Goal: Task Accomplishment & Management: Manage account settings

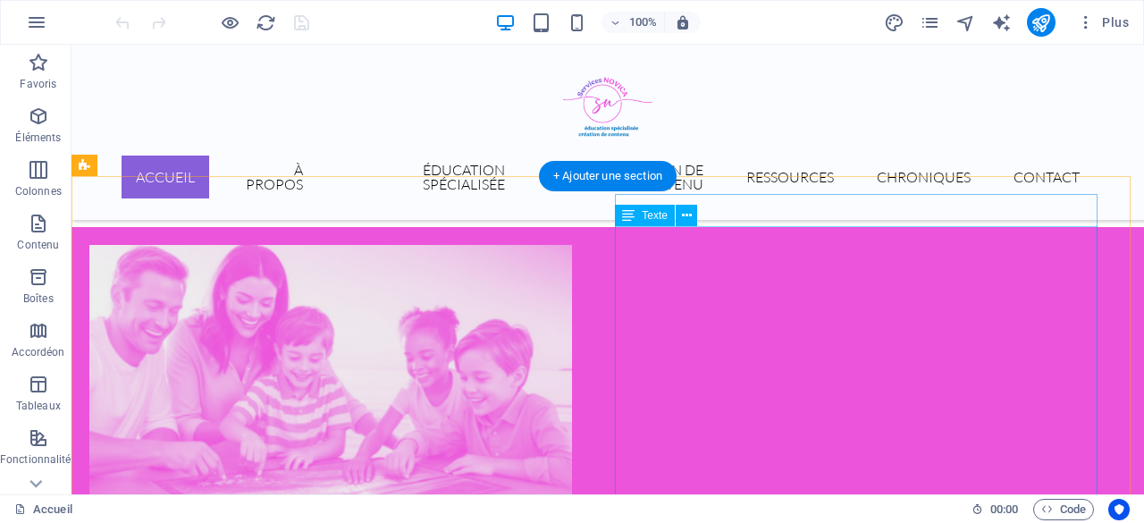
scroll to position [588, 0]
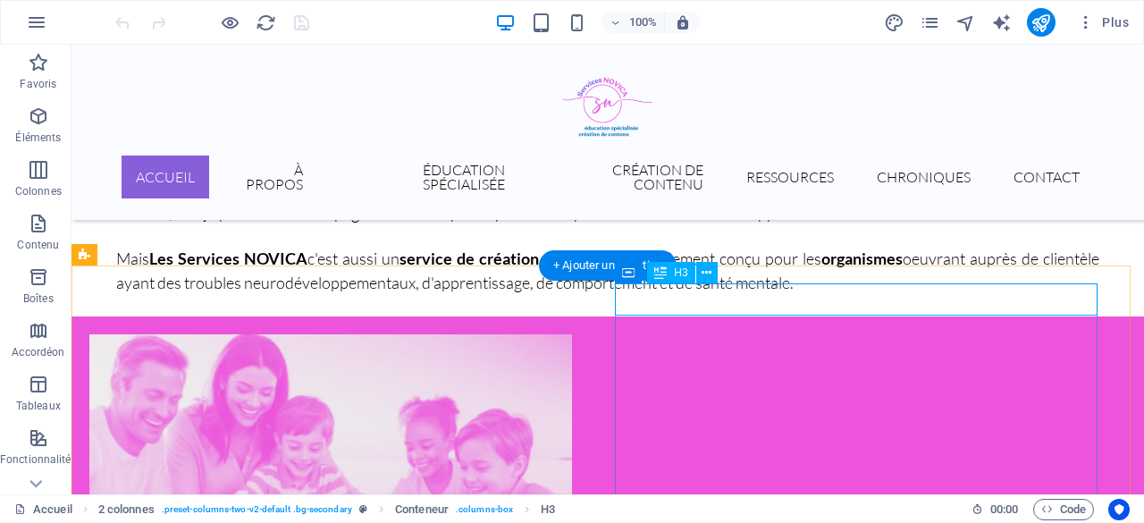
click at [710, 274] on icon at bounding box center [706, 273] width 10 height 19
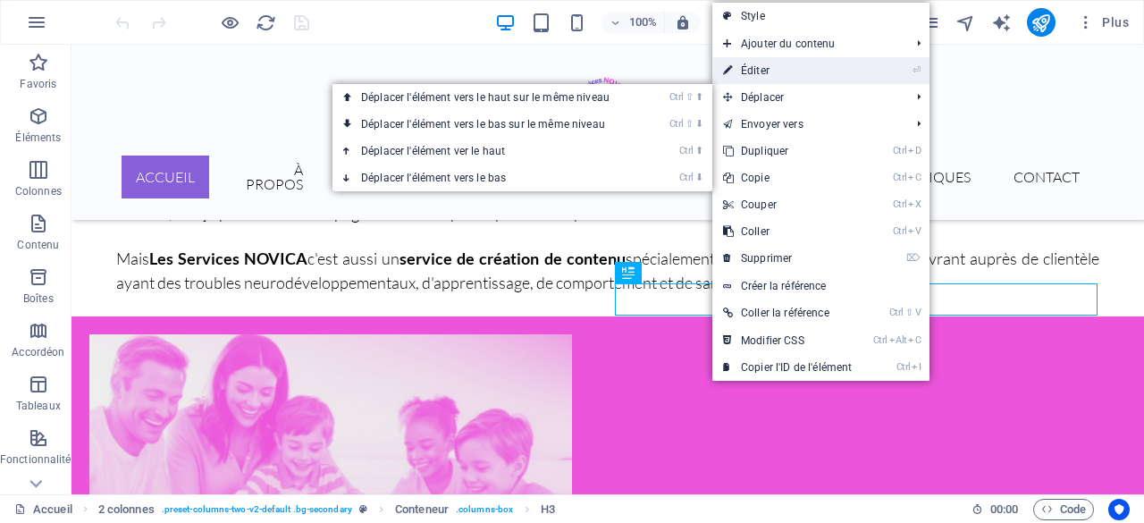
click at [751, 63] on link "⏎ Éditer" at bounding box center [787, 70] width 150 height 27
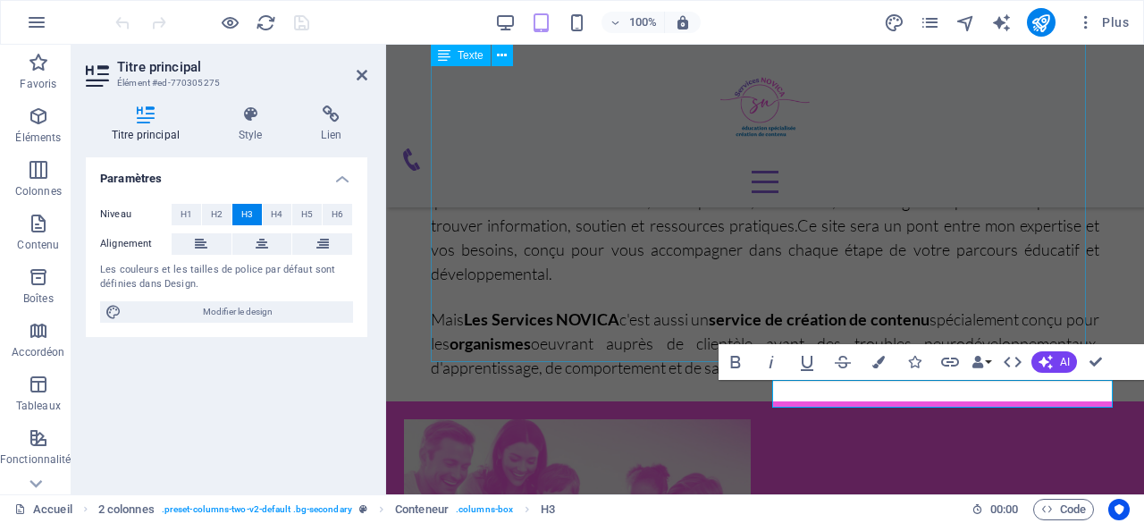
scroll to position [576, 0]
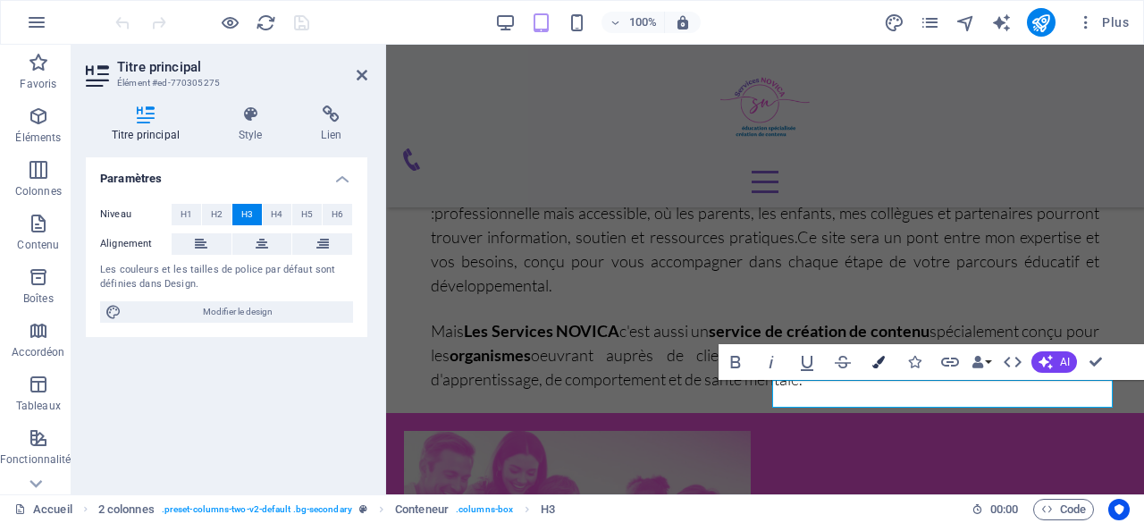
click at [870, 363] on button "Colors" at bounding box center [878, 362] width 34 height 36
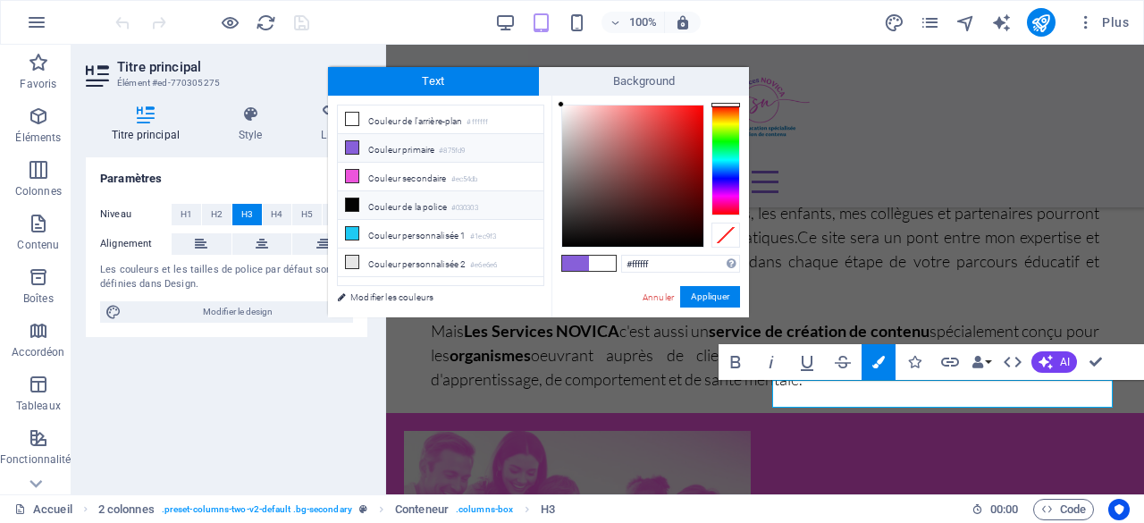
click at [418, 197] on li "Couleur de la police #030303" at bounding box center [441, 205] width 206 height 29
type input "#030303"
click at [702, 290] on button "Appliquer" at bounding box center [710, 296] width 60 height 21
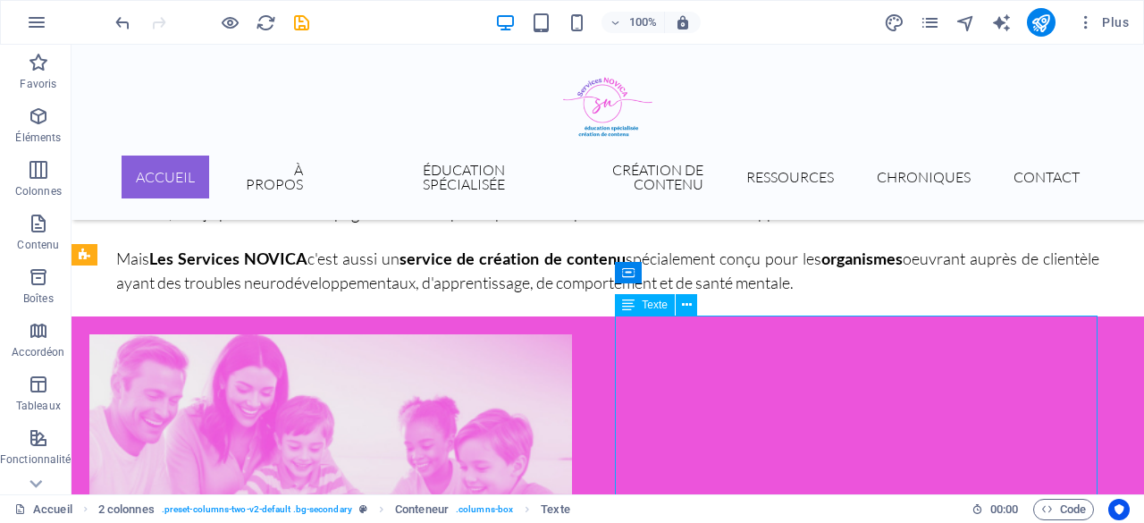
click at [687, 306] on icon at bounding box center [687, 305] width 10 height 19
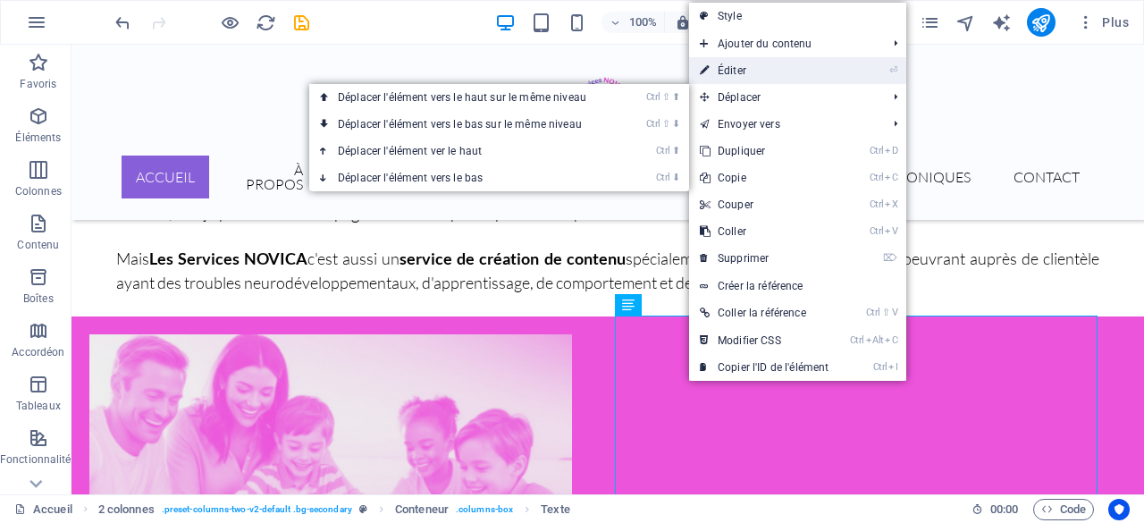
click at [738, 65] on link "⏎ Éditer" at bounding box center [764, 70] width 150 height 27
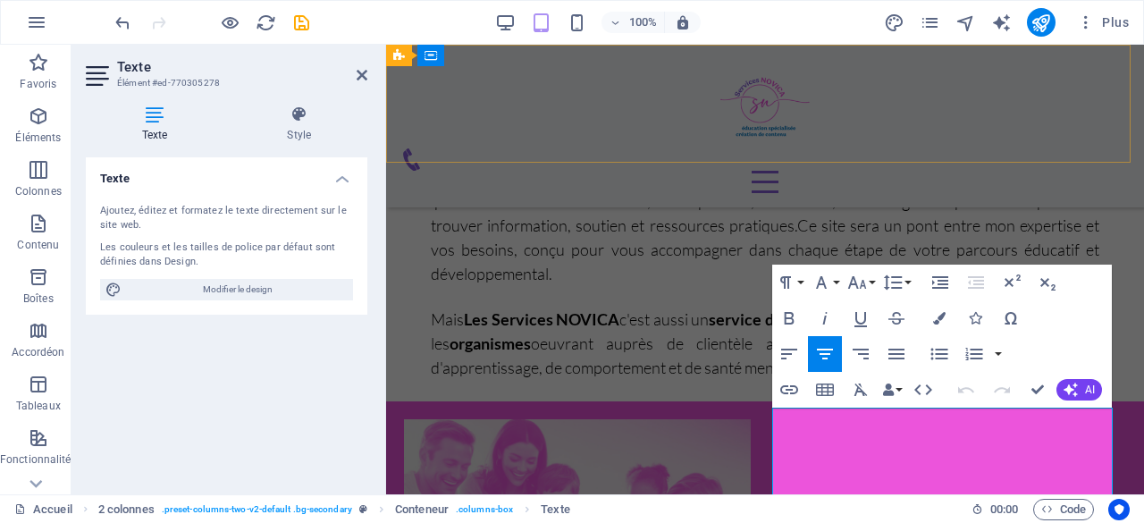
scroll to position [576, 0]
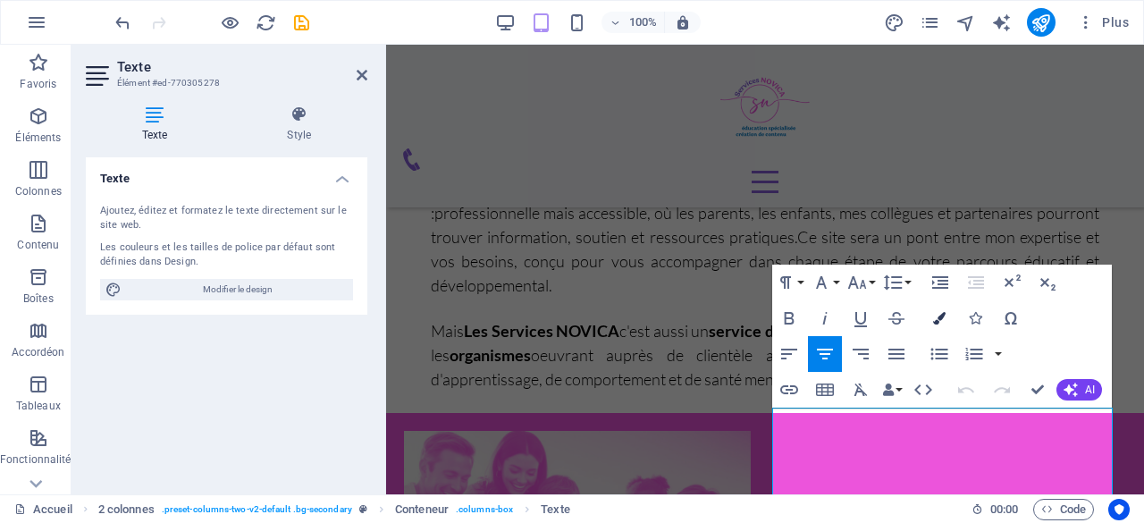
click at [942, 317] on icon "button" at bounding box center [939, 318] width 13 height 13
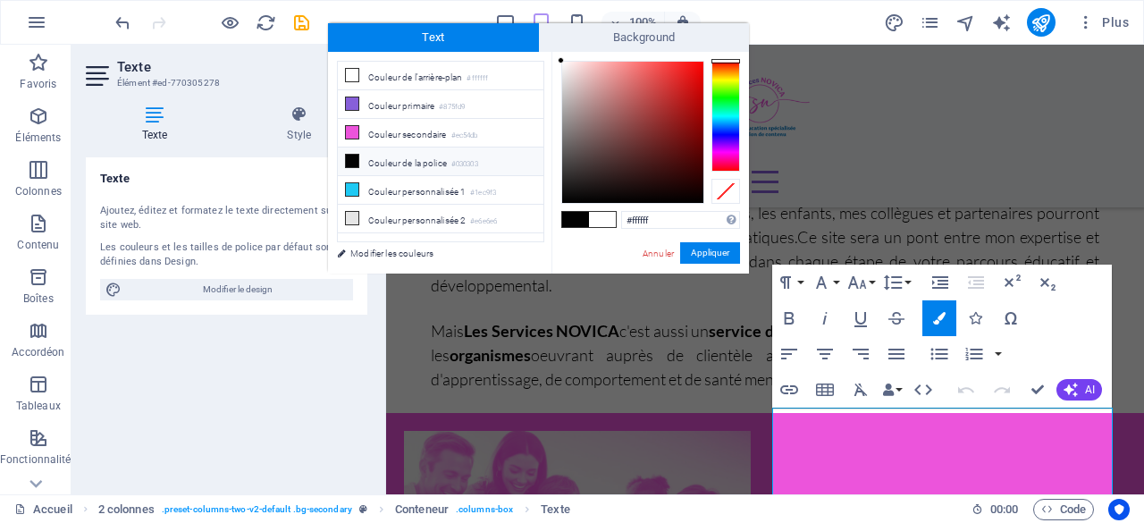
click at [395, 159] on li "Couleur de la police #030303" at bounding box center [441, 161] width 206 height 29
type input "#030303"
click at [709, 253] on button "Appliquer" at bounding box center [710, 252] width 60 height 21
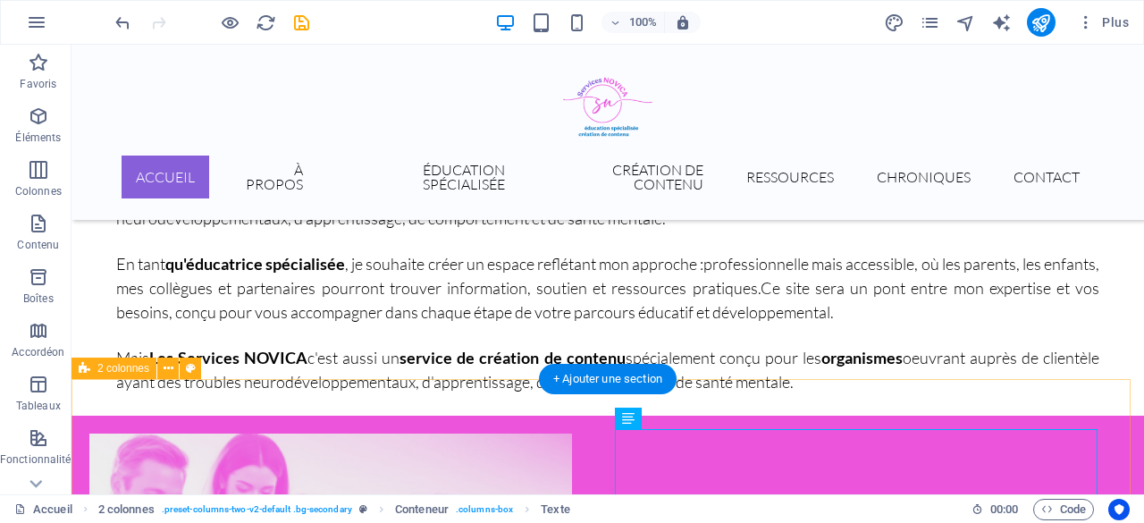
scroll to position [653, 0]
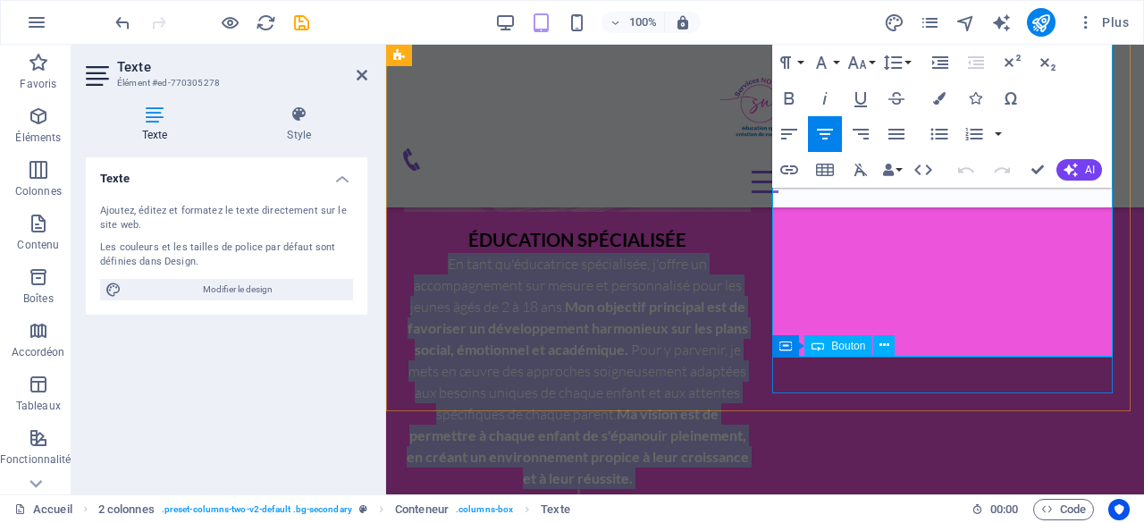
scroll to position [1023, 0]
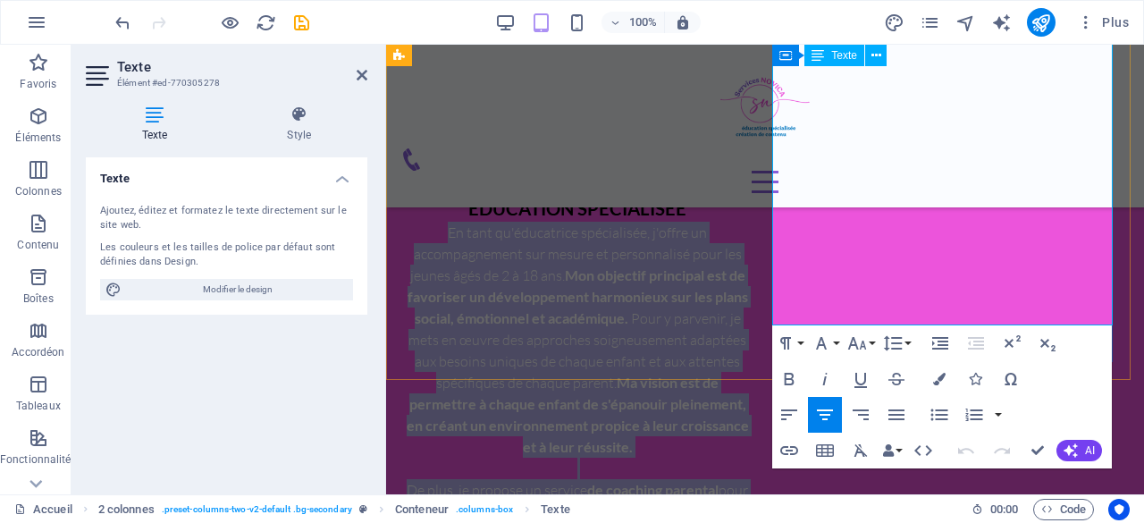
drag, startPoint x: 814, startPoint y: 328, endPoint x: 1003, endPoint y: 300, distance: 190.6
click at [751, 300] on div "En tant qu'éducatrice spécialisée, j'offre un accompagnement sur mesure et pers…" at bounding box center [577, 393] width 347 height 343
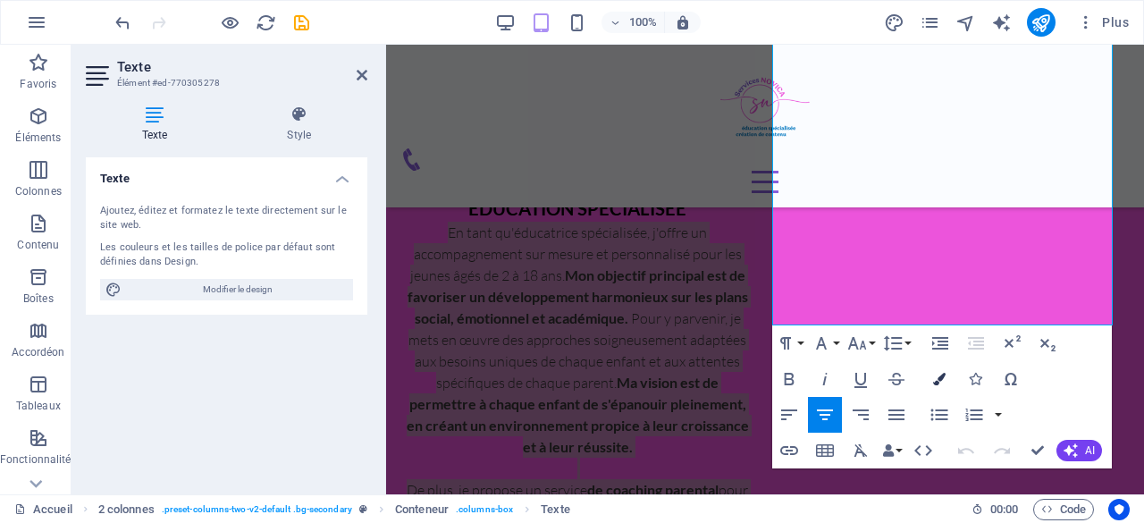
click at [938, 376] on icon "button" at bounding box center [939, 379] width 13 height 13
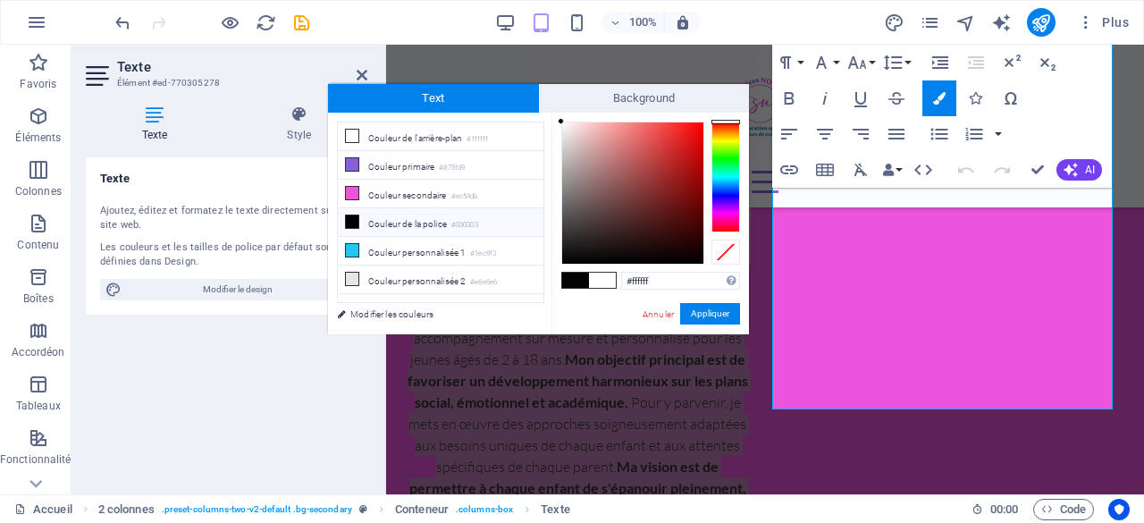
click at [377, 215] on li "Couleur de la police #030303" at bounding box center [441, 222] width 206 height 29
type input "#030303"
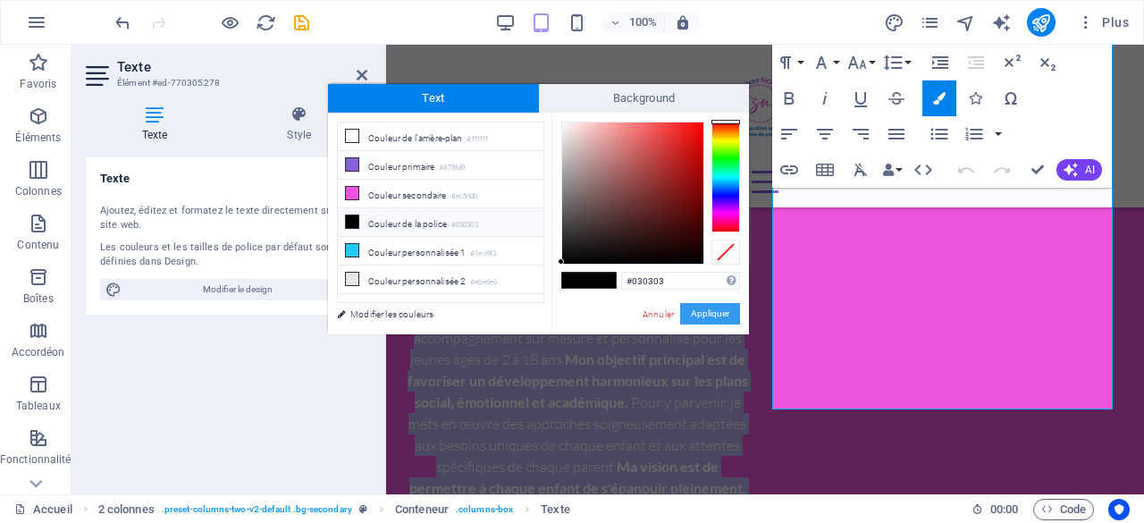
click at [696, 319] on button "Appliquer" at bounding box center [710, 313] width 60 height 21
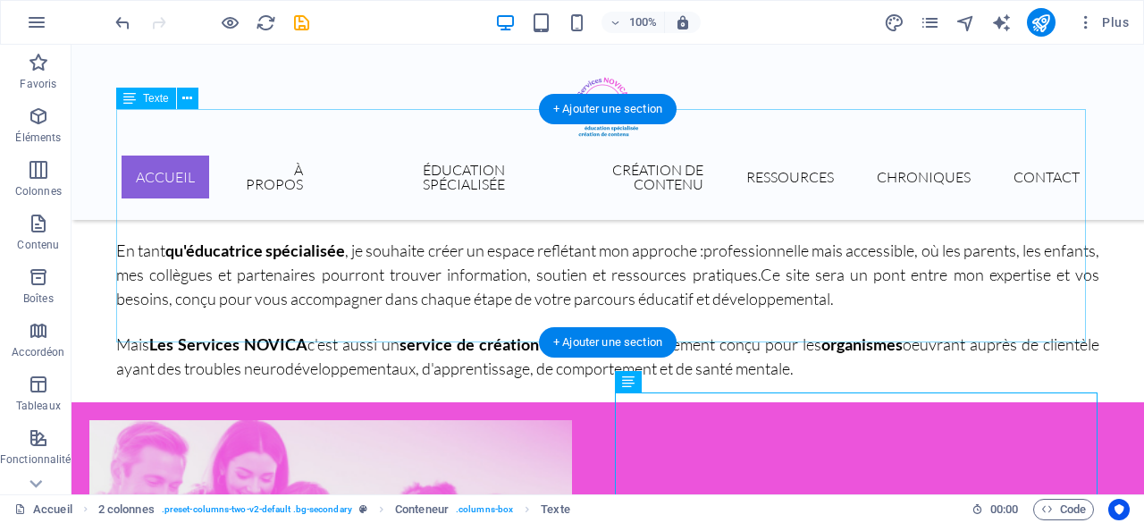
scroll to position [501, 0]
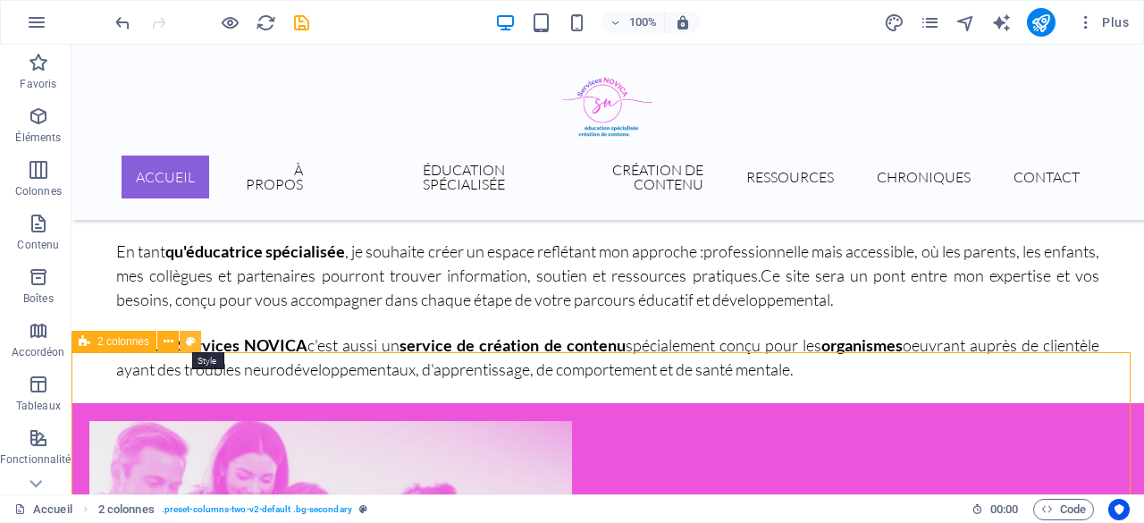
click at [187, 339] on icon at bounding box center [191, 341] width 10 height 19
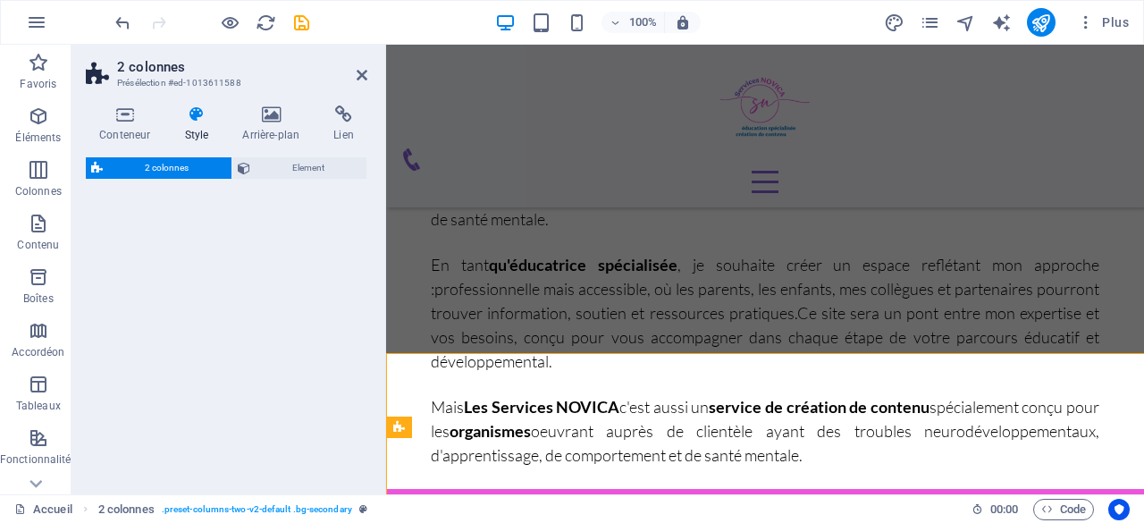
select select "rem"
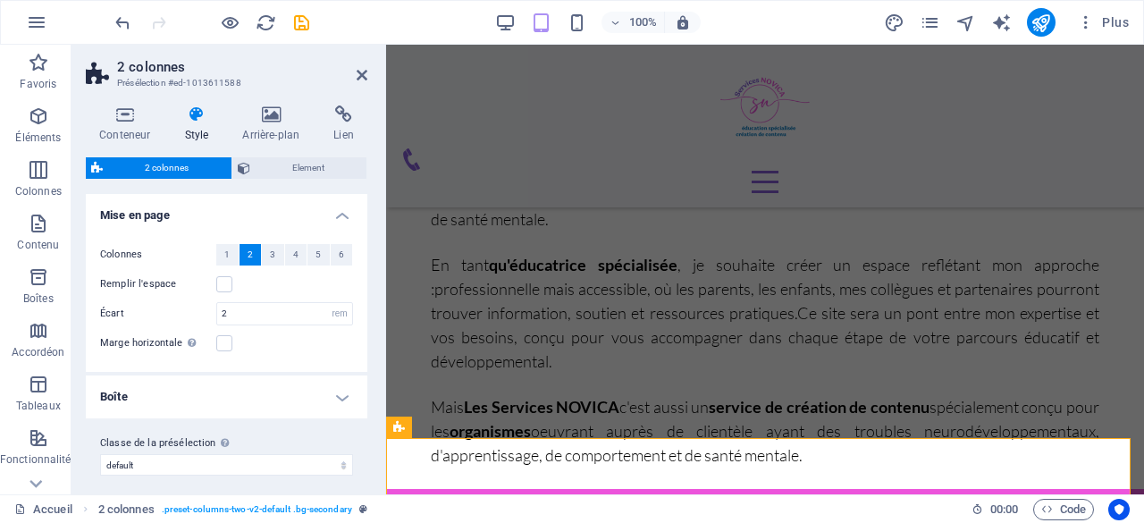
scroll to position [8, 0]
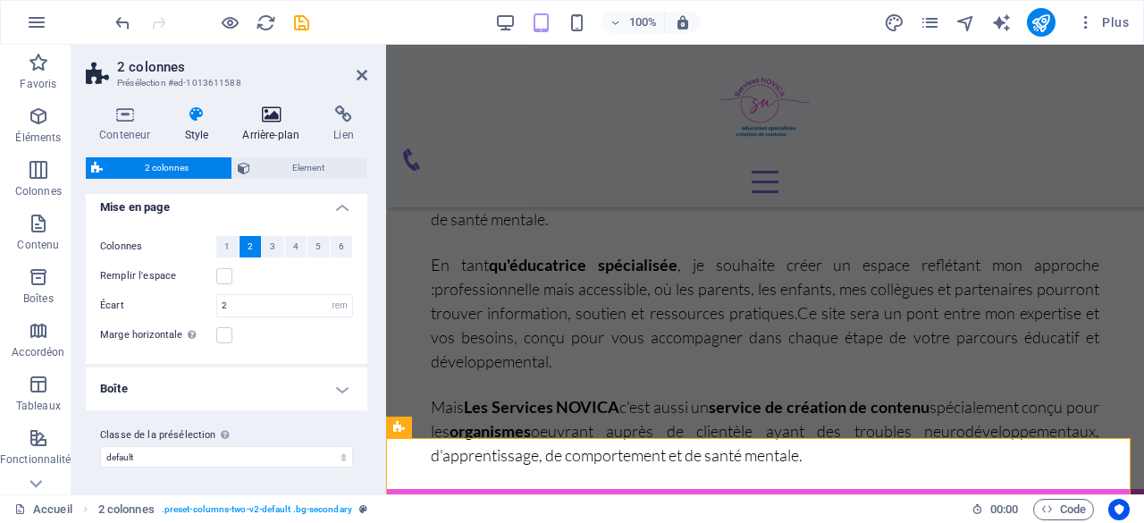
click at [267, 110] on icon at bounding box center [271, 114] width 84 height 18
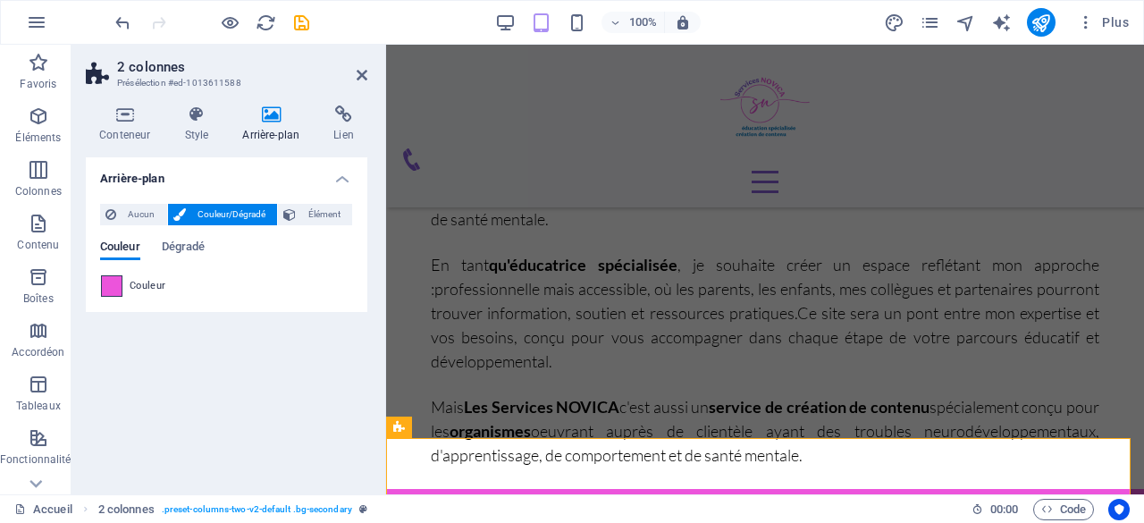
click at [110, 288] on span at bounding box center [112, 286] width 20 height 20
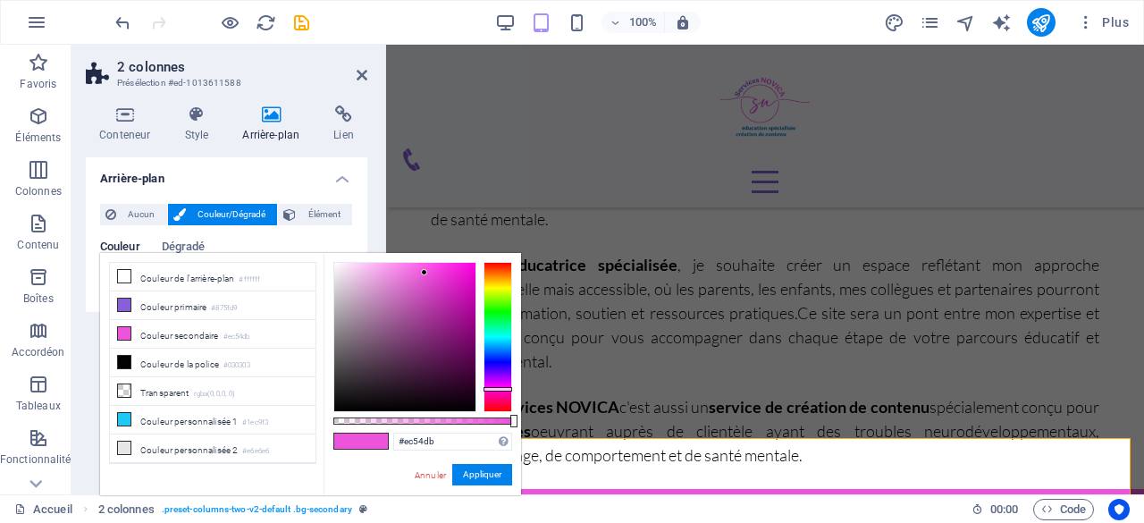
click at [419, 424] on div "#ec54db Formats pris en charge #0852ed rgb(8, 82, 237) rgba(8, 82, 237, 90%) hs…" at bounding box center [421, 503] width 197 height 501
click at [418, 419] on div at bounding box center [422, 420] width 179 height 7
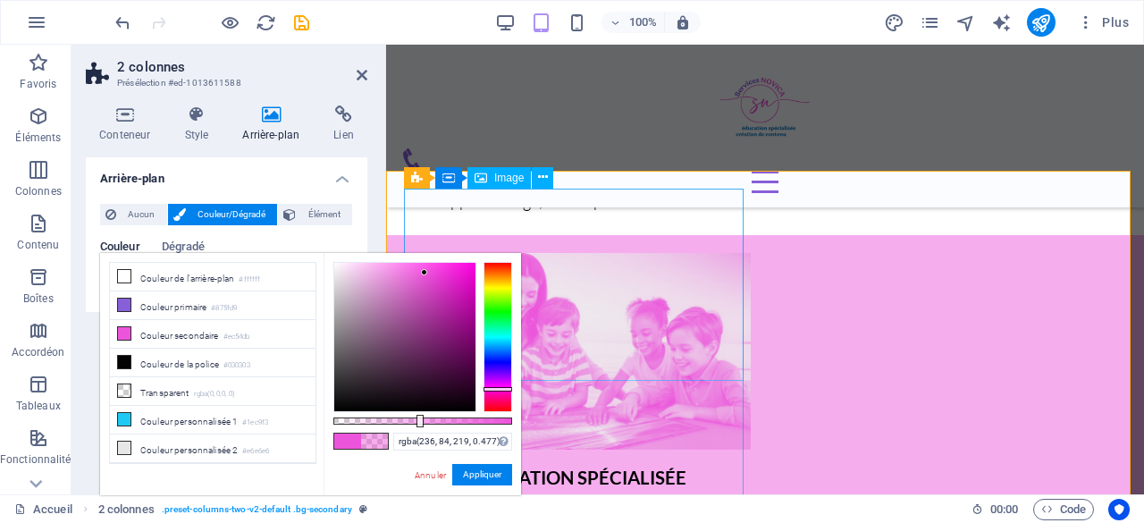
scroll to position [768, 0]
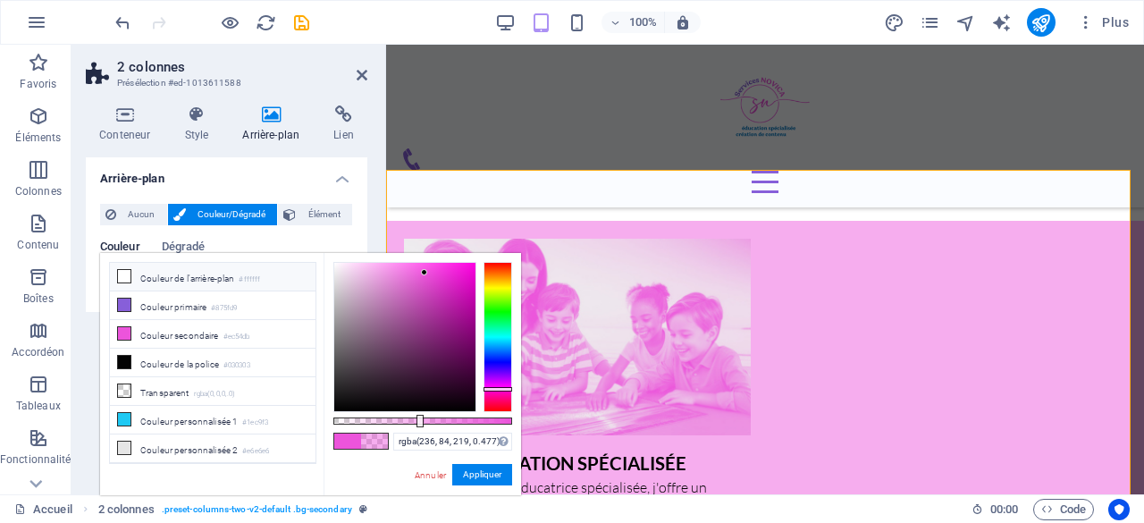
click at [125, 278] on icon at bounding box center [124, 276] width 13 height 13
type input "rgba(255, 255, 255, 0.477)"
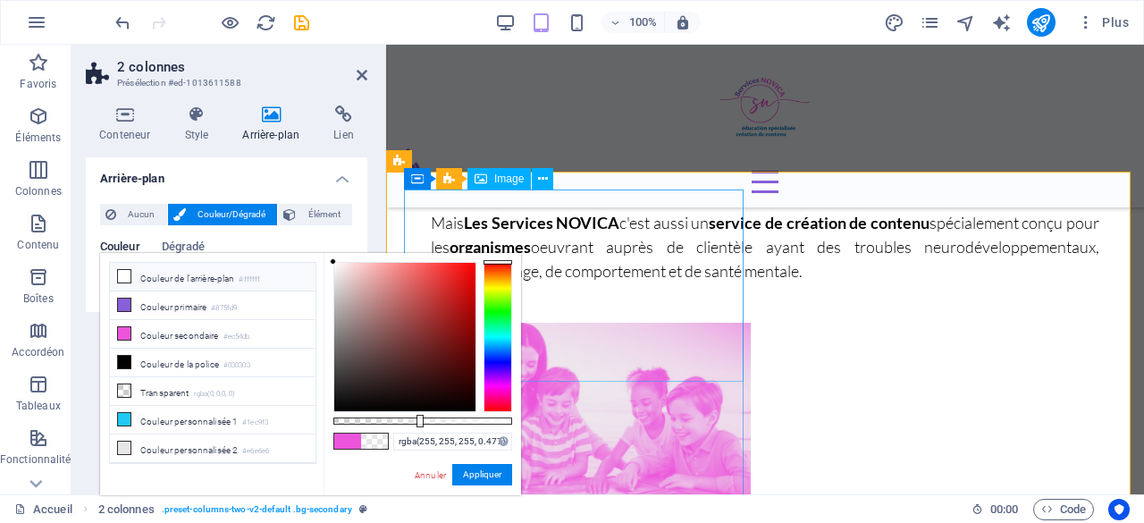
scroll to position [679, 0]
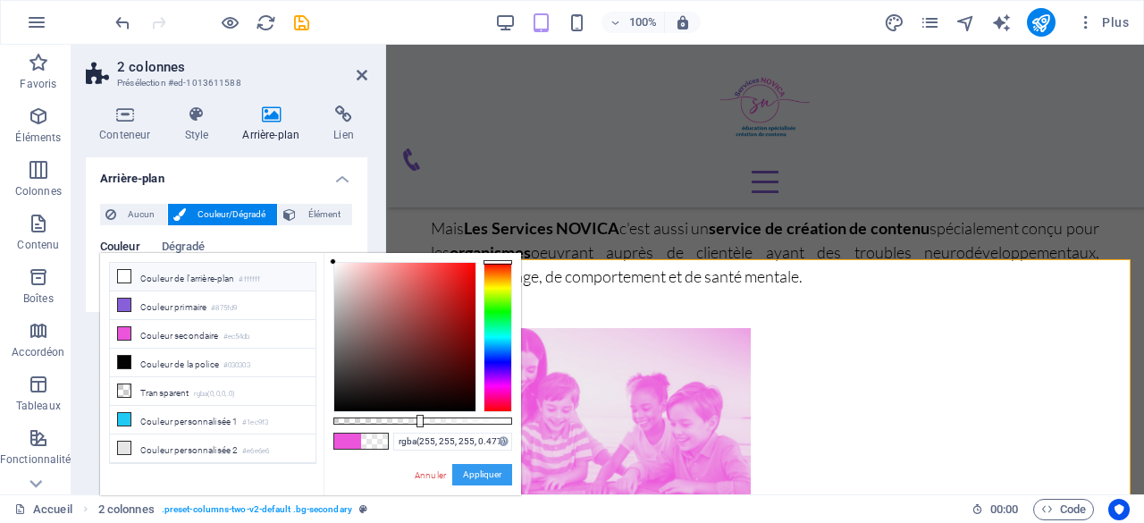
click at [479, 472] on button "Appliquer" at bounding box center [482, 474] width 60 height 21
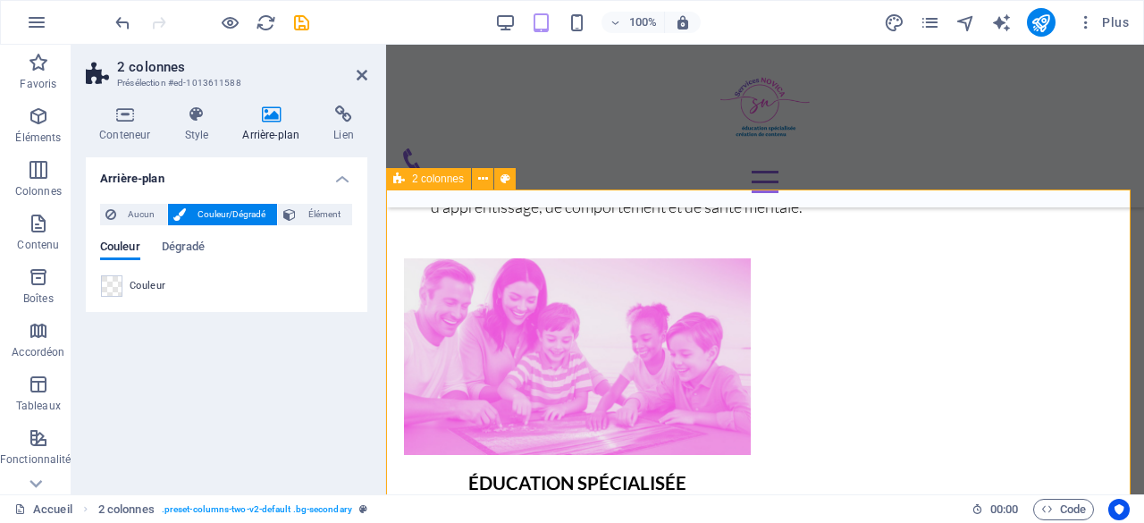
scroll to position [768, 0]
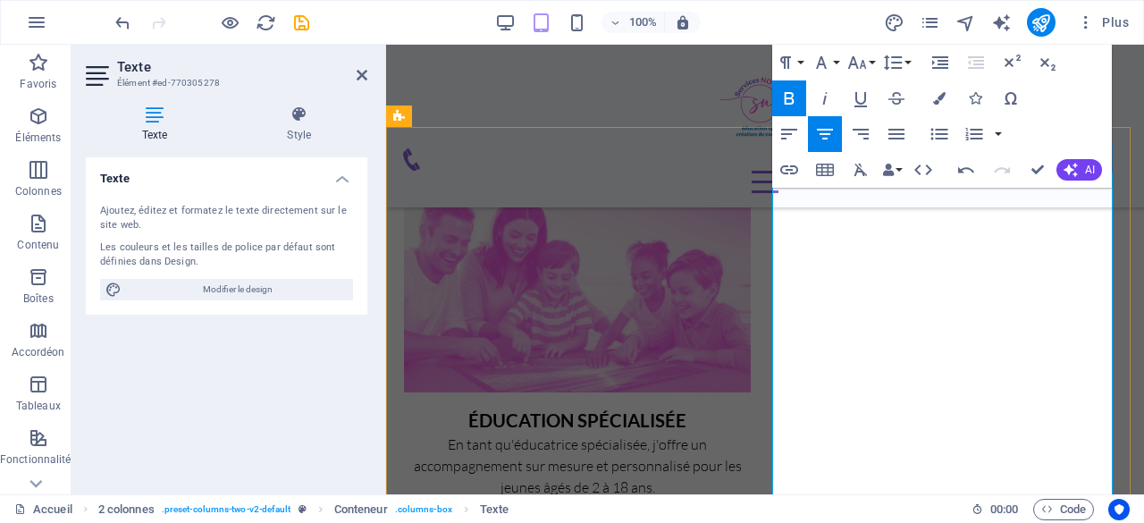
scroll to position [901, 0]
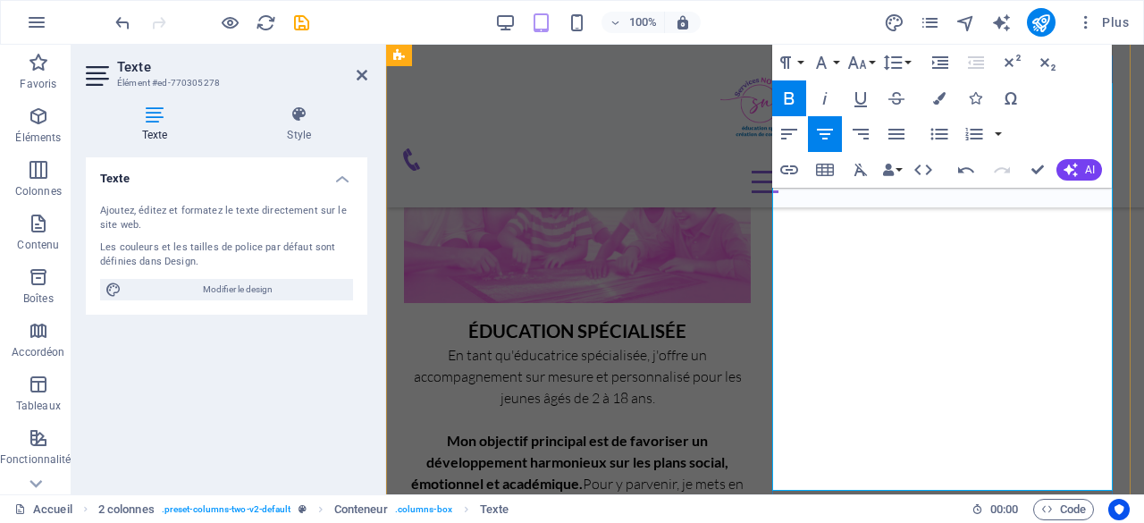
click at [749, 432] on span "Mon objectif principal est de favoriser un développement harmonieux sur les pla…" at bounding box center [578, 526] width 342 height 189
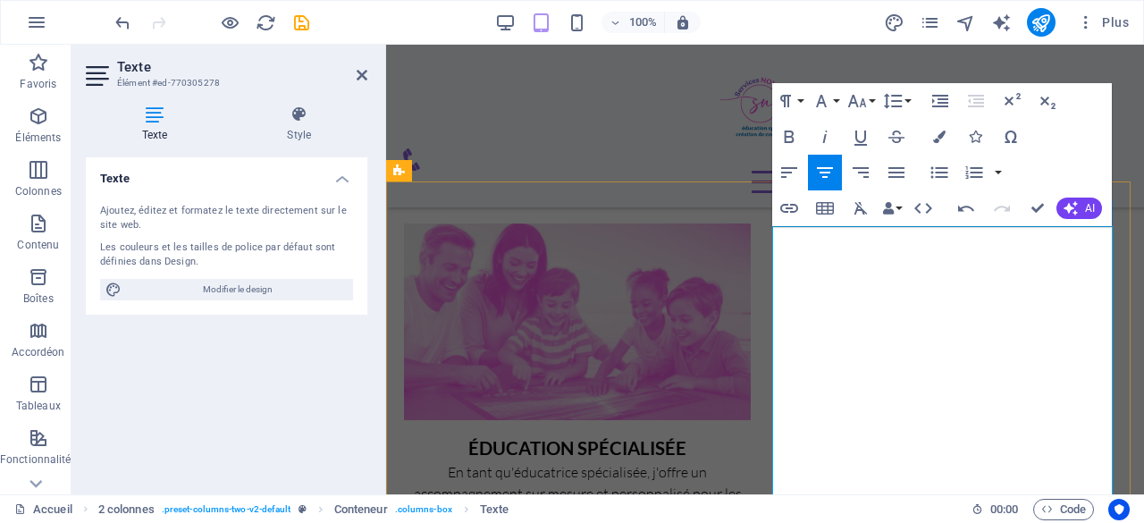
scroll to position [811, 0]
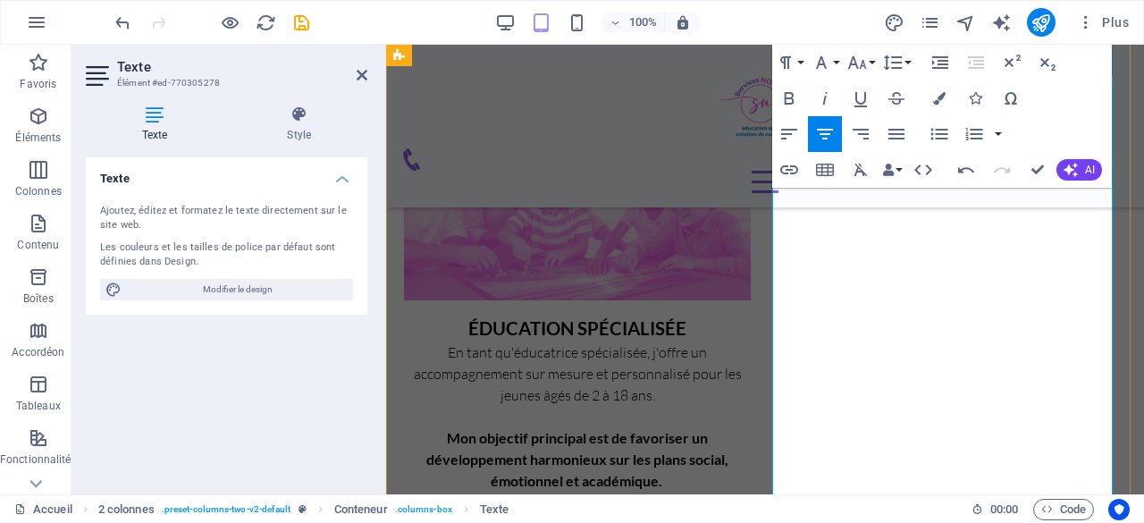
scroll to position [901, 0]
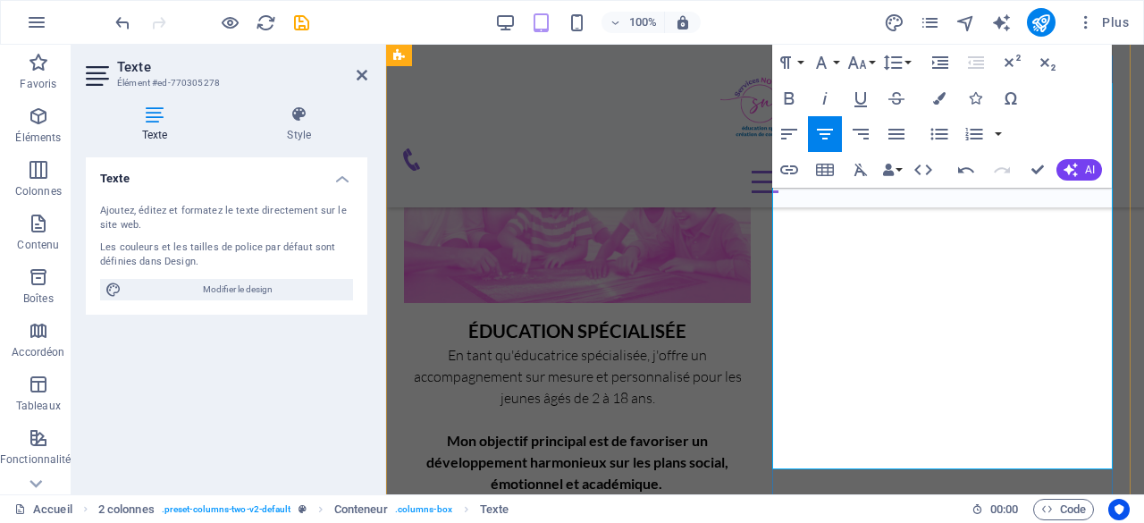
drag, startPoint x: 797, startPoint y: 307, endPoint x: 901, endPoint y: 305, distance: 103.7
click at [792, 92] on icon "button" at bounding box center [788, 98] width 21 height 21
drag, startPoint x: 927, startPoint y: 331, endPoint x: 1075, endPoint y: 351, distance: 148.7
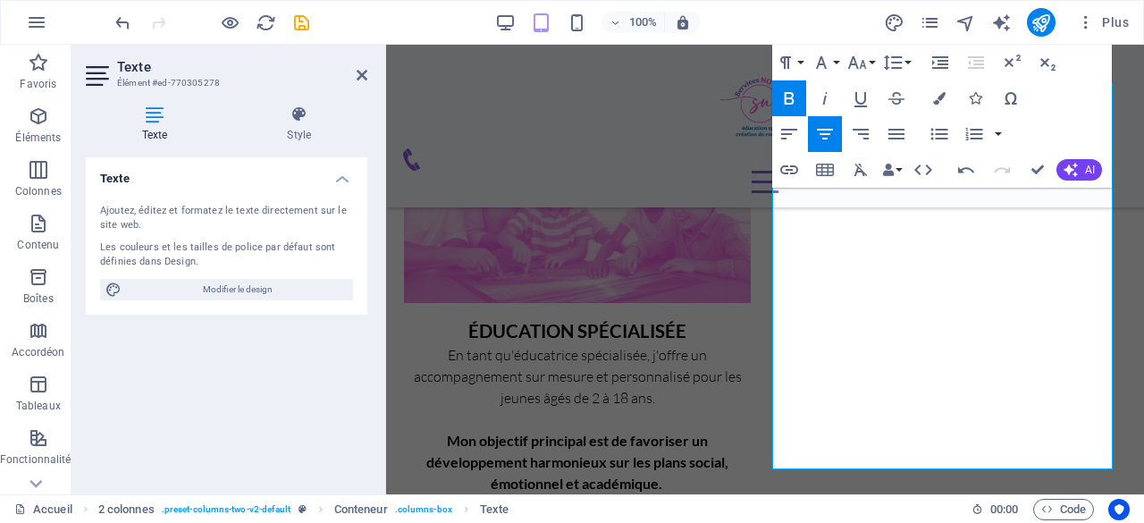
click at [791, 102] on icon "button" at bounding box center [788, 98] width 21 height 21
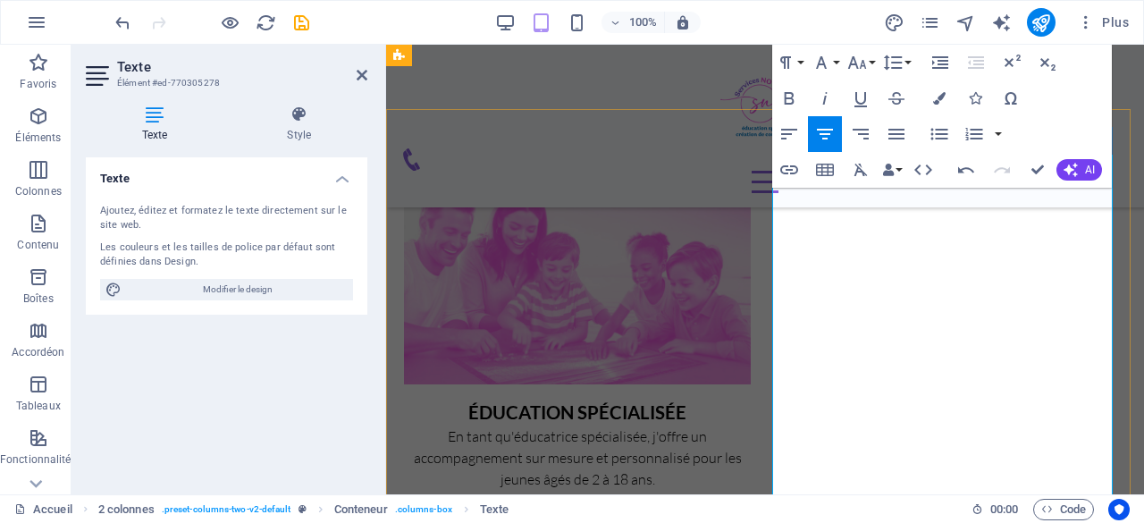
scroll to position [811, 0]
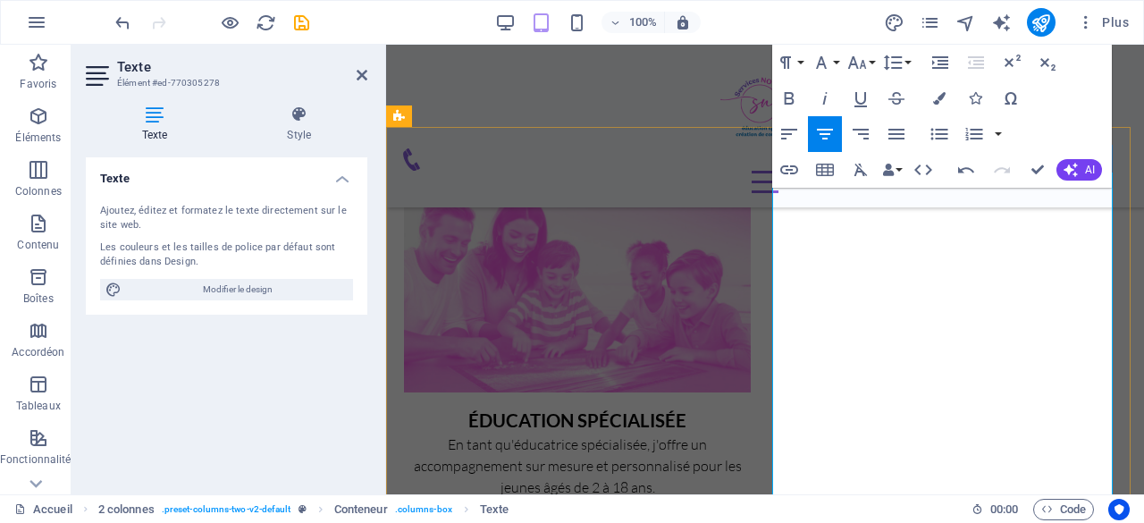
click at [751, 498] on p at bounding box center [577, 508] width 347 height 21
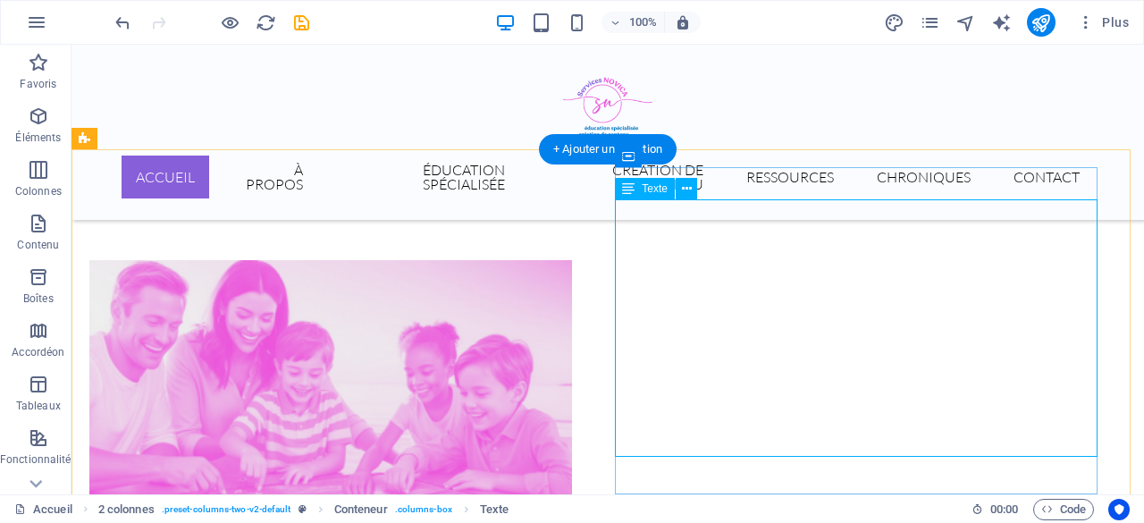
scroll to position [642, 0]
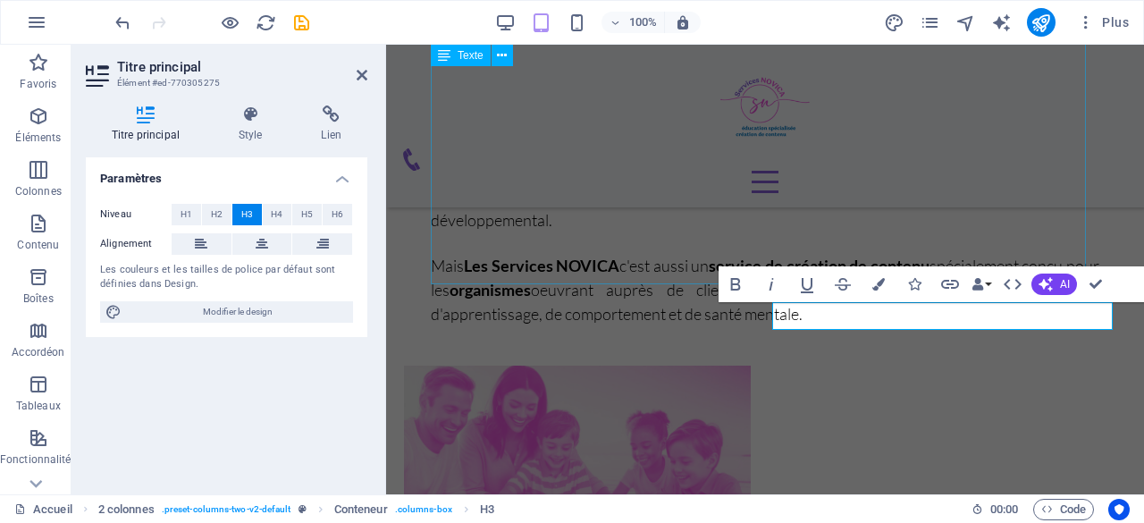
scroll to position [654, 0]
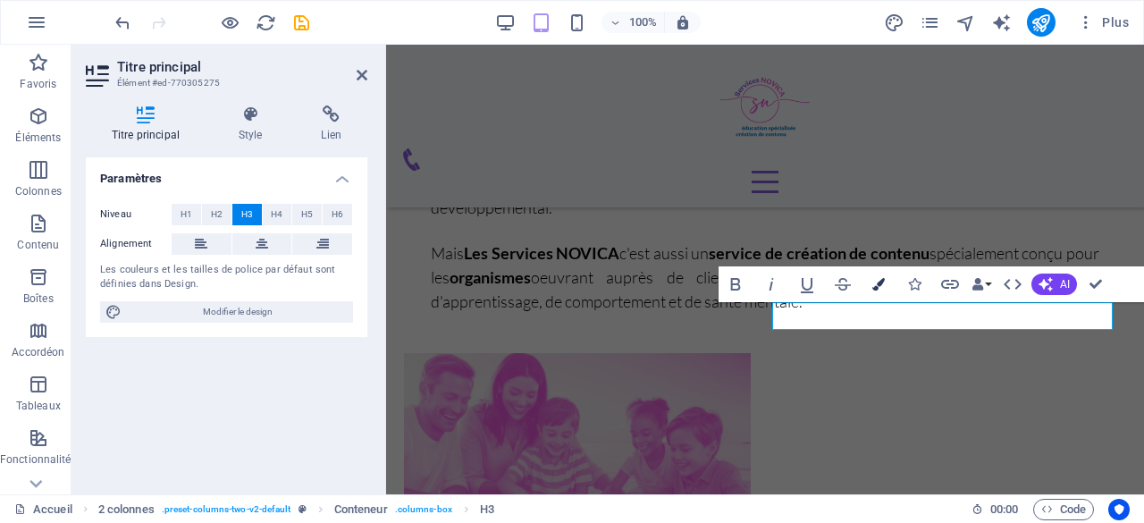
click at [876, 281] on icon "button" at bounding box center [878, 284] width 13 height 13
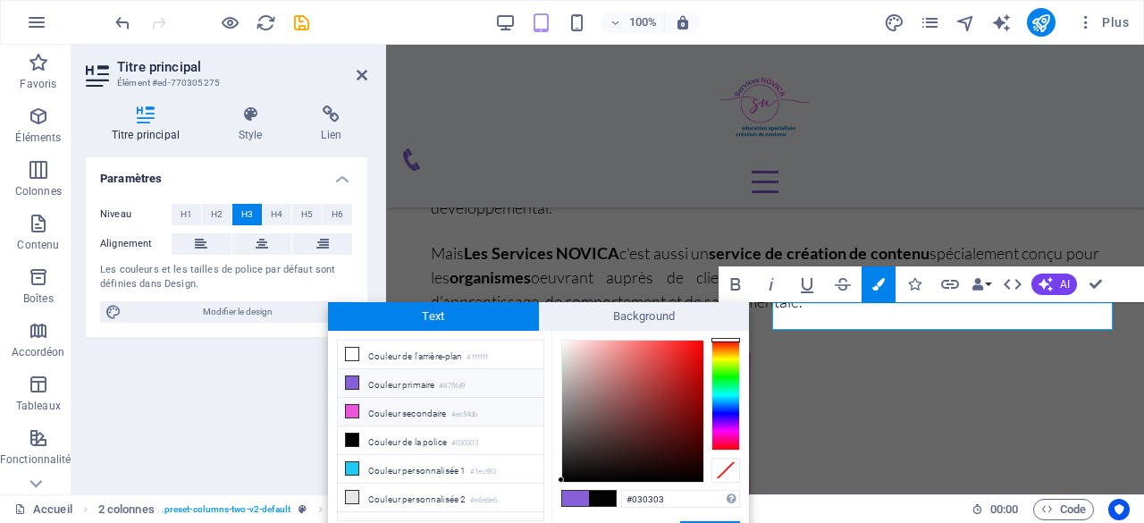
click at [396, 414] on li "Couleur secondaire #ec54db" at bounding box center [441, 412] width 206 height 29
type input "#ec54db"
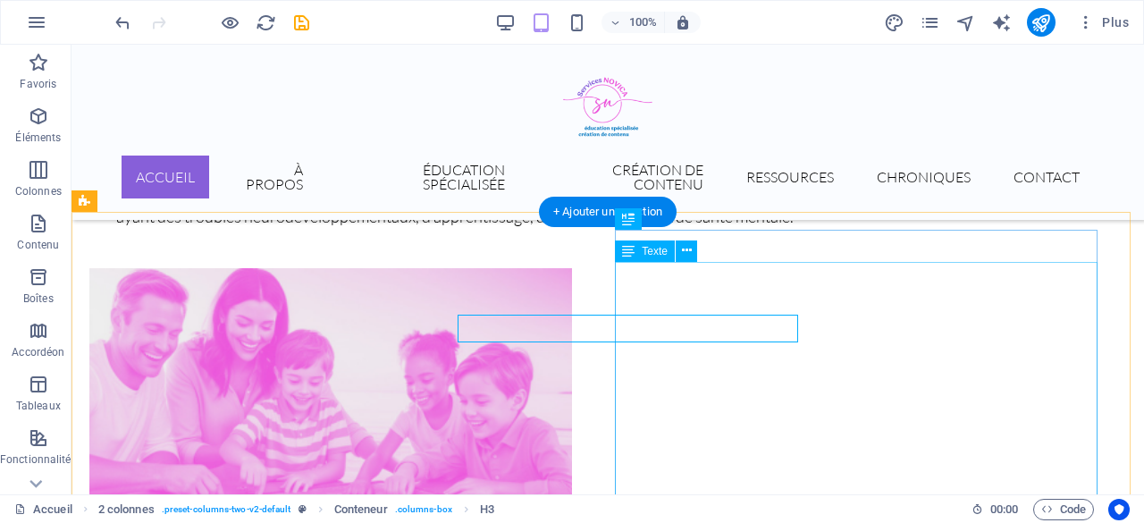
scroll to position [642, 0]
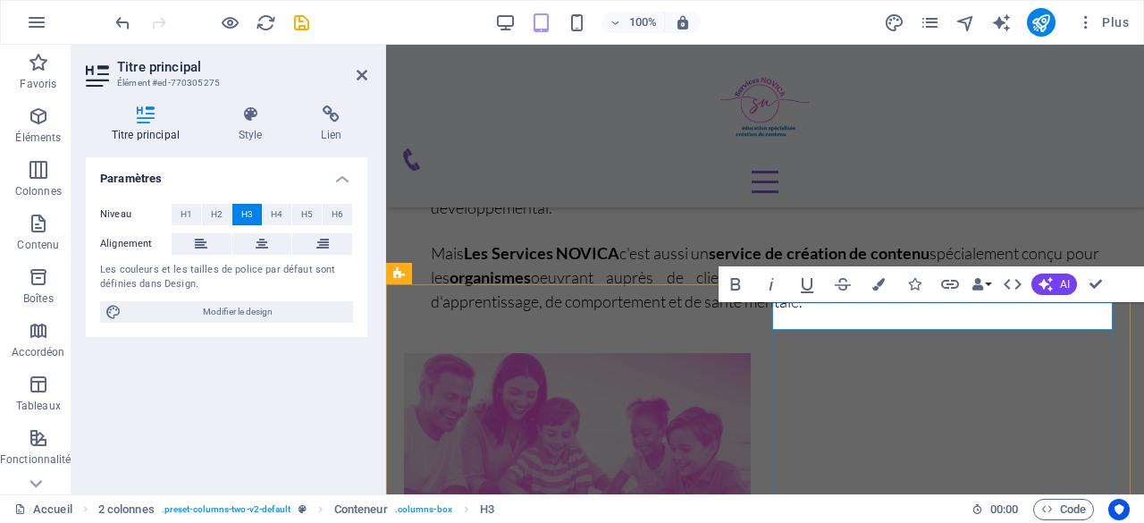
drag, startPoint x: 835, startPoint y: 315, endPoint x: 1065, endPoint y: 313, distance: 229.6
click at [874, 283] on icon "button" at bounding box center [878, 284] width 13 height 13
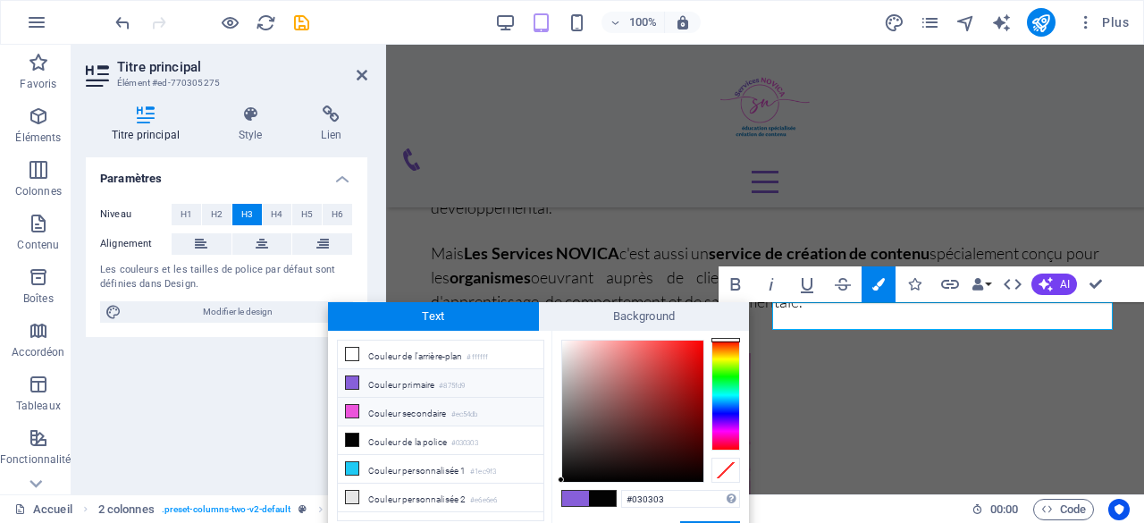
click at [395, 412] on li "Couleur secondaire #ec54db" at bounding box center [441, 412] width 206 height 29
type input "#ec54db"
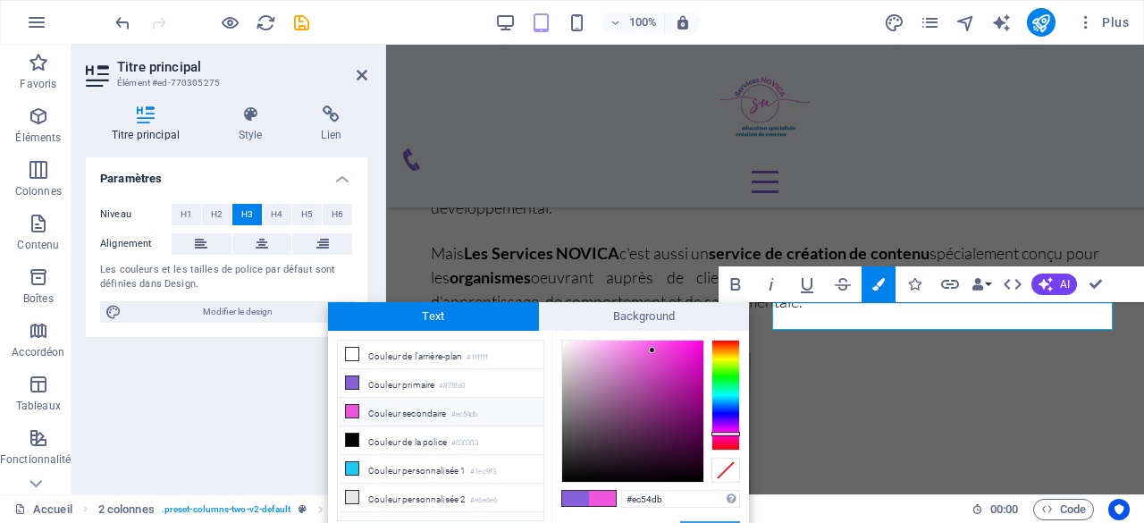
click at [711, 521] on button "Appliquer" at bounding box center [710, 531] width 60 height 21
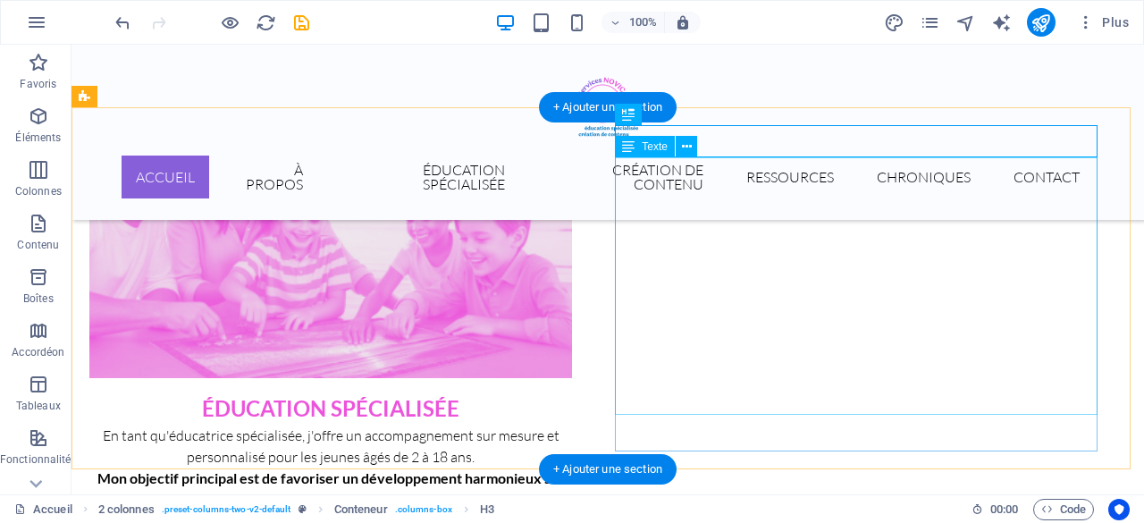
scroll to position [820, 0]
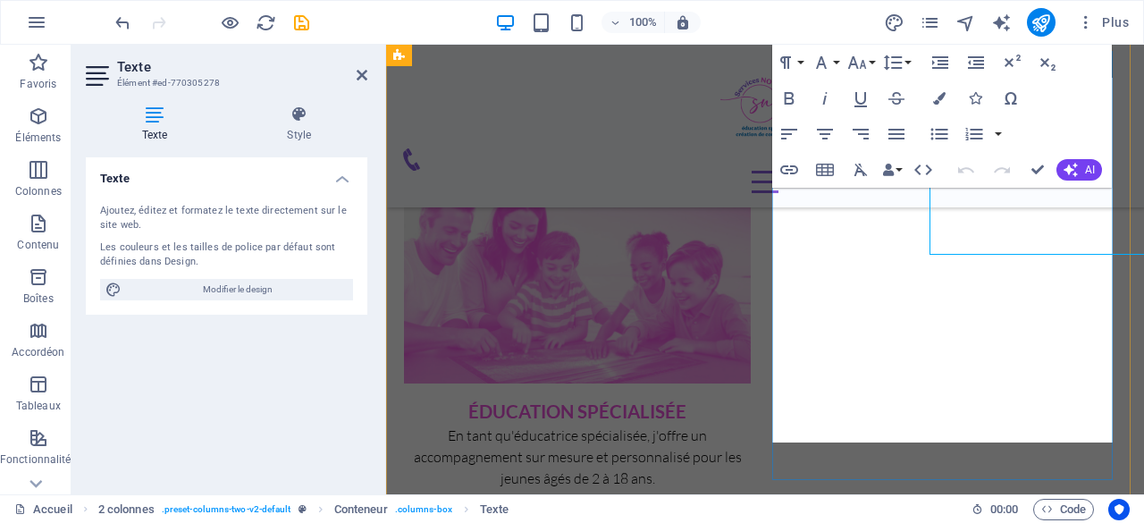
scroll to position [906, 0]
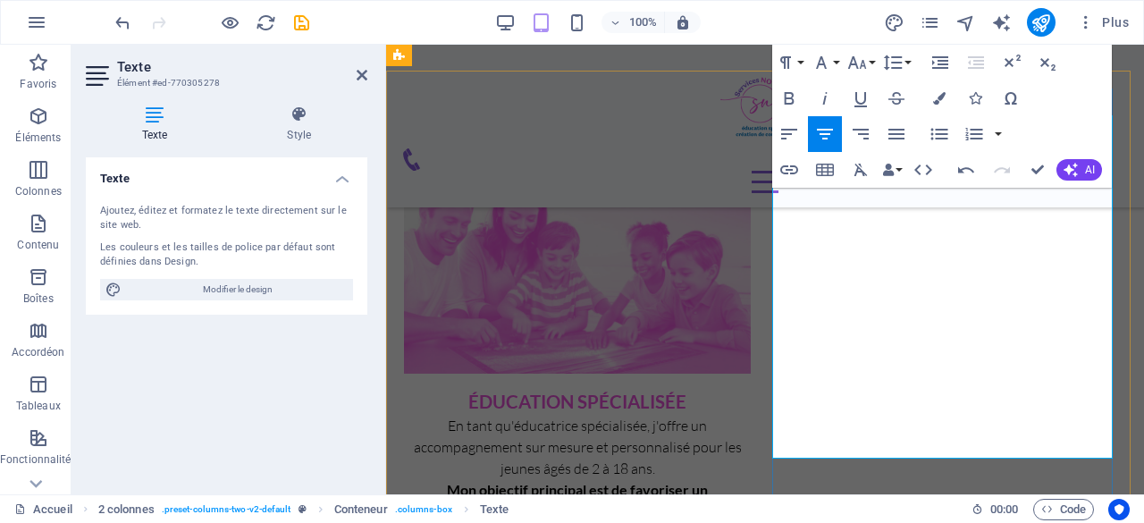
scroll to position [817, 0]
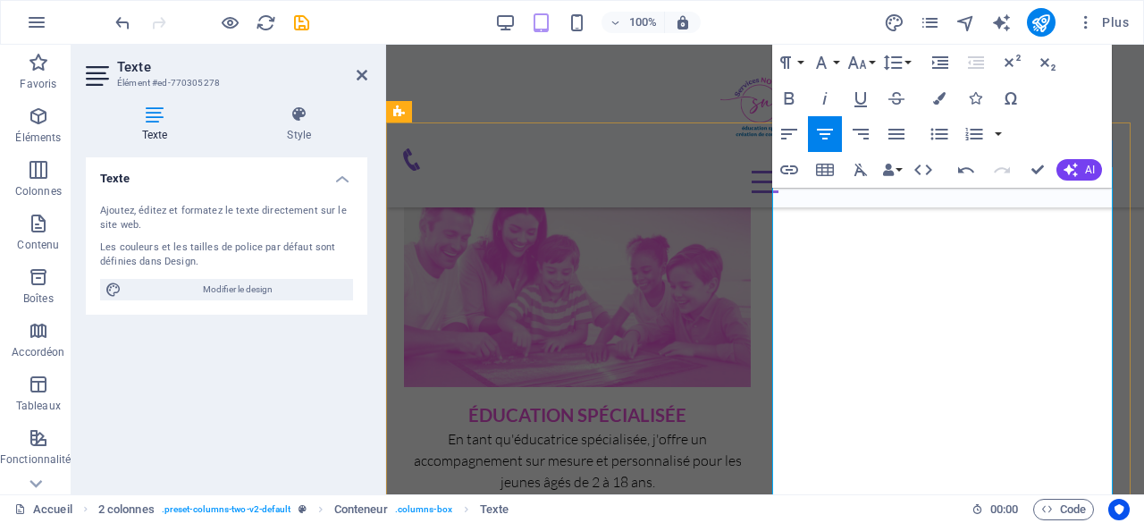
drag, startPoint x: 815, startPoint y: 245, endPoint x: 1029, endPoint y: 280, distance: 217.3
click at [728, 494] on span "Mon objectif principal est de favoriser un développement harmonieux sur les pla…" at bounding box center [577, 524] width 302 height 61
click at [944, 96] on icon "button" at bounding box center [939, 98] width 13 height 13
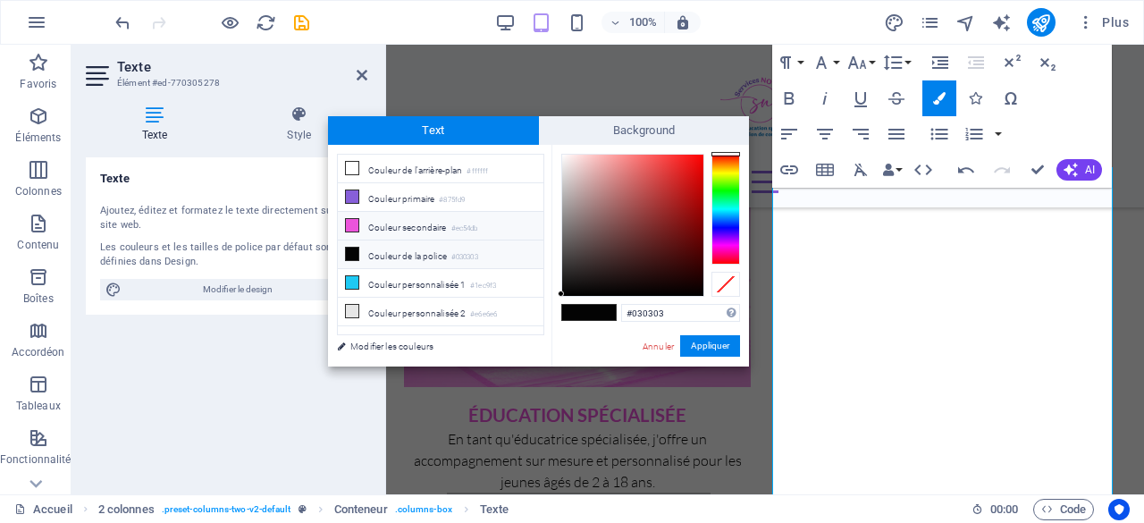
click at [407, 227] on li "Couleur secondaire #ec54db" at bounding box center [441, 226] width 206 height 29
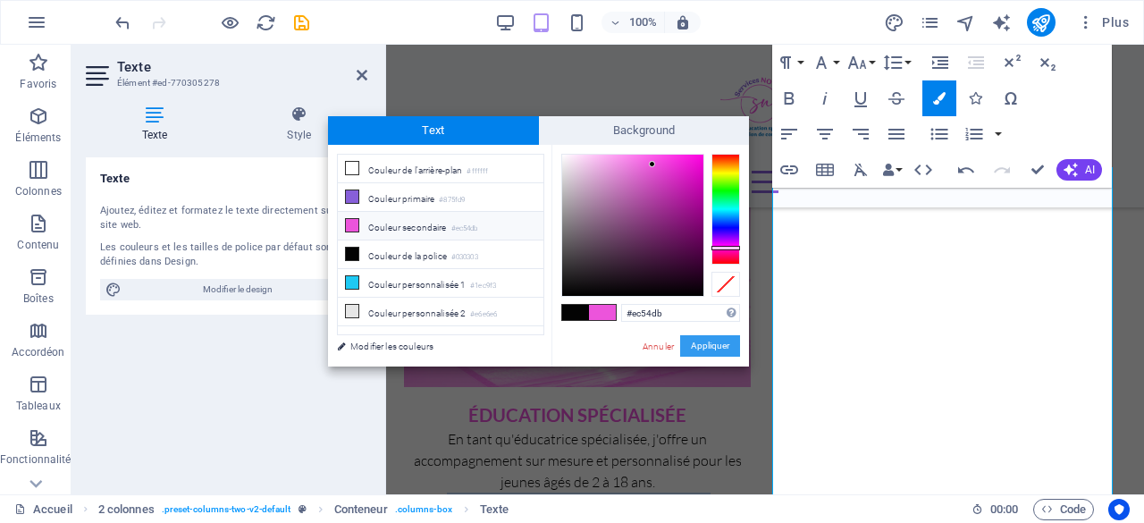
click at [720, 346] on button "Appliquer" at bounding box center [710, 345] width 60 height 21
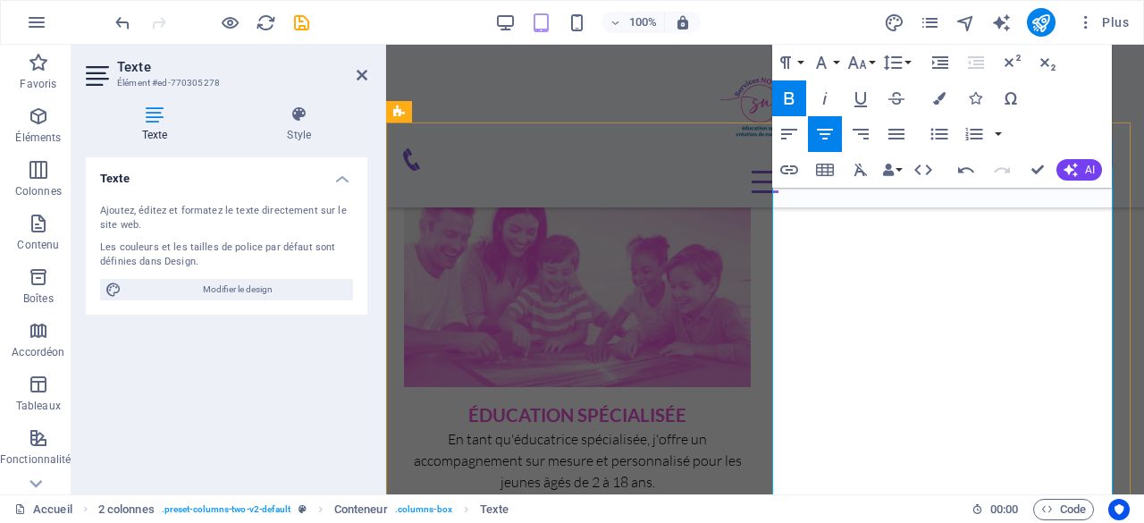
drag, startPoint x: 902, startPoint y: 373, endPoint x: 927, endPoint y: 385, distance: 27.2
click at [936, 103] on icon "button" at bounding box center [939, 98] width 13 height 13
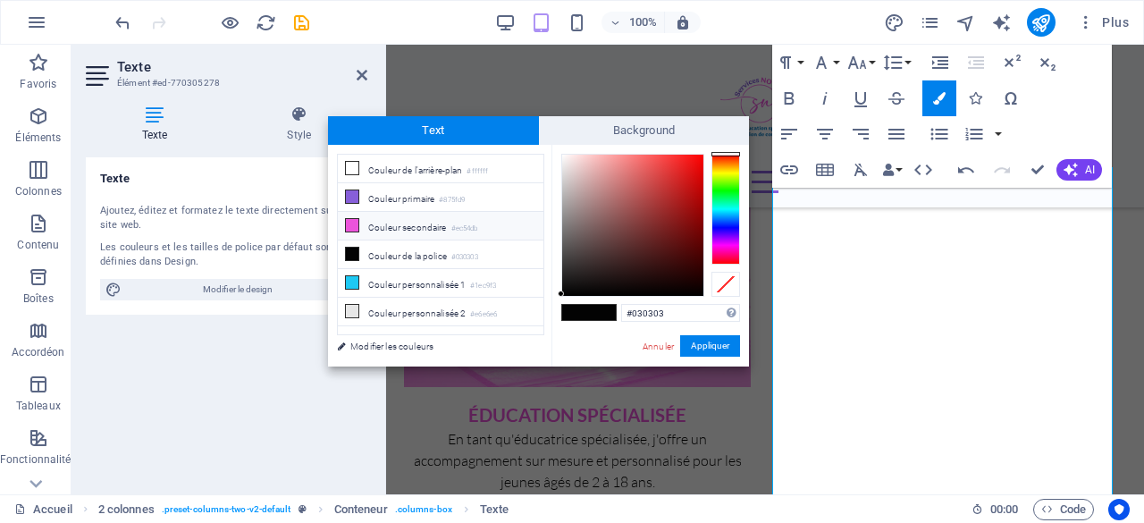
click at [411, 224] on li "Couleur secondaire #ec54db" at bounding box center [441, 226] width 206 height 29
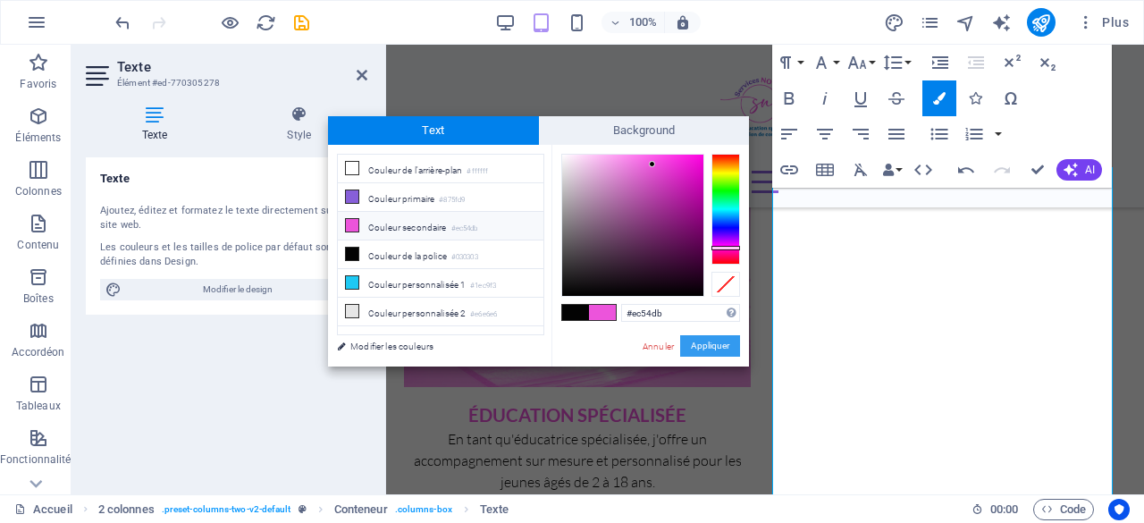
drag, startPoint x: 717, startPoint y: 338, endPoint x: 471, endPoint y: 294, distance: 249.6
click at [717, 338] on button "Appliquer" at bounding box center [710, 345] width 60 height 21
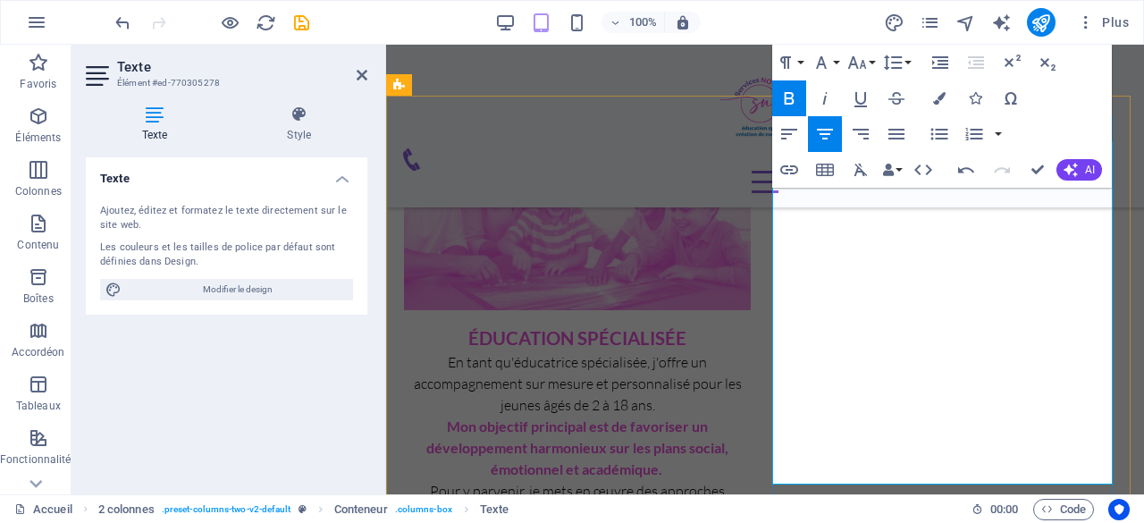
scroll to position [906, 0]
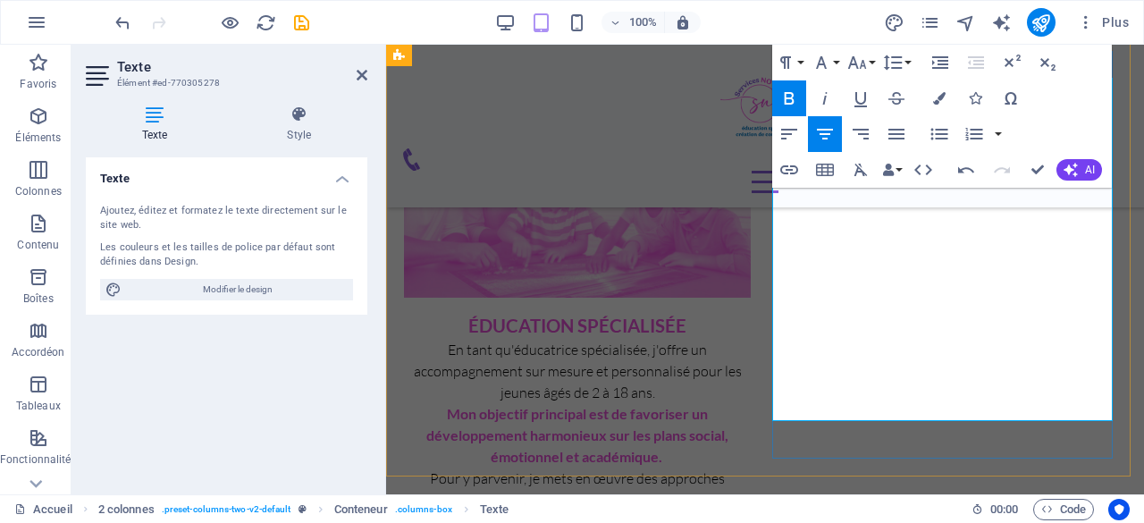
drag, startPoint x: 1015, startPoint y: 346, endPoint x: 840, endPoint y: 365, distance: 176.2
click at [936, 104] on icon "button" at bounding box center [939, 98] width 13 height 13
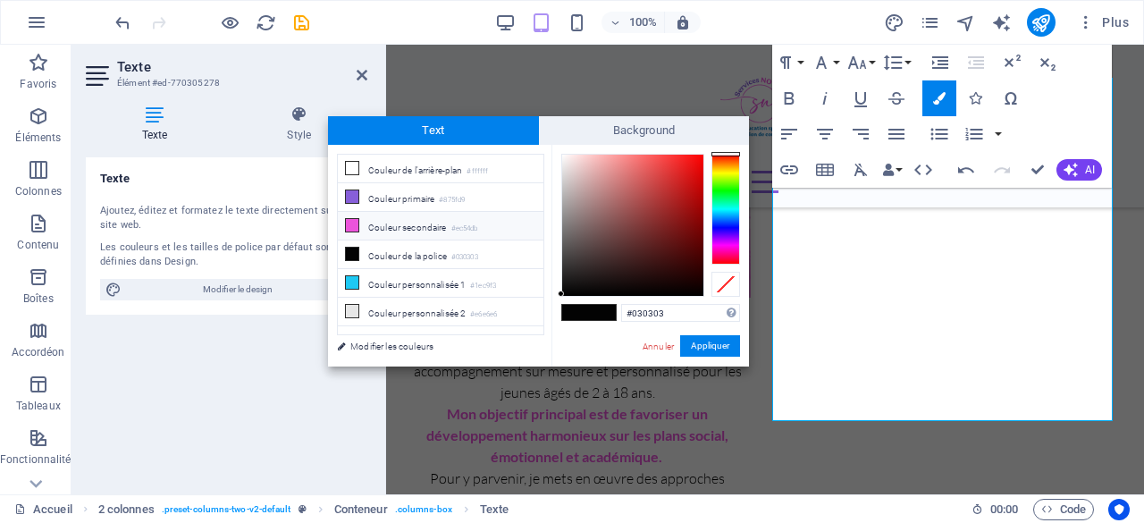
click at [432, 223] on li "Couleur secondaire #ec54db" at bounding box center [441, 226] width 206 height 29
type input "#ec54db"
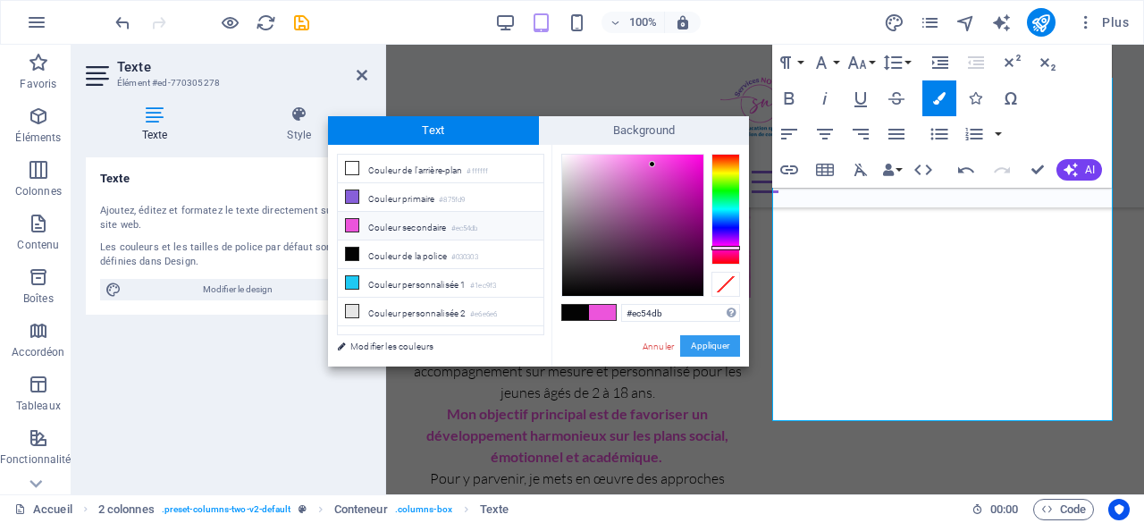
drag, startPoint x: 712, startPoint y: 340, endPoint x: 511, endPoint y: 298, distance: 205.6
click at [712, 340] on button "Appliquer" at bounding box center [710, 345] width 60 height 21
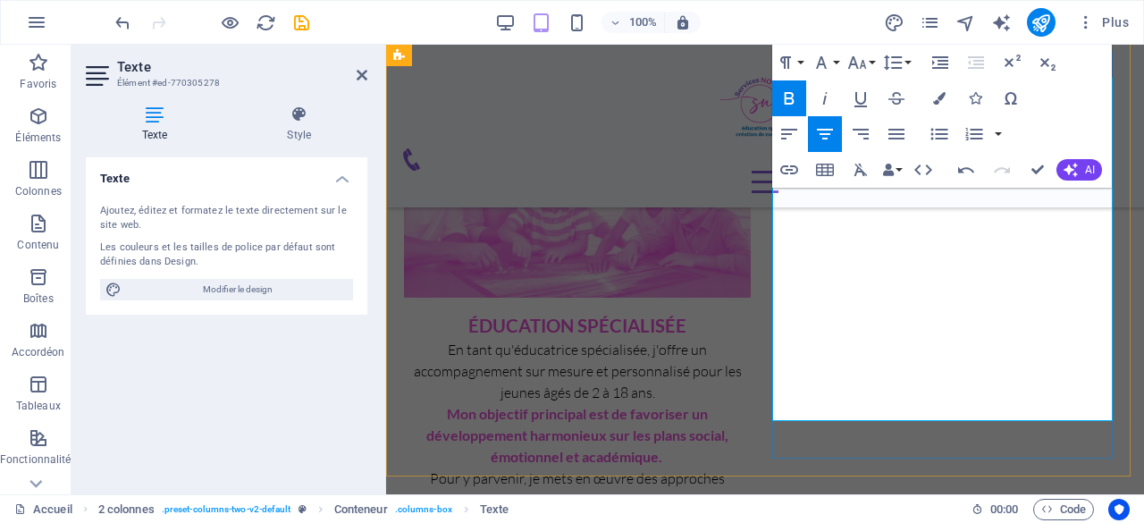
drag, startPoint x: 1008, startPoint y: 344, endPoint x: 997, endPoint y: 344, distance: 10.7
click at [786, 99] on icon "button" at bounding box center [788, 98] width 21 height 21
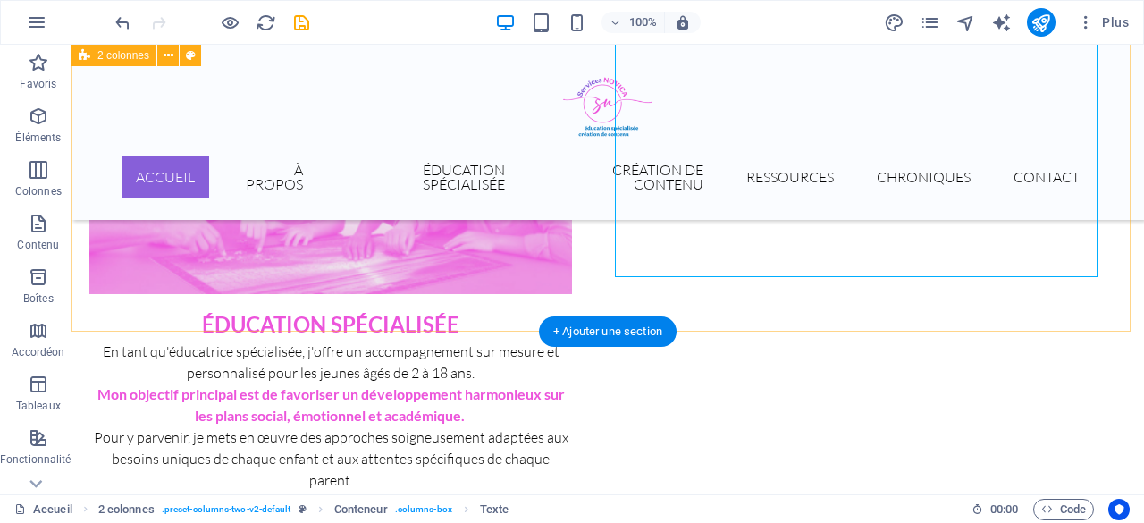
scroll to position [915, 0]
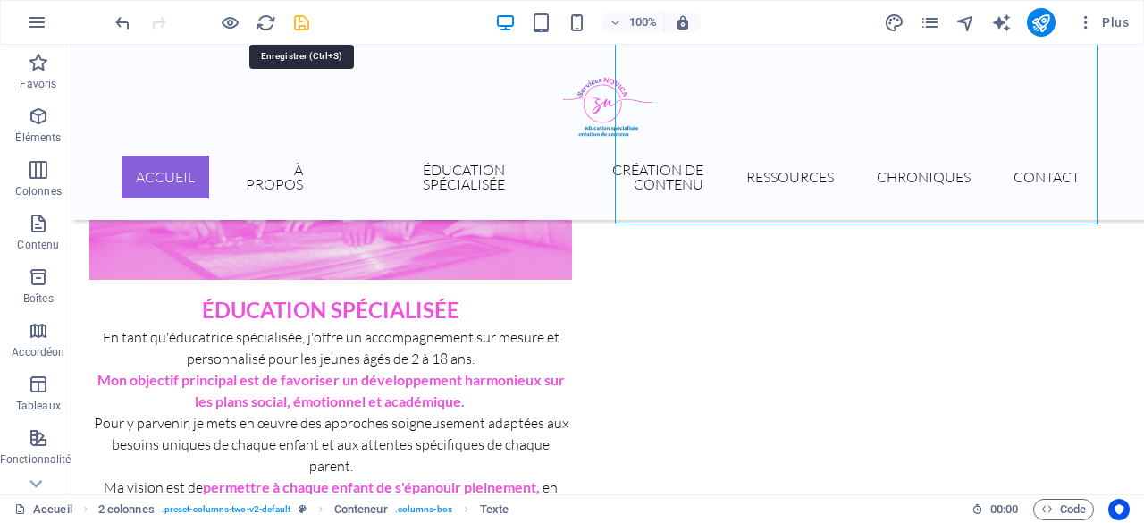
click at [303, 17] on icon "save" at bounding box center [301, 23] width 21 height 21
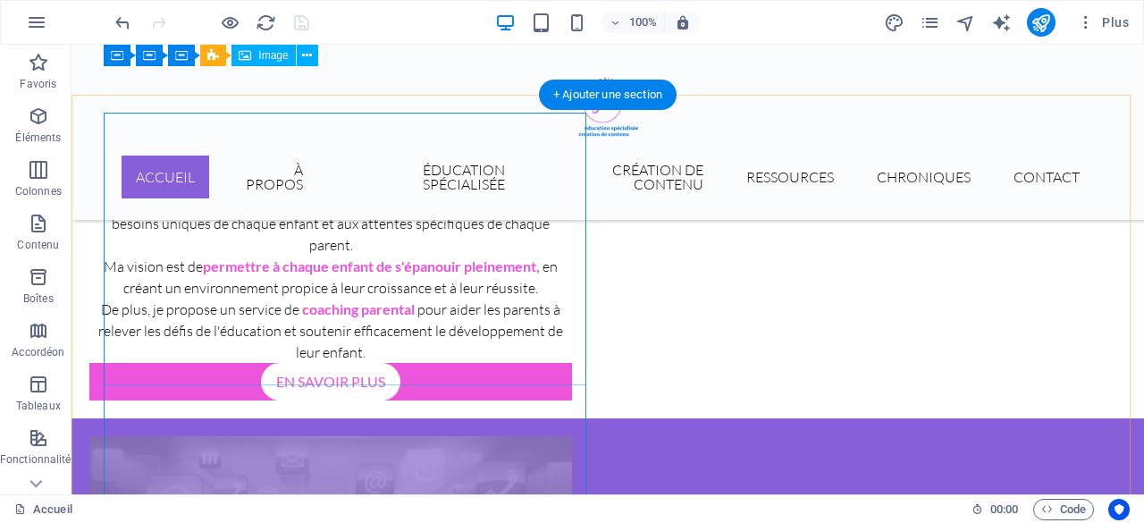
scroll to position [1004, 0]
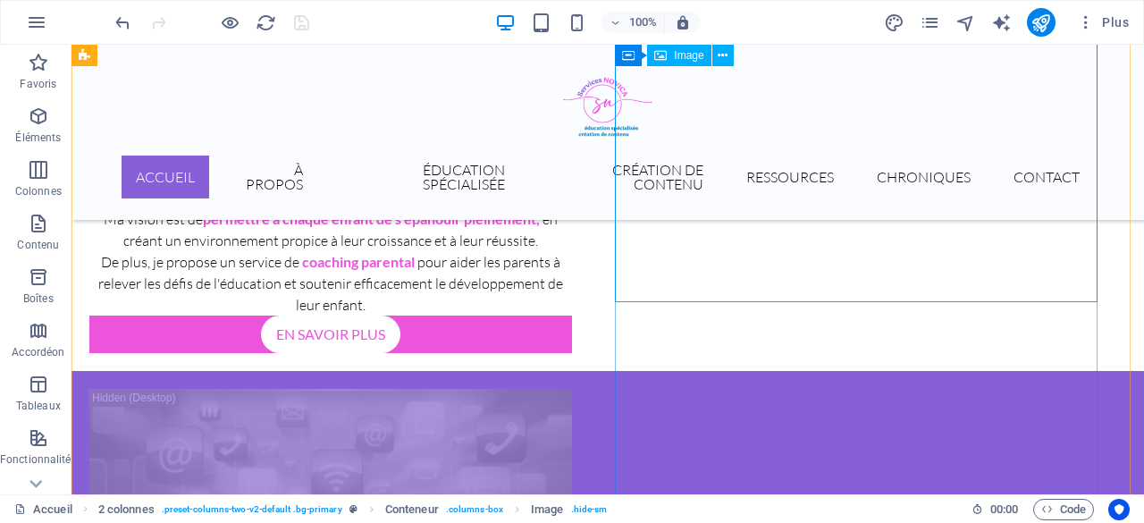
scroll to position [915, 0]
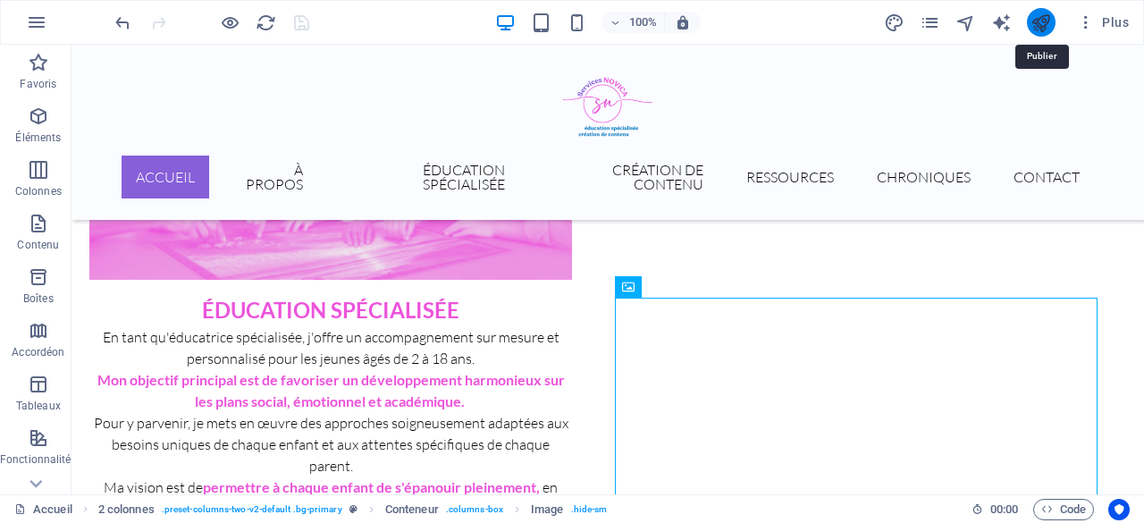
click at [1040, 13] on icon "publish" at bounding box center [1040, 23] width 21 height 21
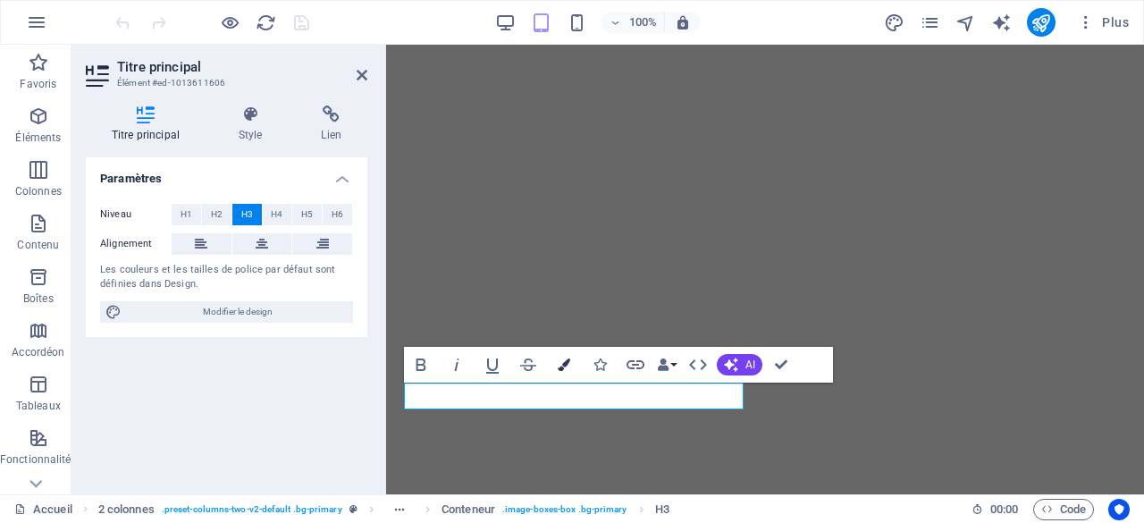
click at [566, 364] on icon "button" at bounding box center [564, 364] width 13 height 13
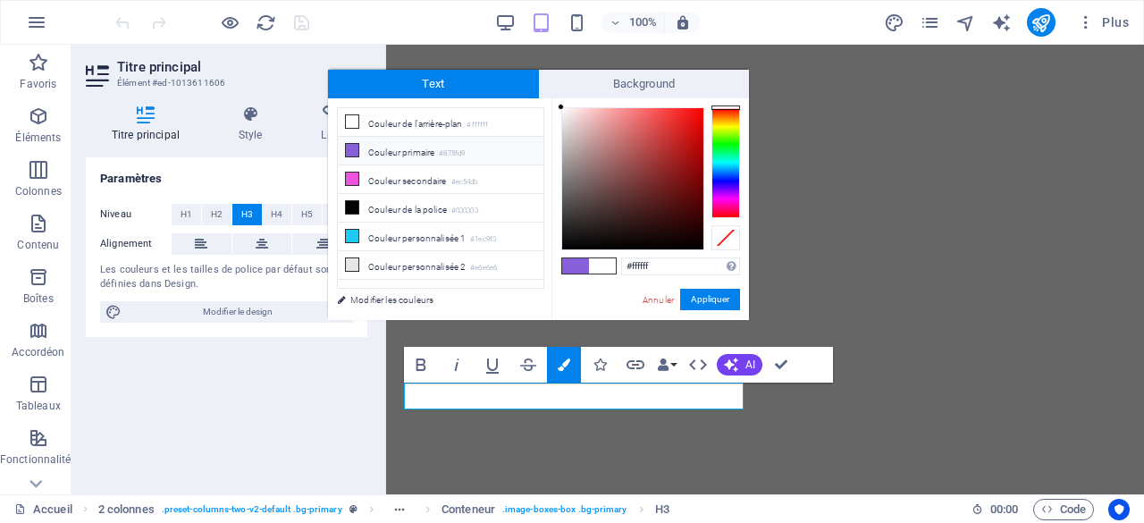
click at [415, 151] on li "Couleur primaire #875fd9" at bounding box center [441, 151] width 206 height 29
type input "#875fd9"
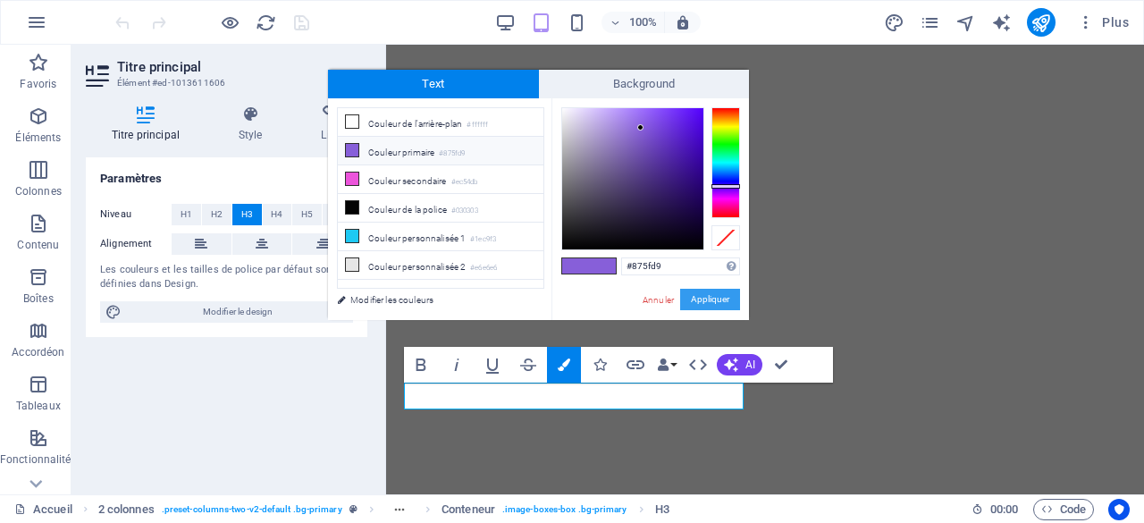
click at [697, 292] on button "Appliquer" at bounding box center [710, 299] width 60 height 21
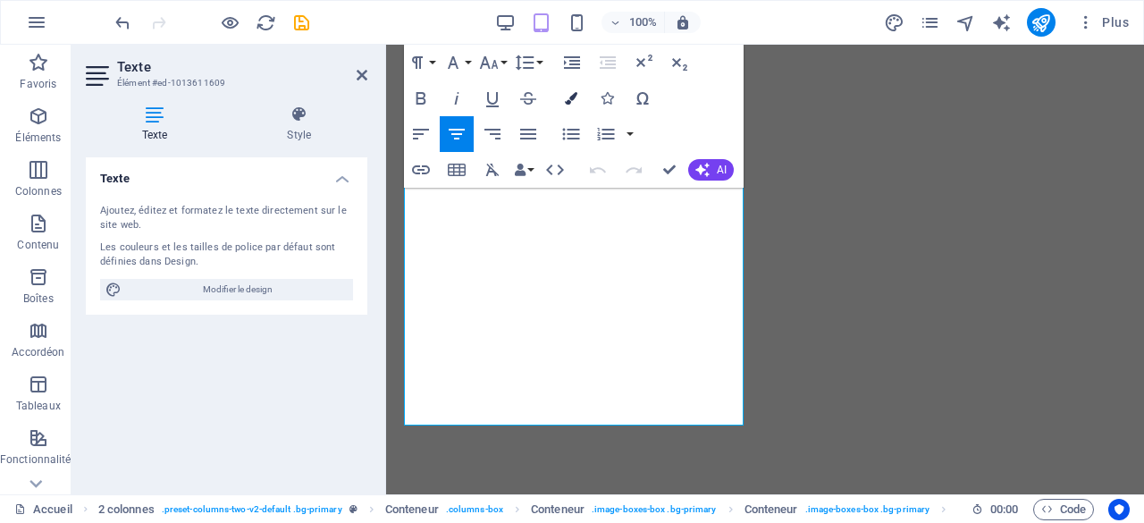
click at [570, 102] on icon "button" at bounding box center [571, 98] width 13 height 13
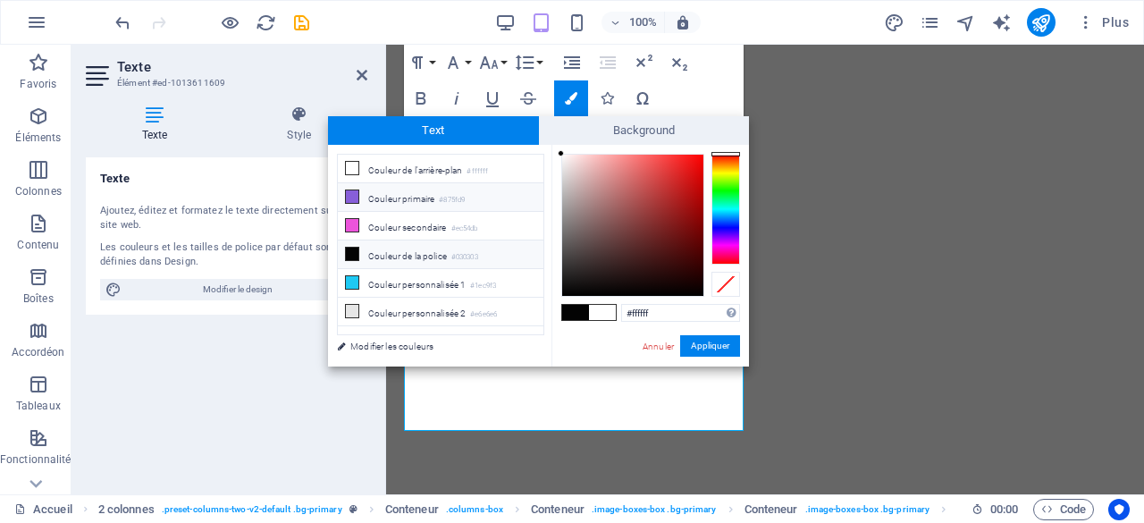
click at [382, 197] on li "Couleur primaire #875fd9" at bounding box center [441, 197] width 206 height 29
type input "#875fd9"
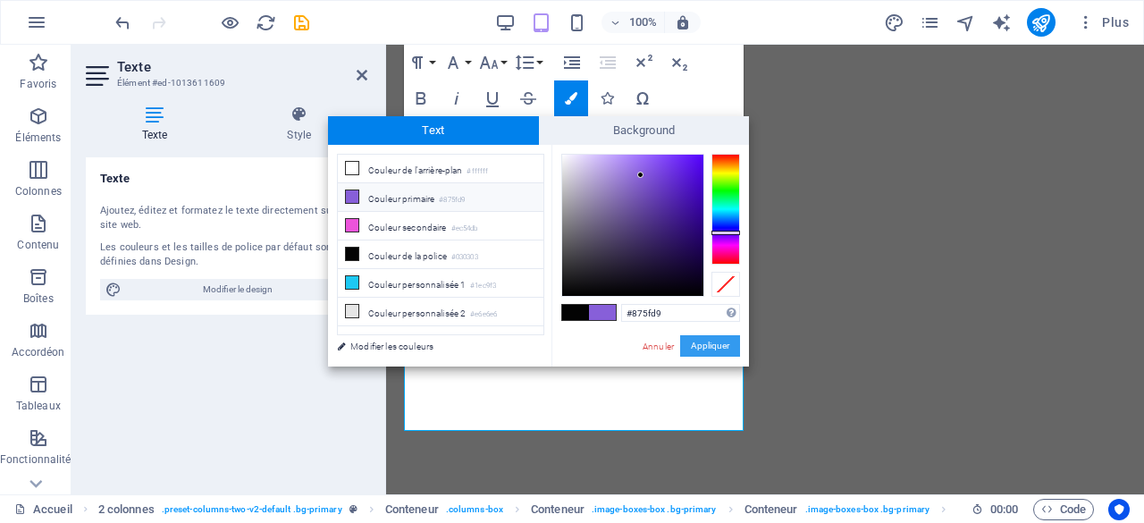
click at [715, 349] on button "Appliquer" at bounding box center [710, 345] width 60 height 21
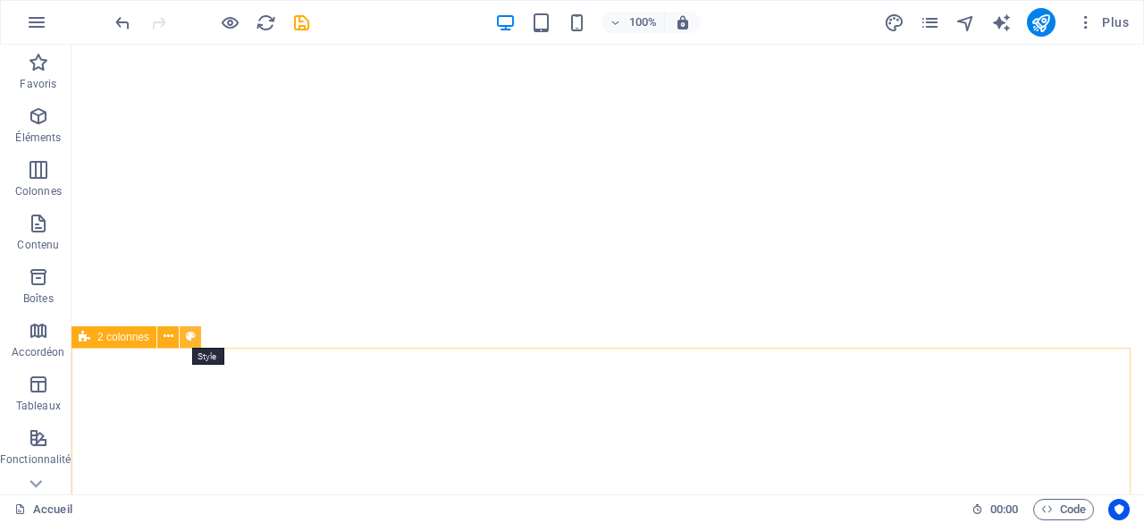
click at [193, 333] on icon at bounding box center [191, 336] width 10 height 19
select select "rem"
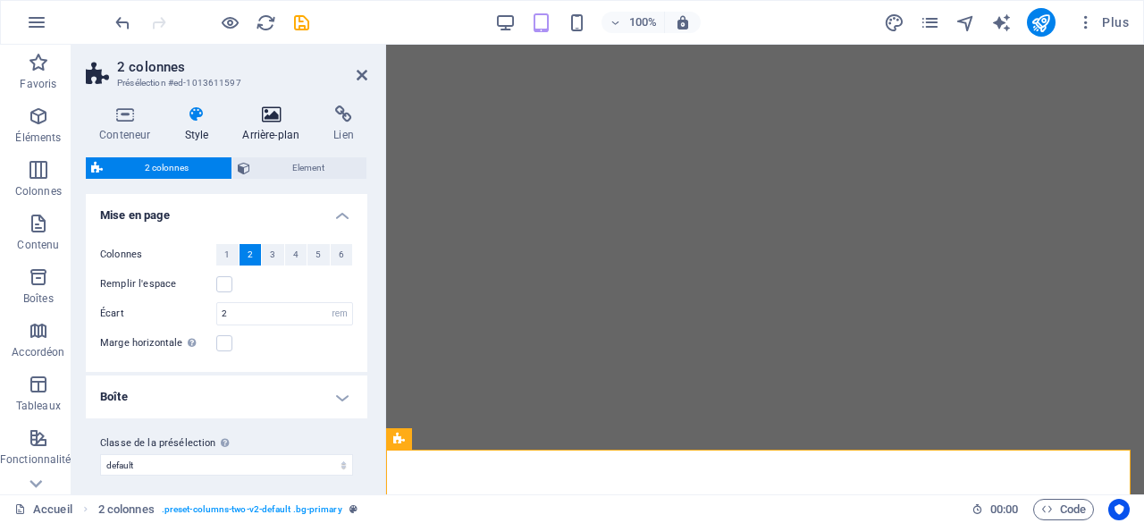
click at [267, 115] on icon at bounding box center [271, 114] width 84 height 18
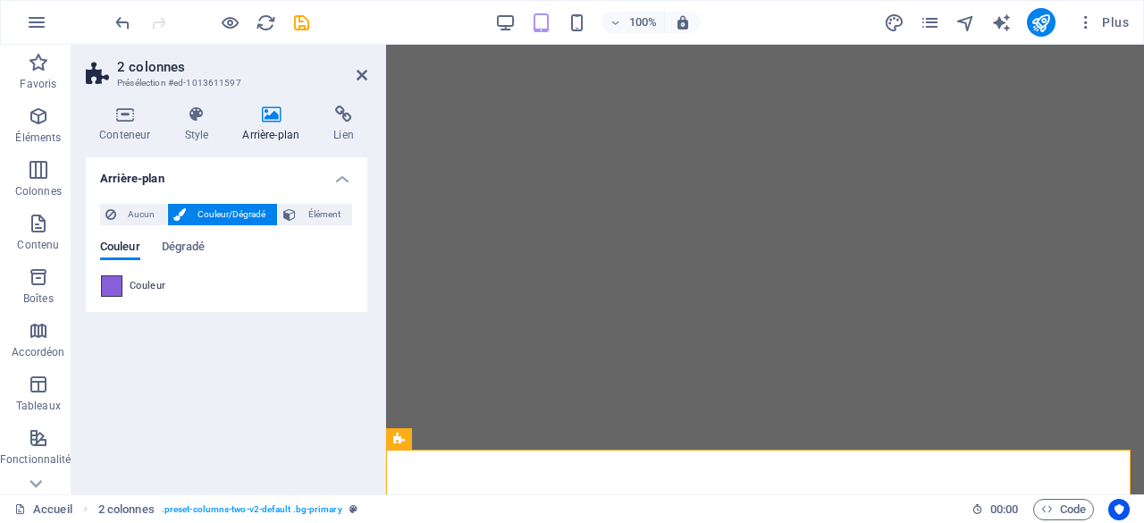
click at [105, 289] on span at bounding box center [112, 286] width 20 height 20
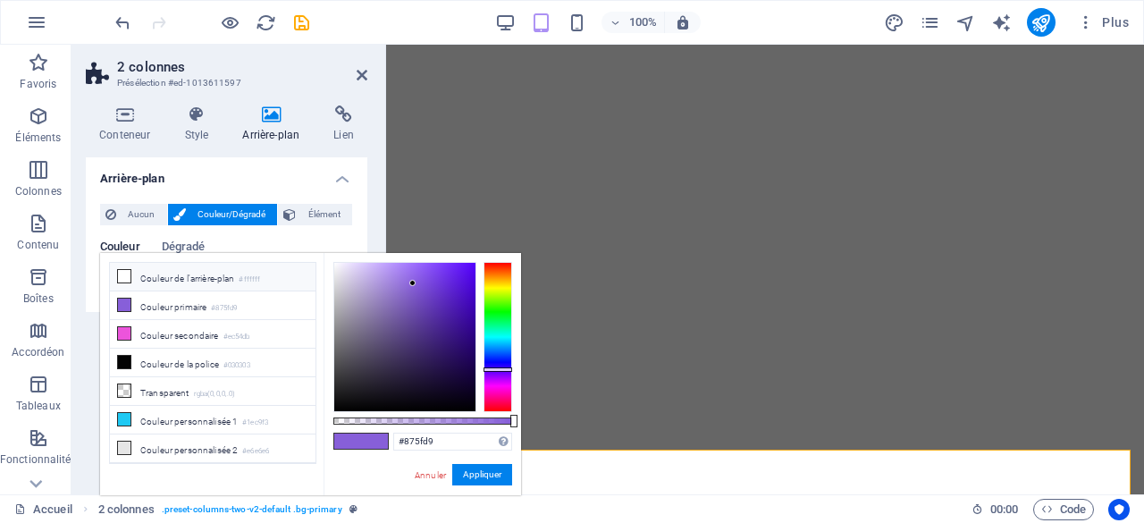
click at [138, 276] on li "Couleur de l'arrière-plan #ffffff" at bounding box center [213, 277] width 206 height 29
type input "#ffffff"
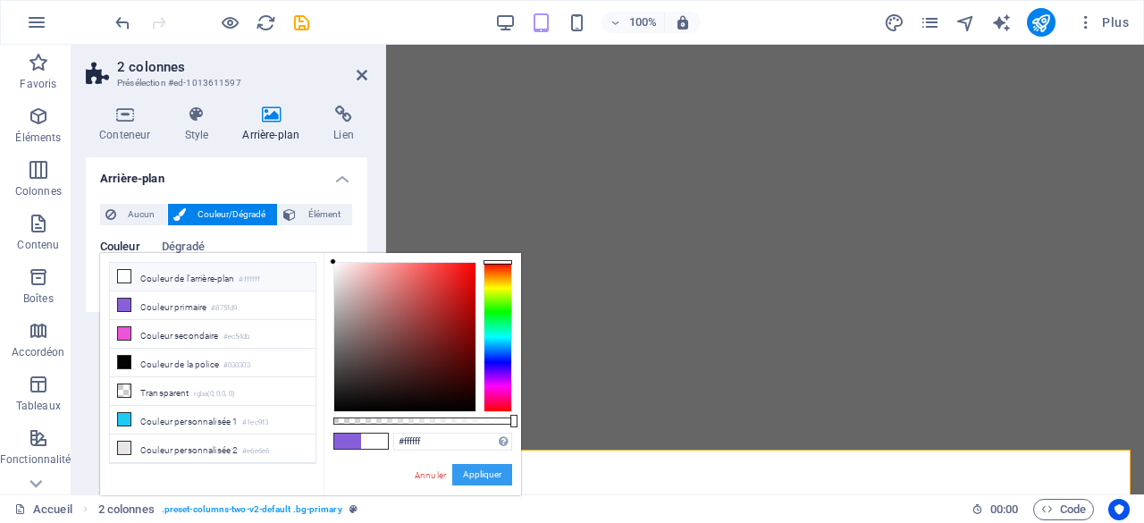
click at [477, 472] on button "Appliquer" at bounding box center [482, 474] width 60 height 21
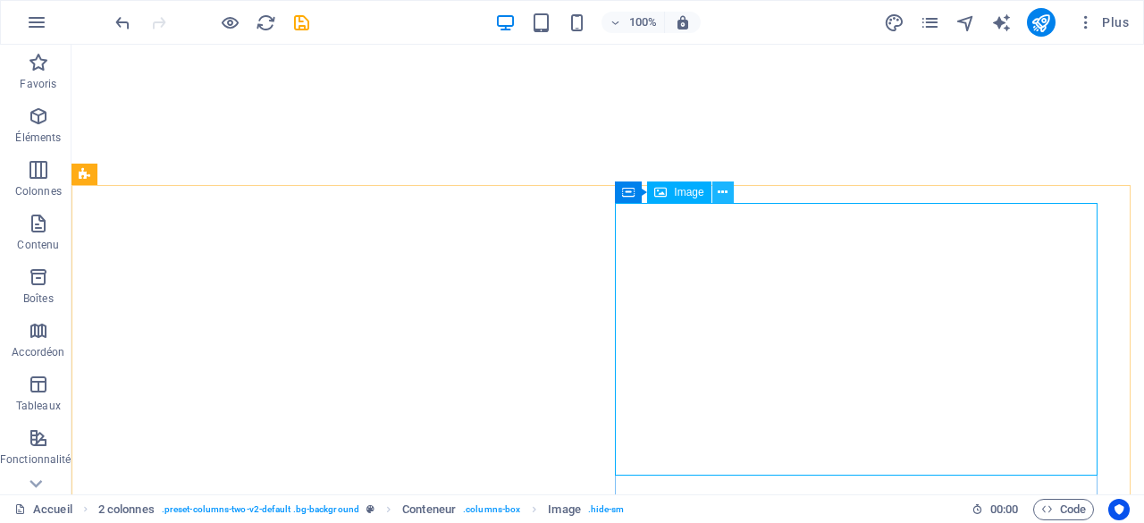
click at [720, 192] on icon at bounding box center [722, 192] width 10 height 19
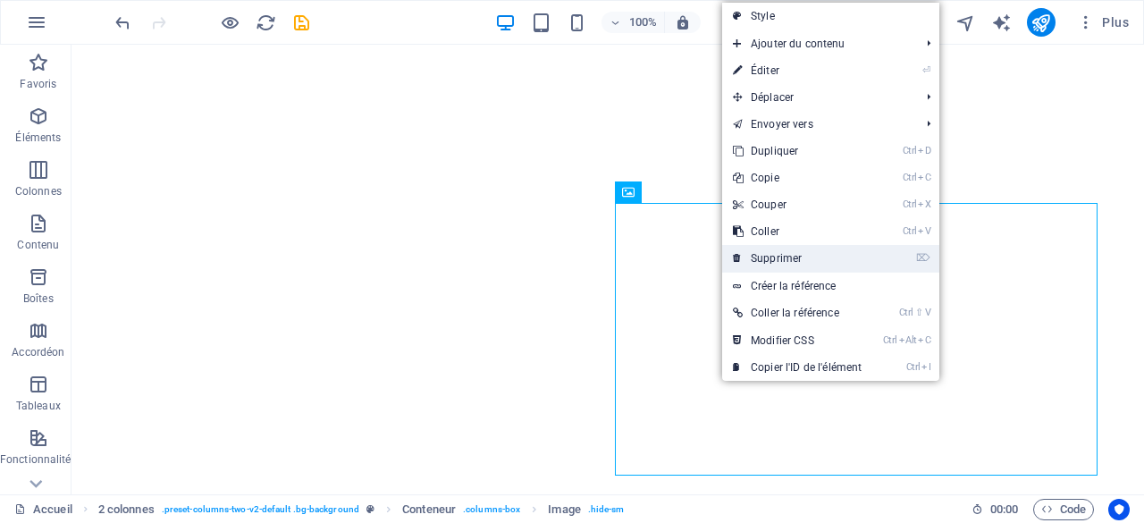
click at [788, 260] on link "⌦ Supprimer" at bounding box center [797, 258] width 150 height 27
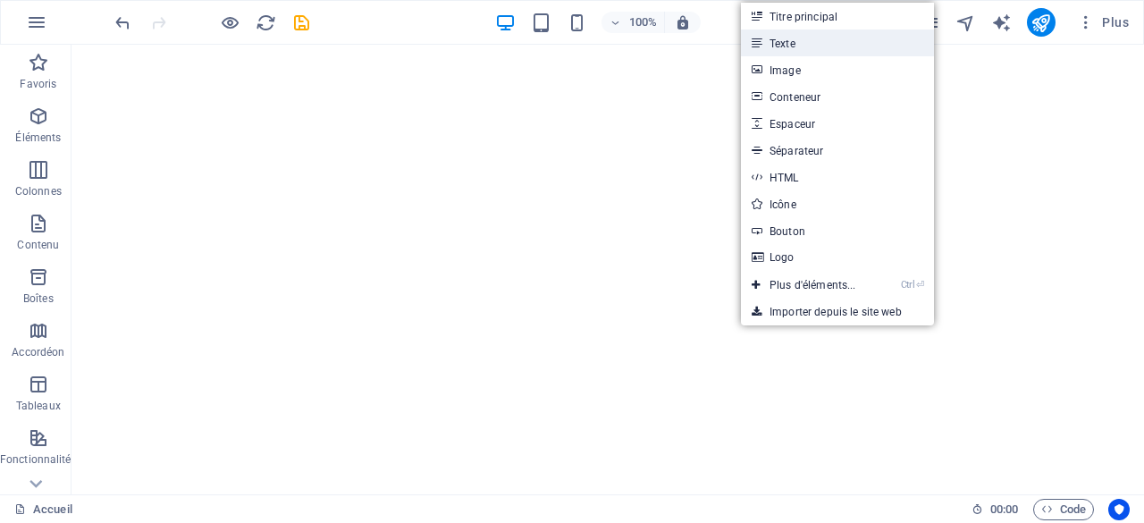
click at [805, 46] on link "Texte" at bounding box center [837, 42] width 193 height 27
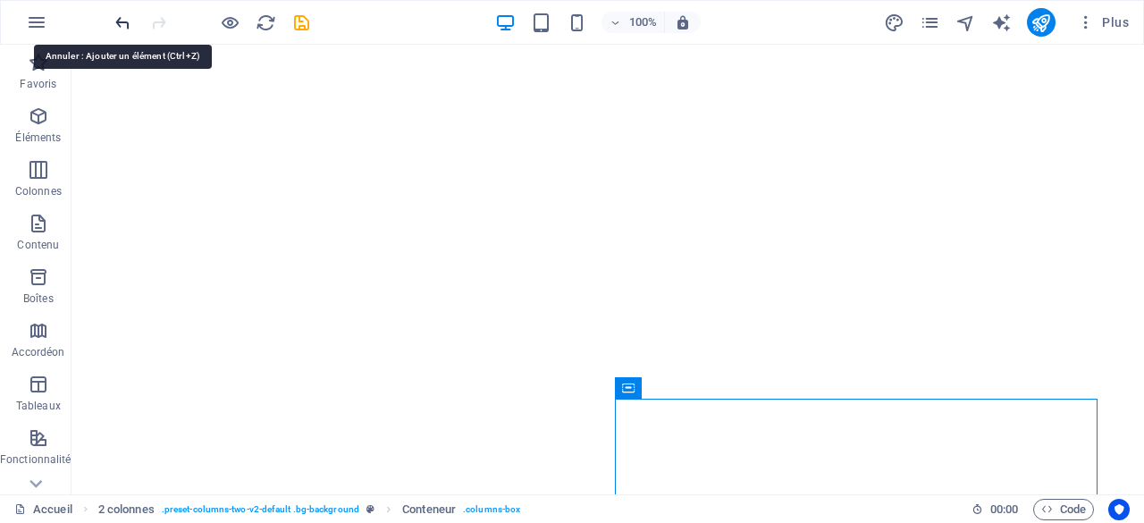
click at [122, 19] on icon "undo" at bounding box center [123, 23] width 21 height 21
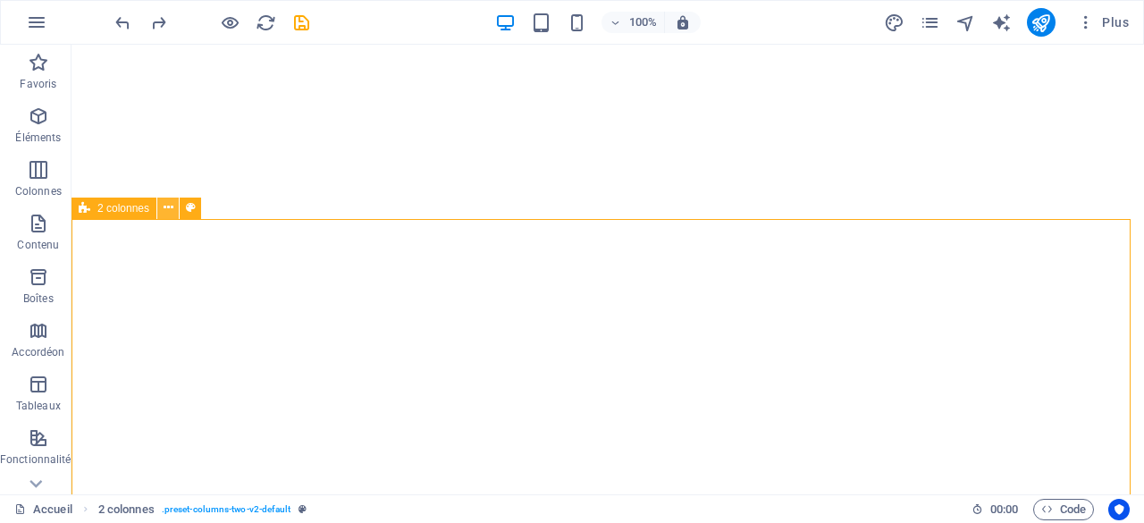
click at [173, 208] on button at bounding box center [167, 207] width 21 height 21
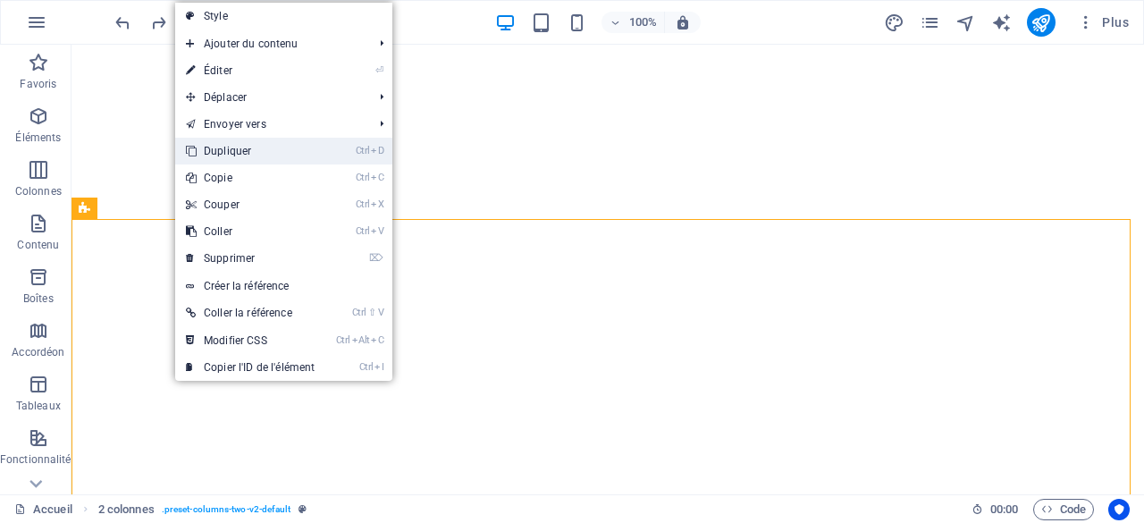
click at [224, 146] on link "Ctrl D Dupliquer" at bounding box center [250, 151] width 150 height 27
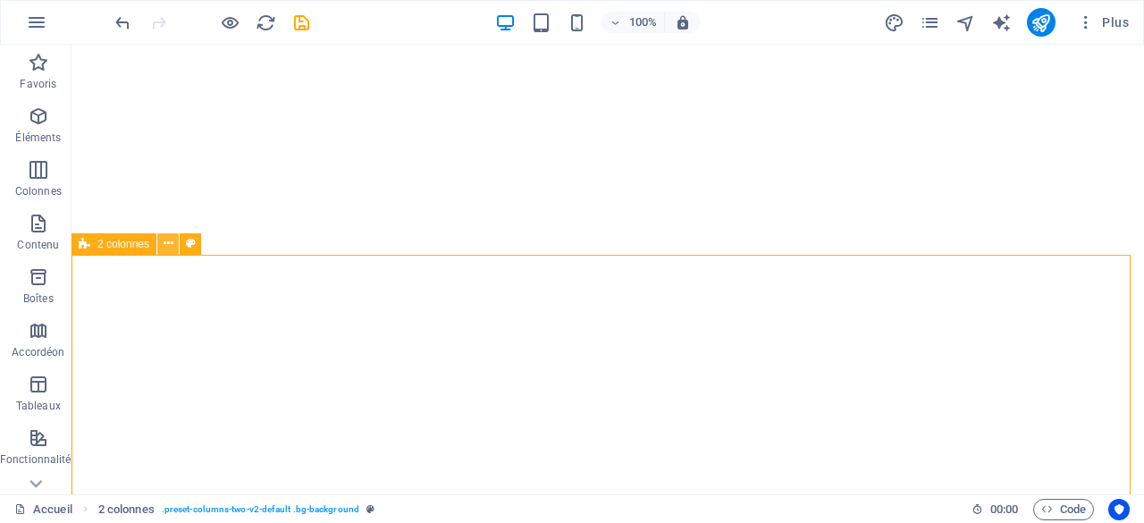
click at [172, 244] on icon at bounding box center [169, 243] width 10 height 19
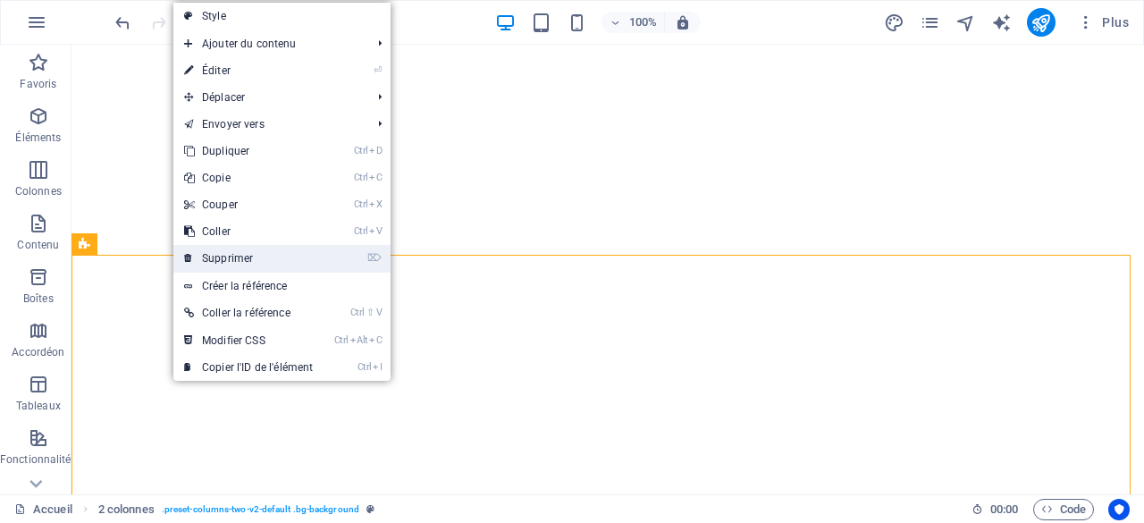
click at [227, 259] on link "⌦ Supprimer" at bounding box center [248, 258] width 150 height 27
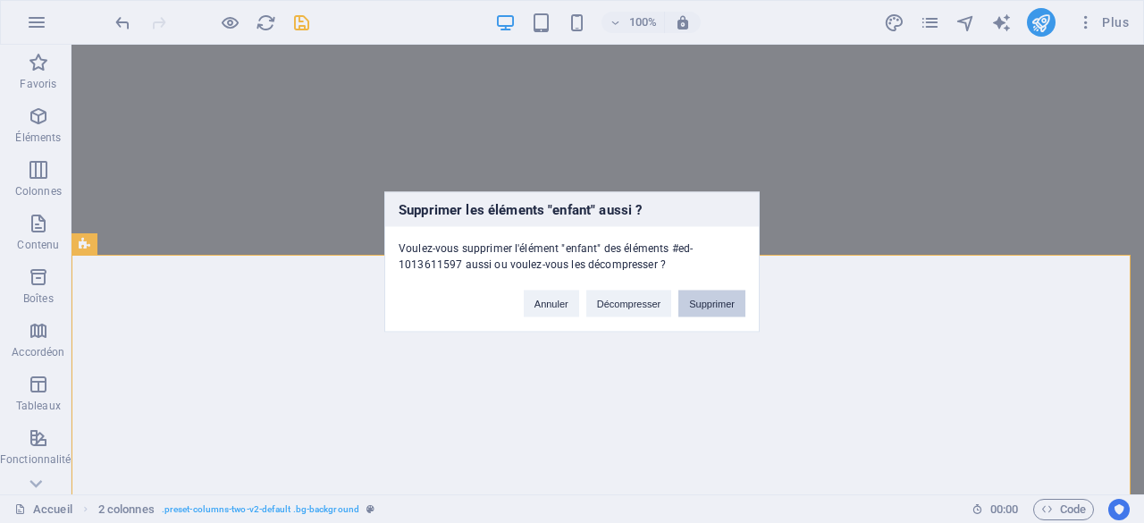
click at [709, 295] on button "Supprimer" at bounding box center [711, 302] width 67 height 27
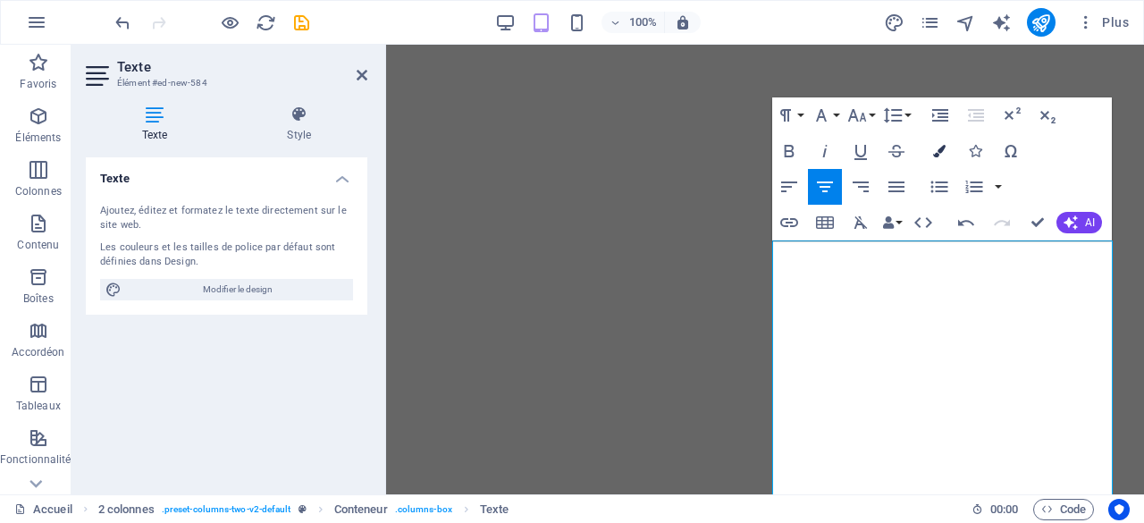
click at [939, 151] on icon "button" at bounding box center [939, 151] width 13 height 13
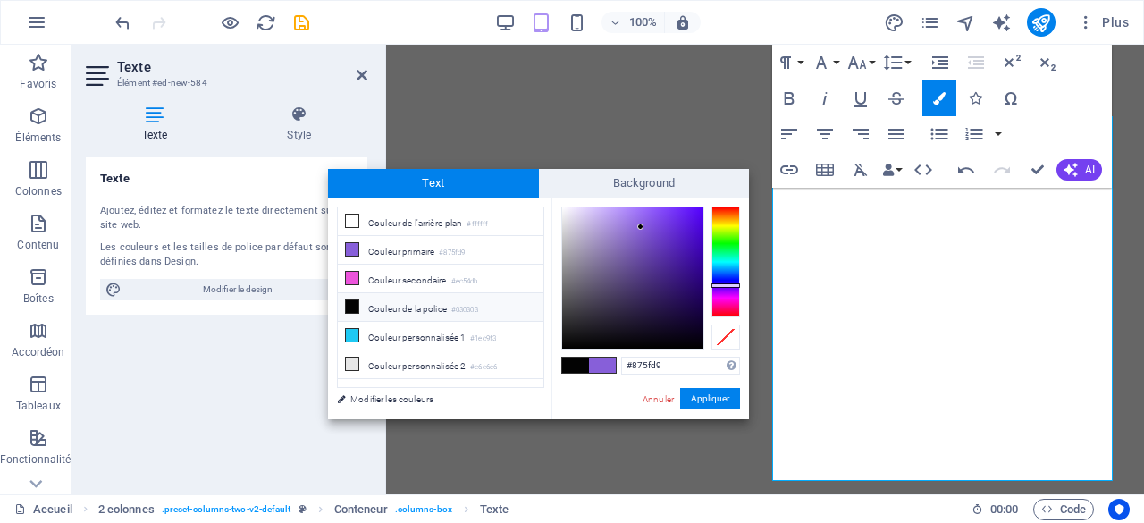
click at [432, 305] on li "Couleur de la police #030303" at bounding box center [441, 307] width 206 height 29
type input "#030303"
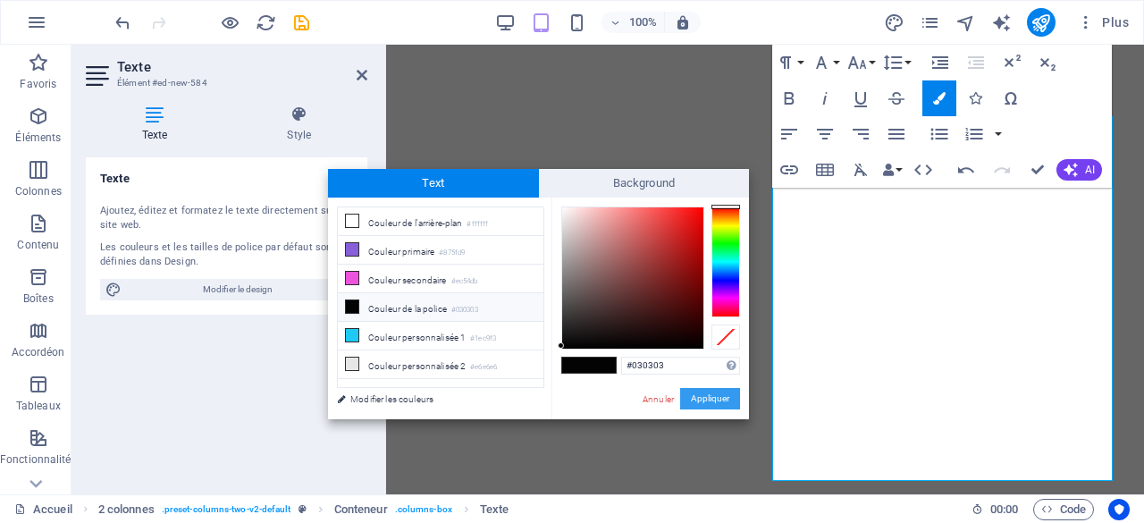
click at [704, 400] on button "Appliquer" at bounding box center [710, 398] width 60 height 21
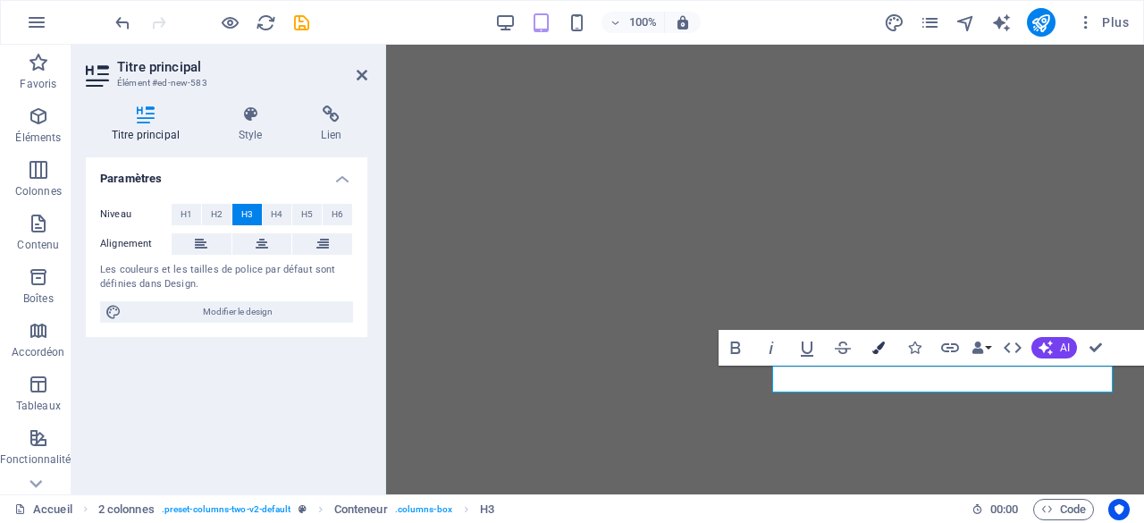
click at [885, 344] on icon "button" at bounding box center [878, 347] width 13 height 13
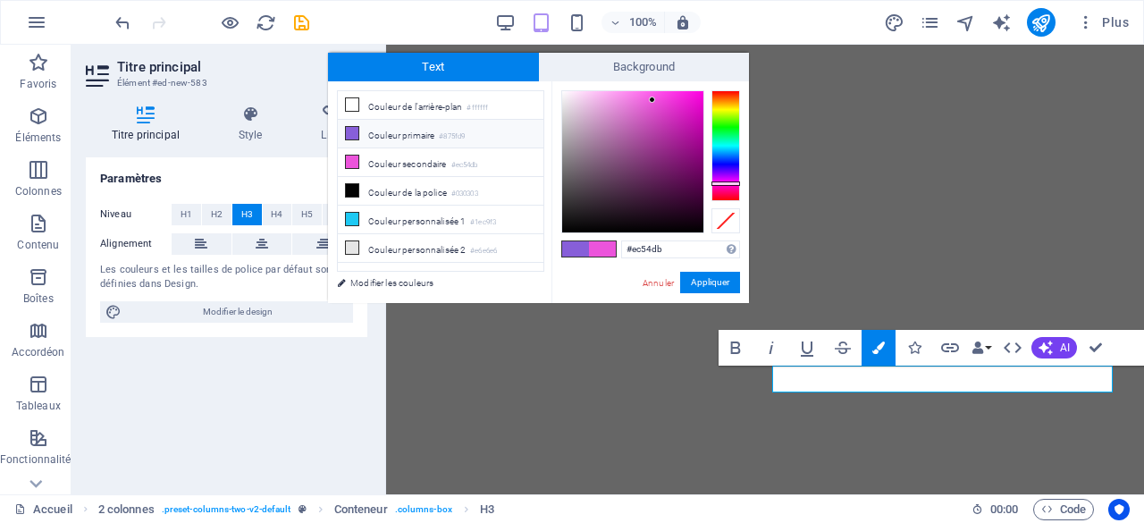
click at [399, 136] on li "Couleur primaire #875fd9" at bounding box center [441, 134] width 206 height 29
type input "#875fd9"
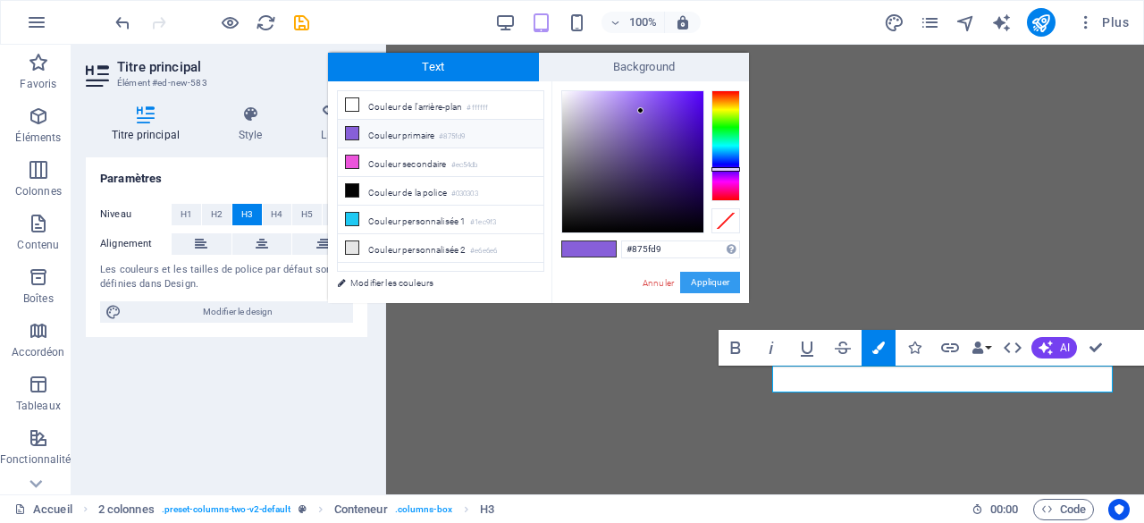
click at [717, 285] on button "Appliquer" at bounding box center [710, 282] width 60 height 21
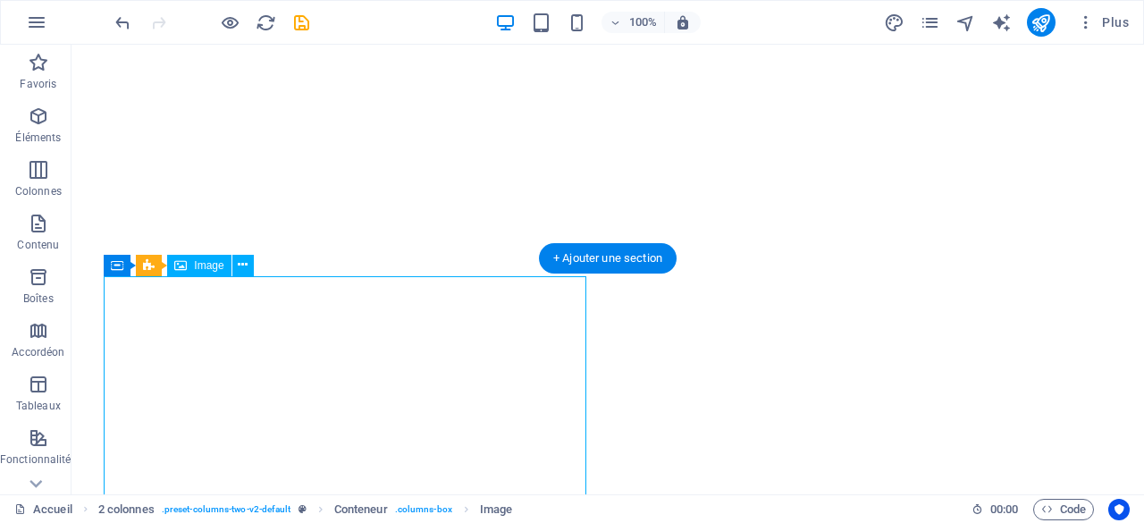
select select "%"
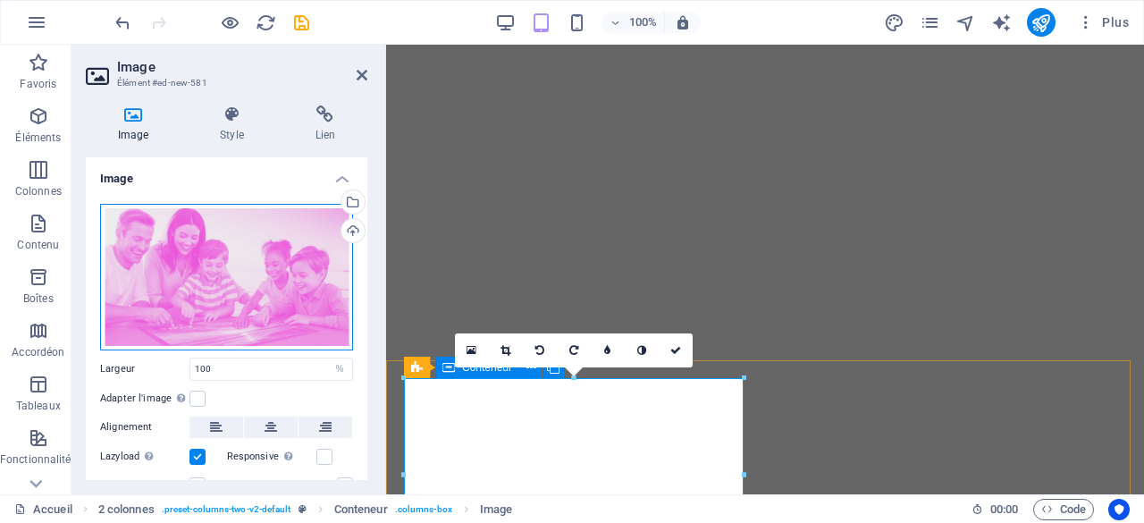
click at [182, 273] on div "Glissez les fichiers ici, cliquez pour choisir les fichiers ou sélectionnez les…" at bounding box center [226, 277] width 253 height 147
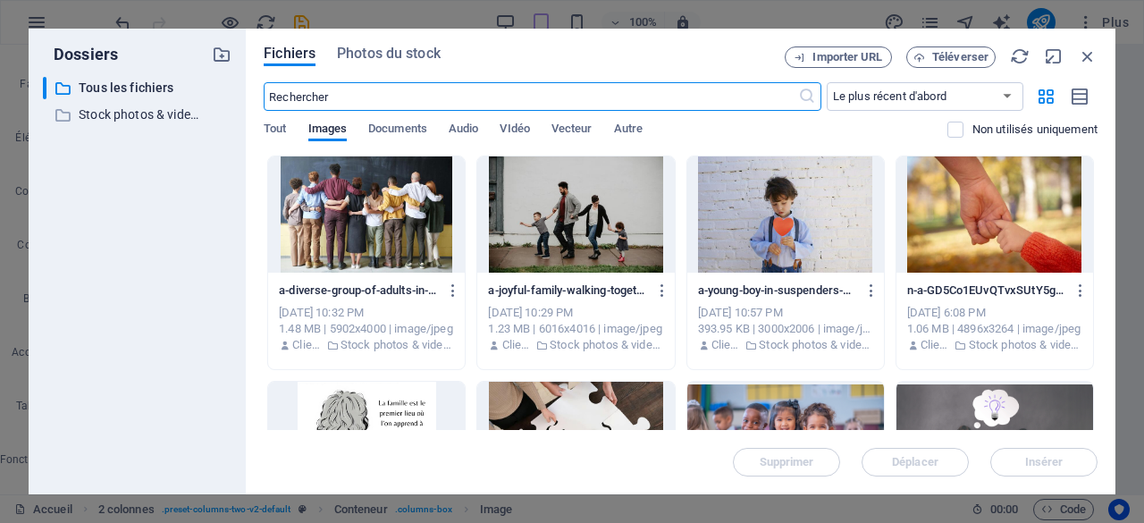
click at [182, 273] on div "​ Tous les fichiers Tous les fichiers ​ Stock photos & videos Stock photos & vi…" at bounding box center [137, 278] width 189 height 403
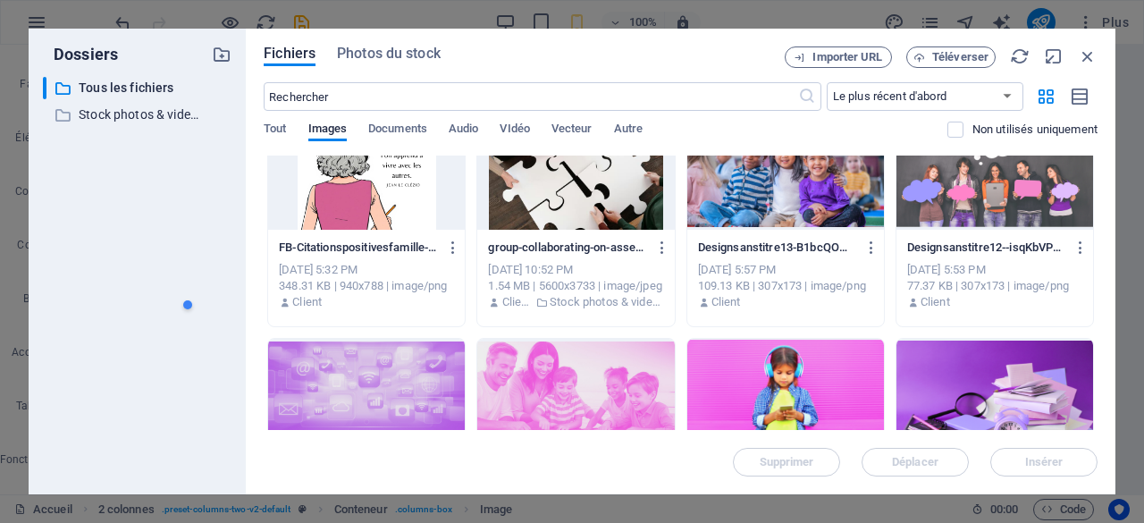
scroll to position [357, 0]
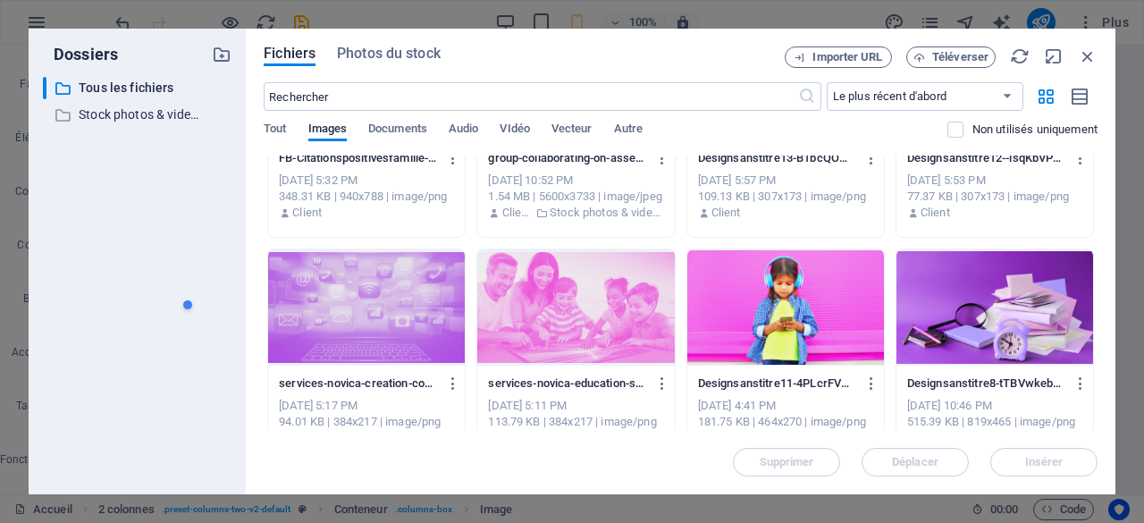
click at [345, 290] on div at bounding box center [265, 305] width 170 height 36
click at [339, 300] on div at bounding box center [265, 305] width 170 height 36
click at [388, 309] on div at bounding box center [366, 307] width 197 height 116
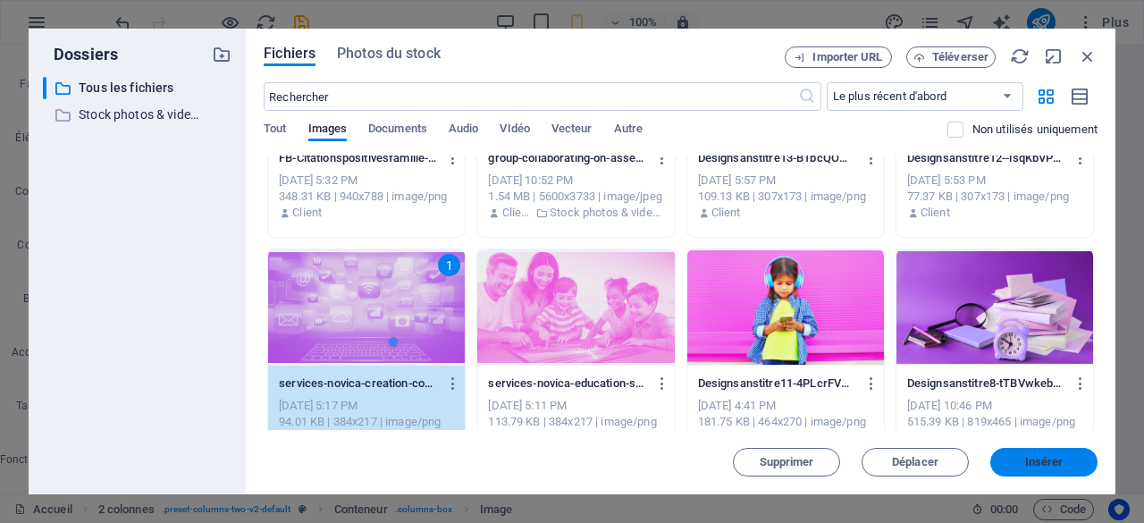
click at [1054, 462] on span "Insérer" at bounding box center [1044, 462] width 38 height 11
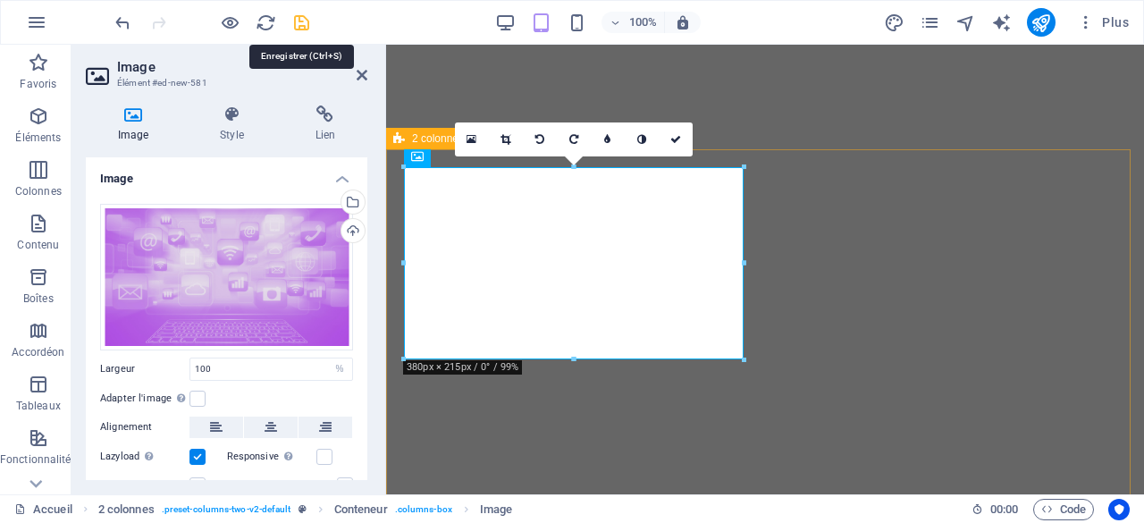
click at [302, 22] on icon "save" at bounding box center [301, 23] width 21 height 21
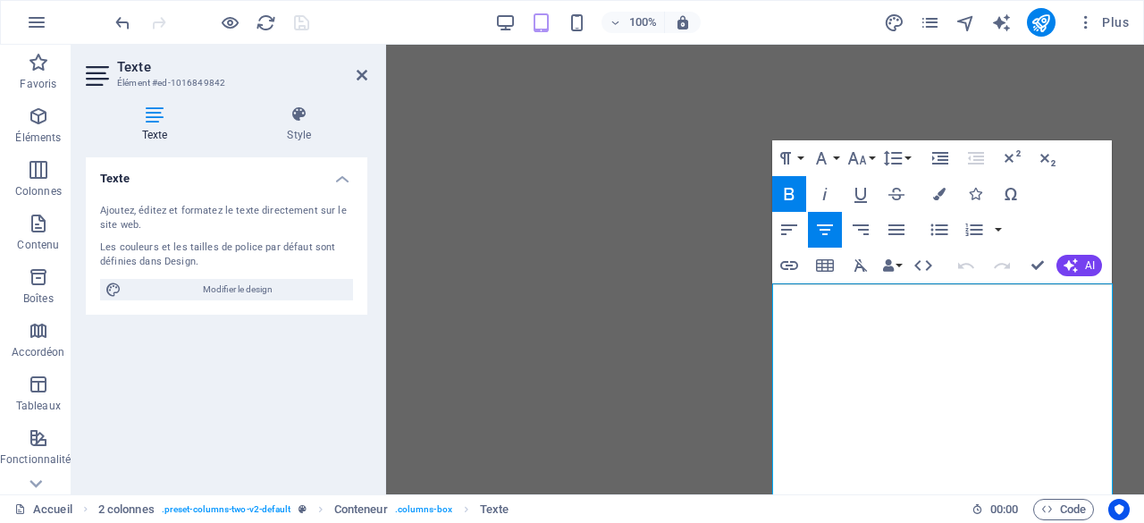
click at [793, 190] on icon "button" at bounding box center [789, 194] width 10 height 13
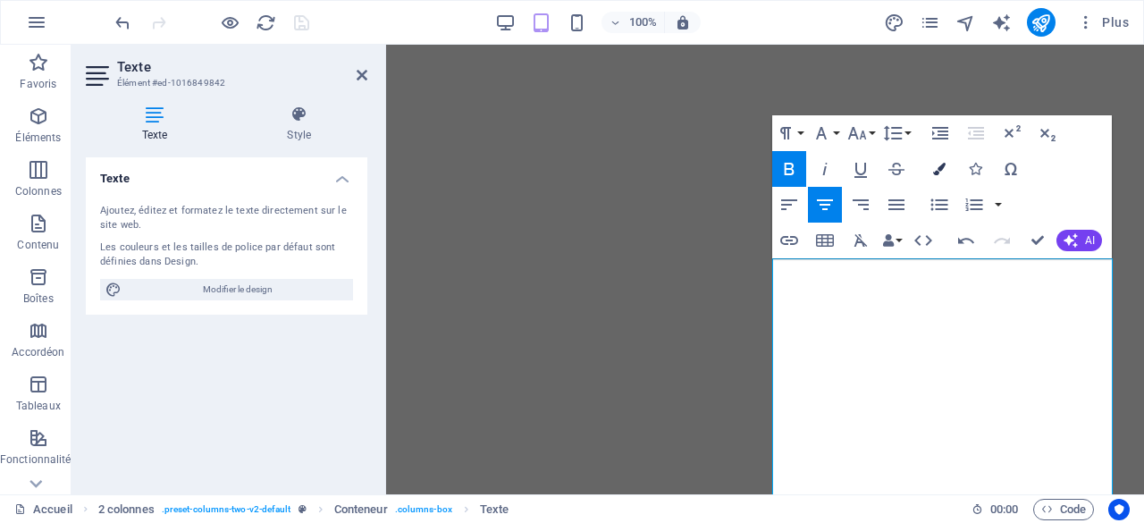
click at [941, 167] on icon "button" at bounding box center [939, 169] width 13 height 13
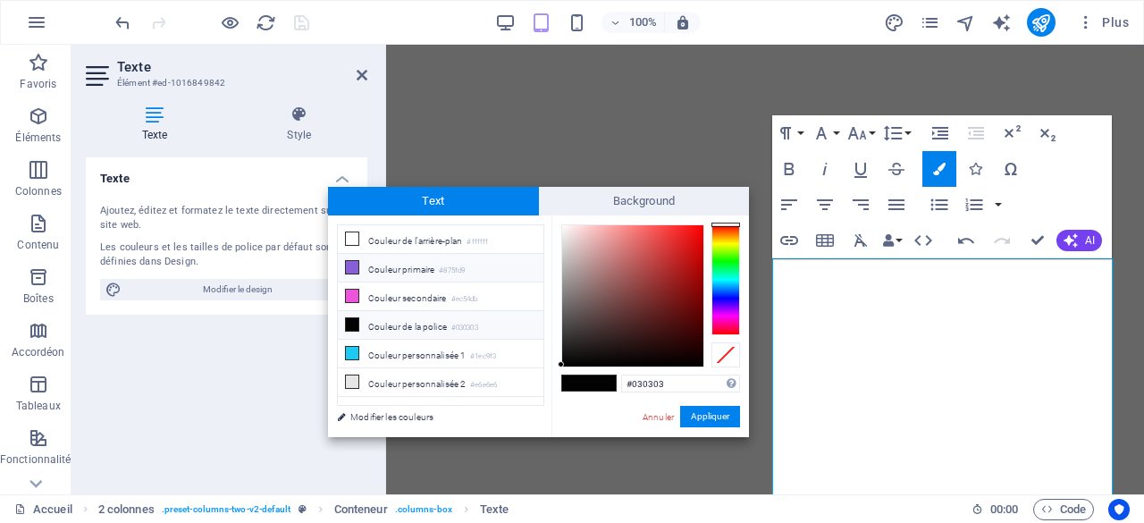
click at [404, 264] on li "Couleur primaire #875fd9" at bounding box center [441, 268] width 206 height 29
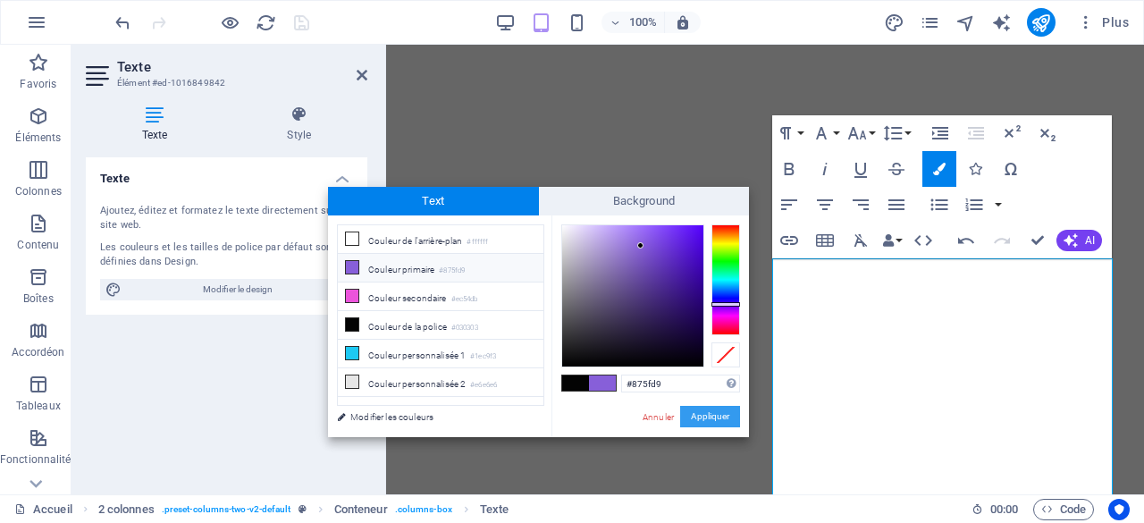
click at [704, 422] on button "Appliquer" at bounding box center [710, 416] width 60 height 21
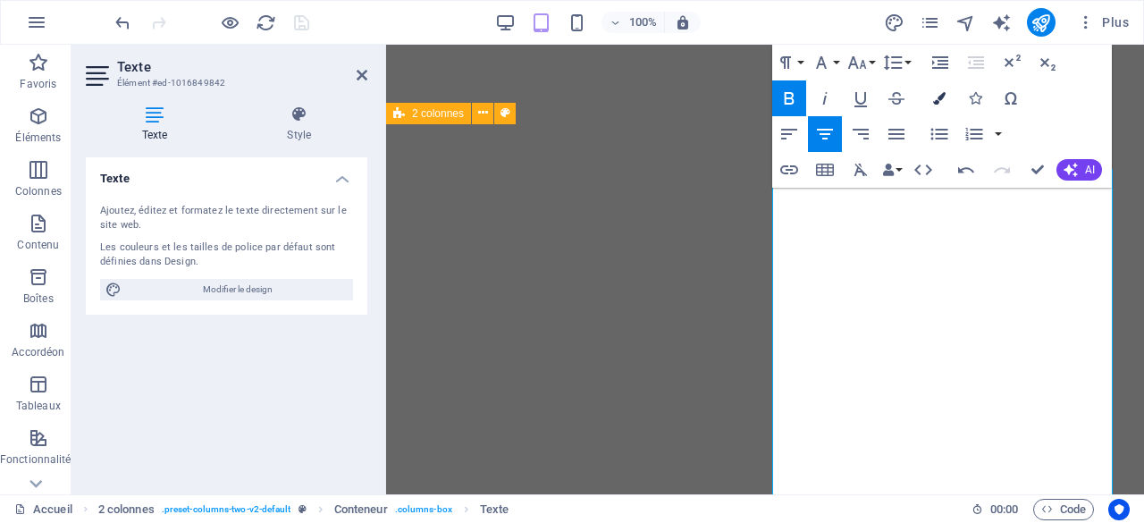
click at [935, 96] on icon "button" at bounding box center [939, 98] width 13 height 13
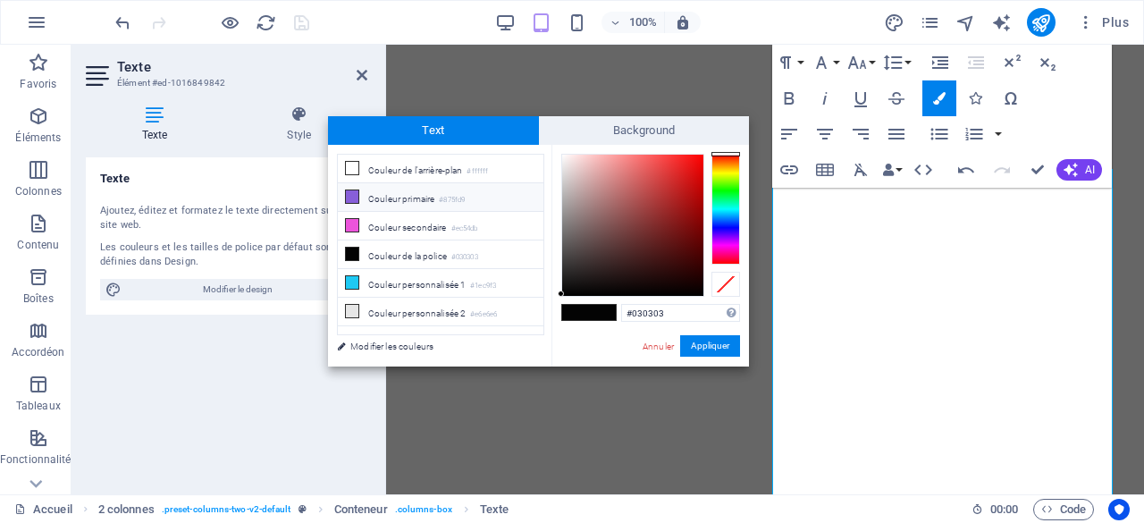
click at [392, 201] on li "Couleur primaire #875fd9" at bounding box center [441, 197] width 206 height 29
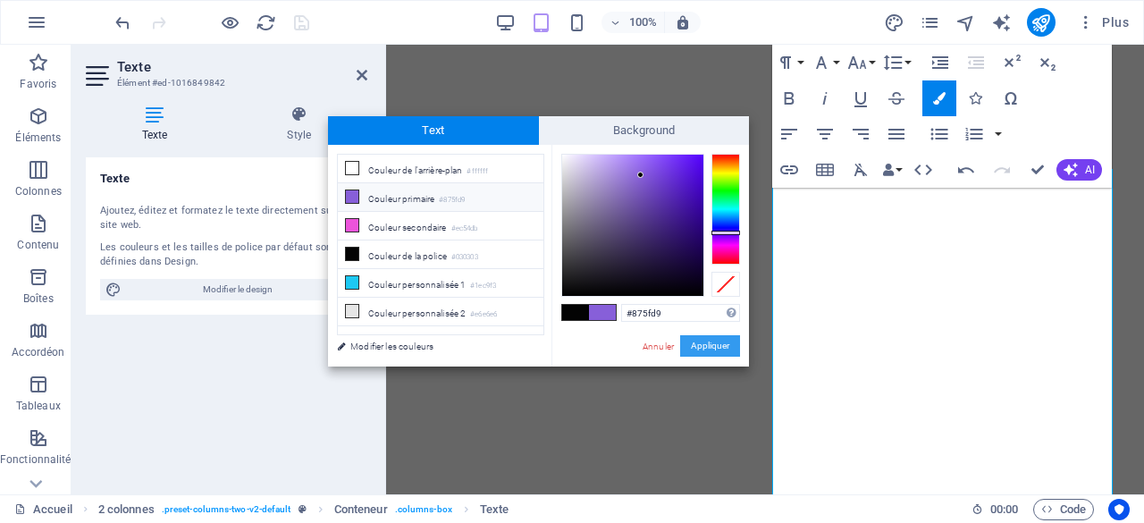
click at [702, 344] on button "Appliquer" at bounding box center [710, 345] width 60 height 21
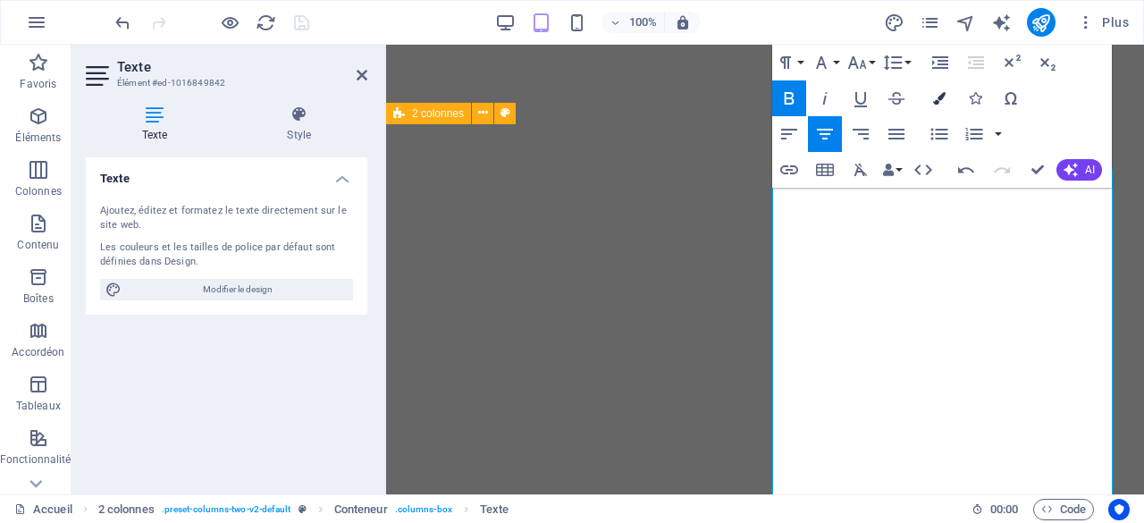
click at [937, 99] on icon "button" at bounding box center [939, 98] width 13 height 13
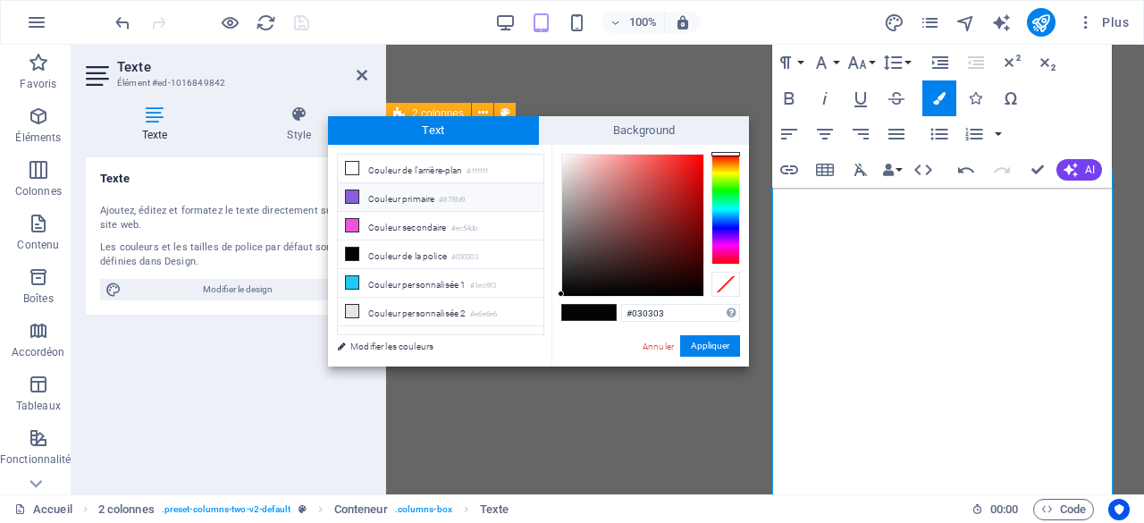
click at [401, 195] on li "Couleur primaire #875fd9" at bounding box center [441, 197] width 206 height 29
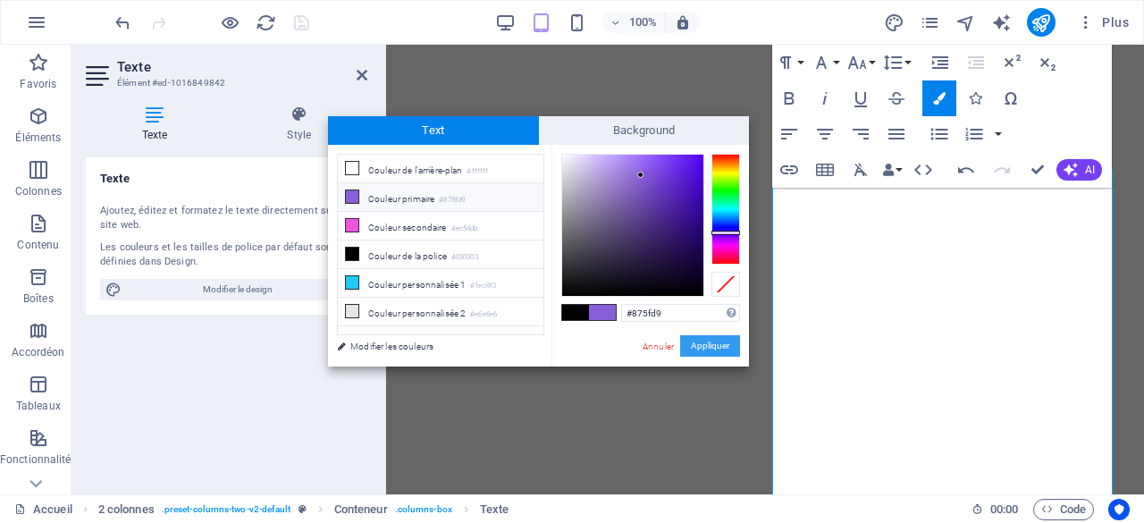
click at [712, 343] on button "Appliquer" at bounding box center [710, 345] width 60 height 21
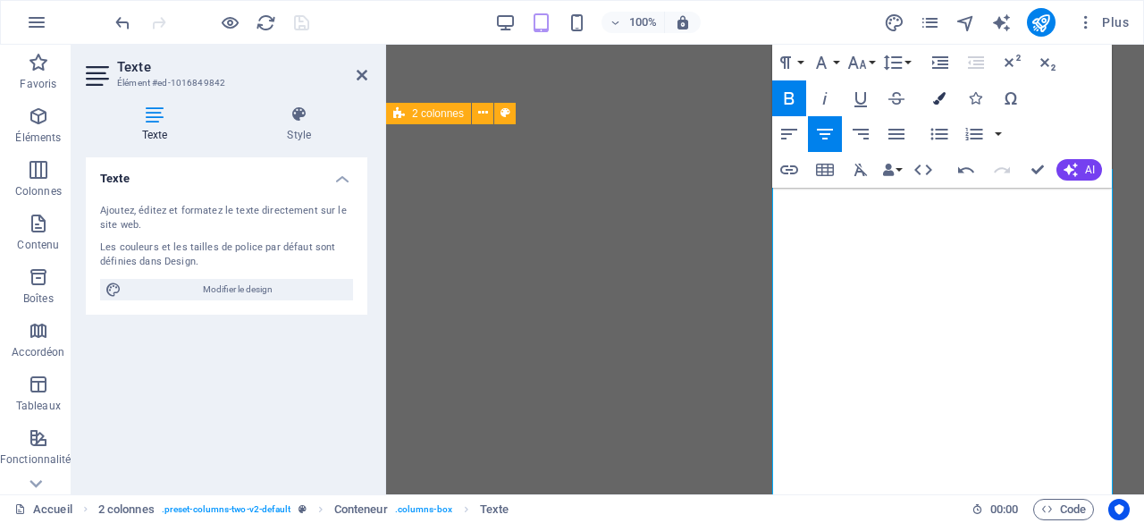
click at [944, 96] on icon "button" at bounding box center [939, 98] width 13 height 13
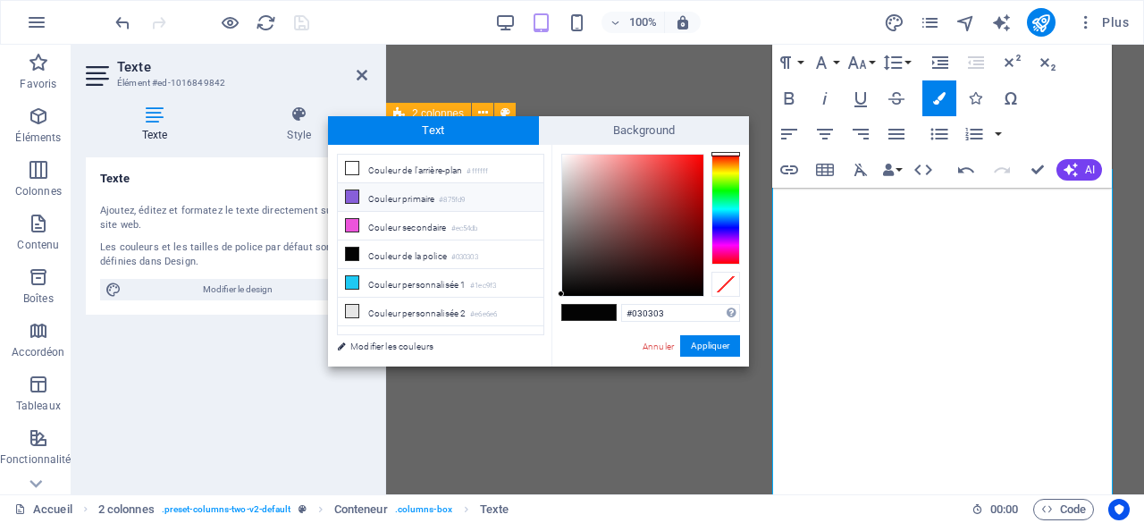
click at [384, 196] on li "Couleur primaire #875fd9" at bounding box center [441, 197] width 206 height 29
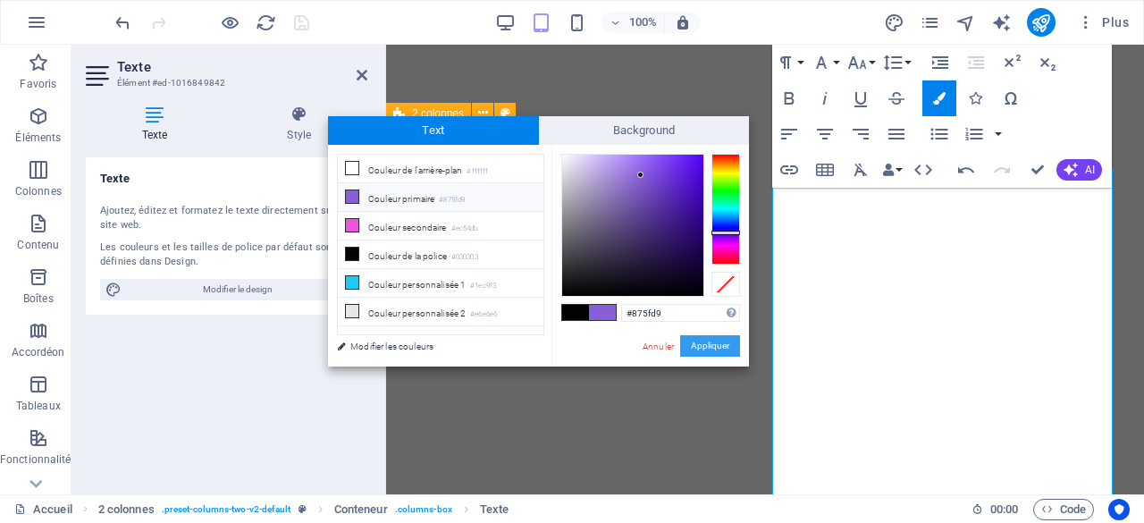
click at [717, 342] on button "Appliquer" at bounding box center [710, 345] width 60 height 21
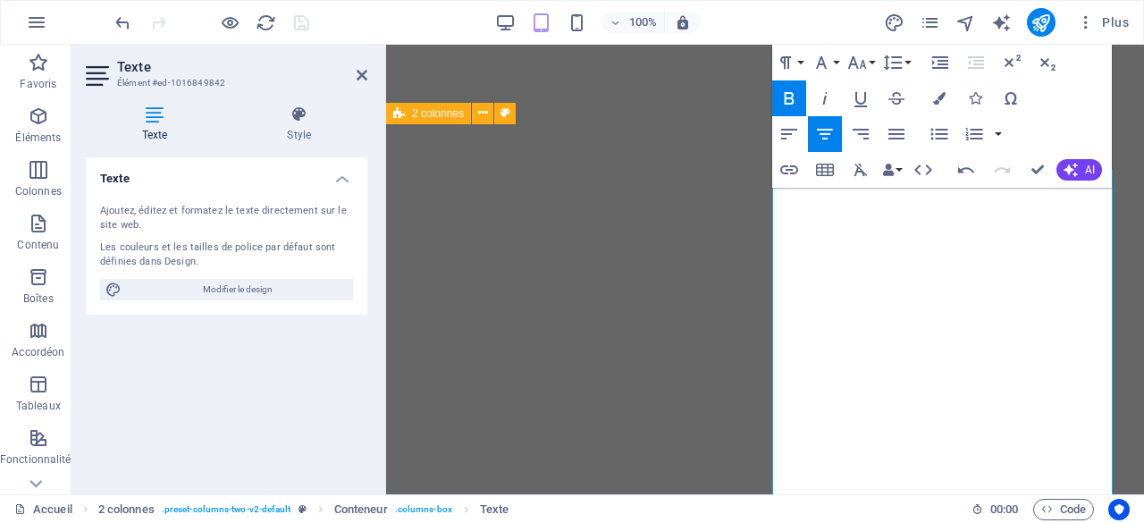
click at [787, 102] on icon "button" at bounding box center [788, 98] width 21 height 21
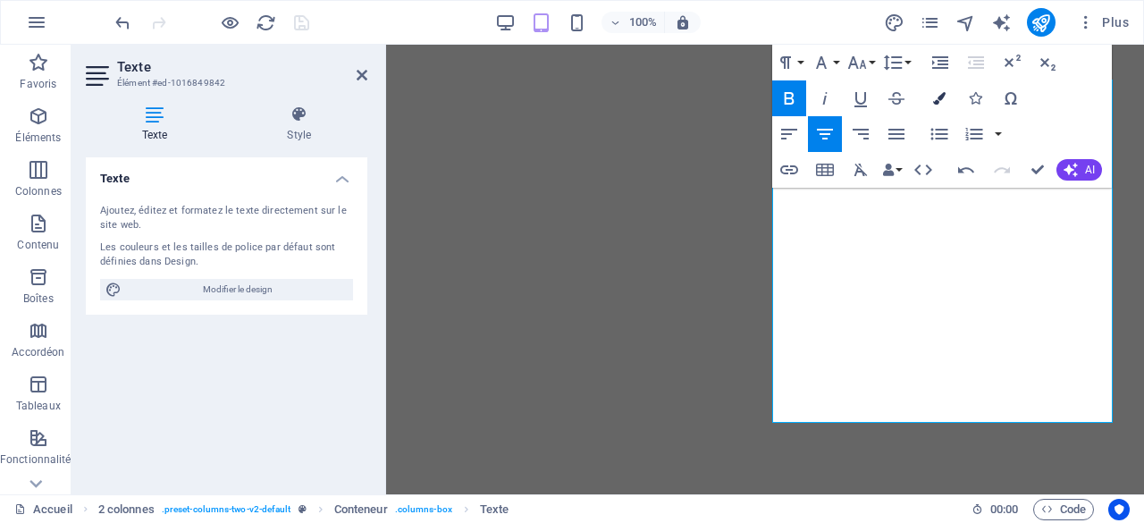
click at [940, 97] on icon "button" at bounding box center [939, 98] width 13 height 13
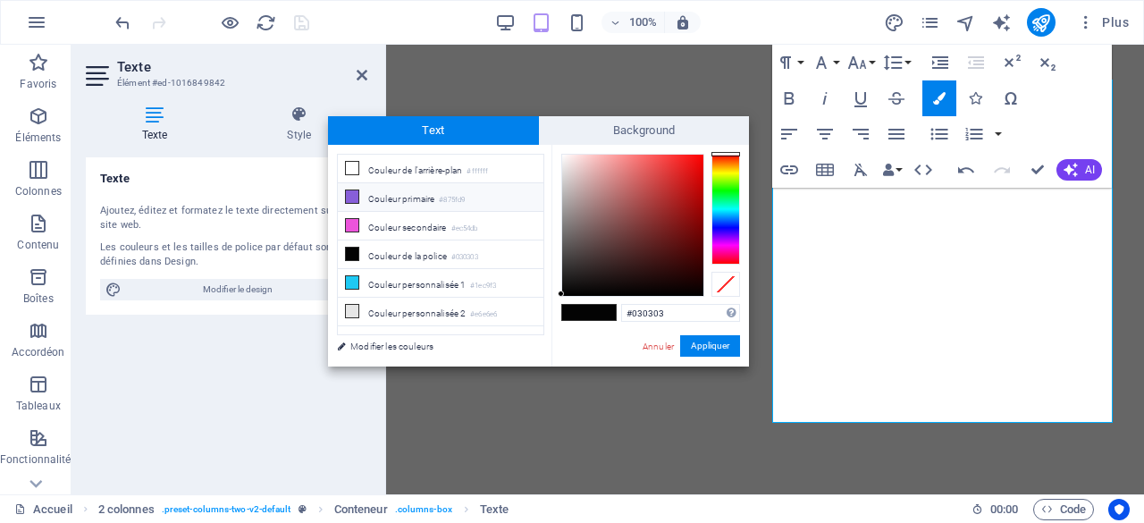
click at [452, 196] on small "#875fd9" at bounding box center [452, 200] width 26 height 13
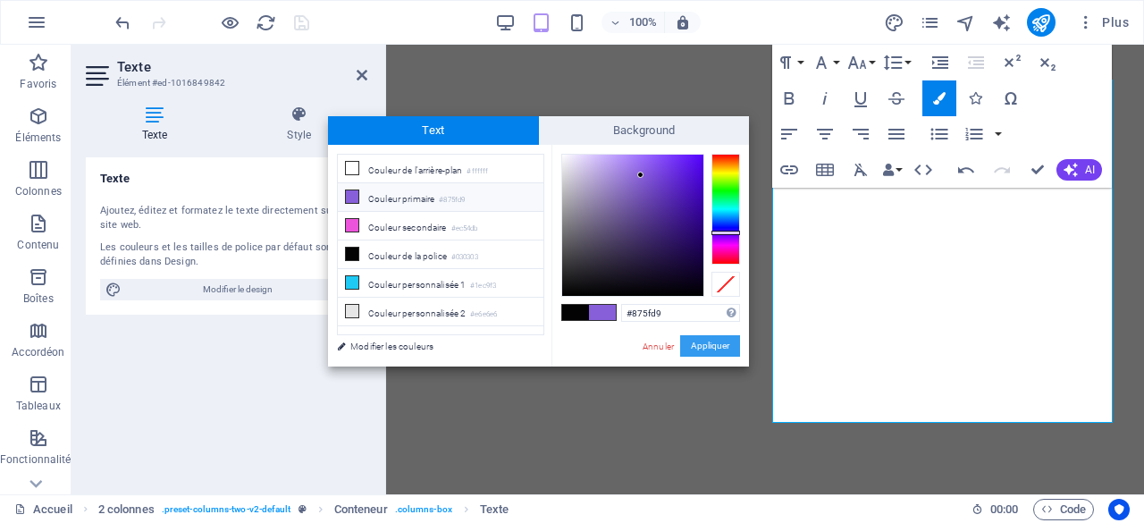
click at [716, 340] on button "Appliquer" at bounding box center [710, 345] width 60 height 21
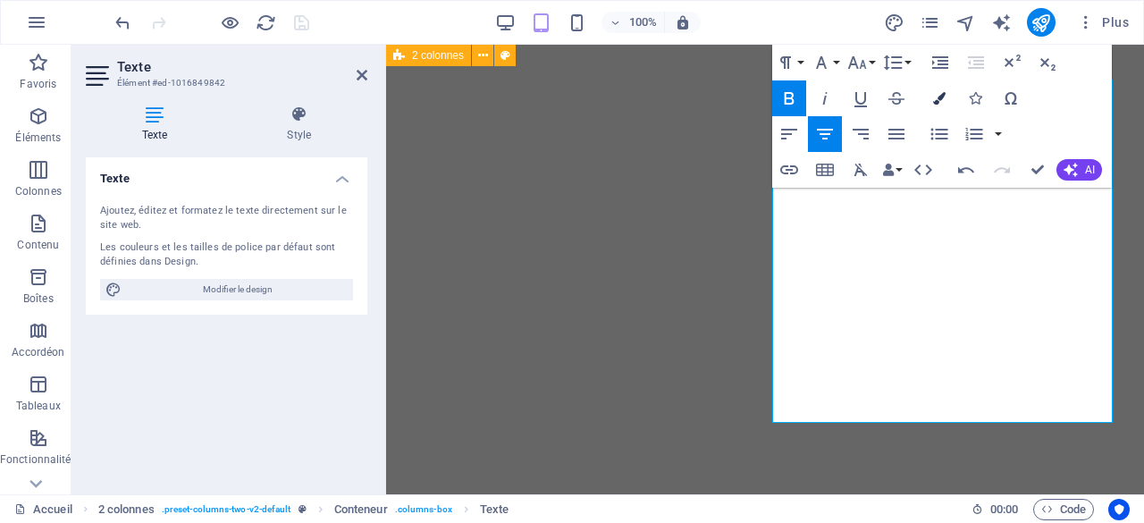
click at [938, 99] on icon "button" at bounding box center [939, 98] width 13 height 13
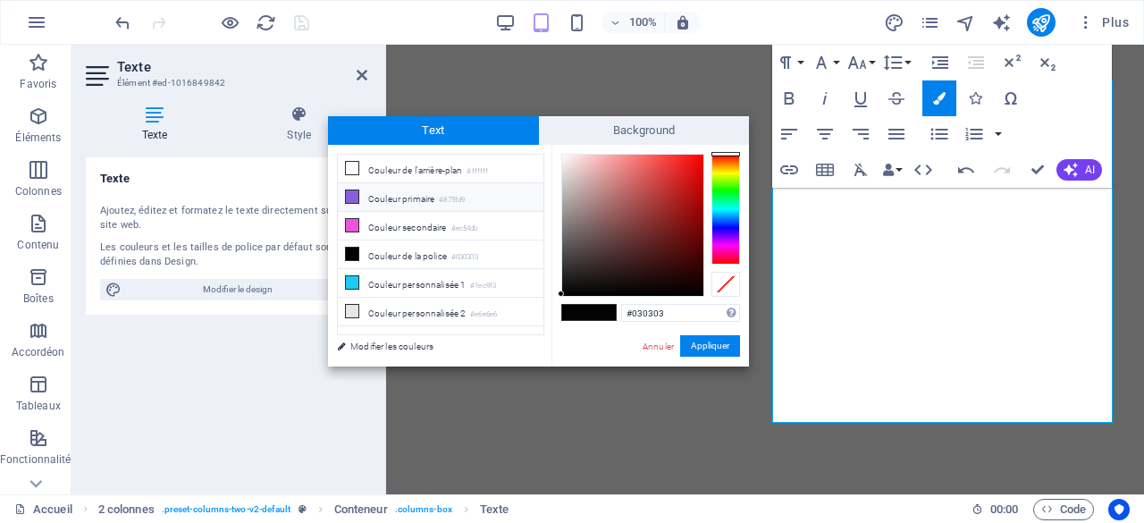
click at [404, 186] on li "Couleur primaire #875fd9" at bounding box center [441, 197] width 206 height 29
type input "#875fd9"
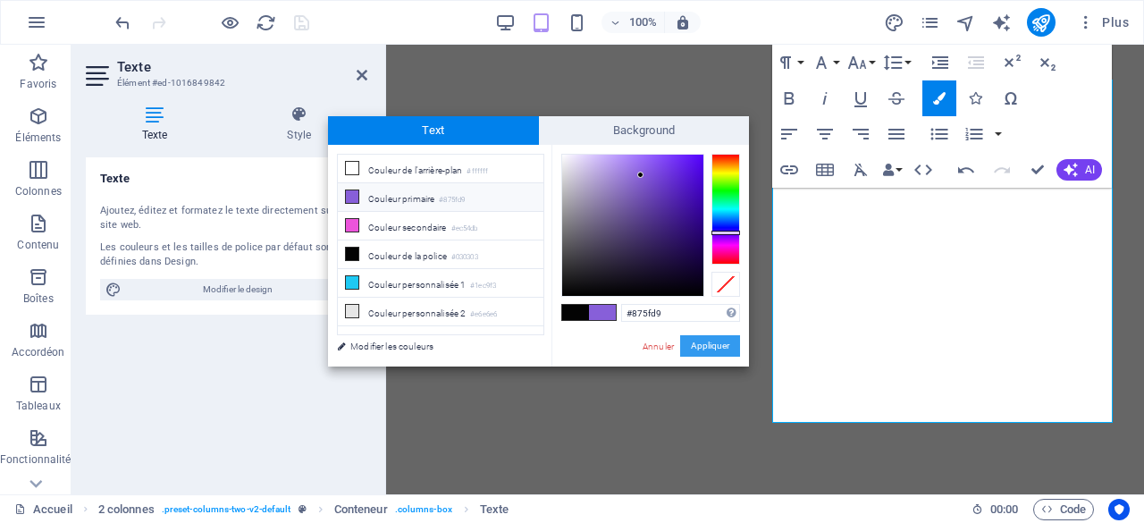
click at [706, 339] on button "Appliquer" at bounding box center [710, 345] width 60 height 21
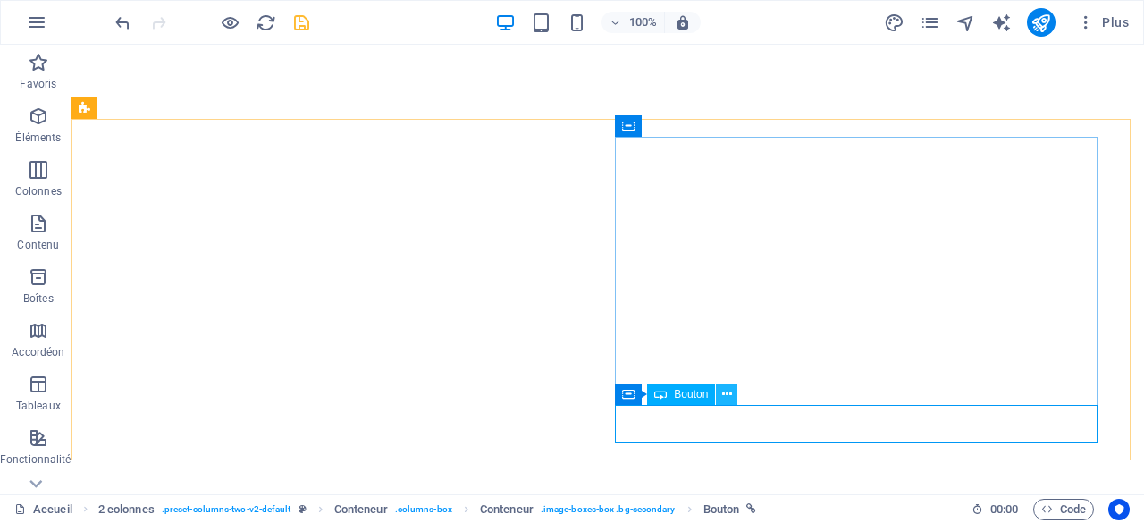
click at [725, 392] on icon at bounding box center [727, 394] width 10 height 19
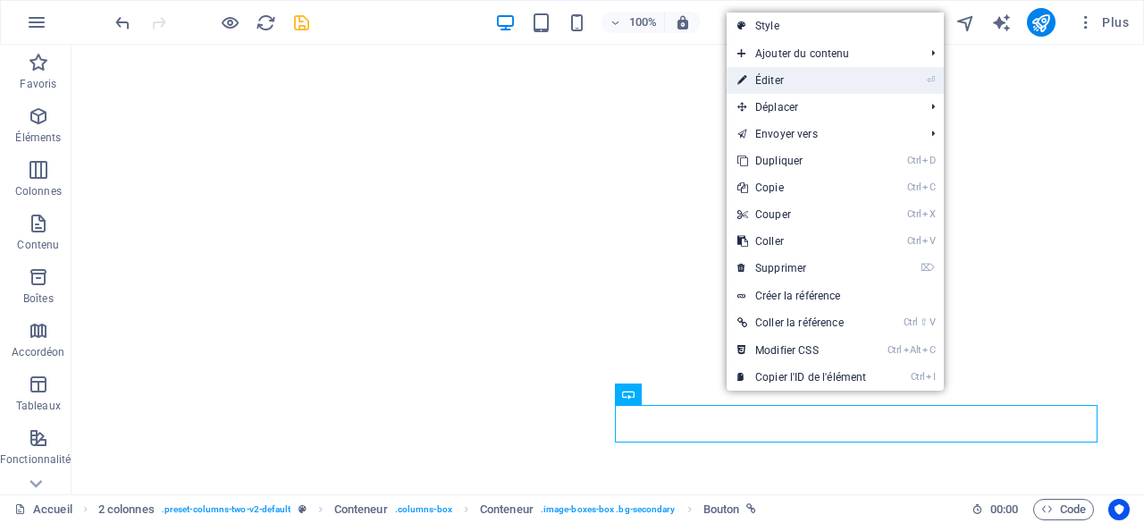
click at [786, 75] on link "⏎ Éditer" at bounding box center [801, 80] width 150 height 27
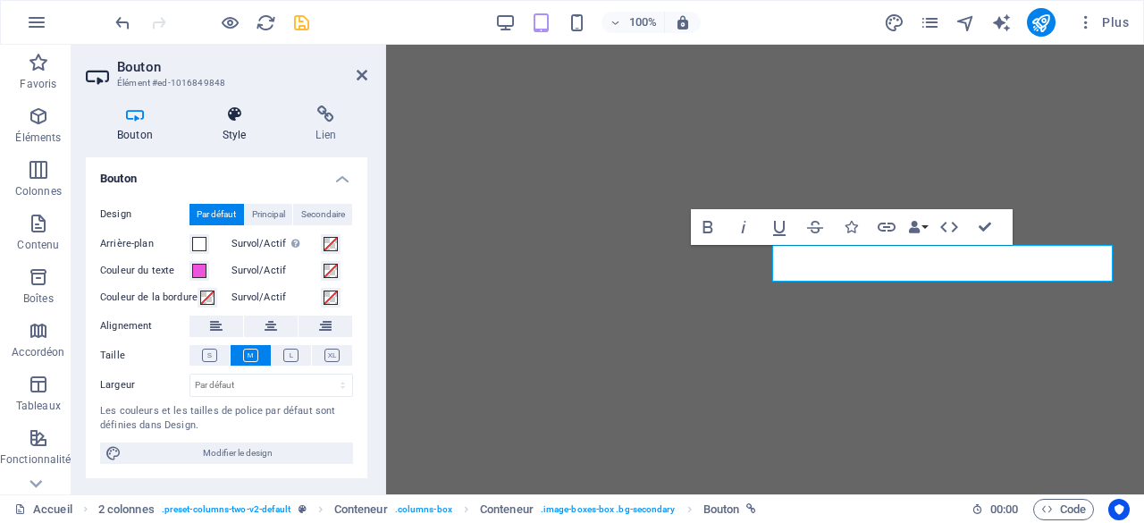
click at [239, 117] on icon at bounding box center [234, 114] width 87 height 18
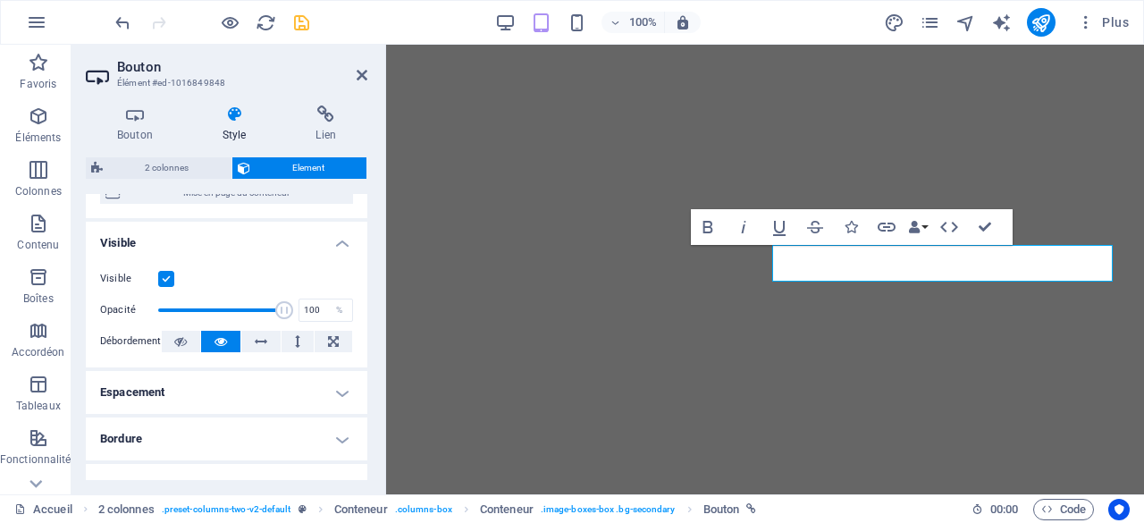
scroll to position [89, 0]
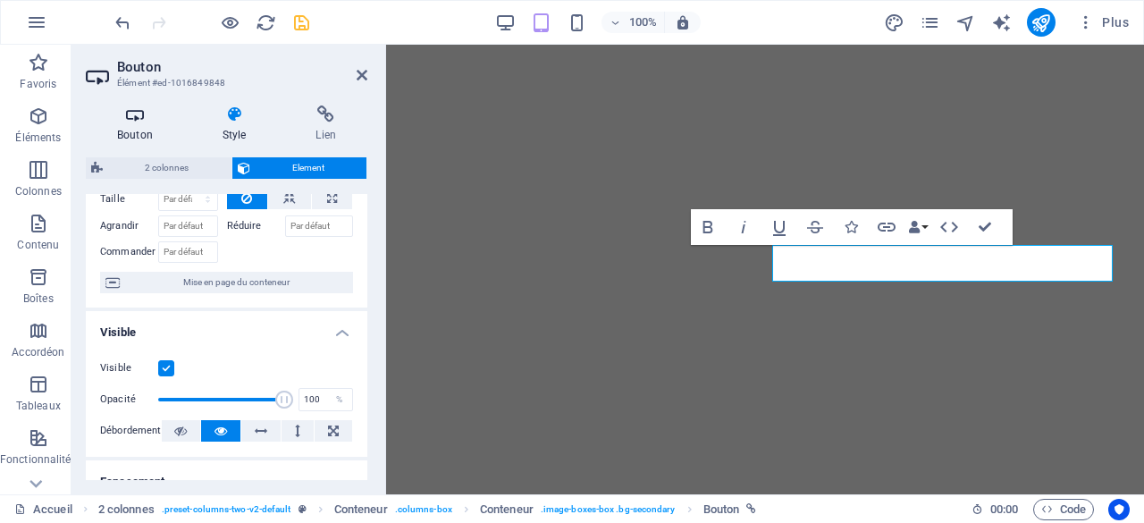
click at [139, 118] on icon at bounding box center [135, 114] width 98 height 18
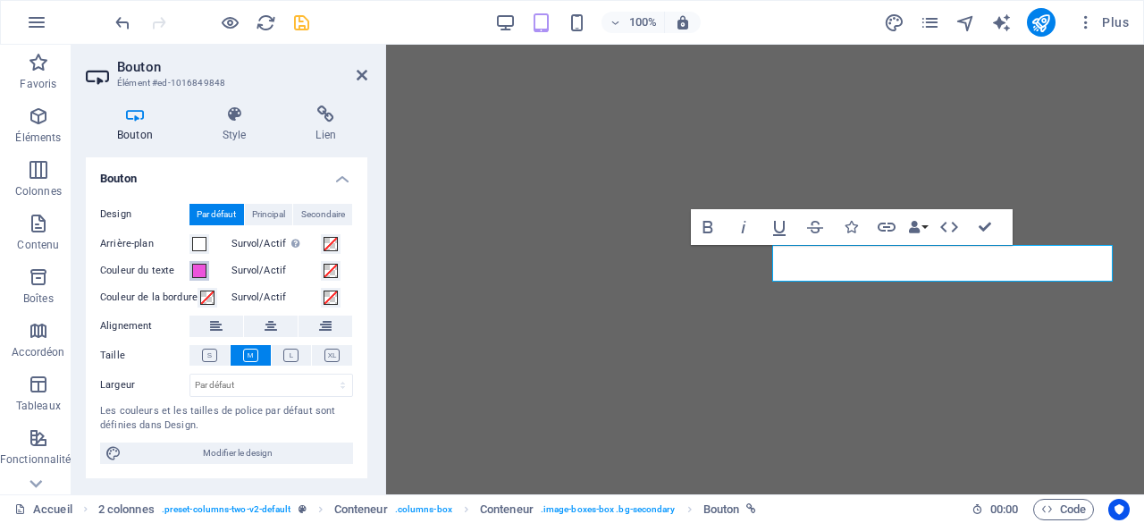
click at [197, 272] on span at bounding box center [199, 271] width 14 height 14
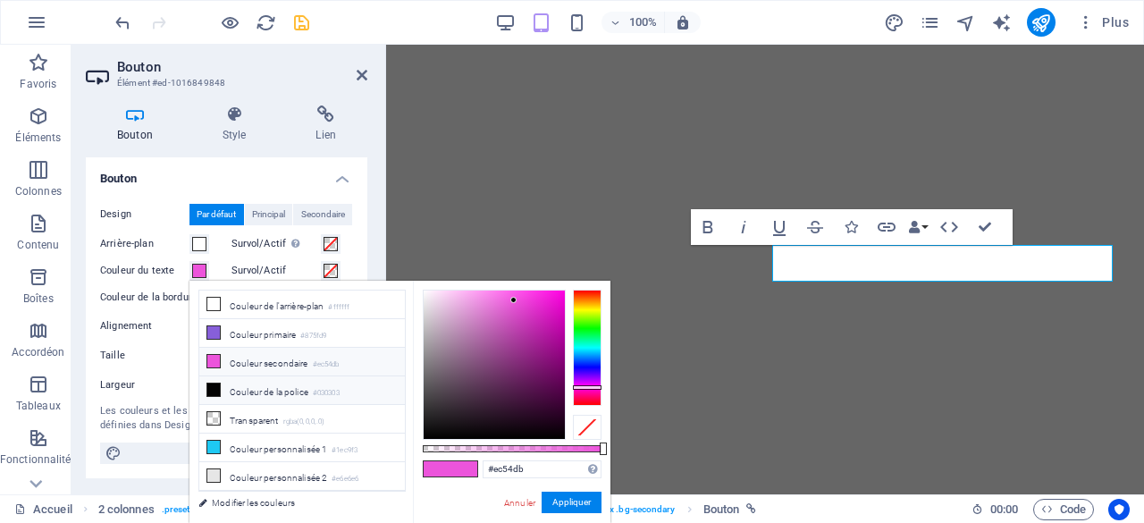
click at [228, 387] on li "Couleur de la police #030303" at bounding box center [302, 390] width 206 height 29
type input "#030303"
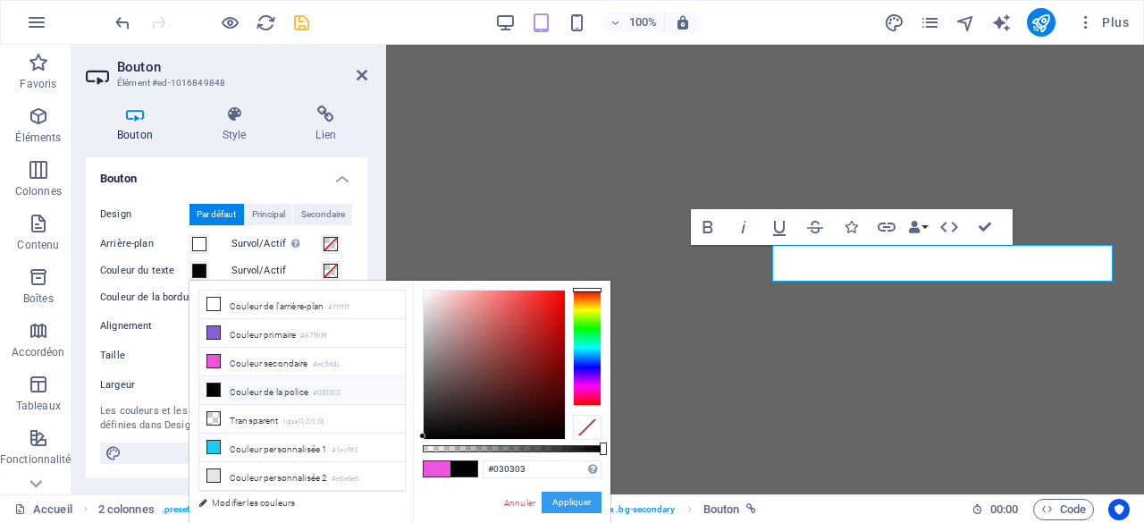
click at [567, 492] on button "Appliquer" at bounding box center [571, 501] width 60 height 21
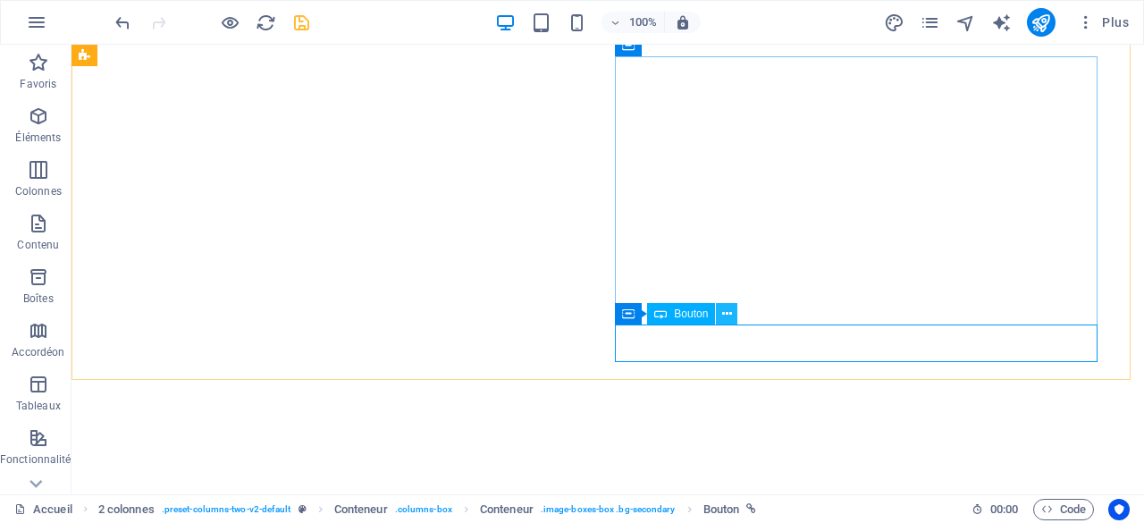
click at [726, 314] on icon at bounding box center [727, 314] width 10 height 19
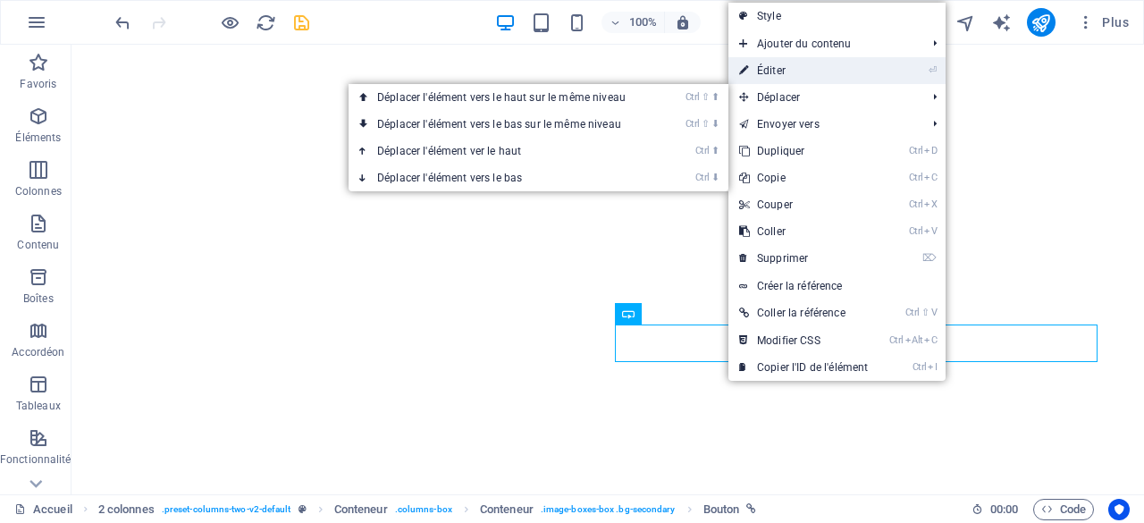
click at [797, 71] on link "⏎ Éditer" at bounding box center [803, 70] width 150 height 27
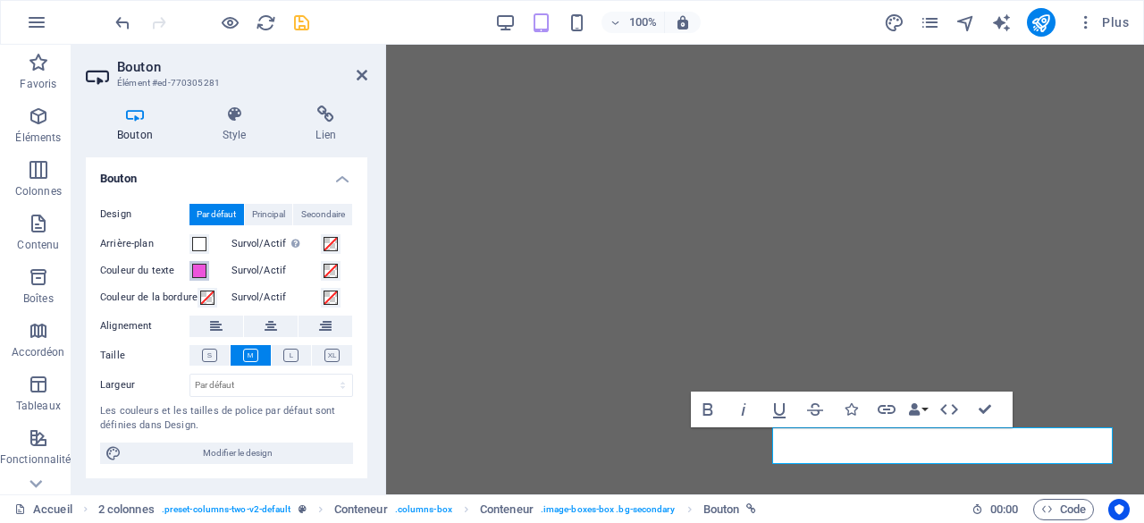
click at [198, 271] on span at bounding box center [199, 271] width 14 height 14
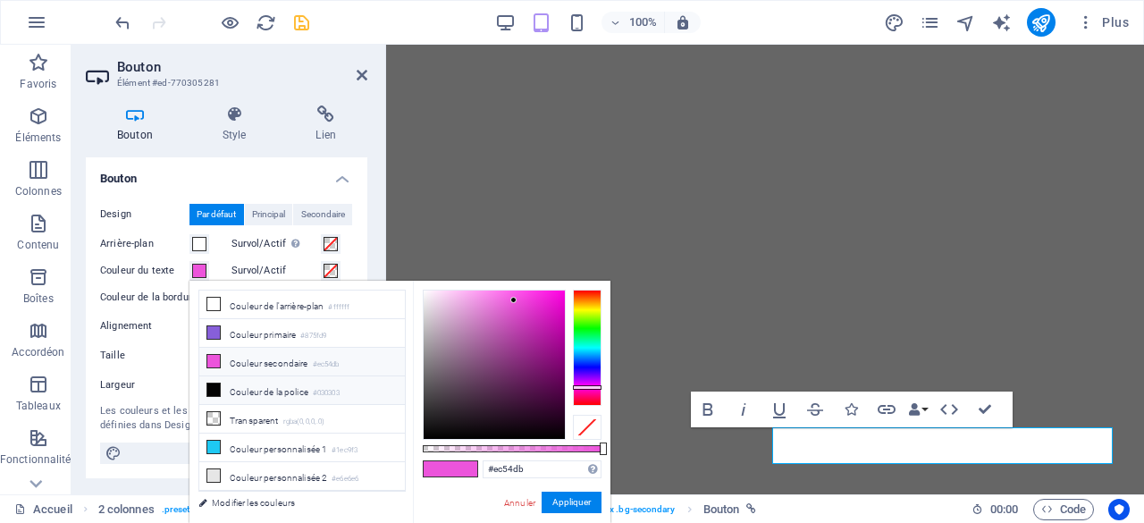
click at [217, 389] on icon at bounding box center [213, 389] width 13 height 13
type input "#030303"
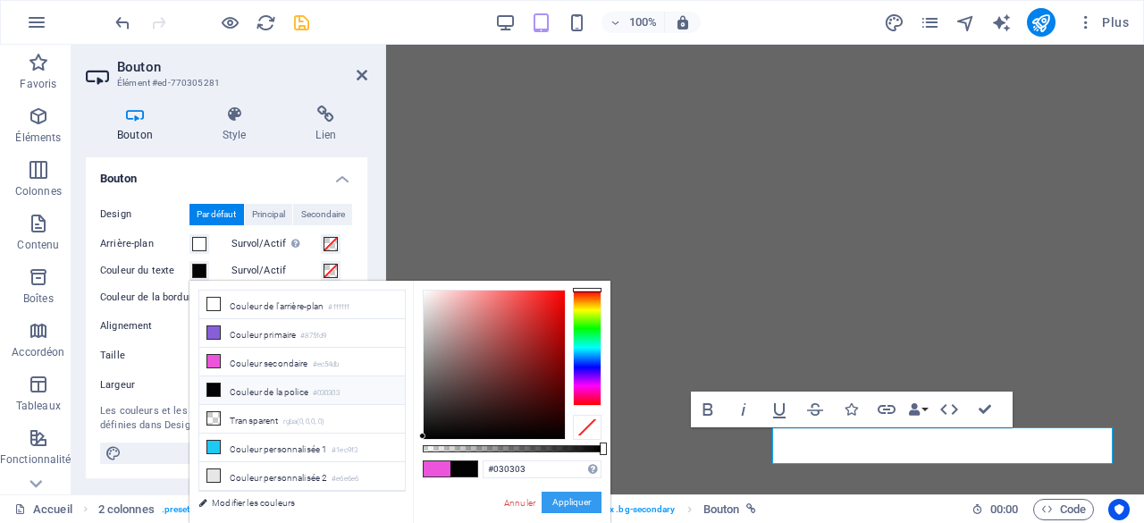
click at [558, 499] on button "Appliquer" at bounding box center [571, 501] width 60 height 21
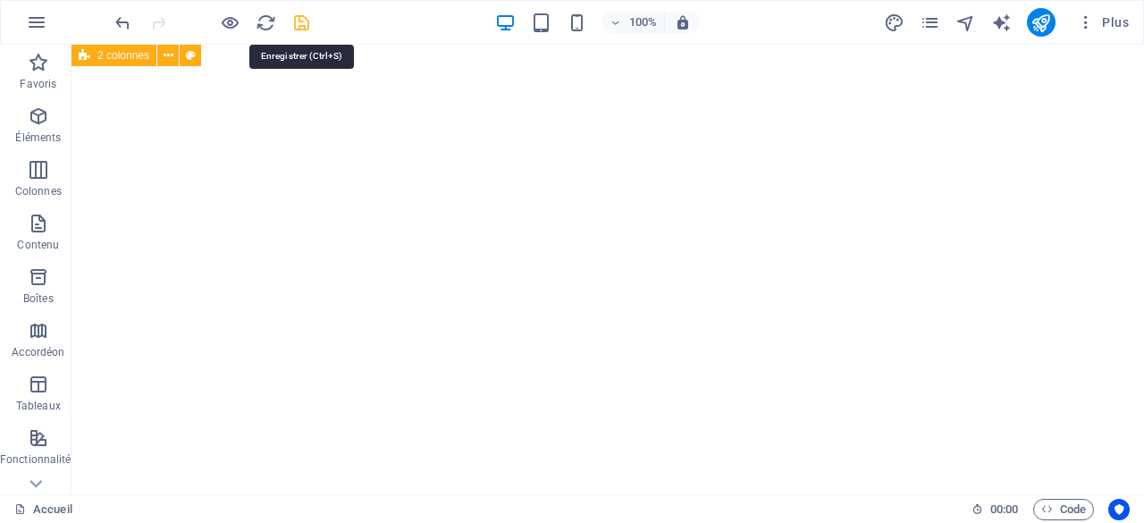
click at [295, 22] on icon "save" at bounding box center [301, 23] width 21 height 21
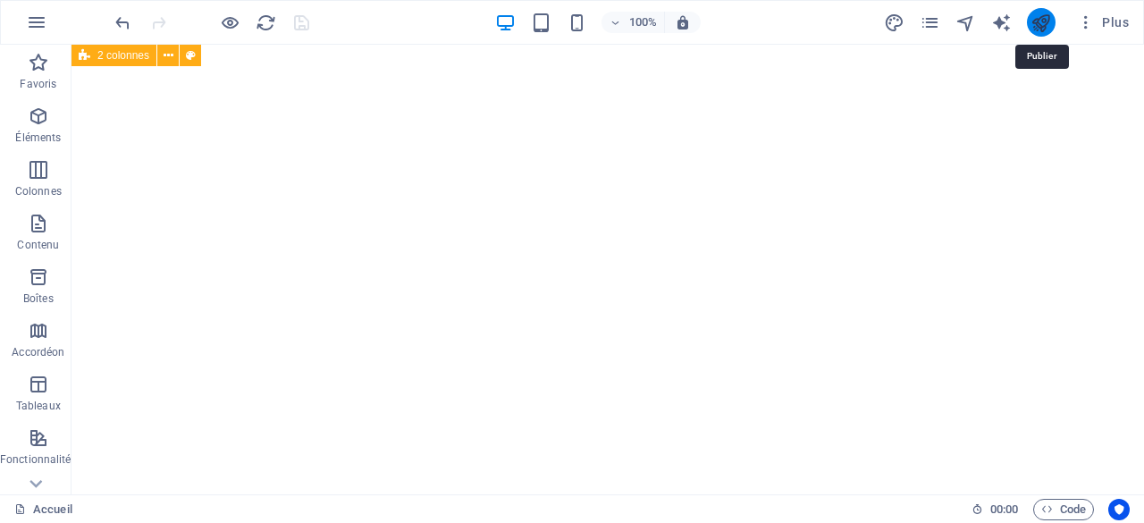
click at [1035, 24] on icon "publish" at bounding box center [1040, 23] width 21 height 21
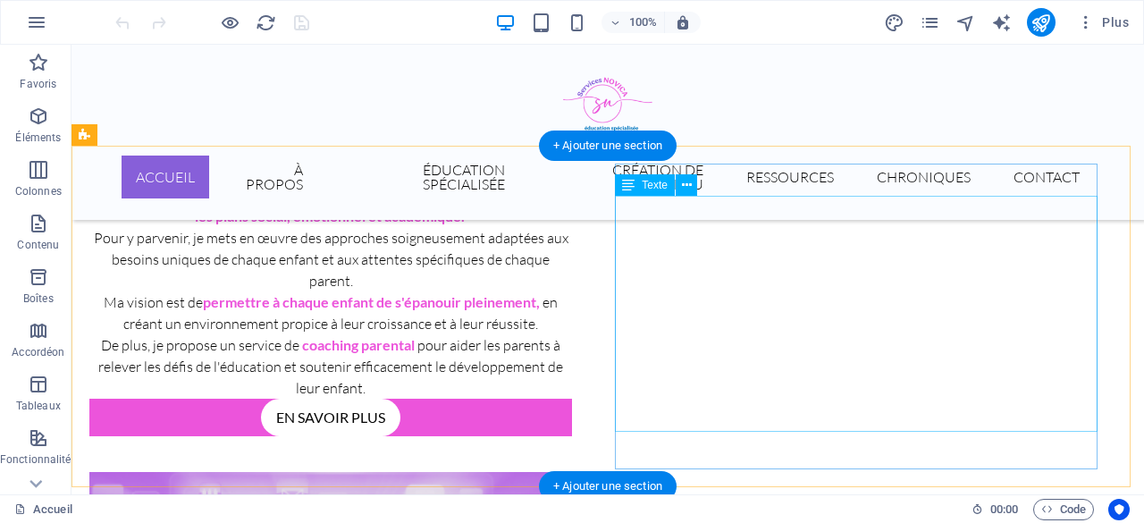
scroll to position [1124, 0]
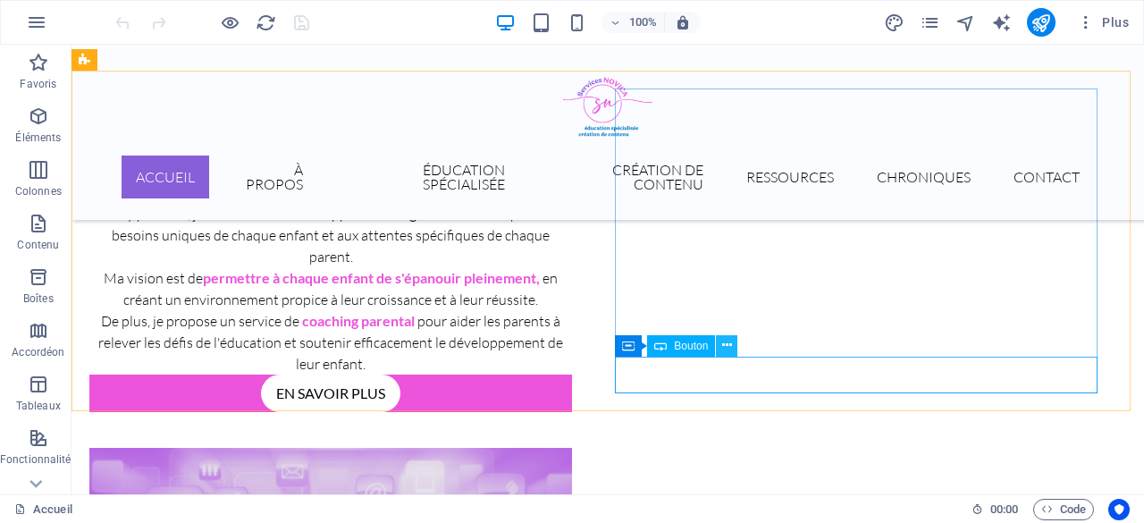
click at [722, 343] on icon at bounding box center [727, 345] width 10 height 19
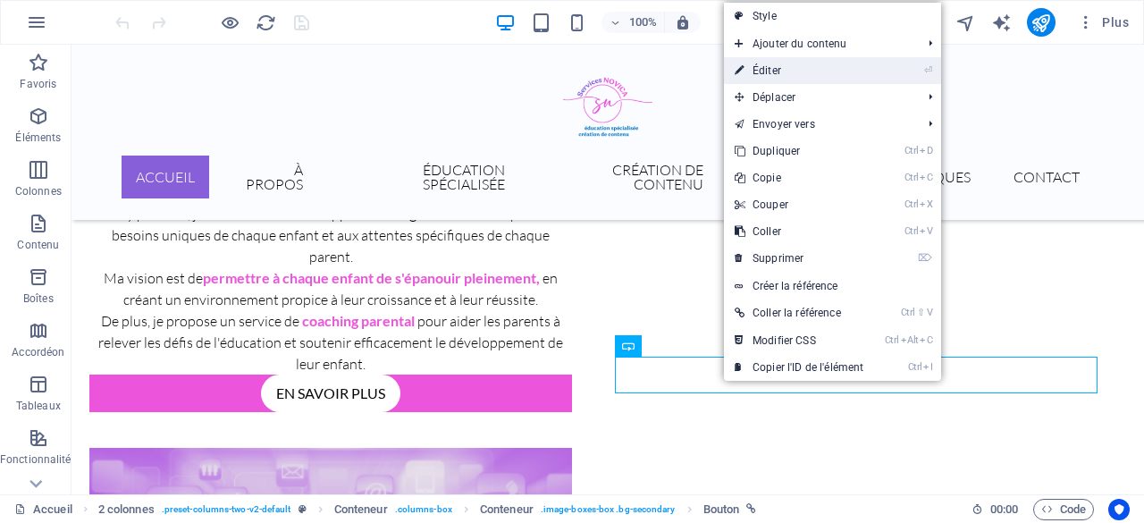
drag, startPoint x: 109, startPoint y: 133, endPoint x: 843, endPoint y: 66, distance: 737.5
click at [843, 66] on link "⏎ Éditer" at bounding box center [799, 70] width 150 height 27
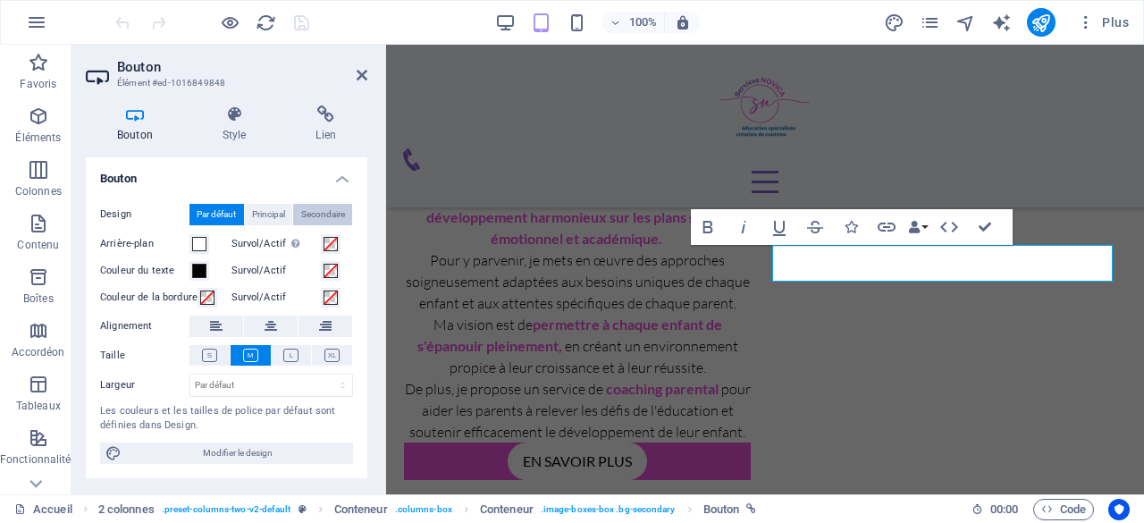
scroll to position [1525, 0]
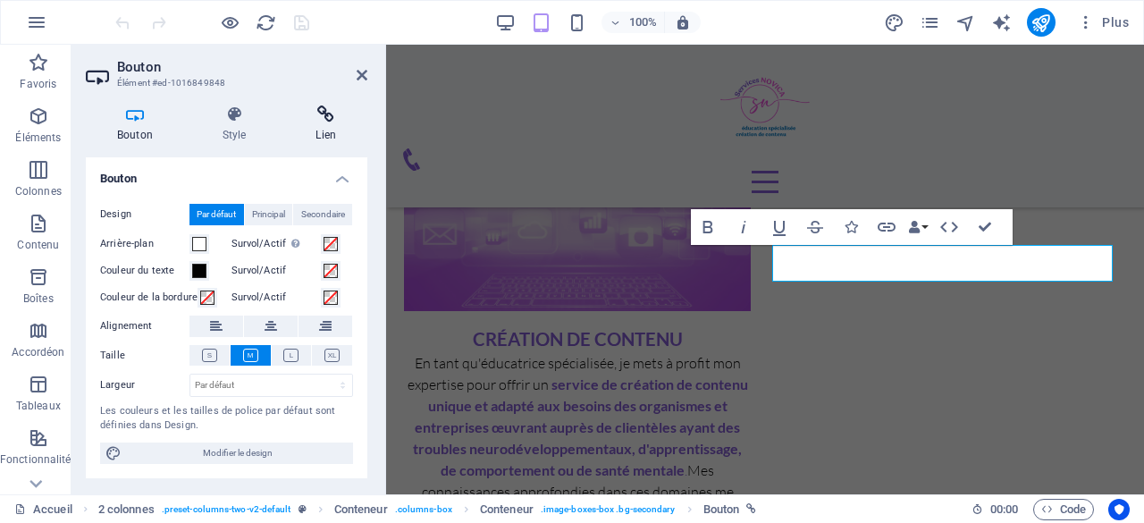
click at [324, 114] on icon at bounding box center [325, 114] width 83 height 18
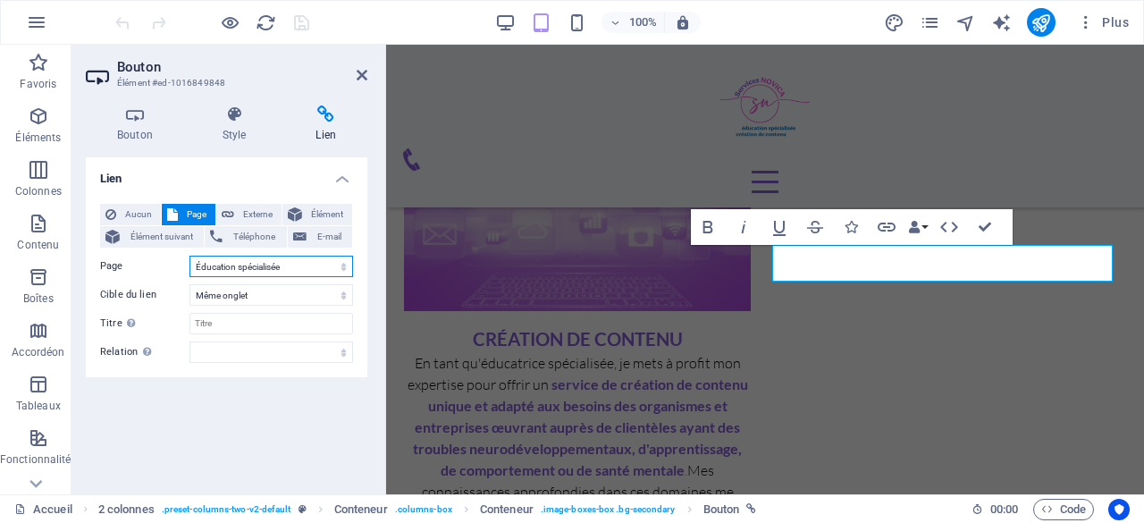
click at [306, 265] on select "Accueil À propos Éducation spécialisée Création de contenu Contact Ressources R…" at bounding box center [271, 266] width 164 height 21
select select "3"
click at [189, 256] on select "Accueil À propos Éducation spécialisée Création de contenu Contact Ressources R…" at bounding box center [271, 266] width 164 height 21
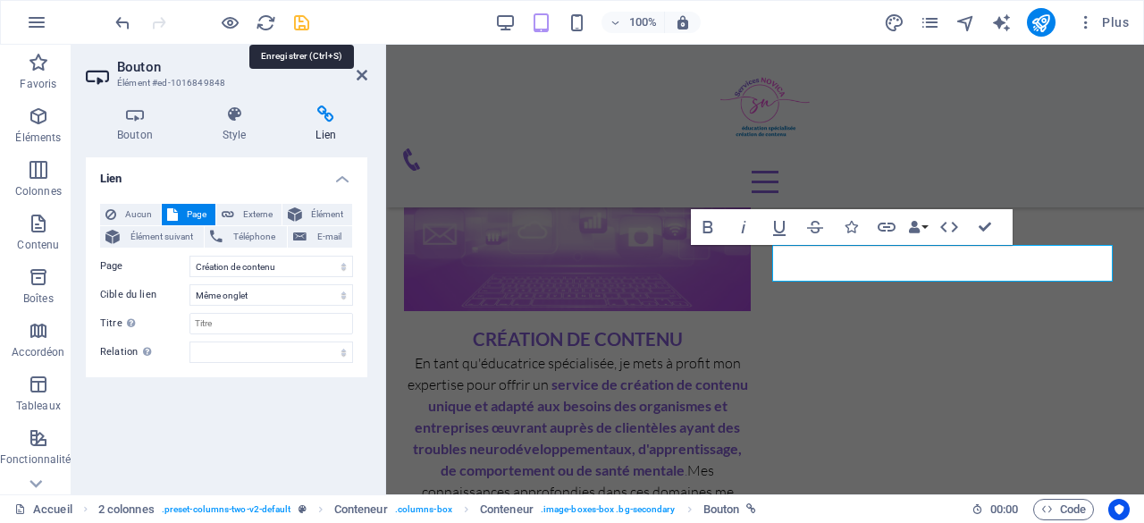
click at [301, 21] on icon "save" at bounding box center [301, 23] width 21 height 21
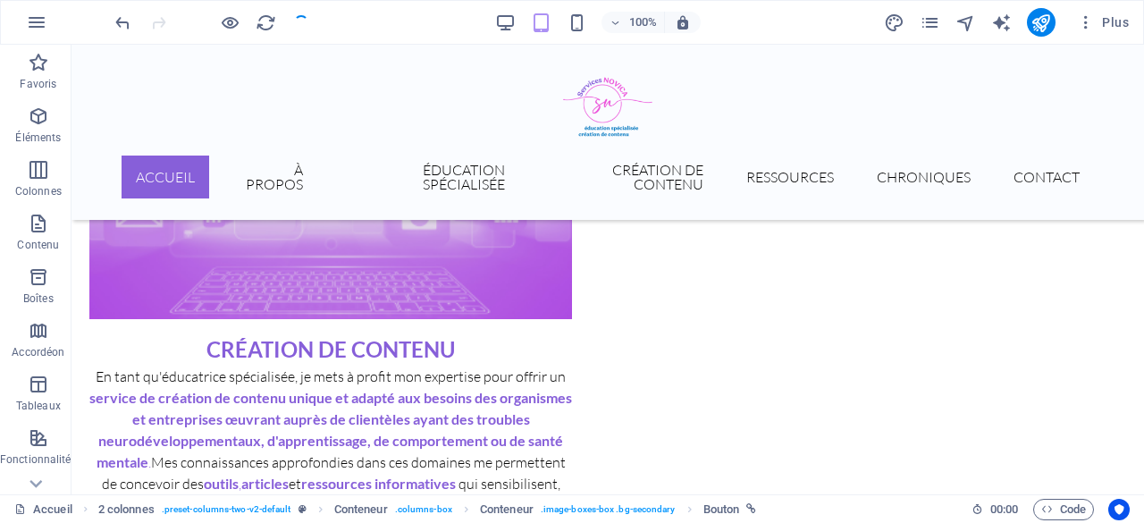
scroll to position [1338, 0]
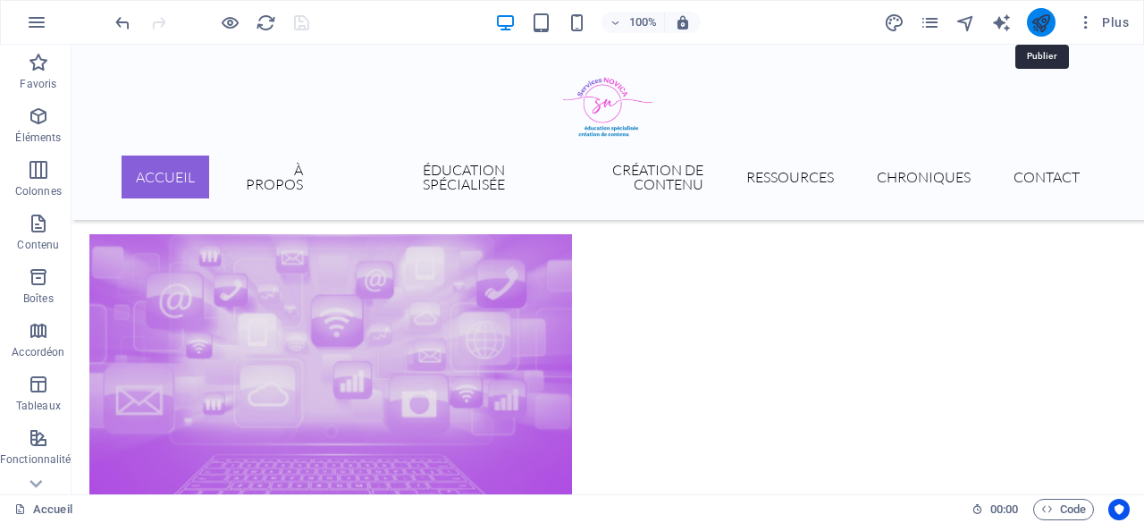
click at [1045, 19] on icon "publish" at bounding box center [1040, 23] width 21 height 21
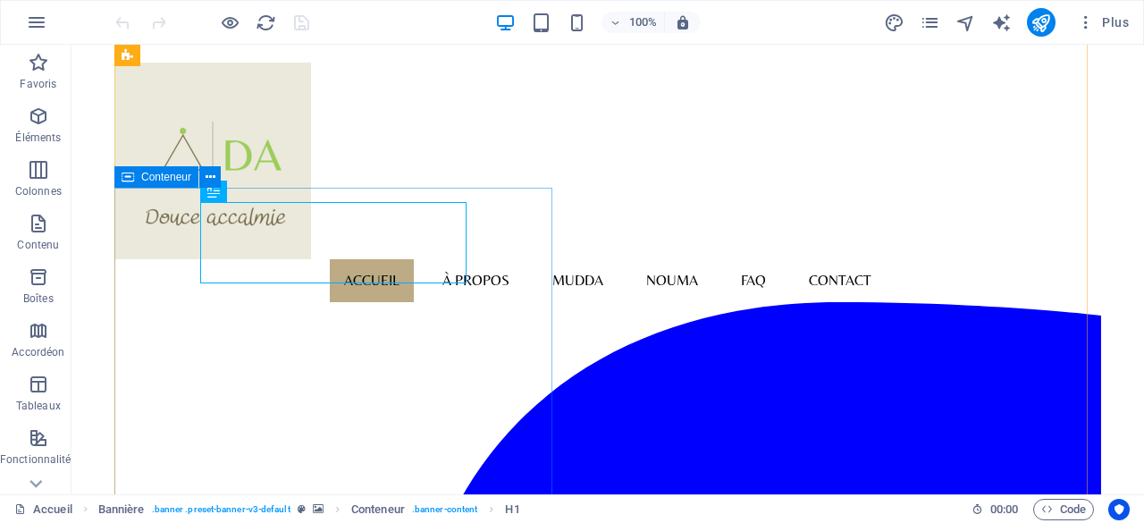
scroll to position [179, 0]
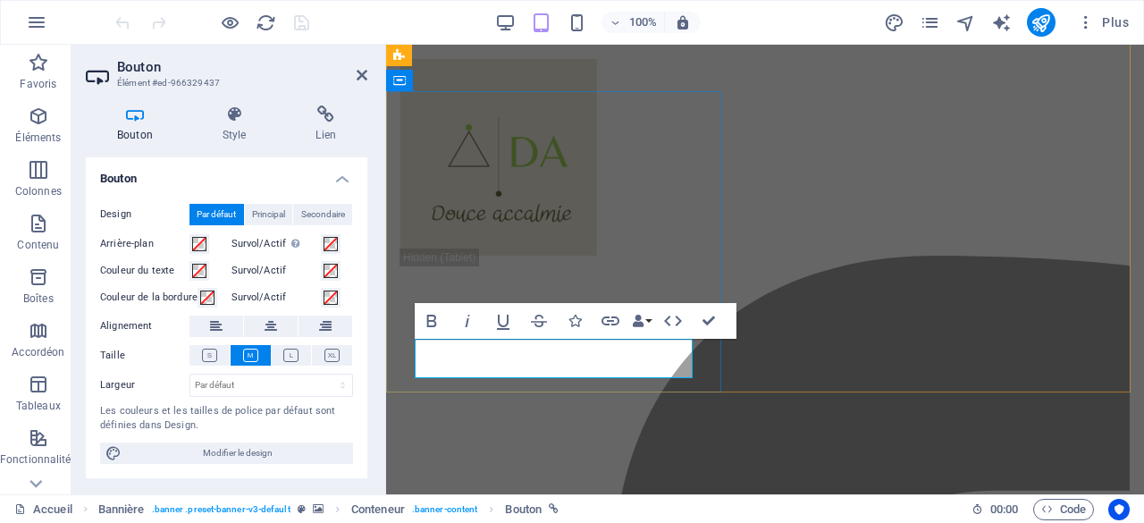
drag, startPoint x: 431, startPoint y: 363, endPoint x: 508, endPoint y: 361, distance: 76.9
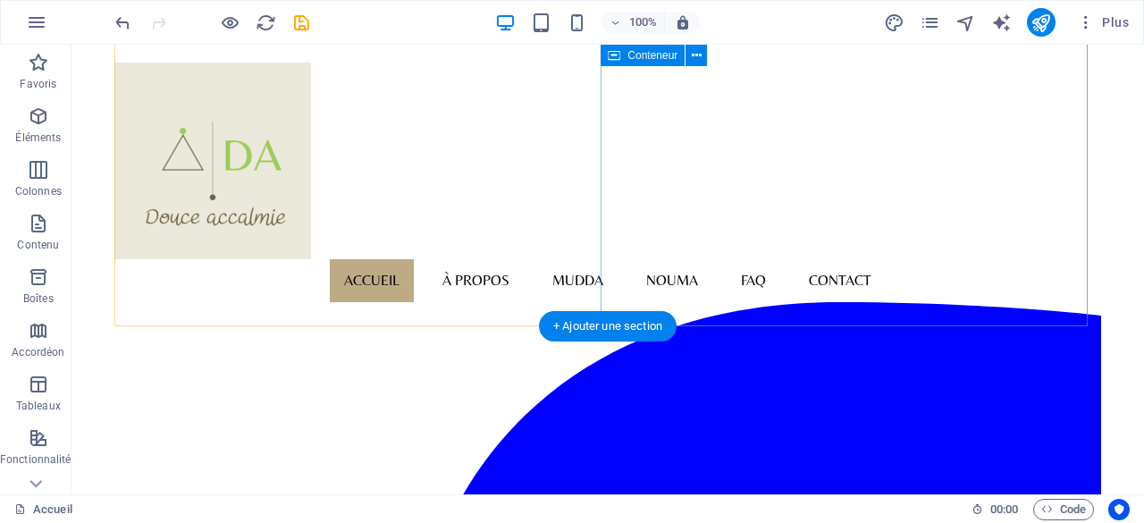
scroll to position [983, 0]
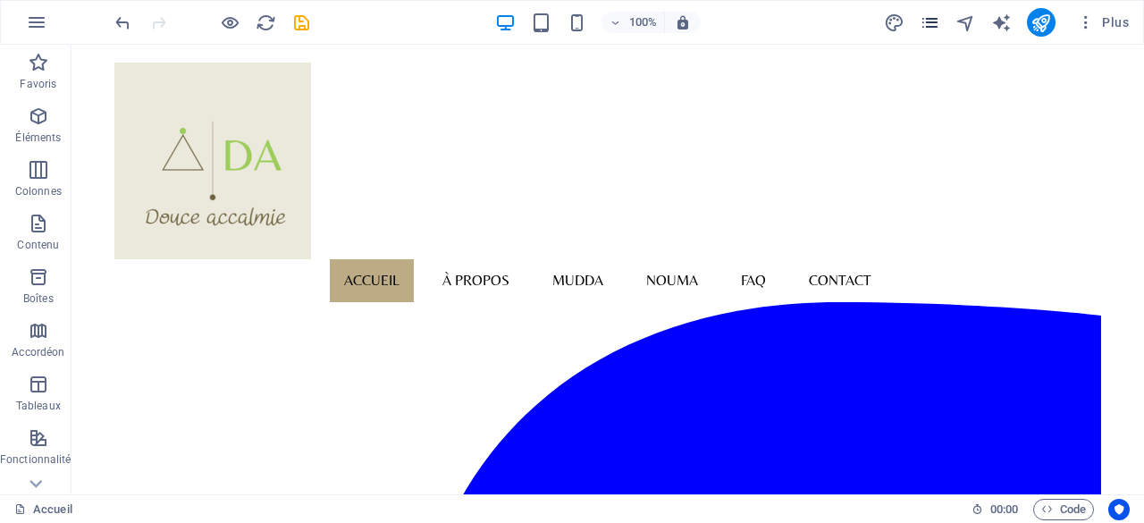
click at [931, 17] on icon "pages" at bounding box center [929, 23] width 21 height 21
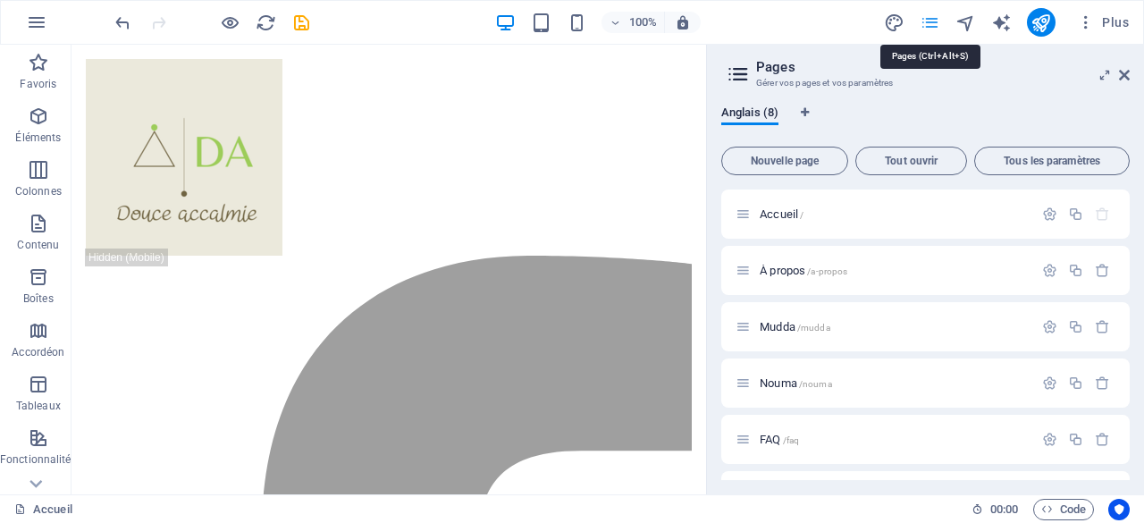
scroll to position [976, 0]
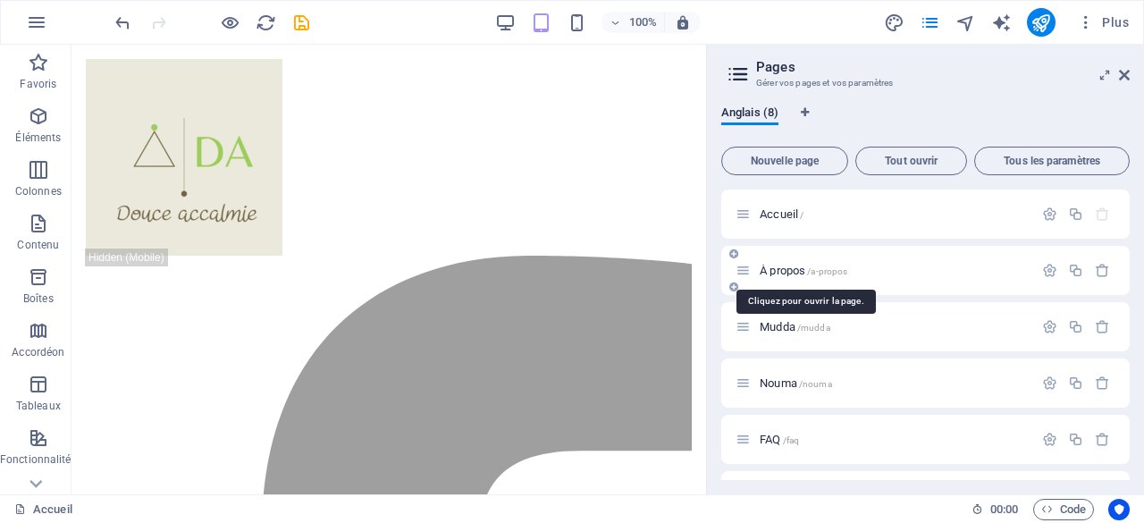
click at [788, 267] on span "À propos /a-propos" at bounding box center [803, 270] width 88 height 13
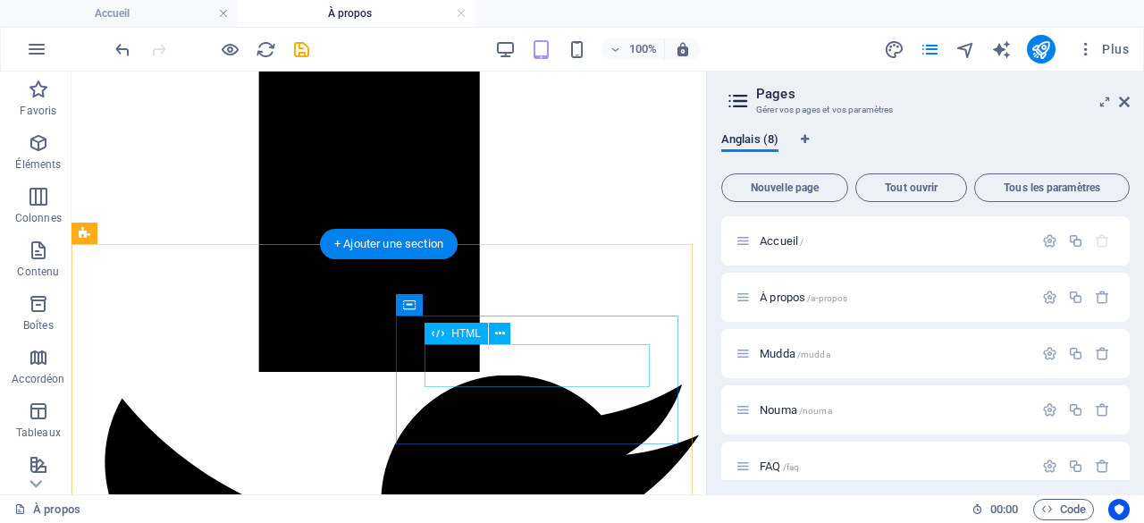
scroll to position [1162, 0]
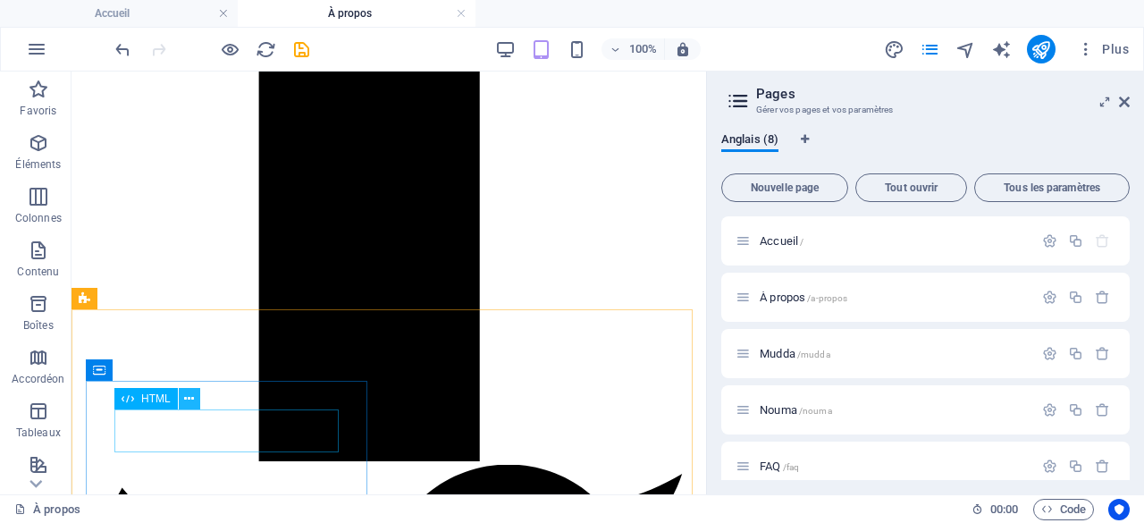
click at [189, 398] on icon at bounding box center [189, 399] width 10 height 19
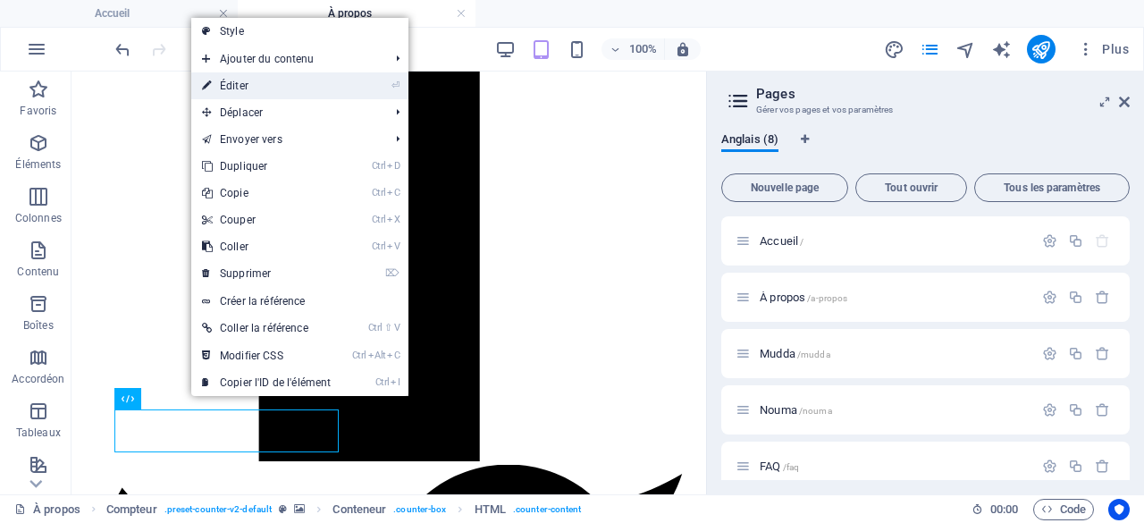
click at [248, 81] on link "⏎ Éditer" at bounding box center [266, 85] width 150 height 27
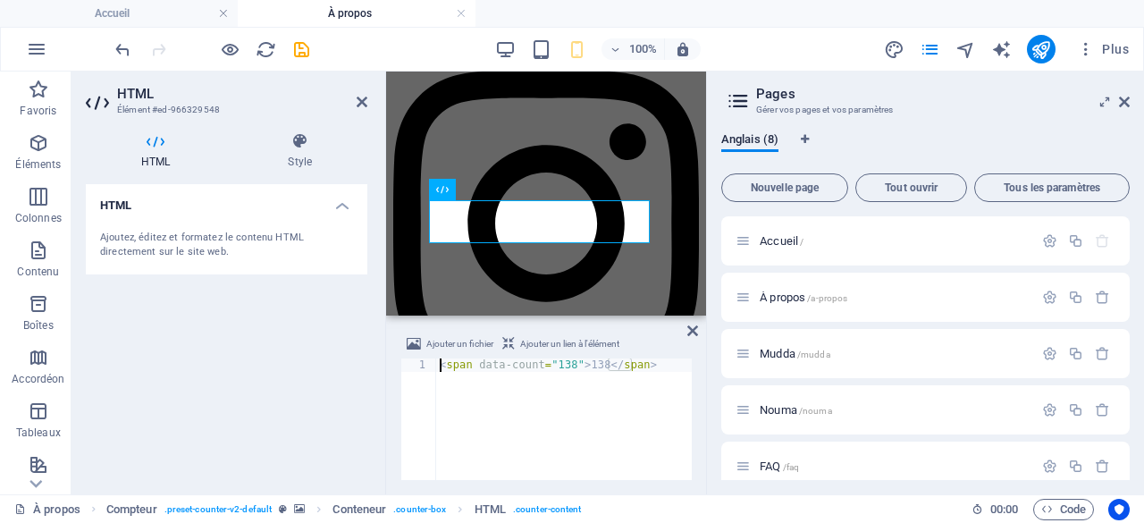
scroll to position [1405, 0]
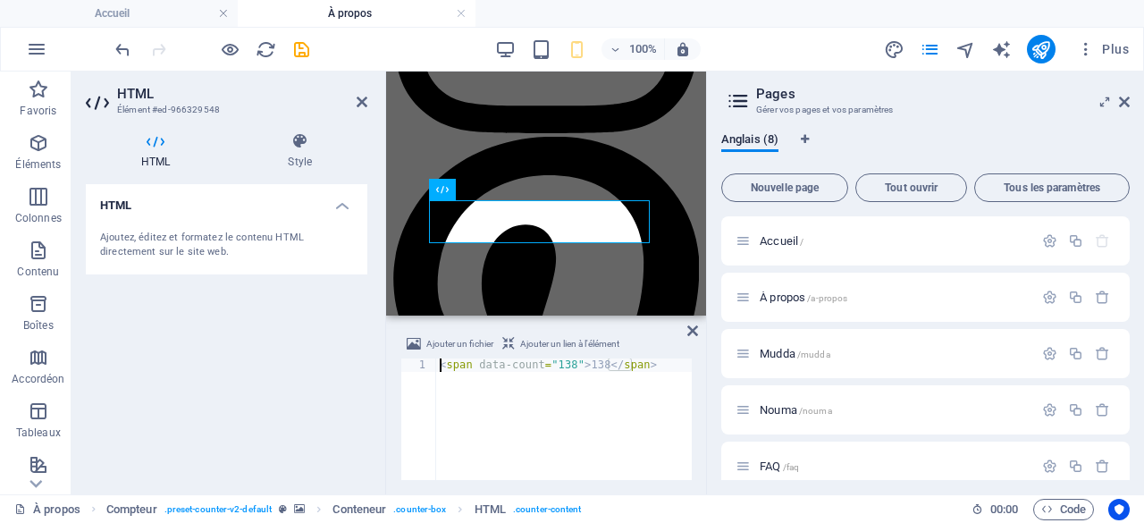
click at [563, 364] on div "< span data-count = "138" > 138 </ span >" at bounding box center [564, 432] width 256 height 148
type textarea "<span data-count="45">138</span>"
click at [347, 54] on div "100% Plus" at bounding box center [624, 49] width 1024 height 29
click at [300, 47] on icon "save" at bounding box center [301, 49] width 21 height 21
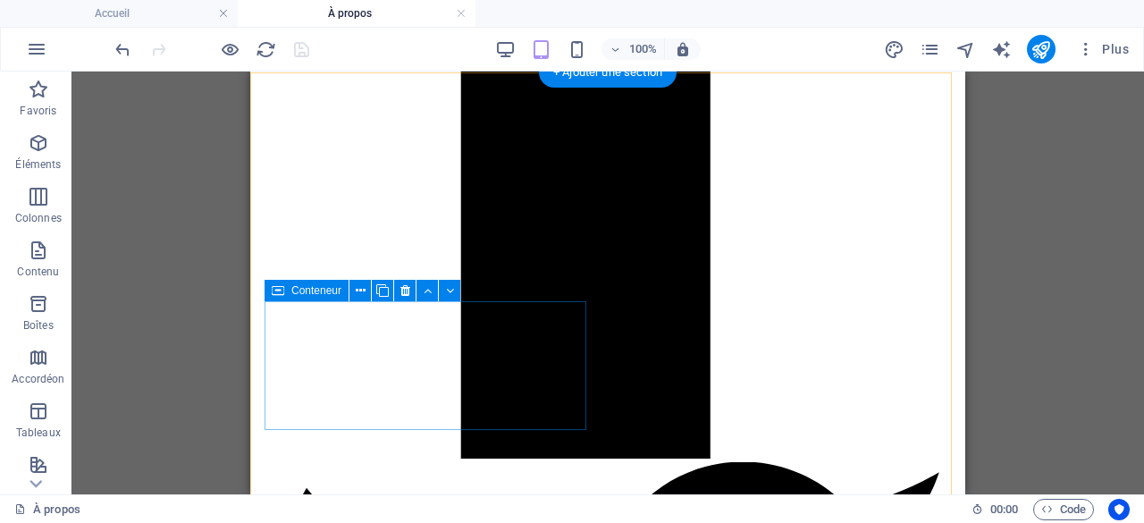
scroll to position [1156, 0]
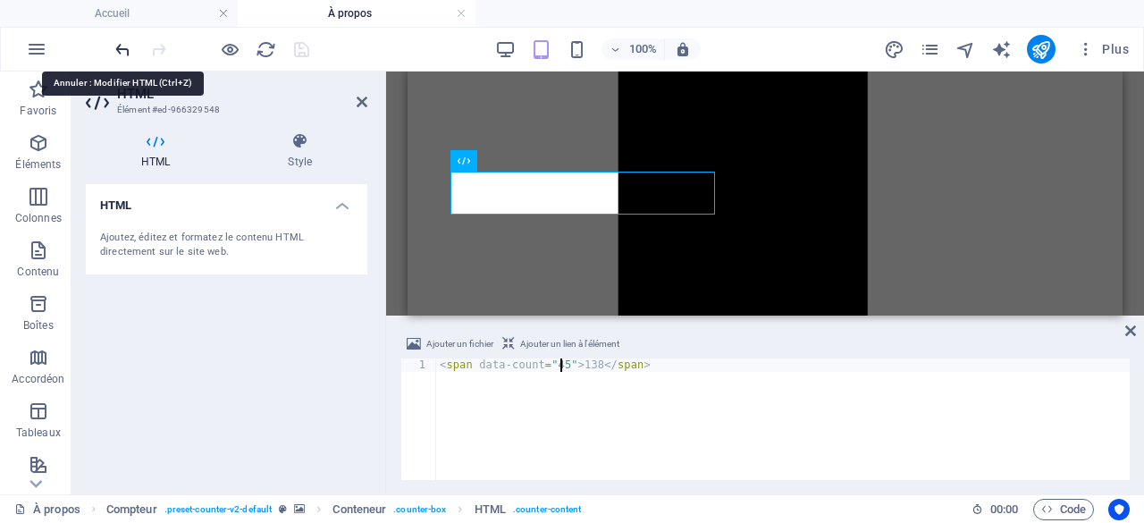
click at [123, 47] on icon "undo" at bounding box center [123, 49] width 21 height 21
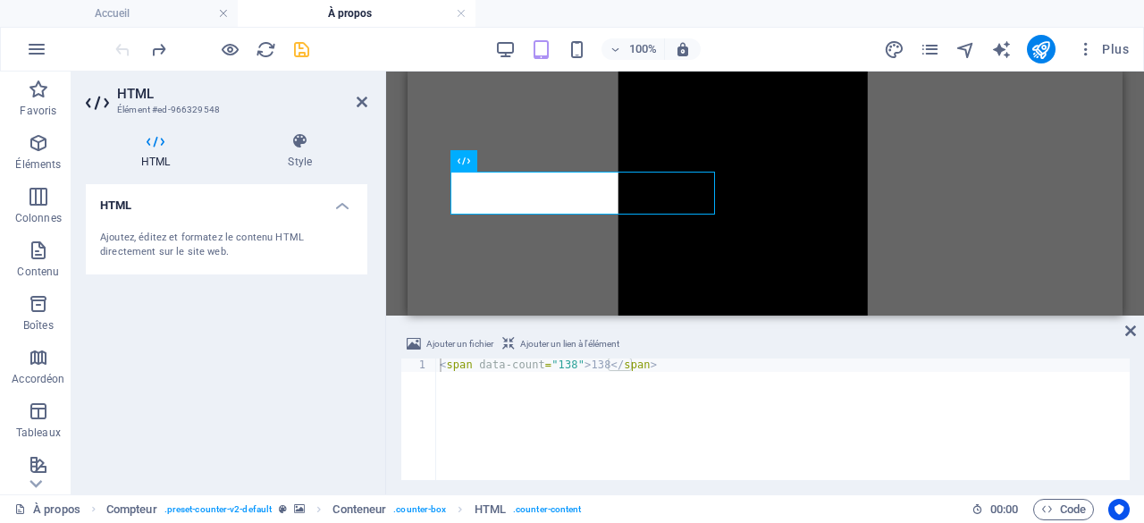
type textarea "<span data-count="138">138</span>"
drag, startPoint x: 550, startPoint y: 366, endPoint x: 565, endPoint y: 366, distance: 14.3
click at [565, 366] on div "< span data-count = "138" > 138 </ span >" at bounding box center [782, 432] width 693 height 148
click at [575, 398] on icon "button" at bounding box center [583, 398] width 16 height 16
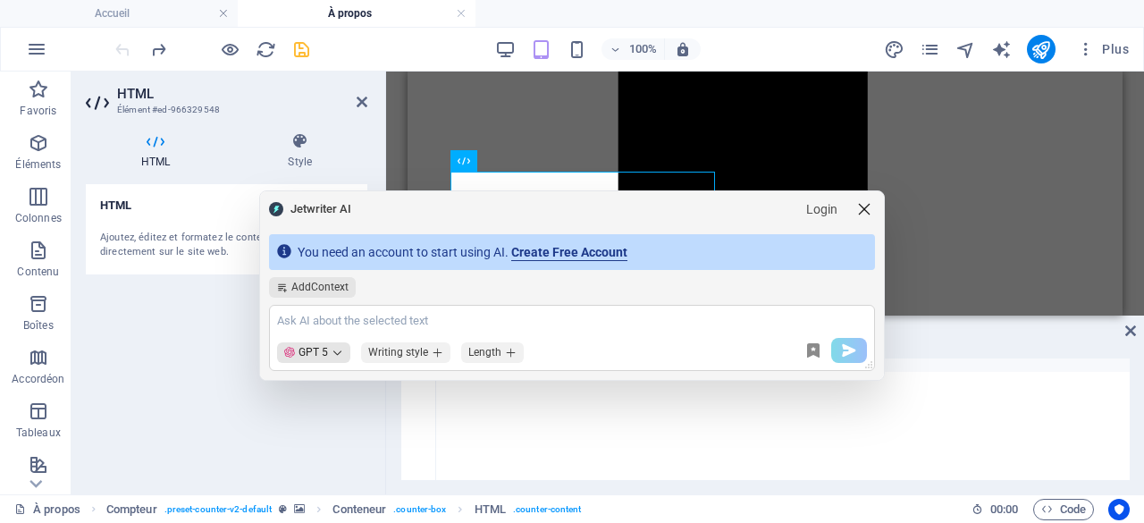
click at [865, 210] on icon "modal-header" at bounding box center [864, 209] width 18 height 18
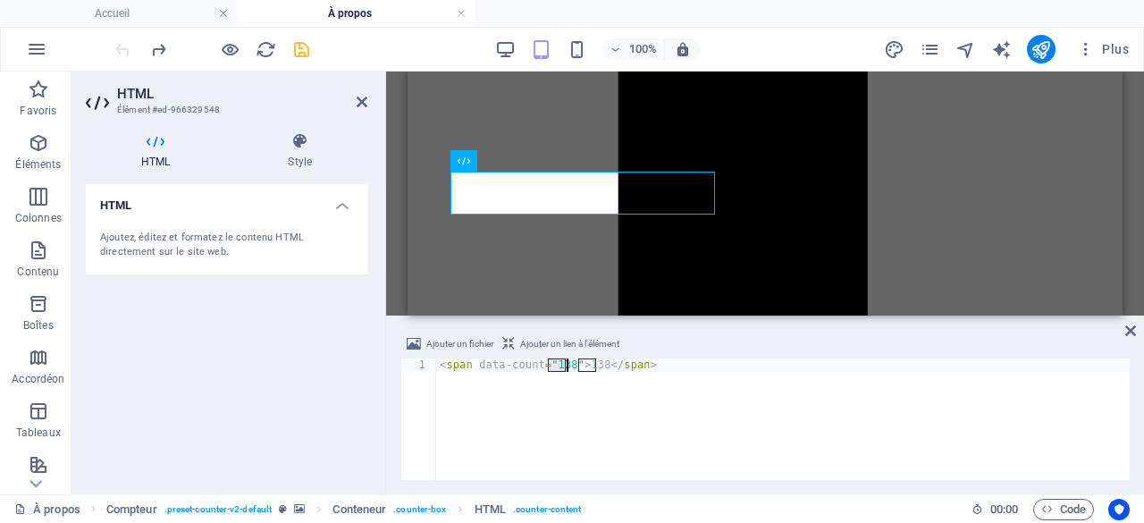
click at [534, 399] on div "< span data-count = "138" > 138 </ span >" at bounding box center [782, 432] width 693 height 148
click at [363, 102] on icon at bounding box center [362, 102] width 11 height 14
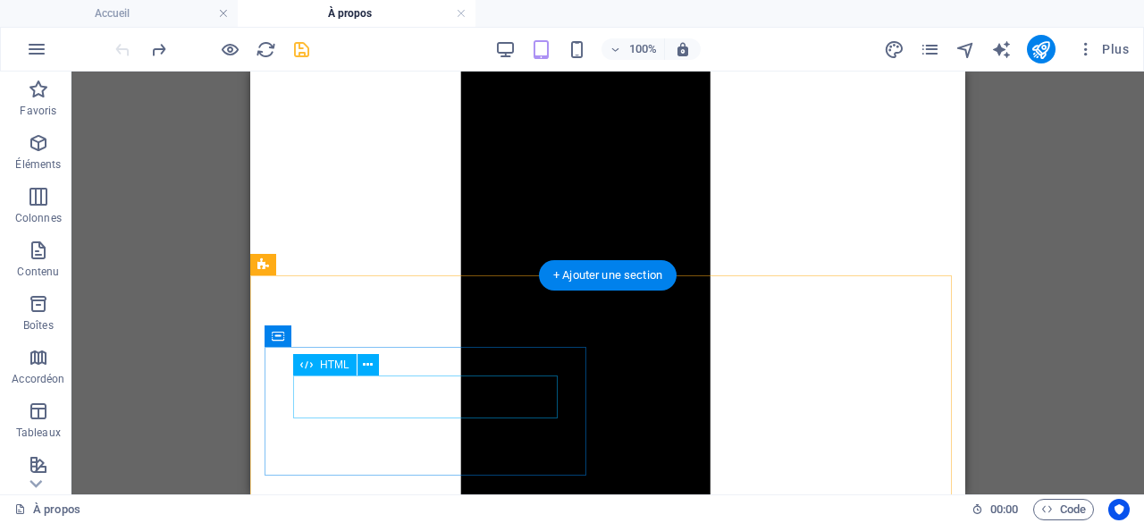
scroll to position [1157, 0]
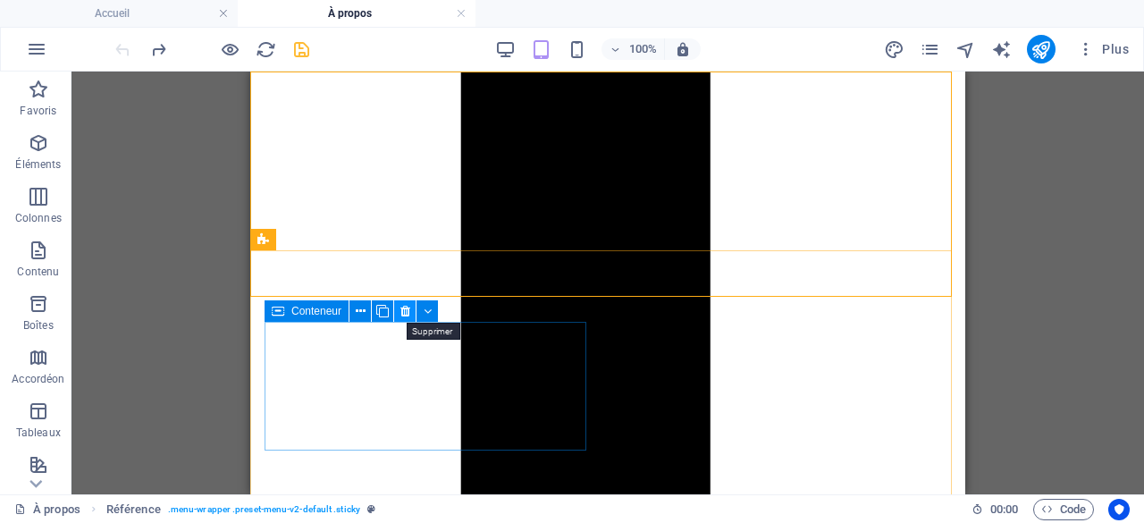
click at [404, 311] on icon at bounding box center [405, 311] width 10 height 19
click at [407, 315] on icon at bounding box center [405, 311] width 10 height 19
click at [405, 315] on icon at bounding box center [405, 311] width 10 height 19
click at [361, 316] on icon at bounding box center [361, 311] width 10 height 19
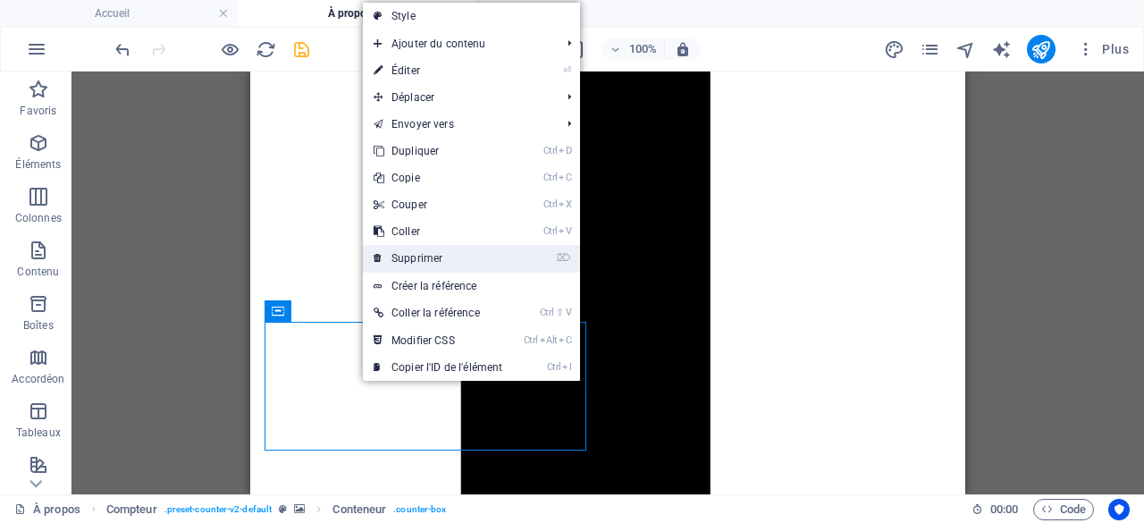
click at [424, 262] on link "⌦ Supprimer" at bounding box center [438, 258] width 150 height 27
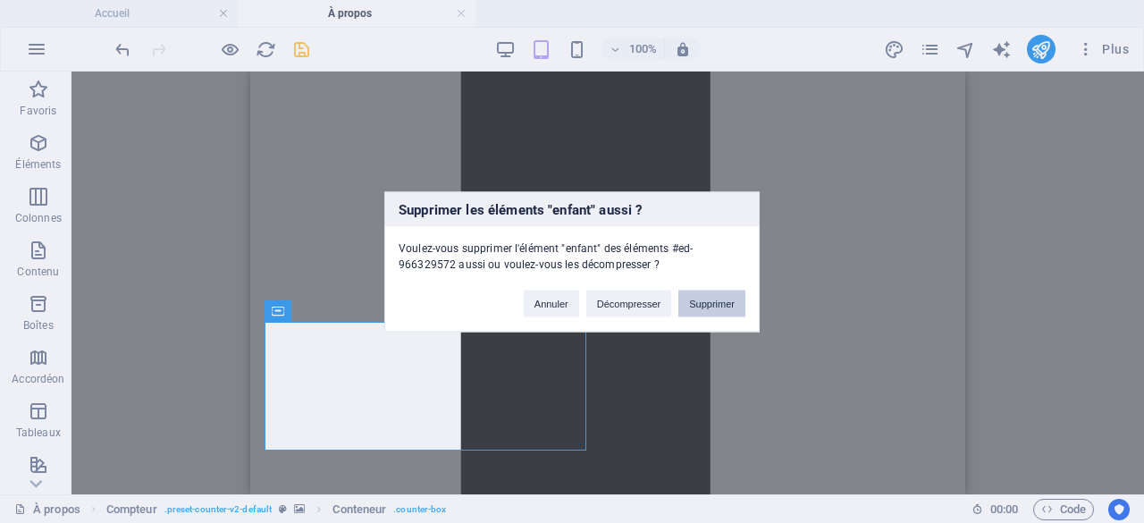
click at [713, 301] on button "Supprimer" at bounding box center [711, 302] width 67 height 27
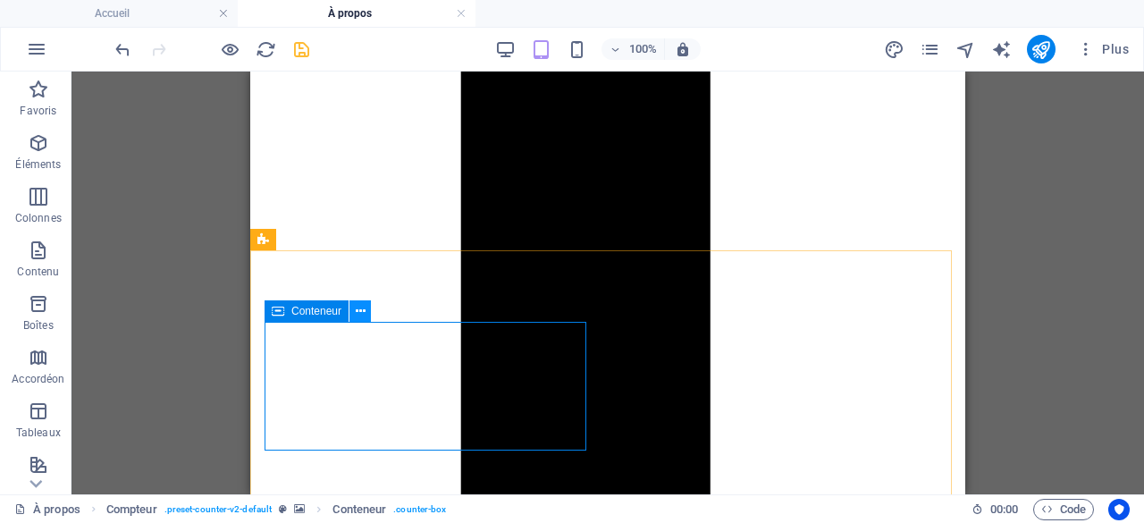
click at [364, 315] on icon at bounding box center [361, 311] width 10 height 19
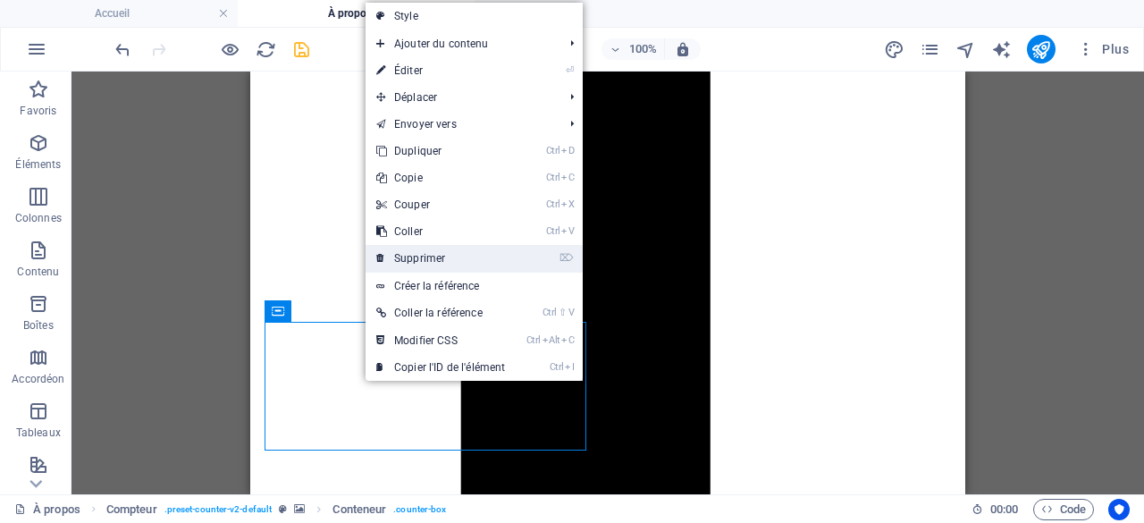
click at [417, 258] on link "⌦ Supprimer" at bounding box center [440, 258] width 150 height 27
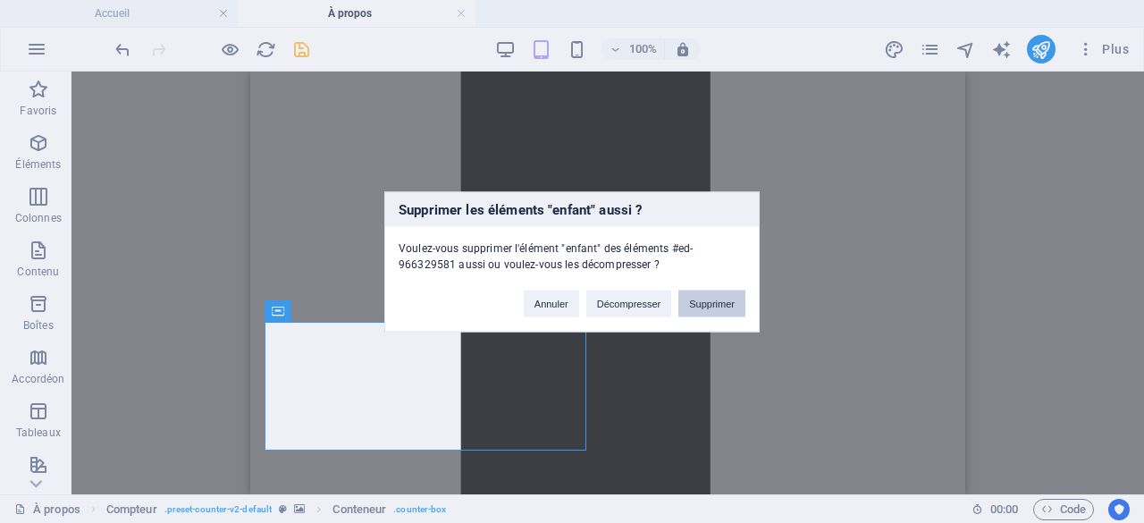
drag, startPoint x: 706, startPoint y: 310, endPoint x: 440, endPoint y: 239, distance: 275.7
click at [706, 310] on button "Supprimer" at bounding box center [711, 302] width 67 height 27
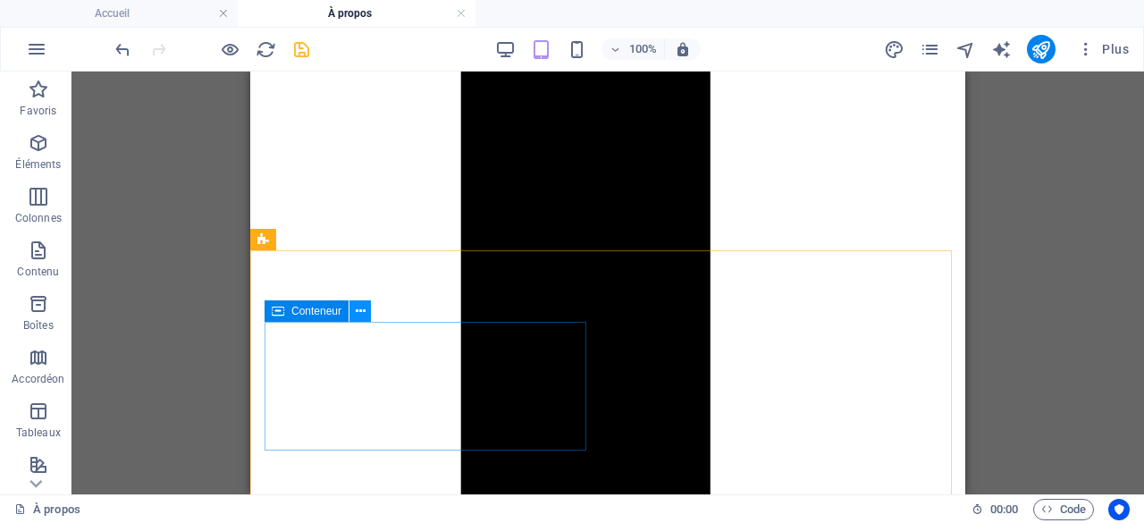
click at [363, 314] on icon at bounding box center [361, 311] width 10 height 19
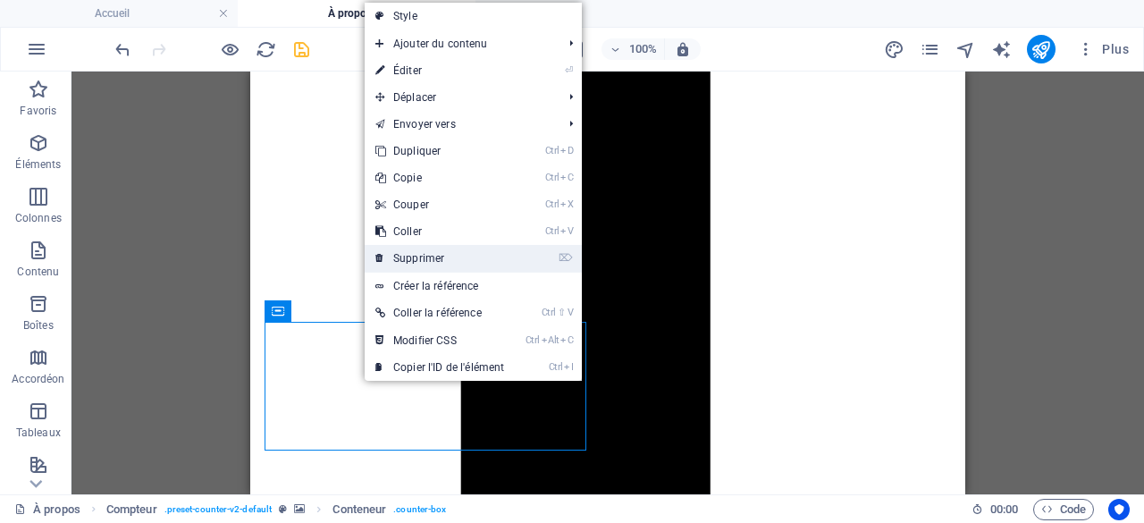
click at [427, 256] on link "⌦ Supprimer" at bounding box center [440, 258] width 150 height 27
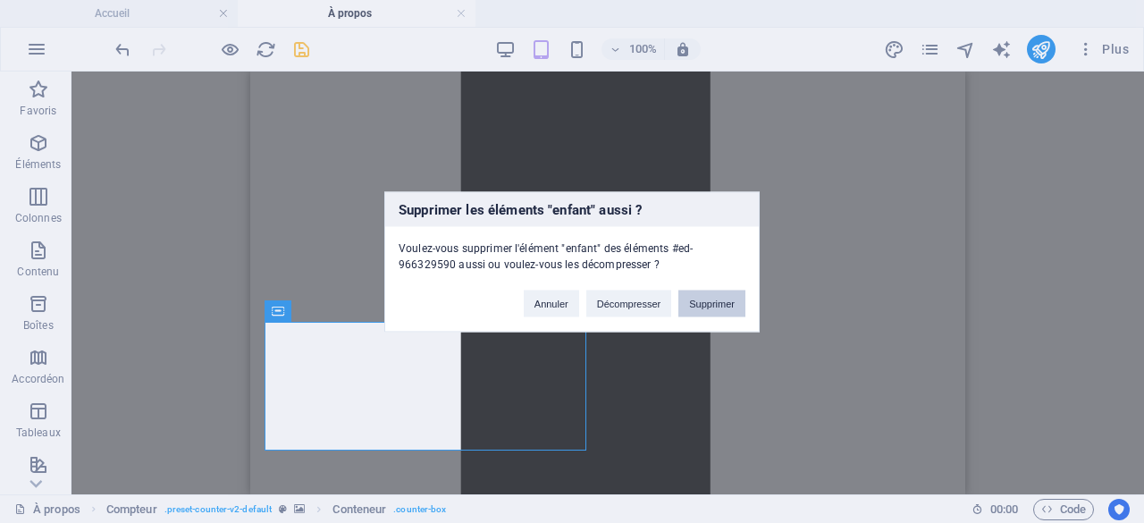
click at [709, 300] on button "Supprimer" at bounding box center [711, 302] width 67 height 27
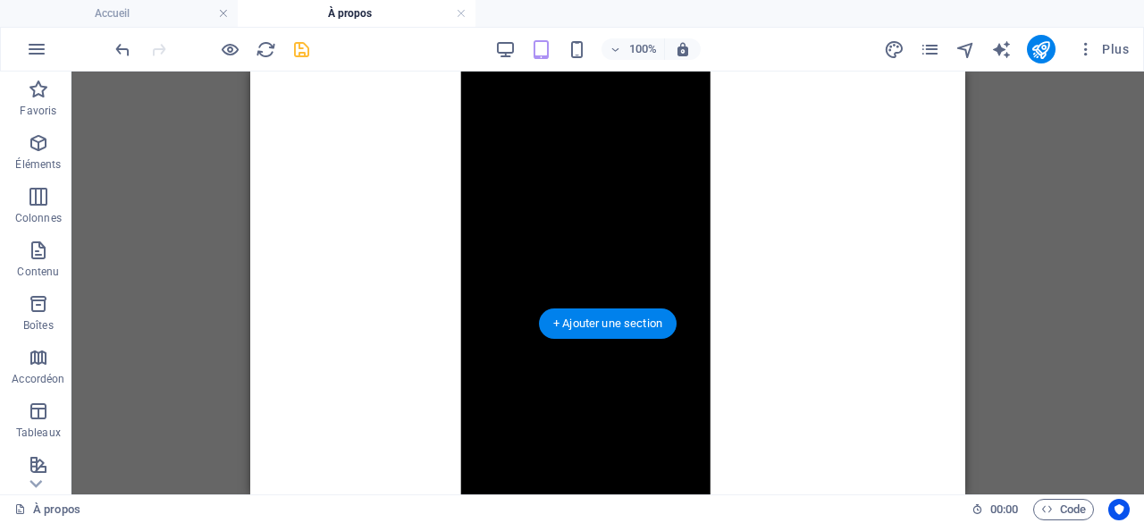
scroll to position [1068, 0]
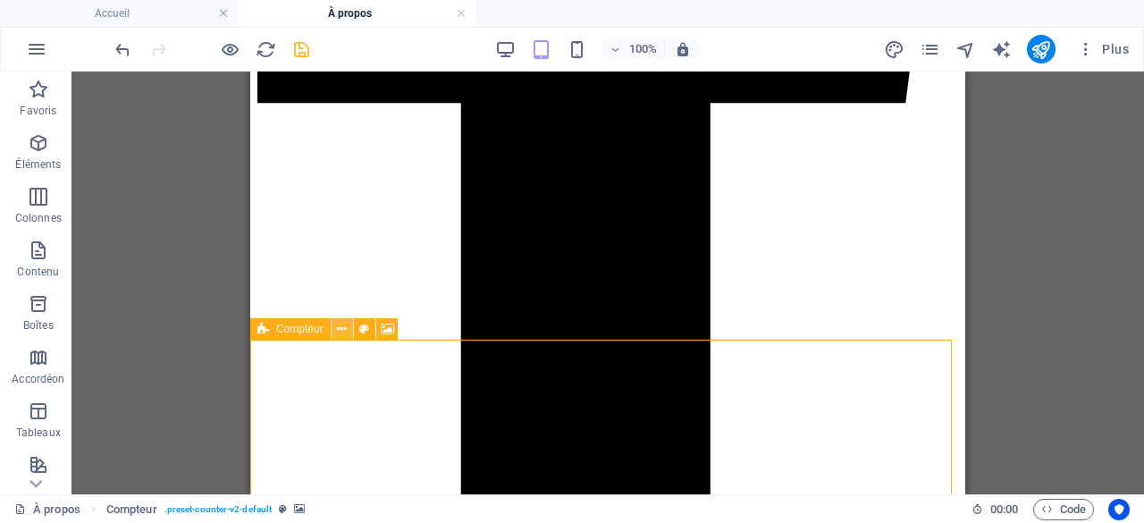
click at [343, 331] on icon at bounding box center [342, 329] width 10 height 19
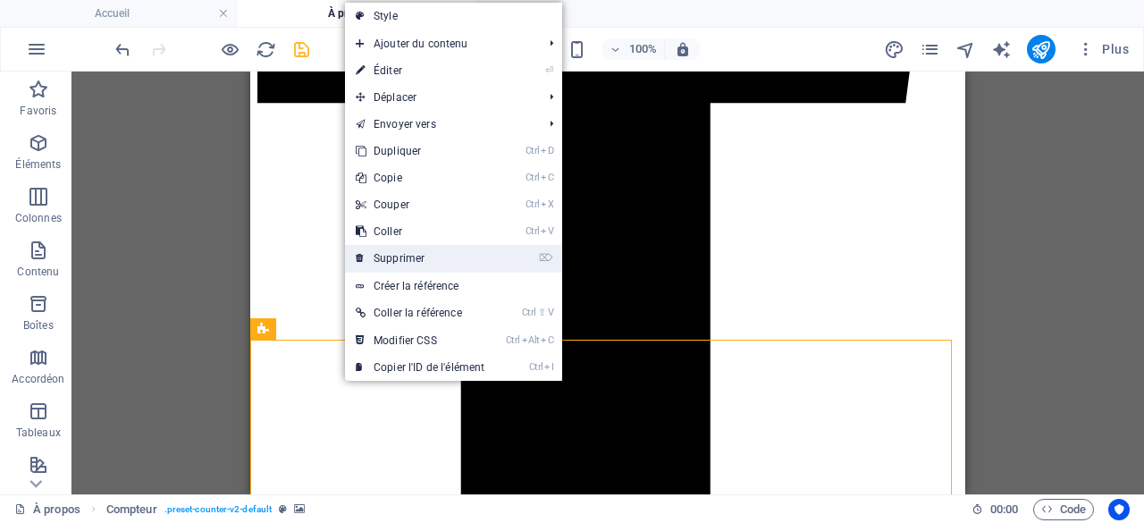
click at [403, 256] on link "⌦ Supprimer" at bounding box center [420, 258] width 150 height 27
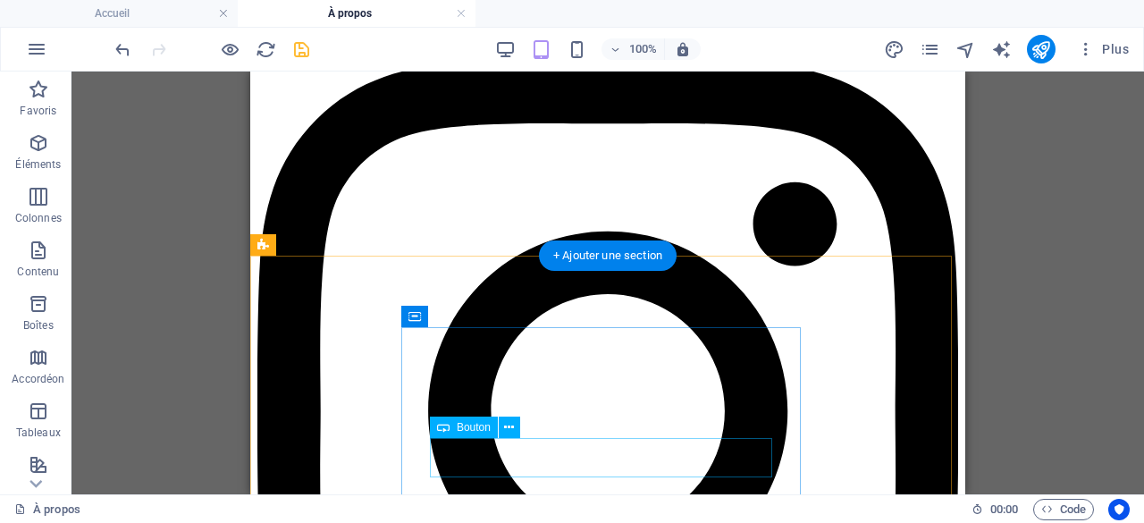
scroll to position [2319, 0]
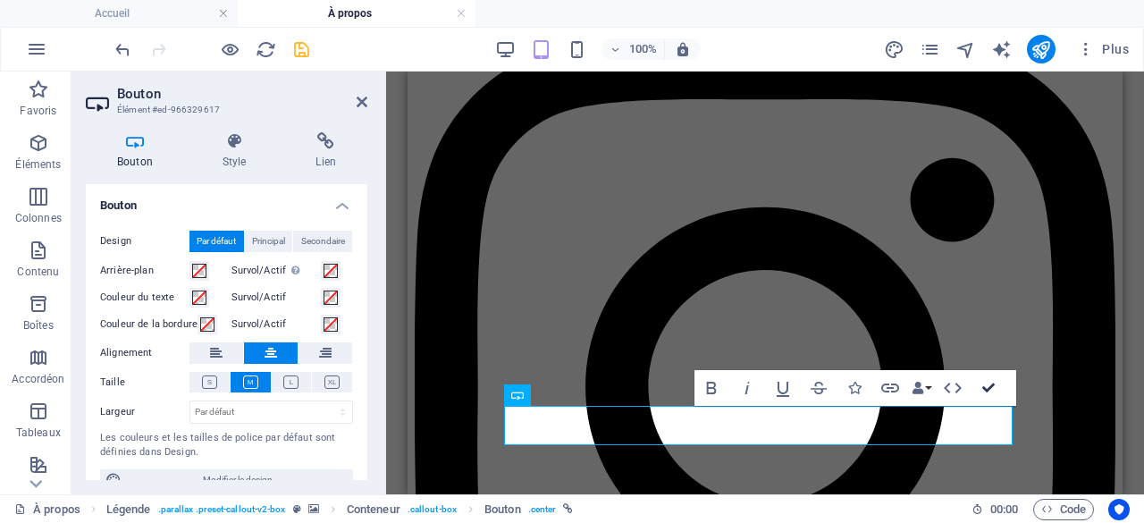
drag, startPoint x: 981, startPoint y: 387, endPoint x: 690, endPoint y: 292, distance: 306.3
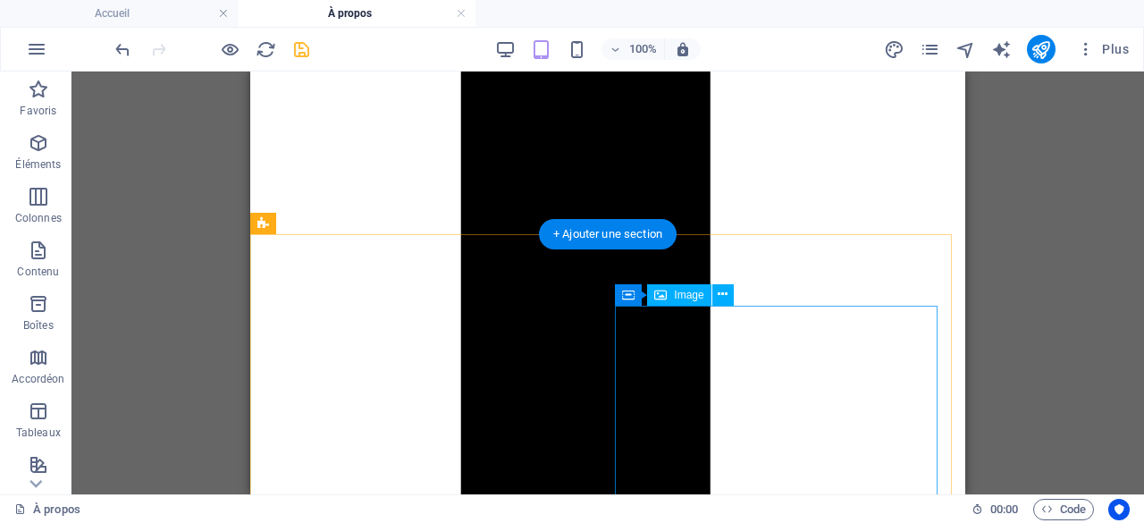
scroll to position [1338, 0]
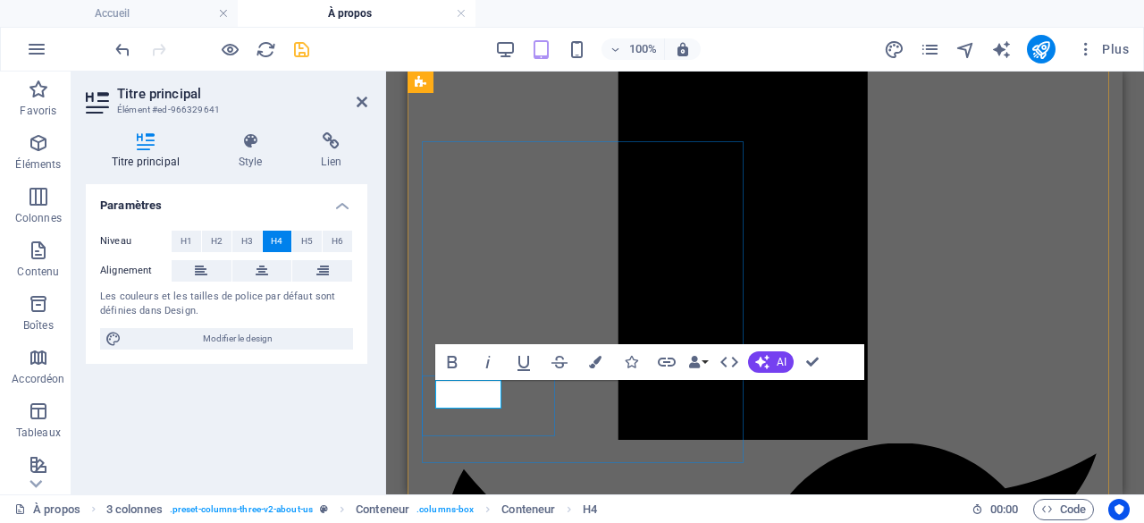
drag, startPoint x: 438, startPoint y: 395, endPoint x: 569, endPoint y: 394, distance: 131.3
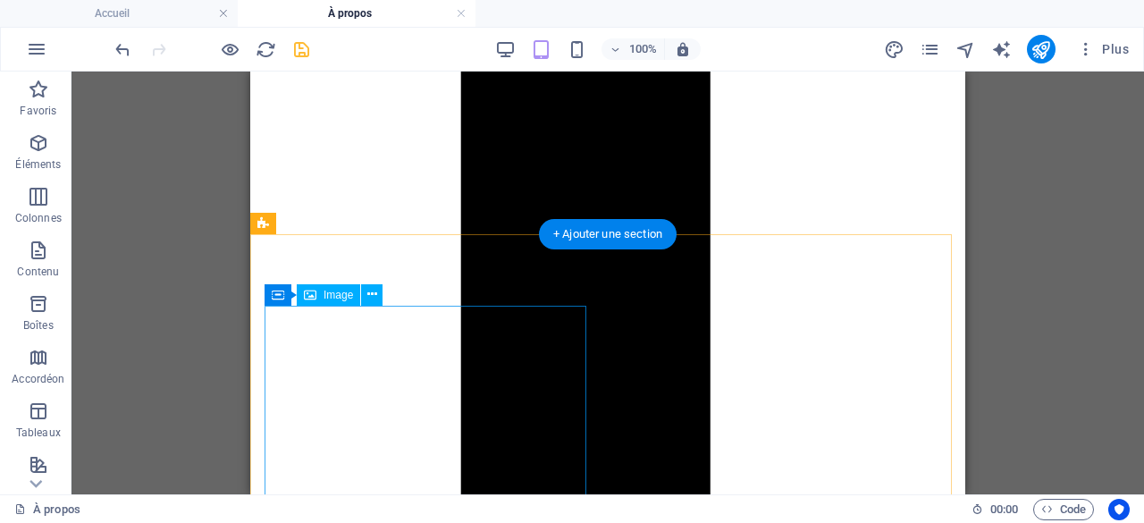
scroll to position [1249, 0]
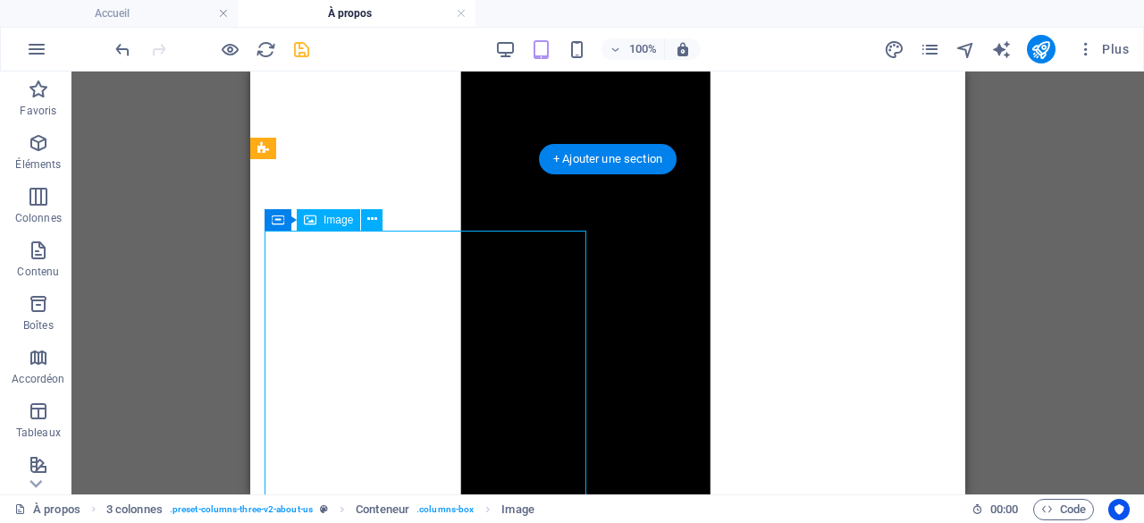
select select "%"
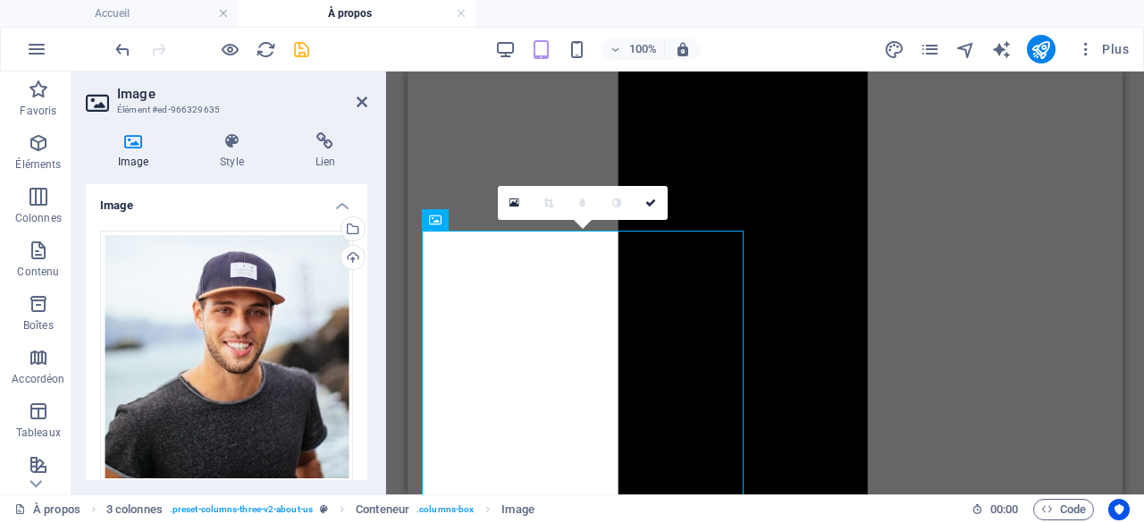
click at [129, 144] on icon at bounding box center [133, 141] width 95 height 18
click at [215, 343] on div "Glissez les fichiers ici, cliquez pour choisir les fichiers ou sélectionnez les…" at bounding box center [226, 357] width 253 height 252
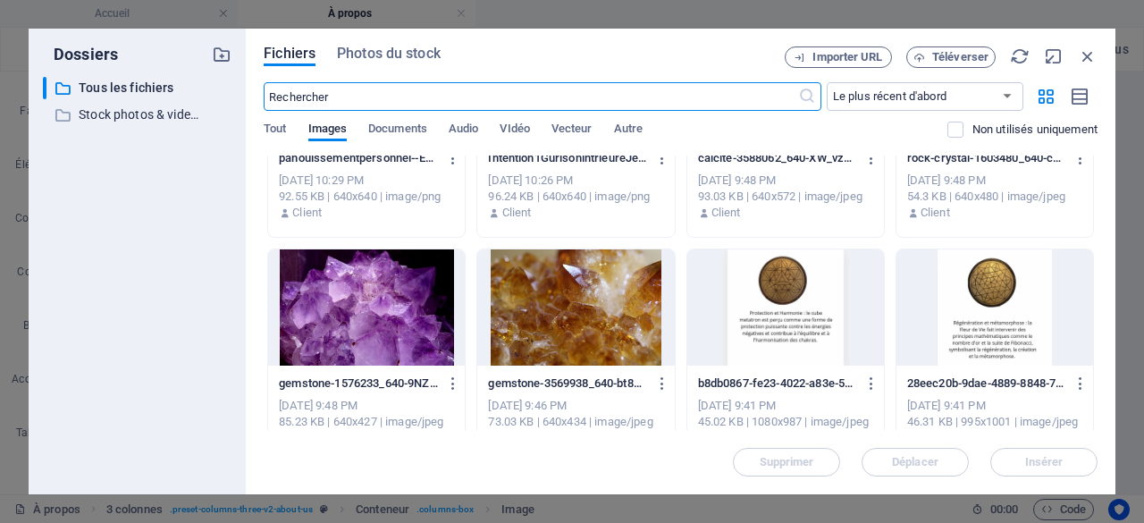
scroll to position [0, 0]
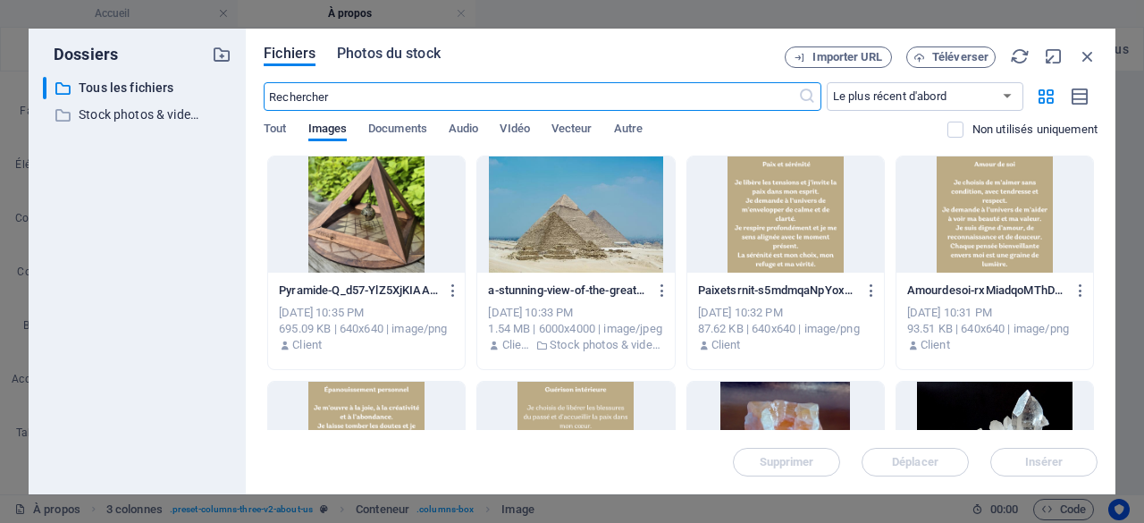
click at [382, 55] on span "Photos du stock" at bounding box center [389, 53] width 104 height 21
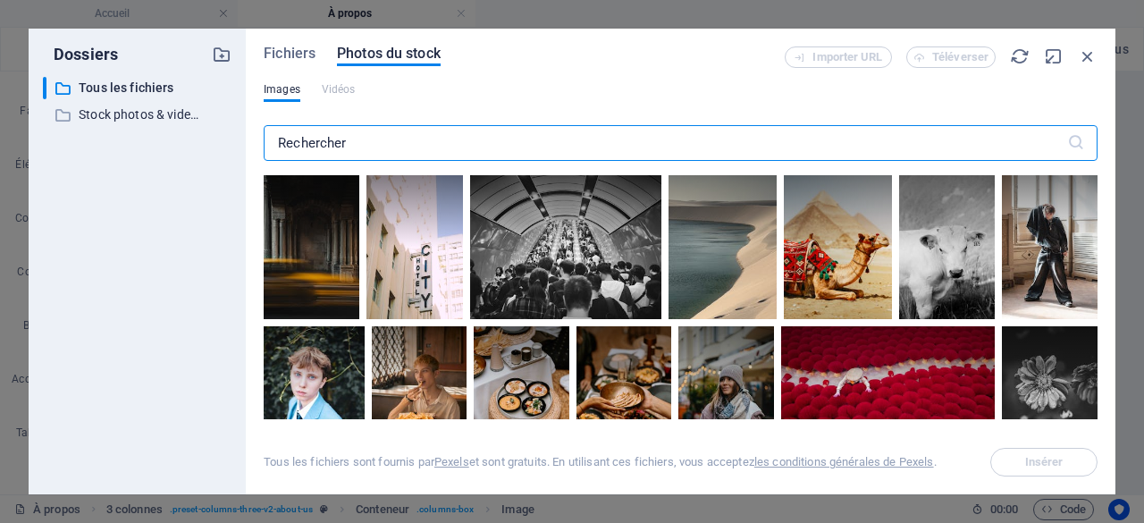
click at [363, 137] on input "text" at bounding box center [665, 143] width 803 height 36
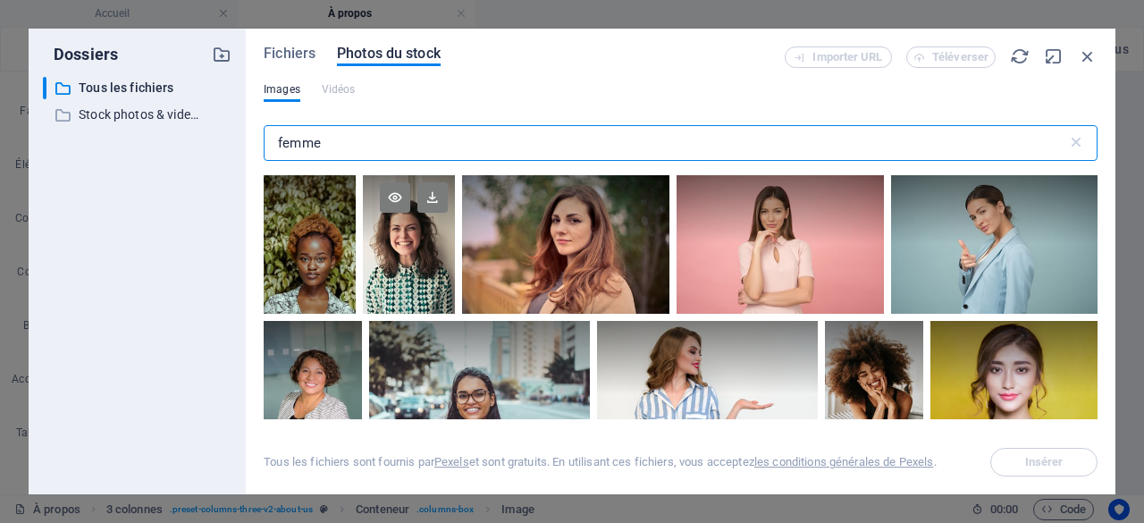
type input "femme"
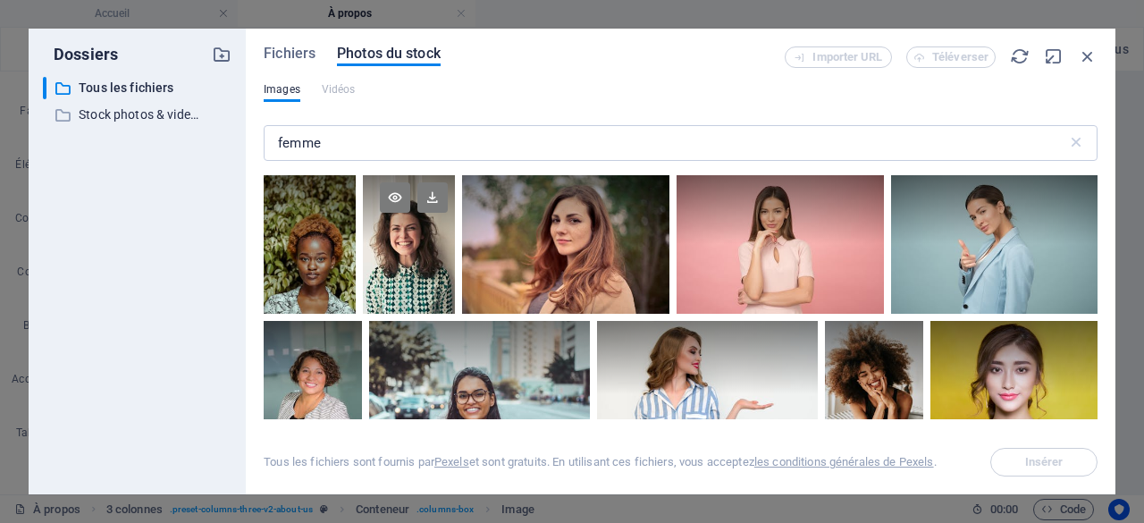
click at [406, 260] on div at bounding box center [409, 244] width 92 height 138
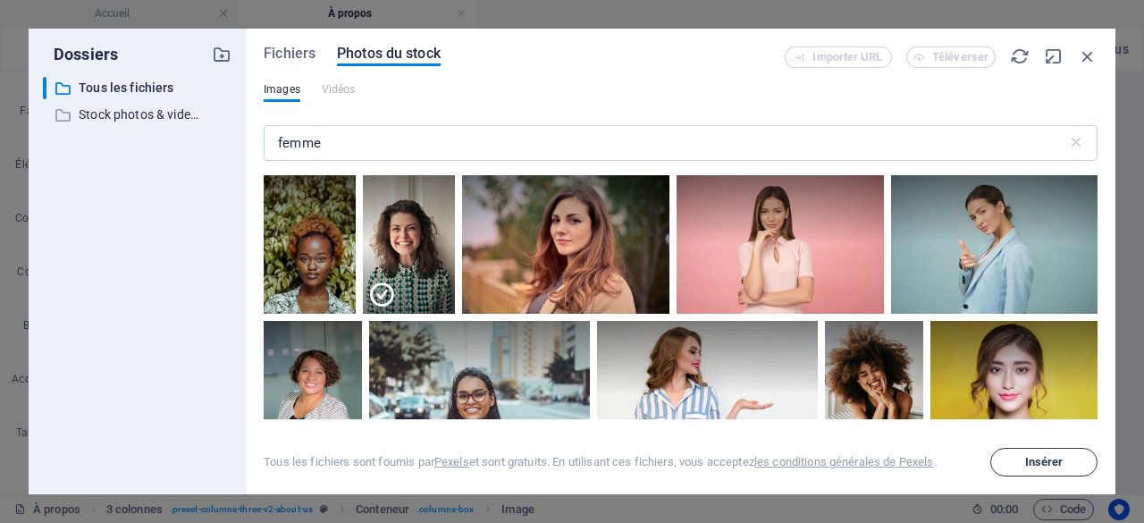
click at [1044, 450] on button "Insérer" at bounding box center [1043, 462] width 107 height 29
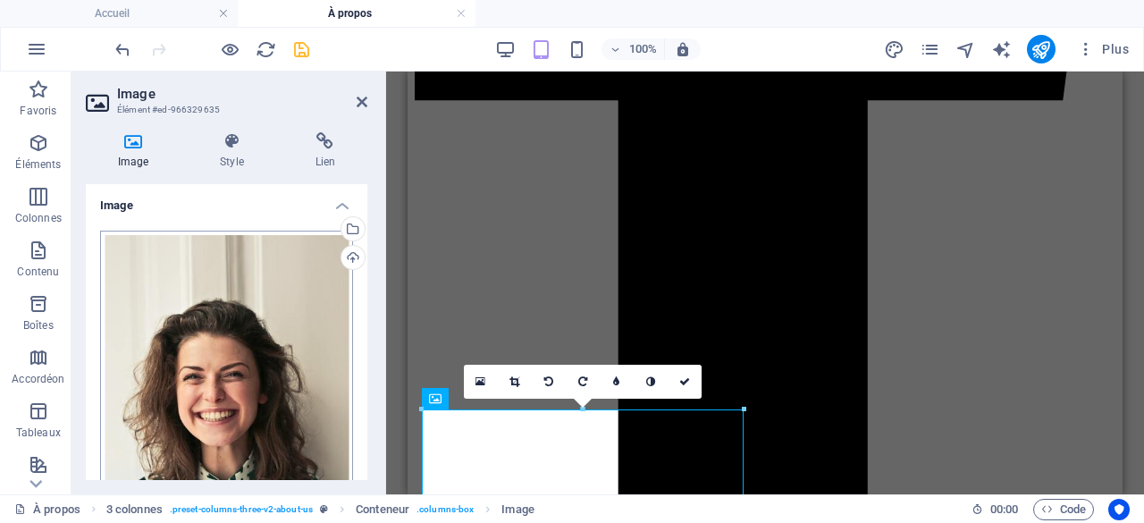
scroll to position [89, 0]
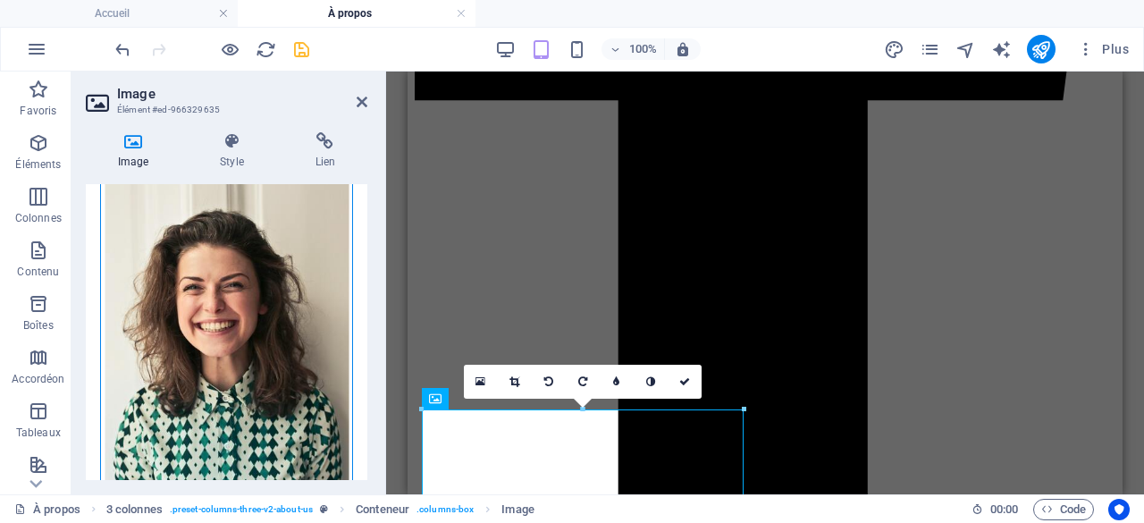
click at [223, 324] on div "Glissez les fichiers ici, cliquez pour choisir les fichiers ou sélectionnez les…" at bounding box center [226, 328] width 253 height 375
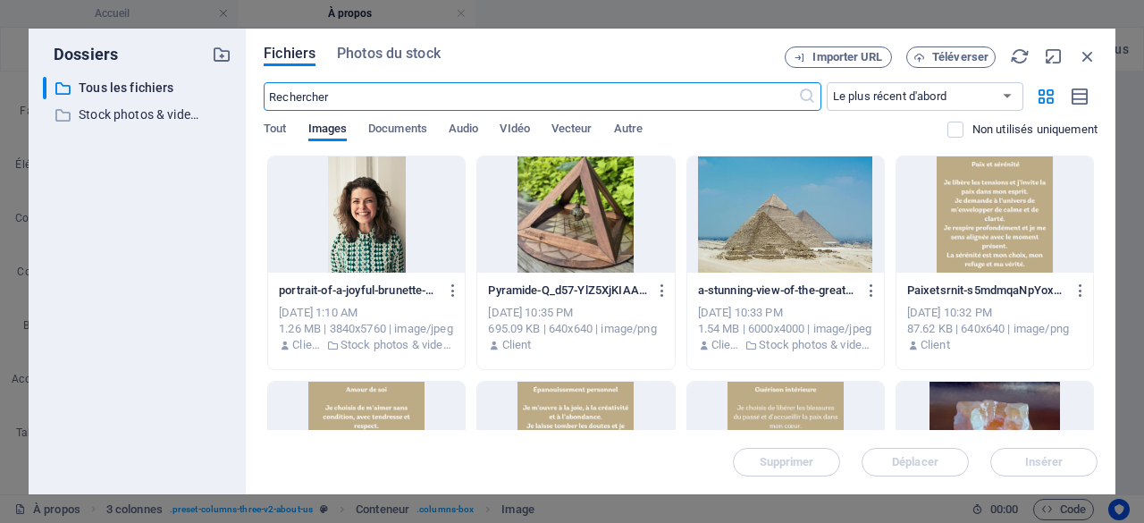
scroll to position [1430, 0]
click at [1086, 51] on icon "button" at bounding box center [1088, 56] width 20 height 20
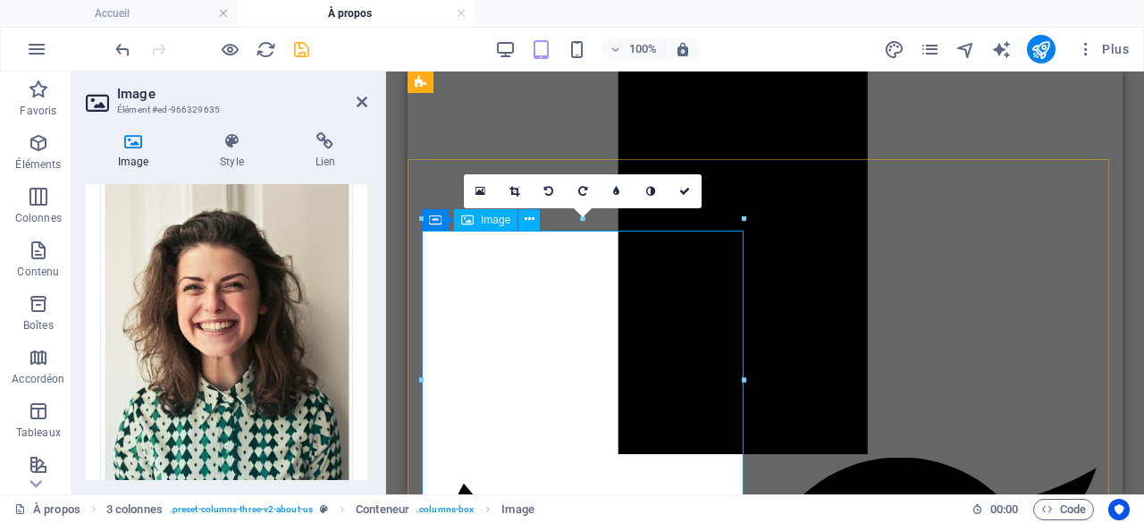
scroll to position [1249, 0]
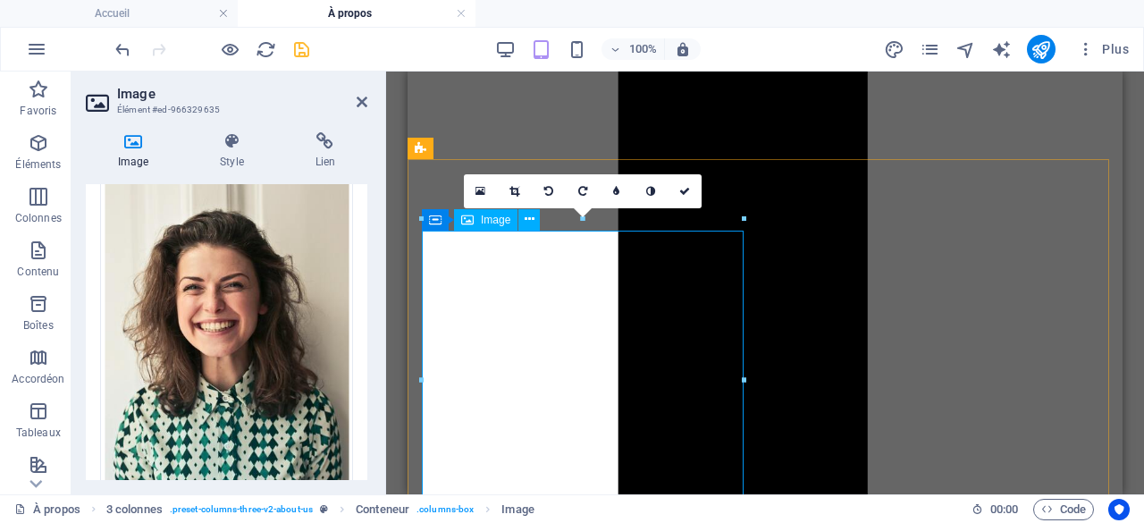
click at [478, 185] on icon at bounding box center [480, 191] width 10 height 13
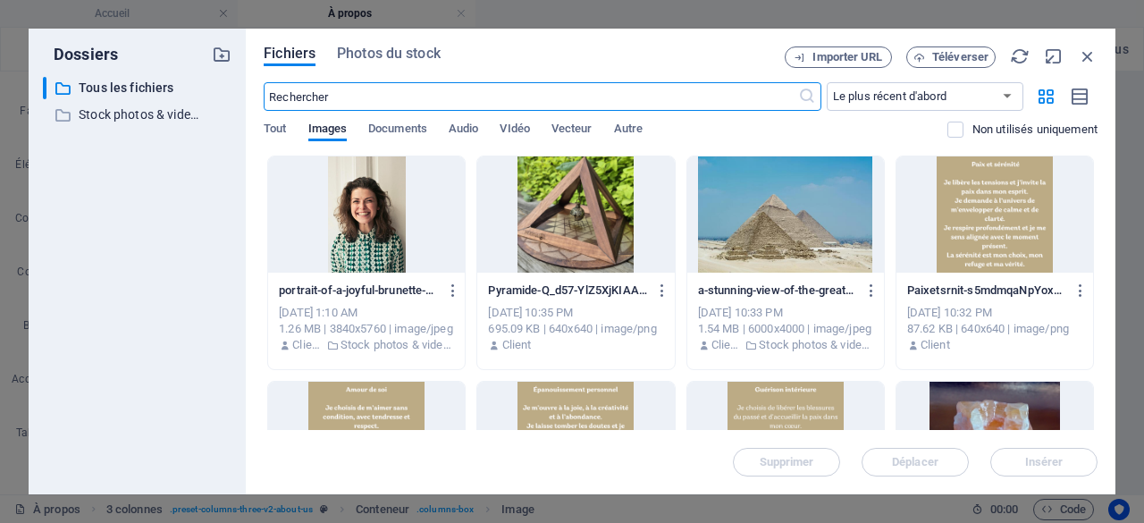
scroll to position [1609, 0]
click at [348, 197] on div at bounding box center [366, 214] width 197 height 116
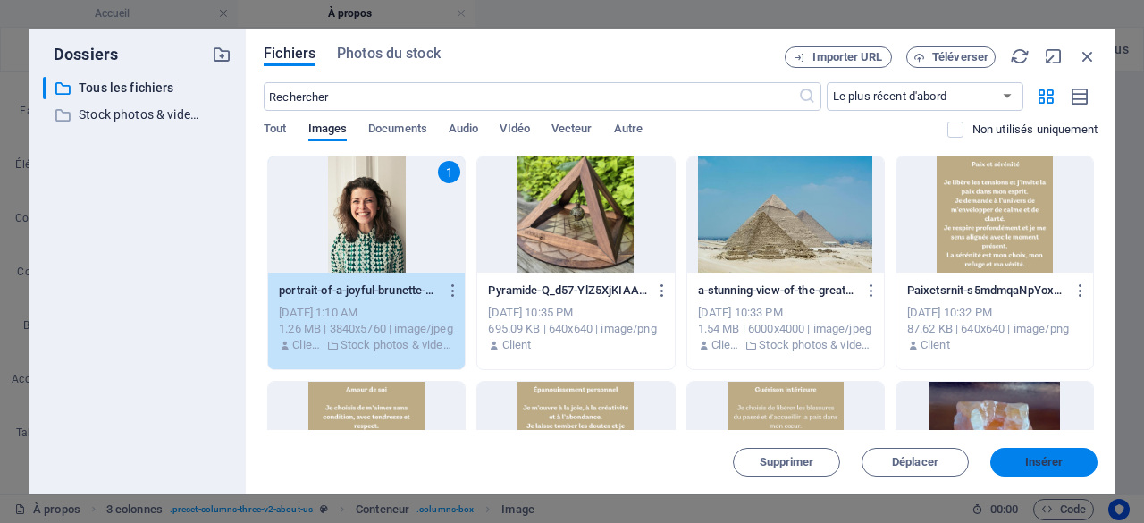
click at [1044, 464] on span "Insérer" at bounding box center [1044, 462] width 38 height 11
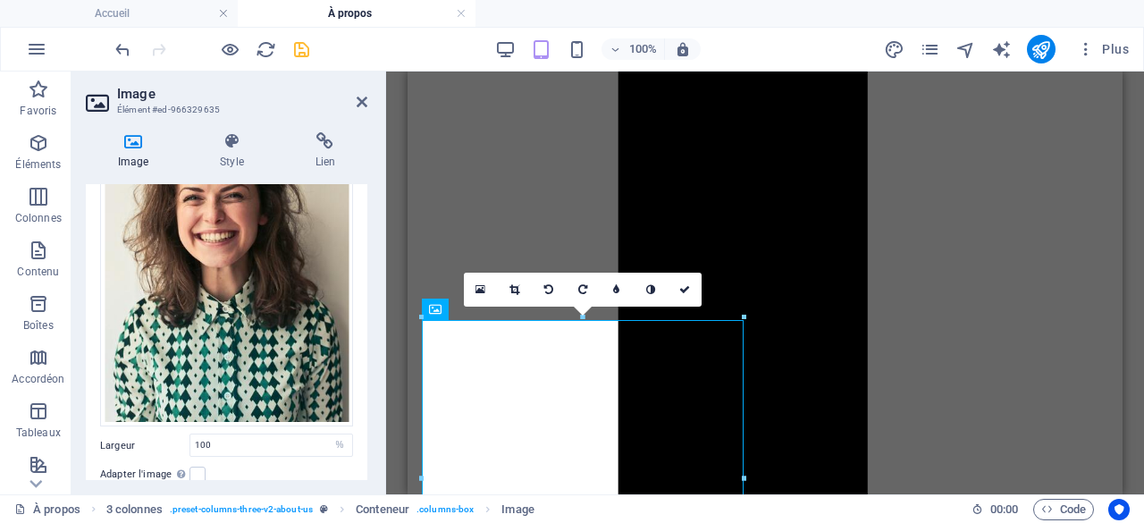
scroll to position [1160, 0]
click at [302, 49] on icon "save" at bounding box center [301, 49] width 21 height 21
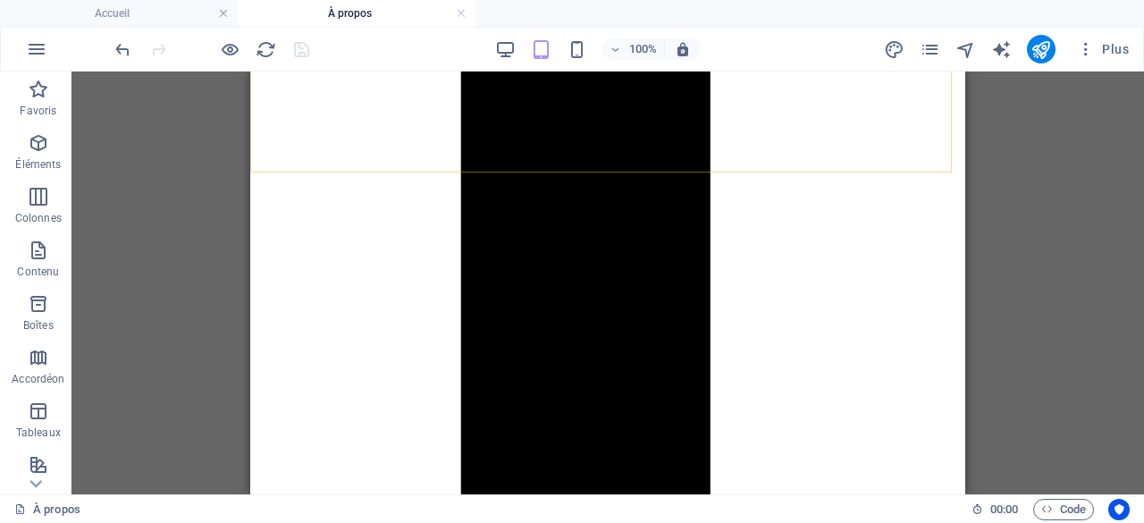
scroll to position [1338, 0]
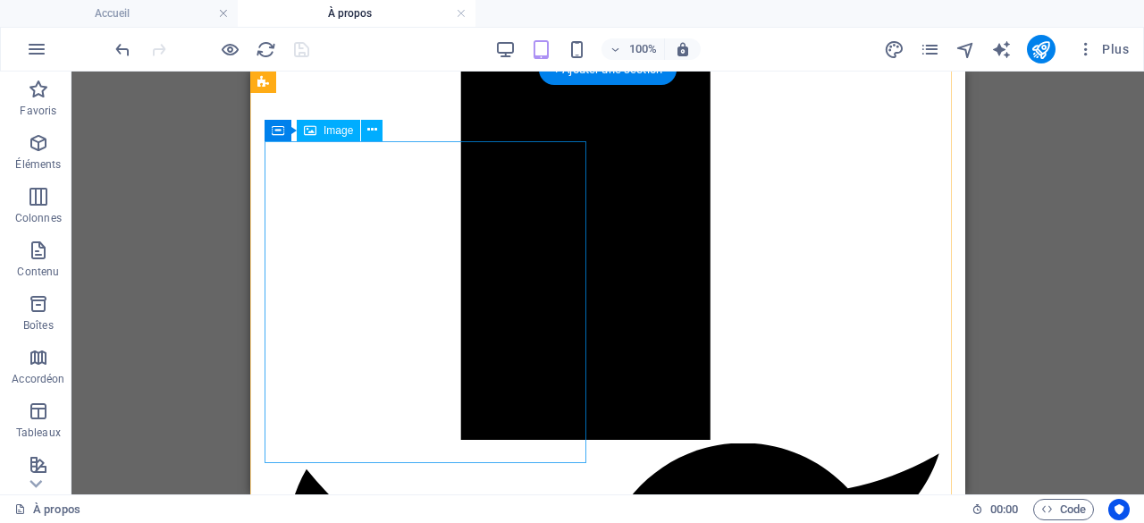
select select "%"
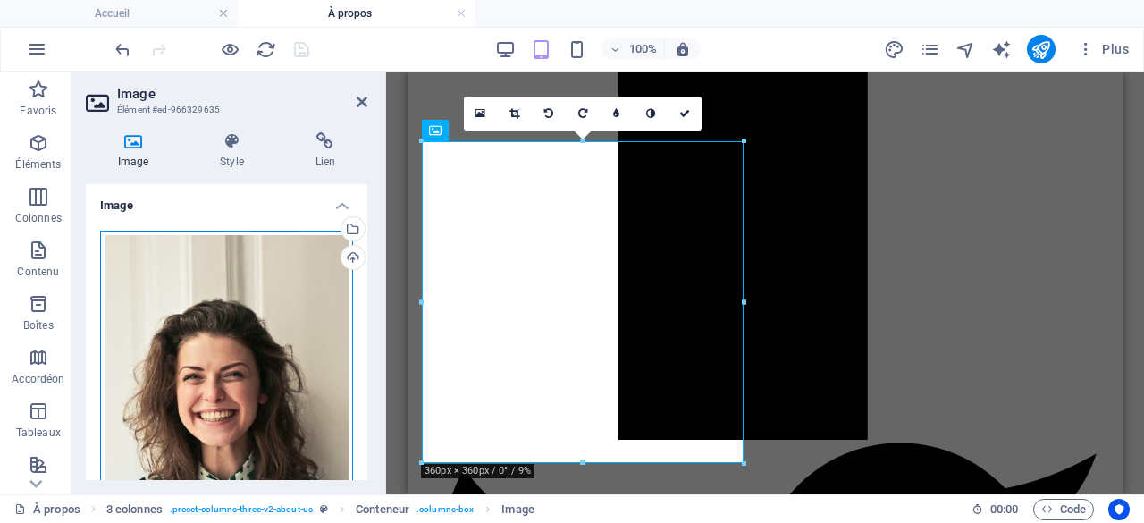
click at [234, 376] on div "Glissez les fichiers ici, cliquez pour choisir les fichiers ou sélectionnez les…" at bounding box center [226, 418] width 253 height 375
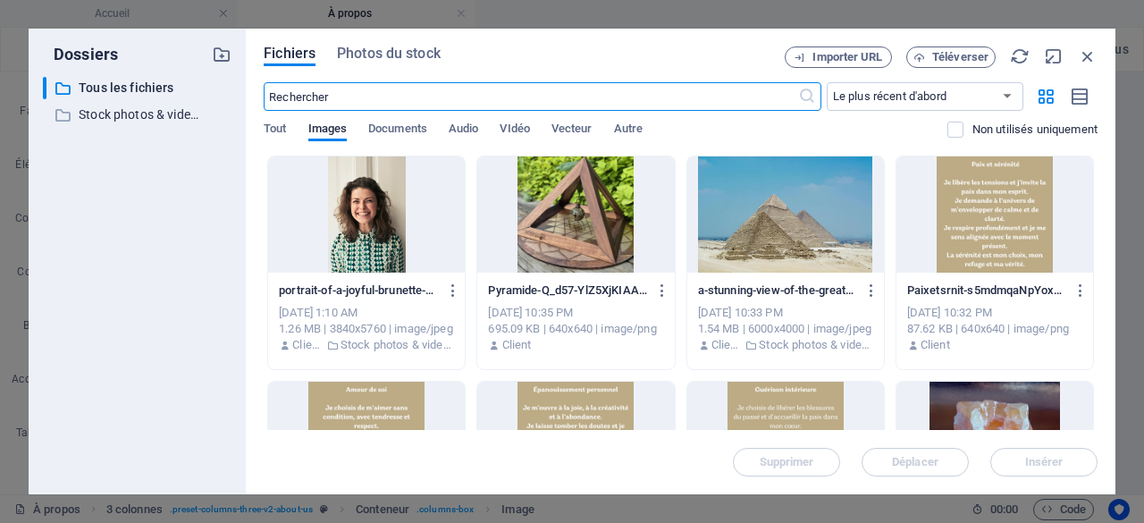
scroll to position [1323, 0]
click at [361, 231] on div at bounding box center [366, 214] width 197 height 116
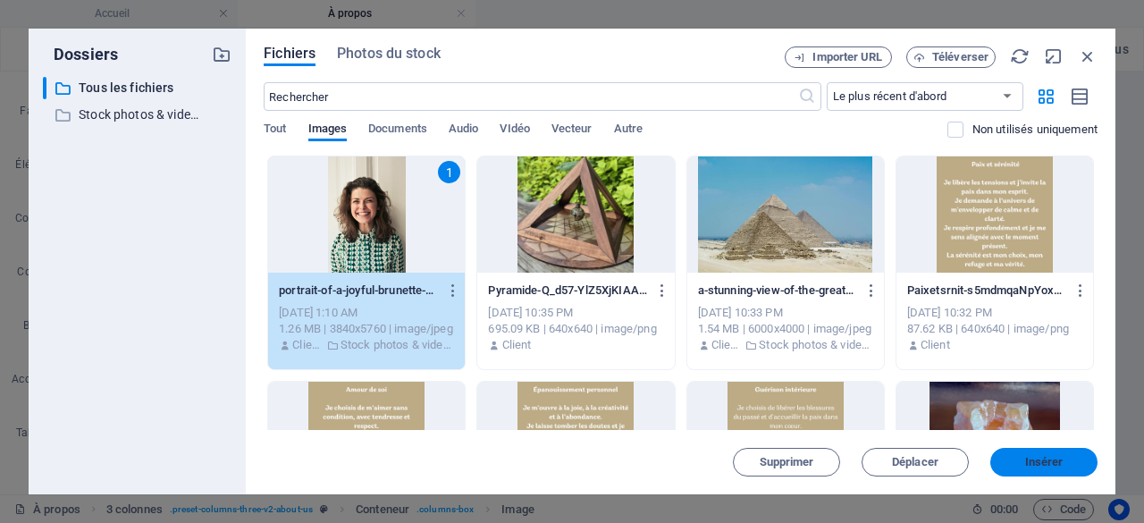
drag, startPoint x: 1024, startPoint y: 457, endPoint x: 163, endPoint y: 273, distance: 880.6
click at [1024, 457] on span "Insérer" at bounding box center [1043, 462] width 93 height 11
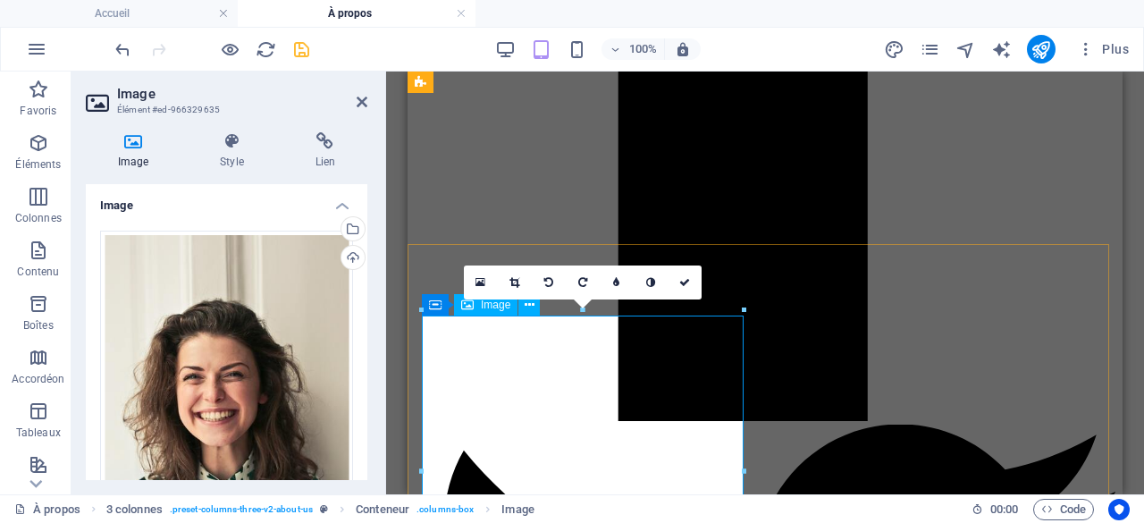
scroll to position [1089, 0]
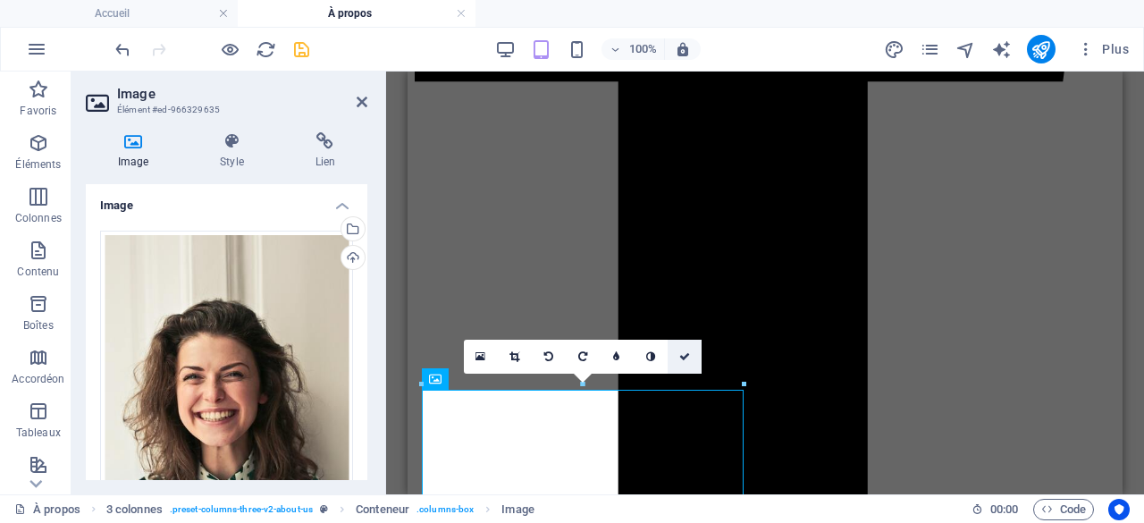
click at [686, 355] on icon at bounding box center [684, 356] width 11 height 11
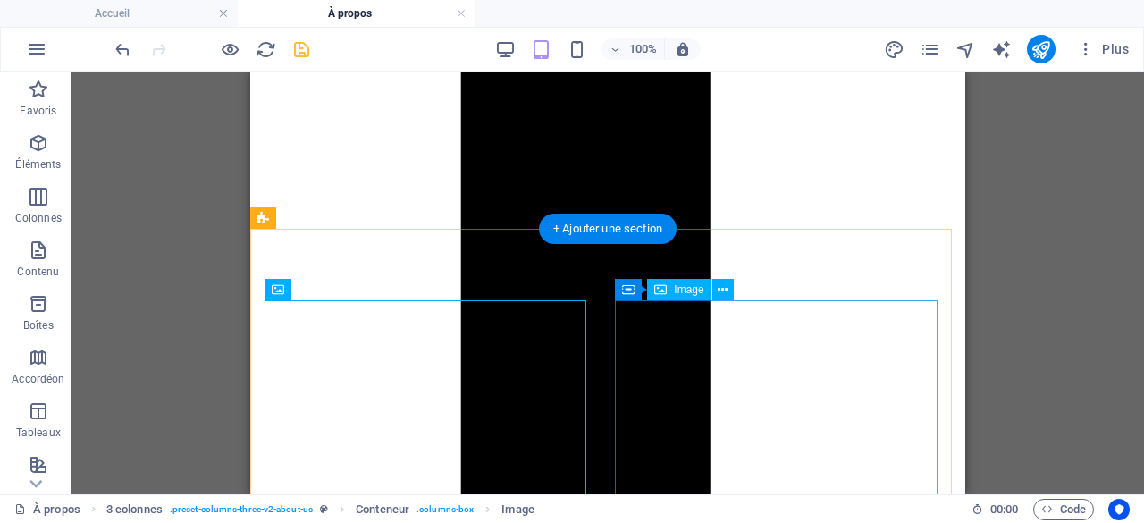
scroll to position [1179, 0]
click at [721, 289] on icon at bounding box center [722, 290] width 10 height 19
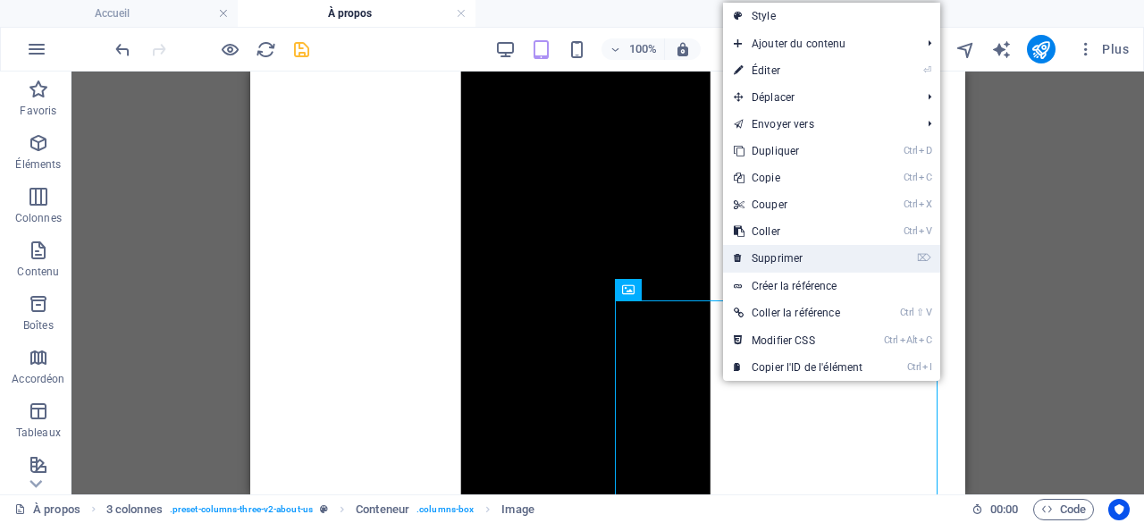
click at [789, 261] on link "⌦ Supprimer" at bounding box center [798, 258] width 150 height 27
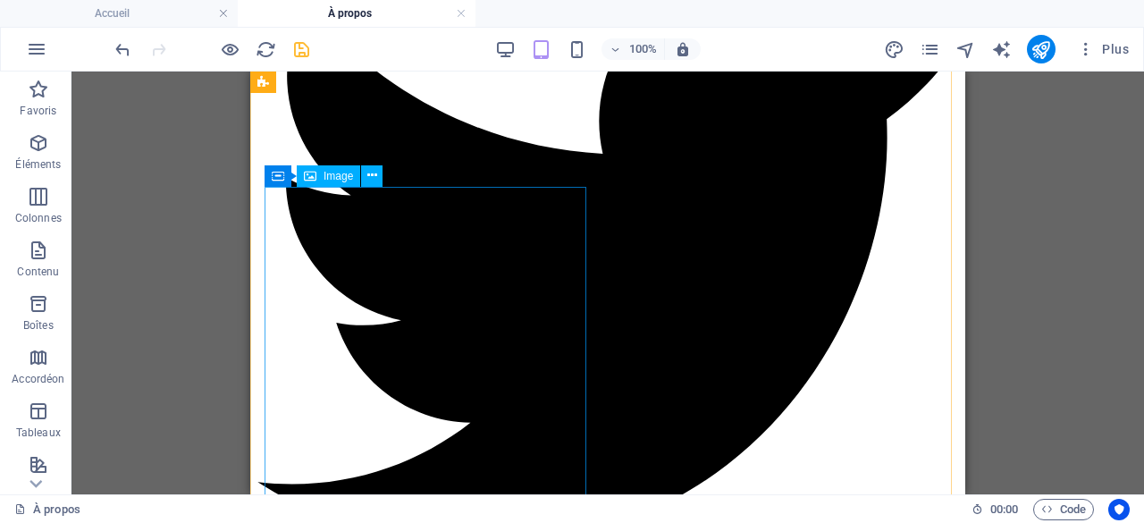
scroll to position [1625, 0]
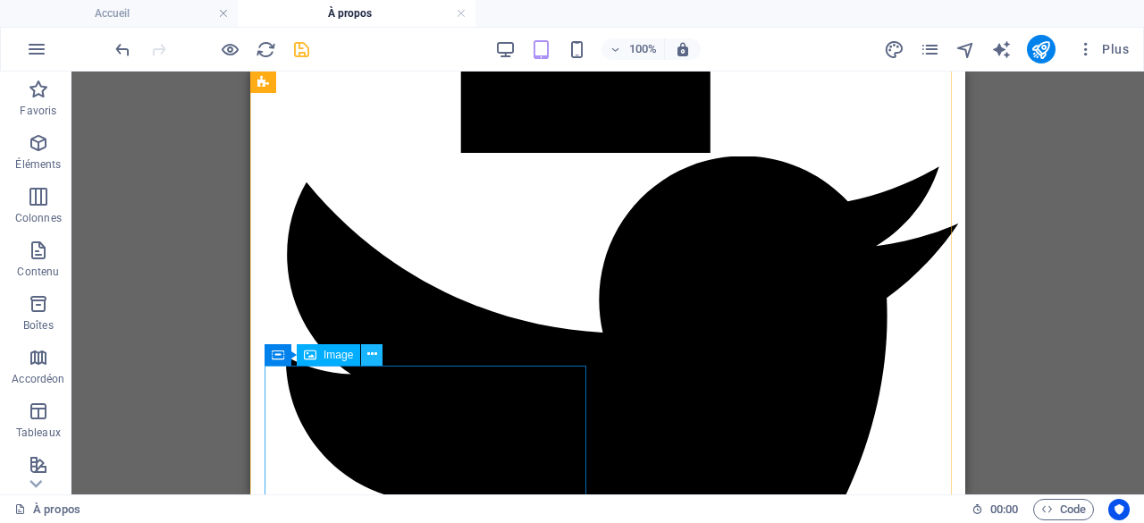
click at [367, 354] on icon at bounding box center [372, 354] width 10 height 19
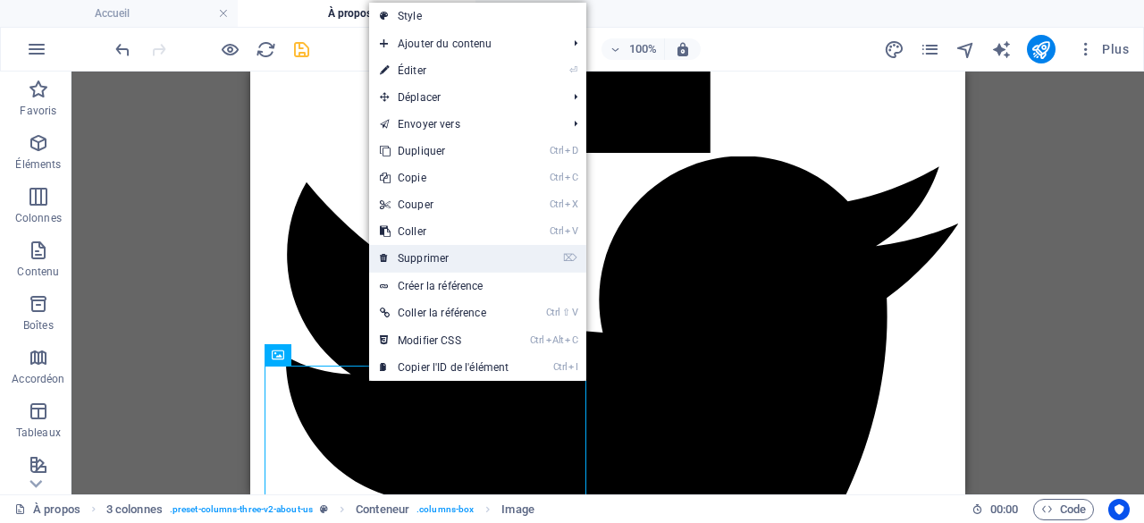
click at [425, 253] on link "⌦ Supprimer" at bounding box center [444, 258] width 150 height 27
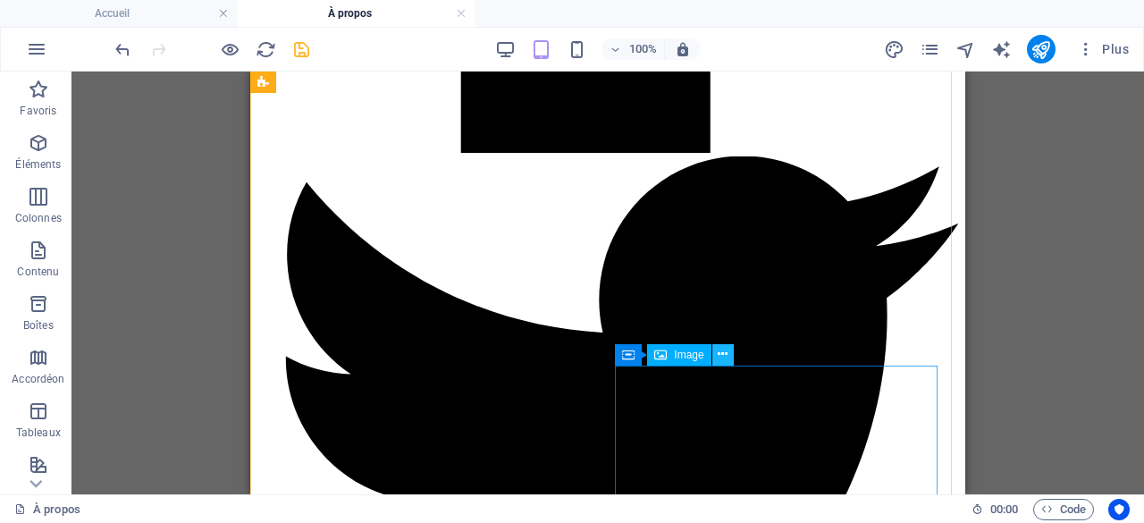
click at [726, 349] on icon at bounding box center [722, 354] width 10 height 19
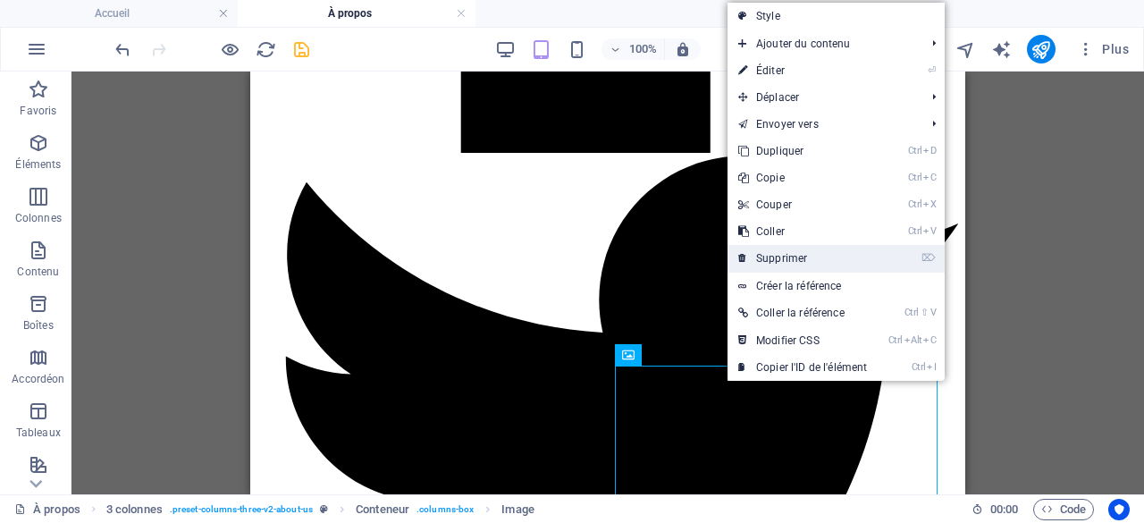
click at [801, 258] on link "⌦ Supprimer" at bounding box center [802, 258] width 150 height 27
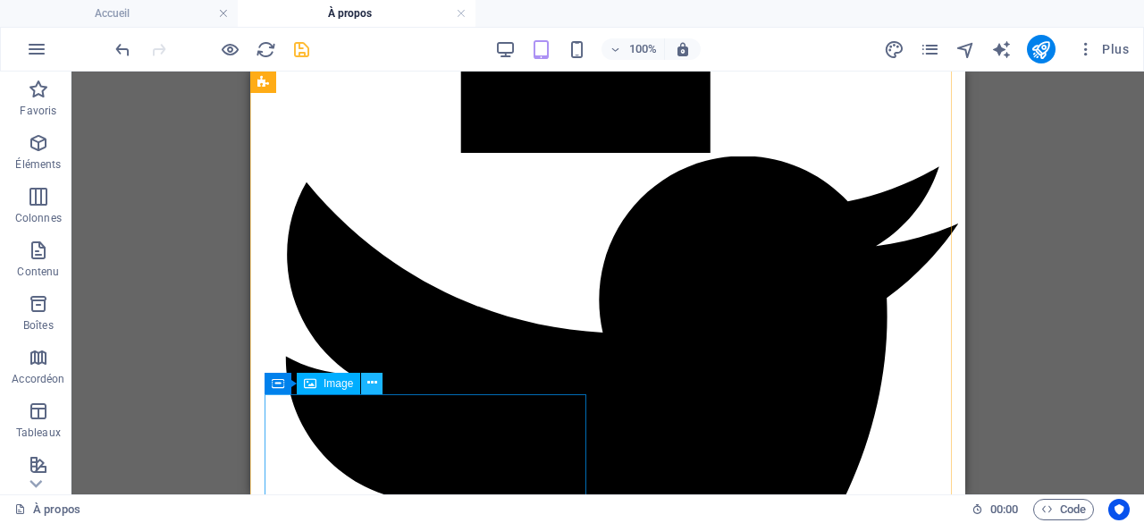
click at [373, 380] on icon at bounding box center [372, 382] width 10 height 19
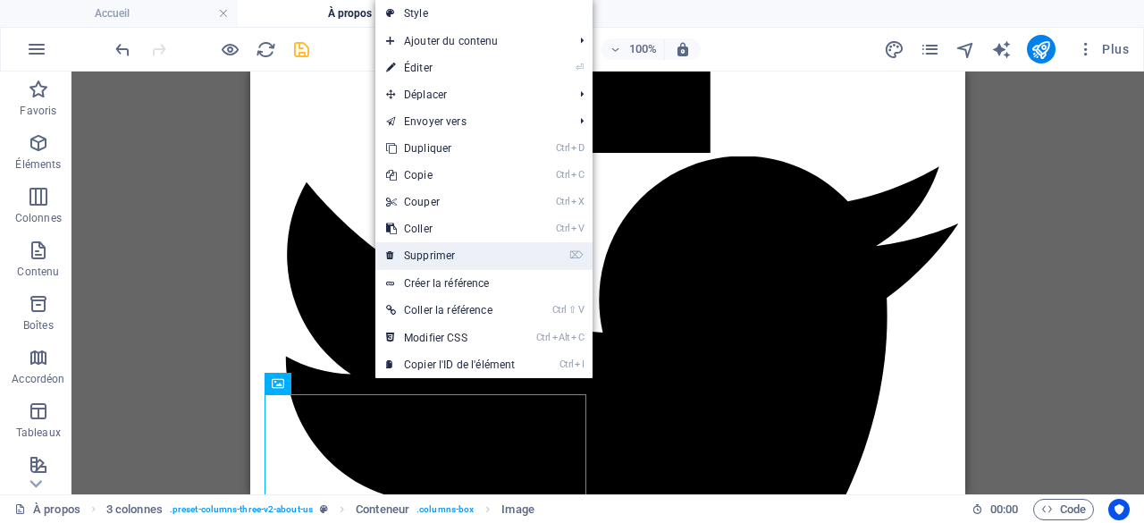
click at [431, 251] on link "⌦ Supprimer" at bounding box center [450, 255] width 150 height 27
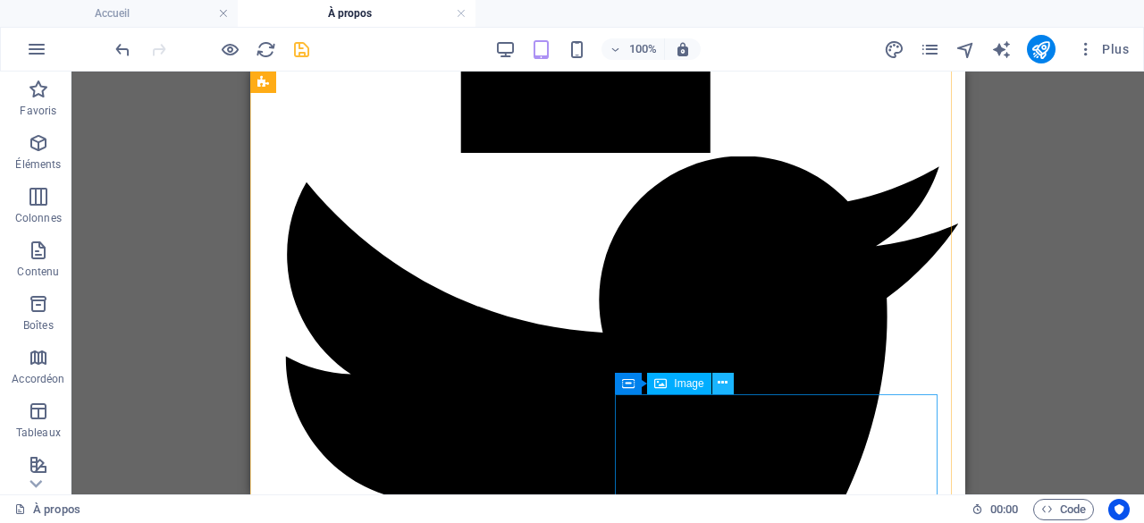
click at [725, 382] on icon at bounding box center [722, 382] width 10 height 19
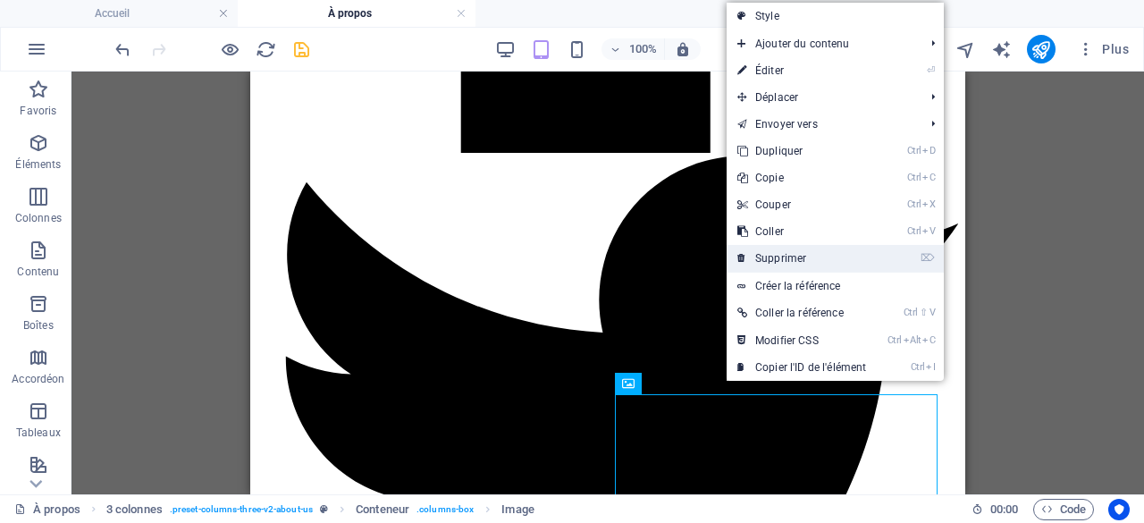
click at [788, 260] on link "⌦ Supprimer" at bounding box center [801, 258] width 150 height 27
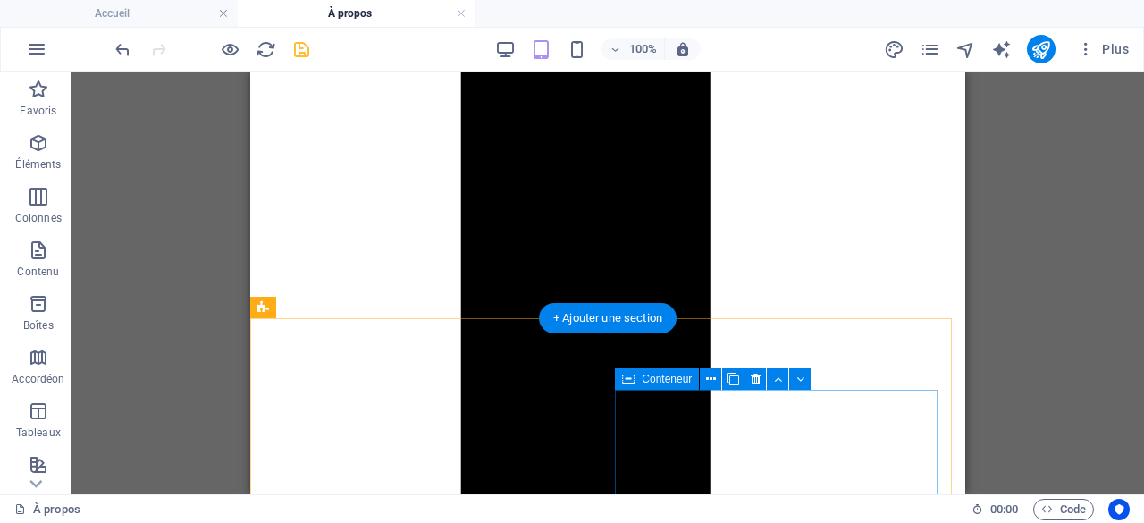
scroll to position [1089, 0]
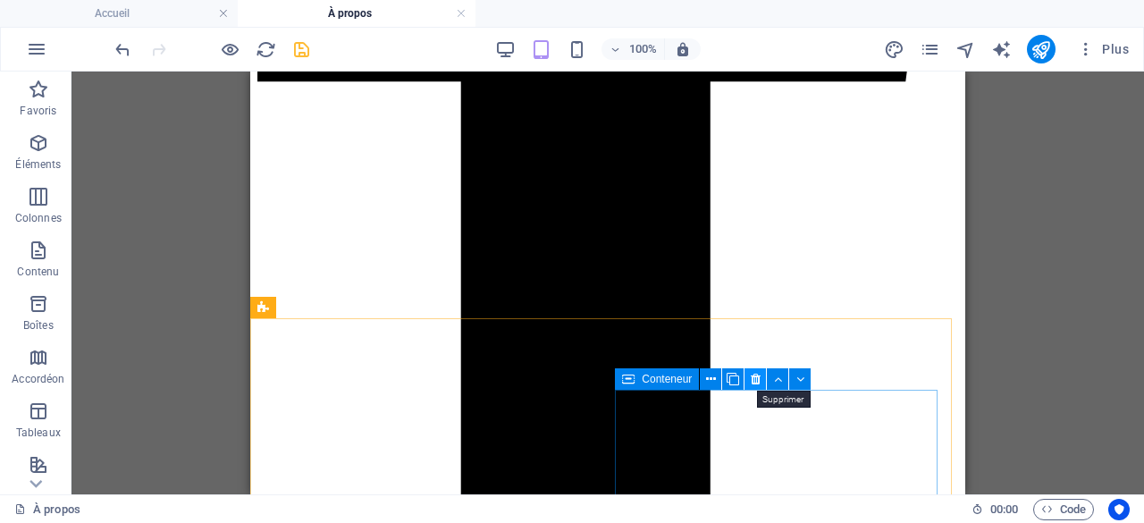
click at [755, 380] on icon at bounding box center [756, 379] width 10 height 19
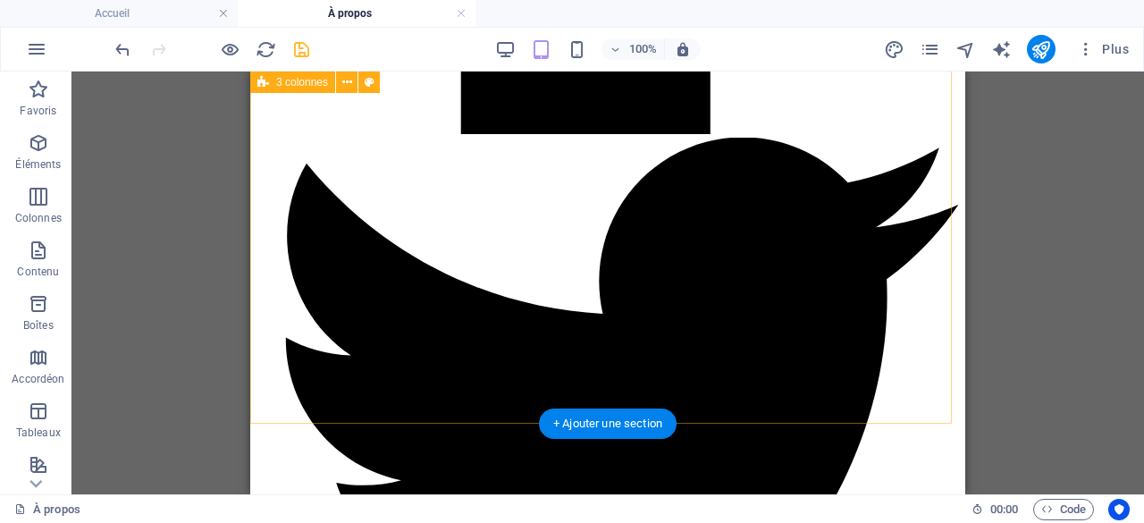
scroll to position [1625, 0]
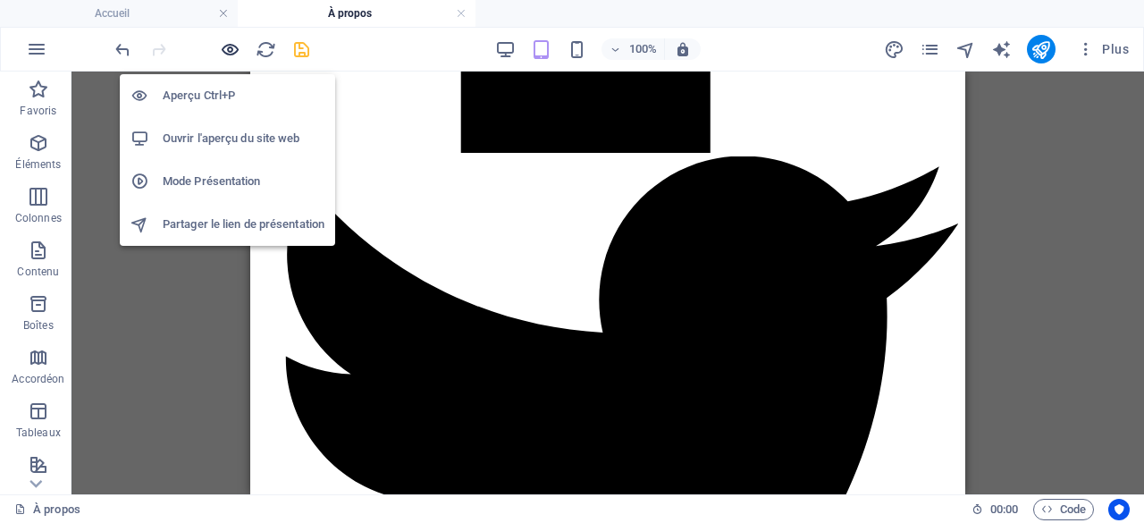
click at [230, 47] on icon "button" at bounding box center [230, 49] width 21 height 21
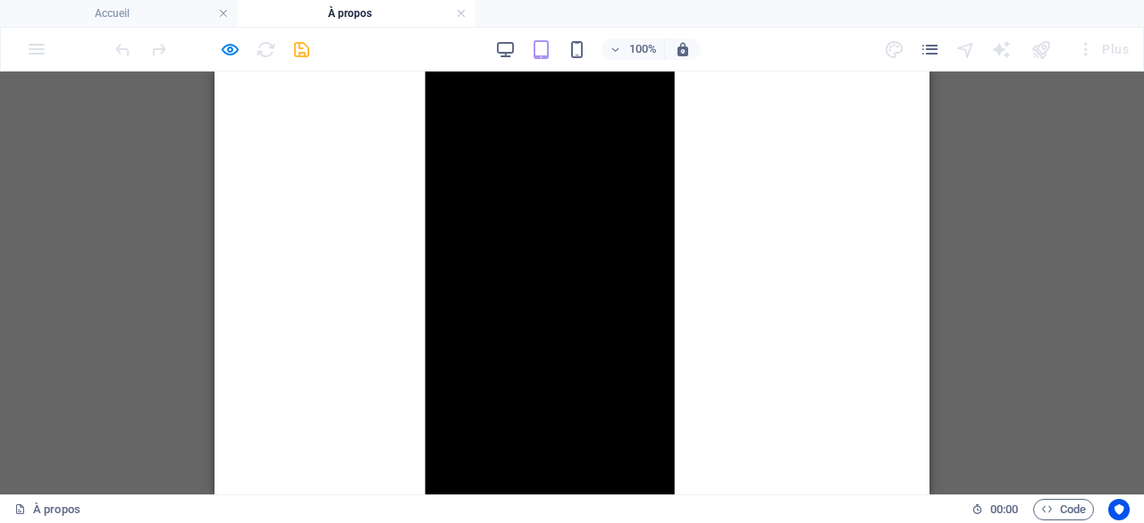
scroll to position [1356, 0]
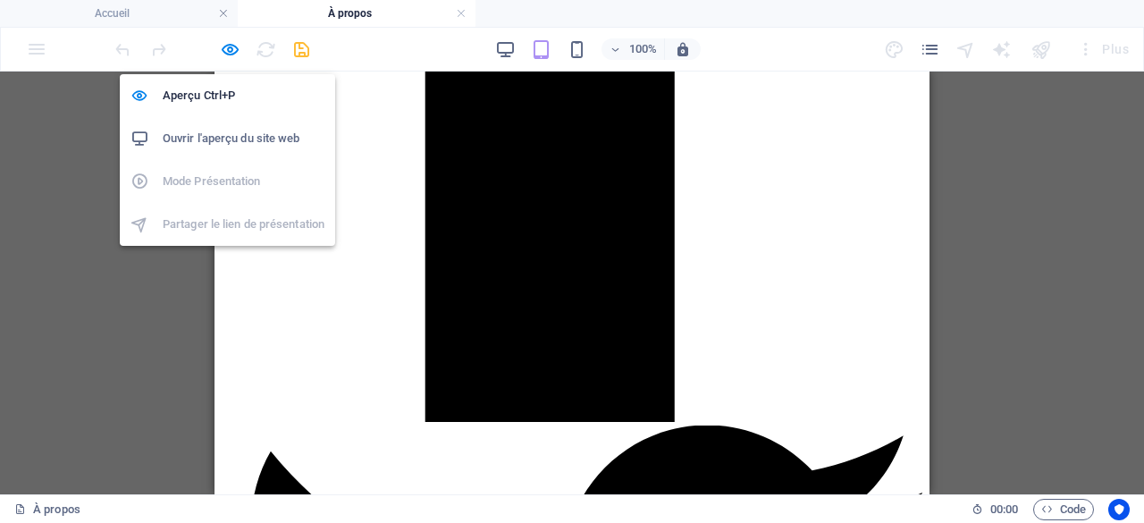
click at [213, 135] on h6 "Ouvrir l'aperçu du site web" at bounding box center [244, 138] width 162 height 21
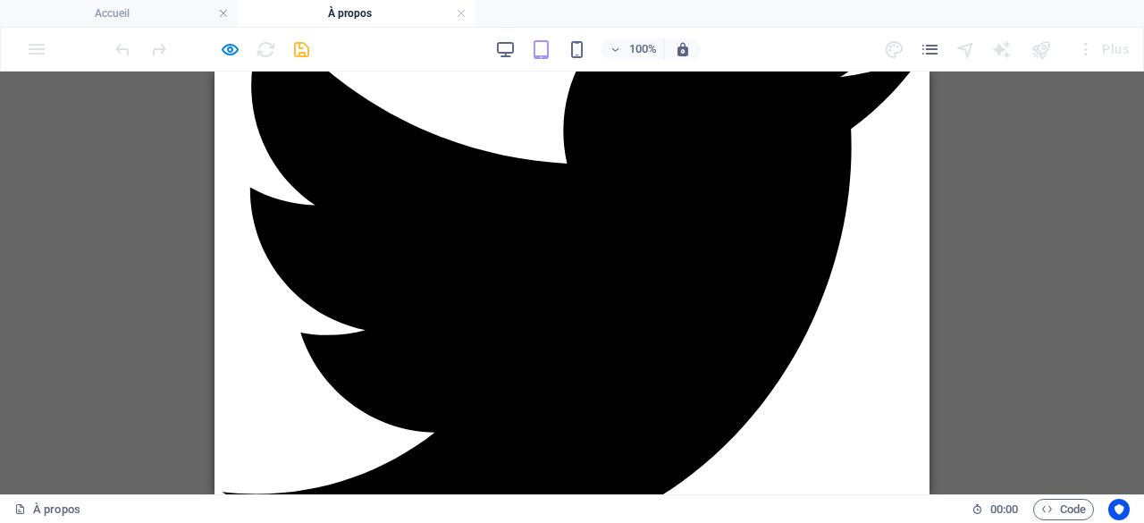
scroll to position [1892, 0]
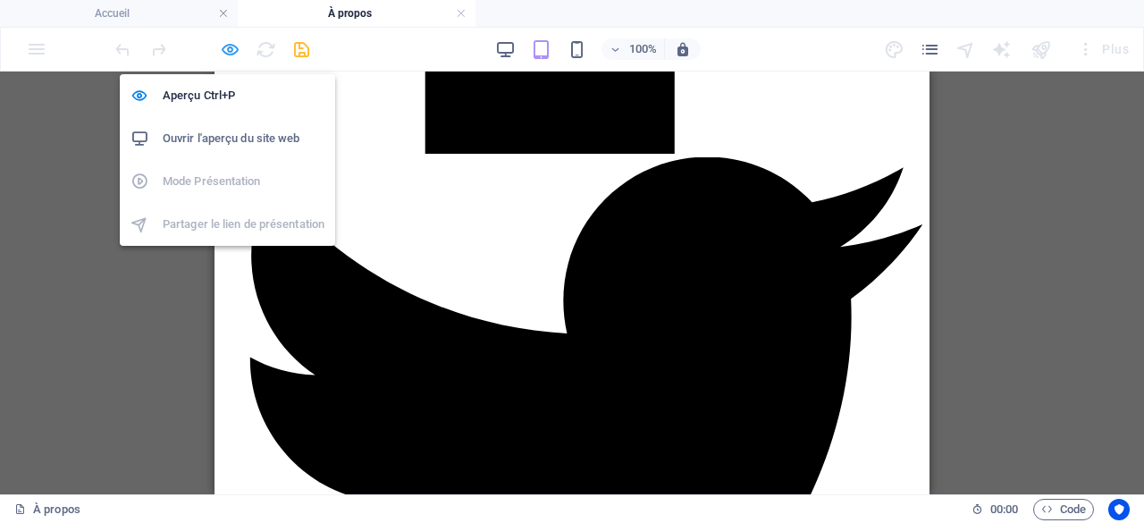
click at [230, 51] on icon "button" at bounding box center [230, 49] width 21 height 21
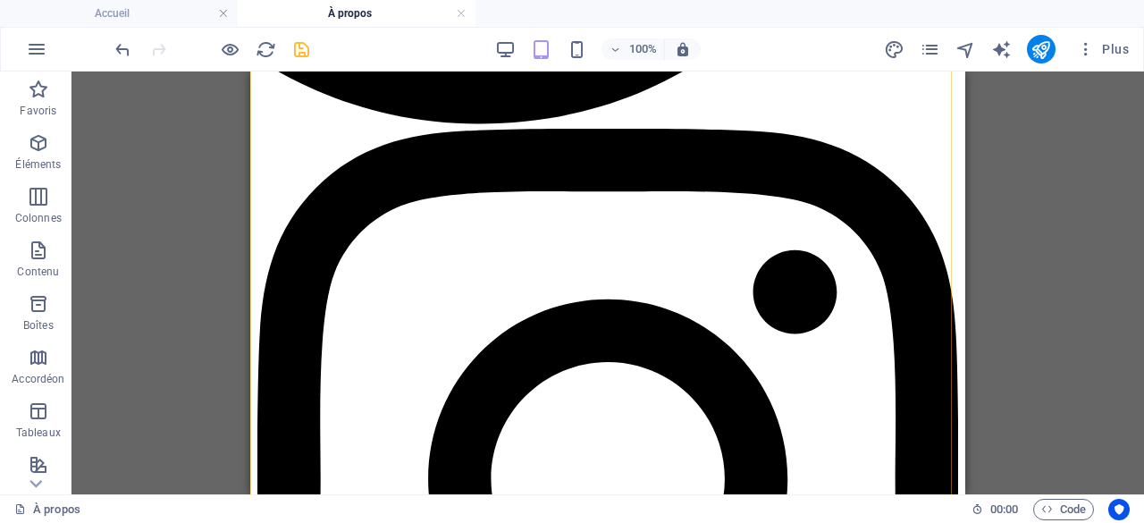
scroll to position [2340, 0]
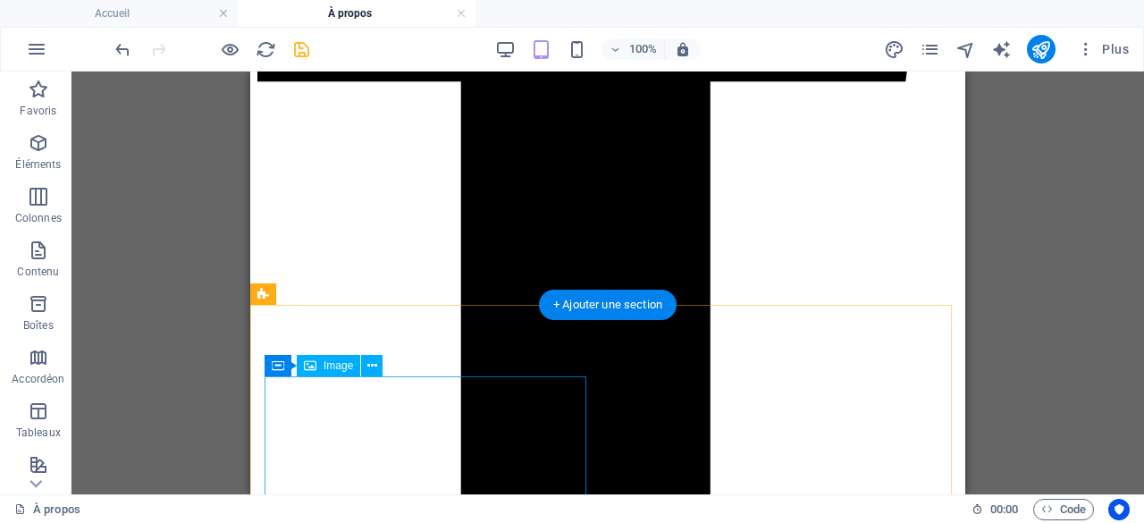
scroll to position [1179, 0]
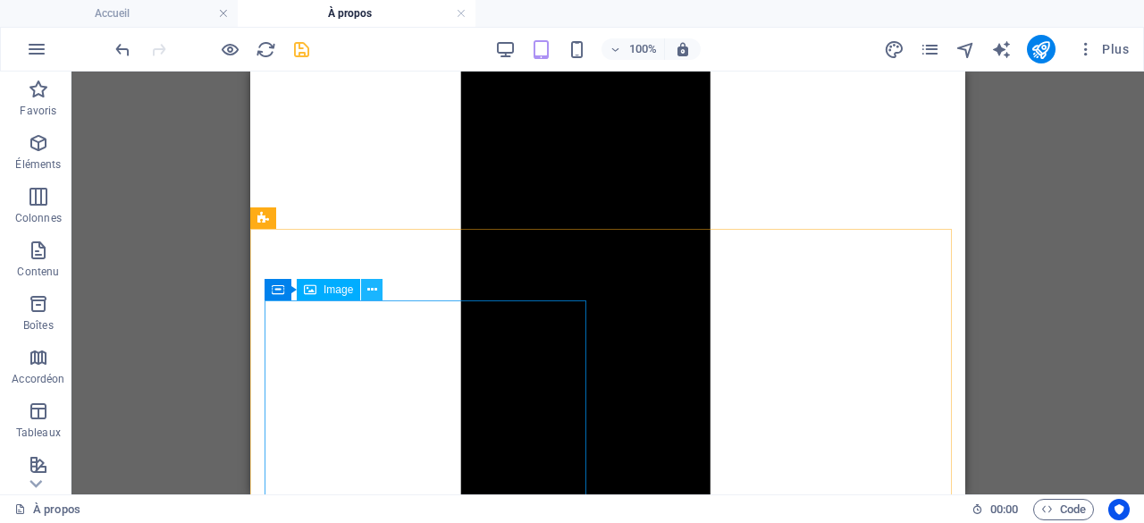
click at [370, 290] on icon at bounding box center [372, 290] width 10 height 19
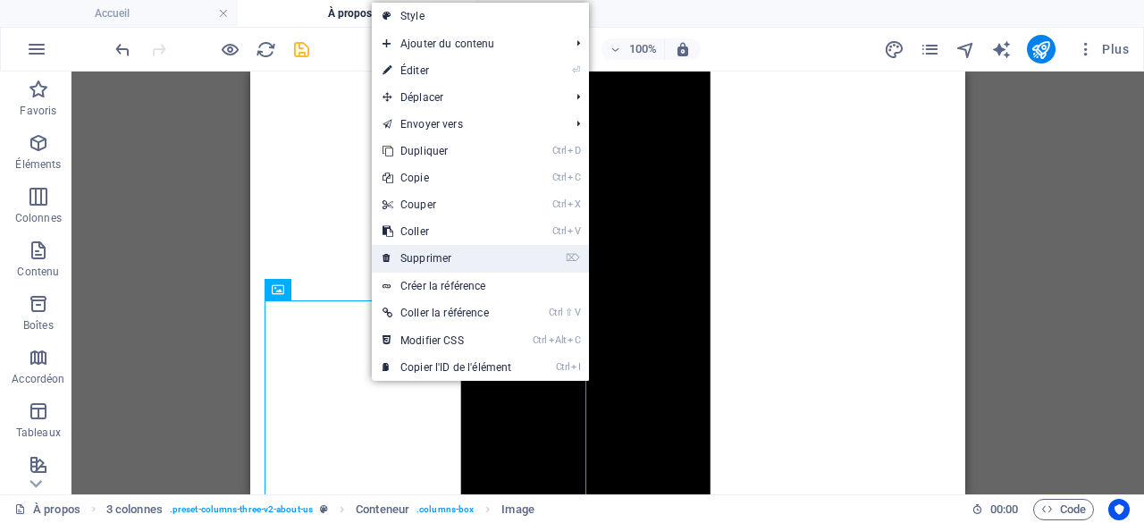
click at [438, 259] on link "⌦ Supprimer" at bounding box center [447, 258] width 150 height 27
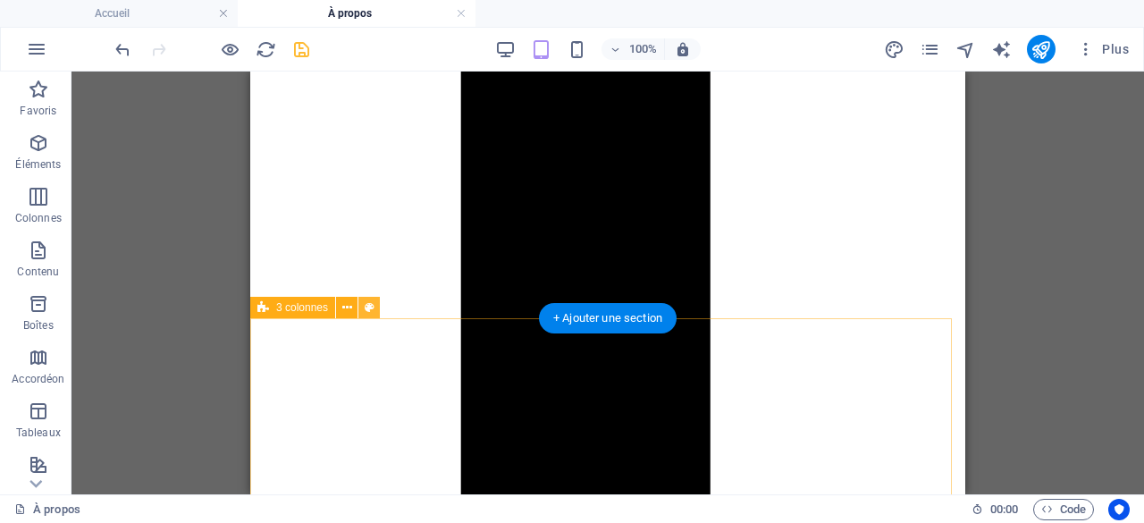
scroll to position [1089, 0]
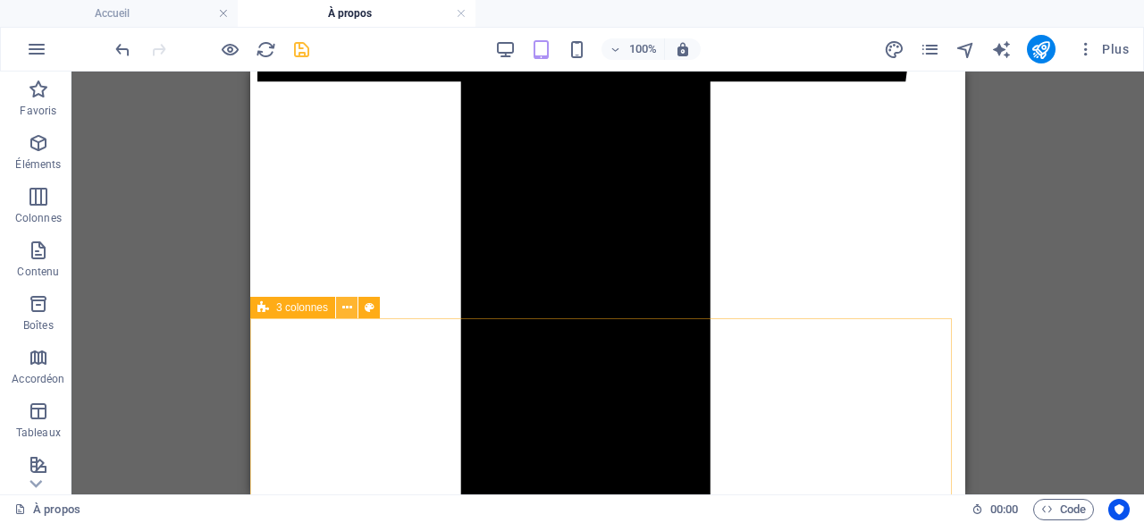
click at [342, 308] on icon at bounding box center [347, 307] width 10 height 19
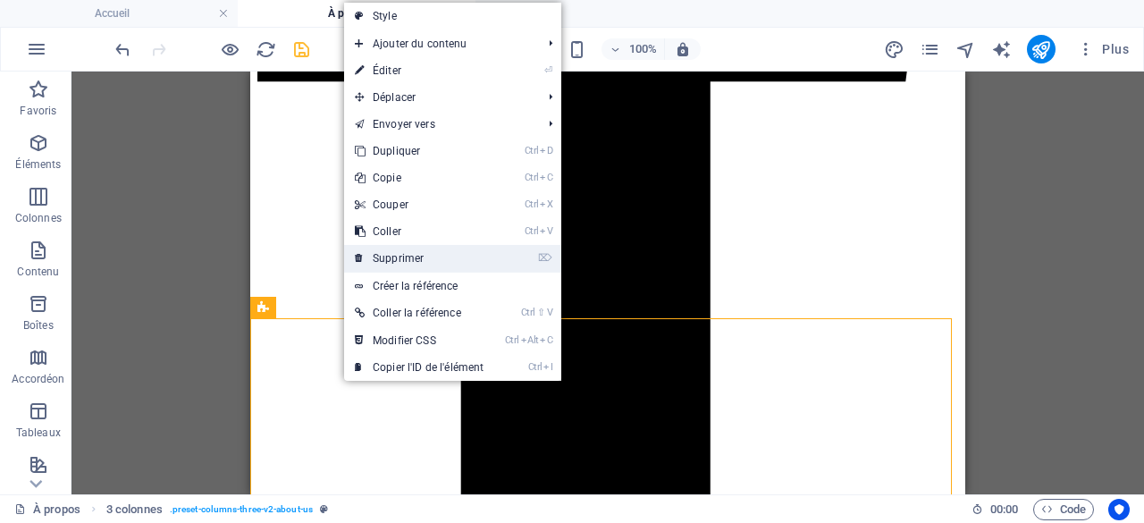
click at [404, 264] on link "⌦ Supprimer" at bounding box center [419, 258] width 150 height 27
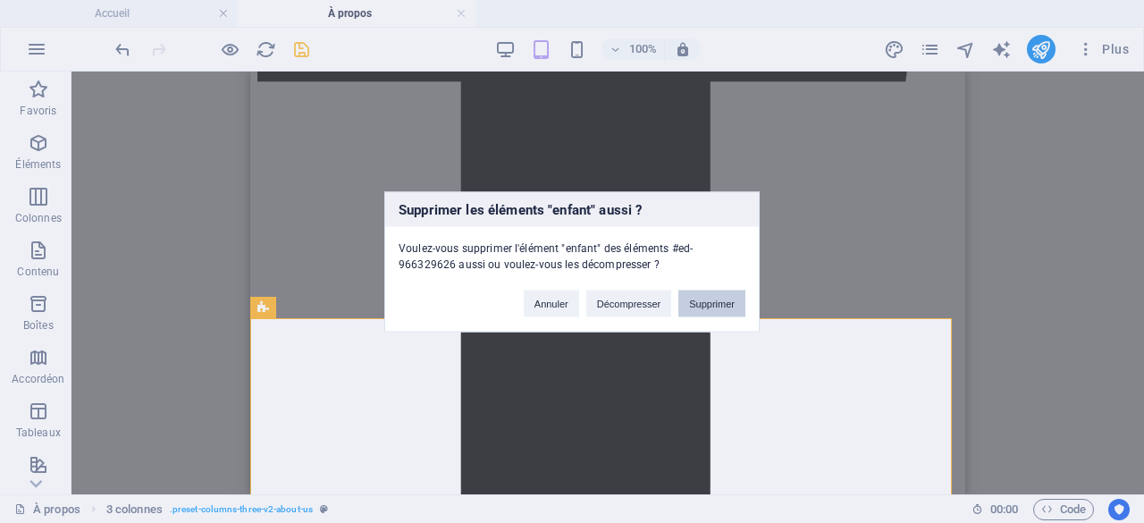
click at [709, 311] on button "Supprimer" at bounding box center [711, 302] width 67 height 27
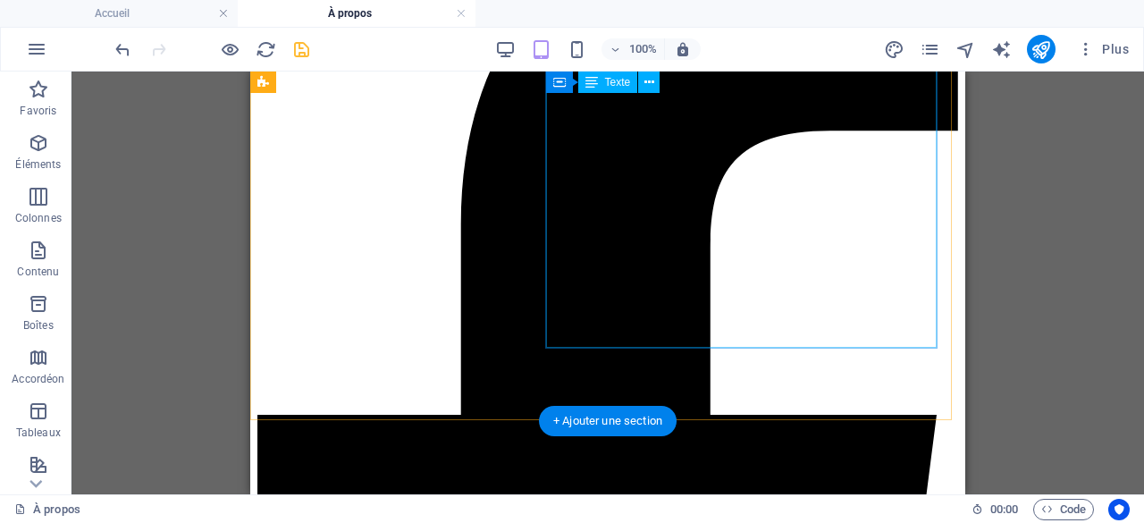
scroll to position [464, 0]
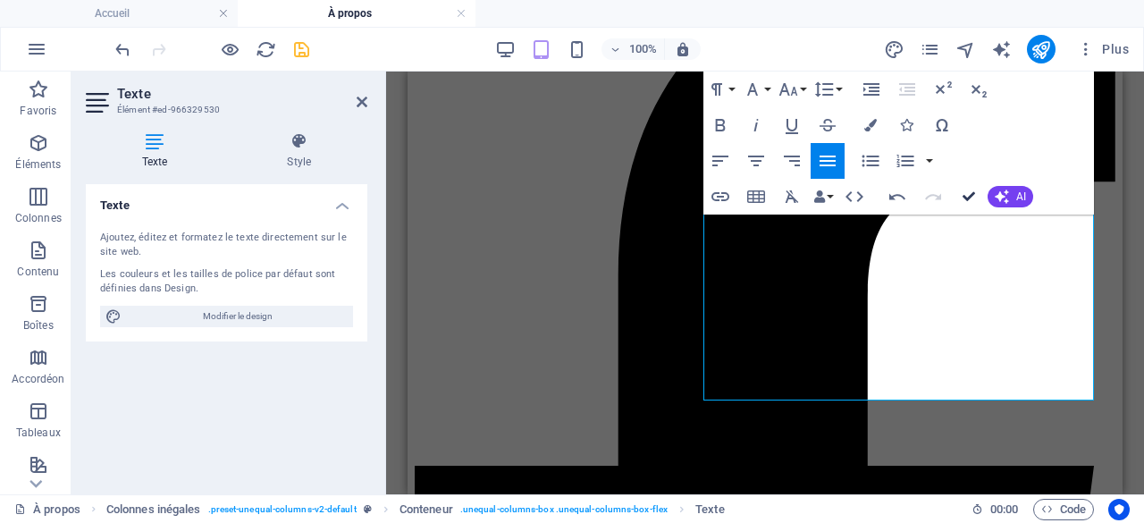
drag, startPoint x: 969, startPoint y: 194, endPoint x: 622, endPoint y: 129, distance: 353.6
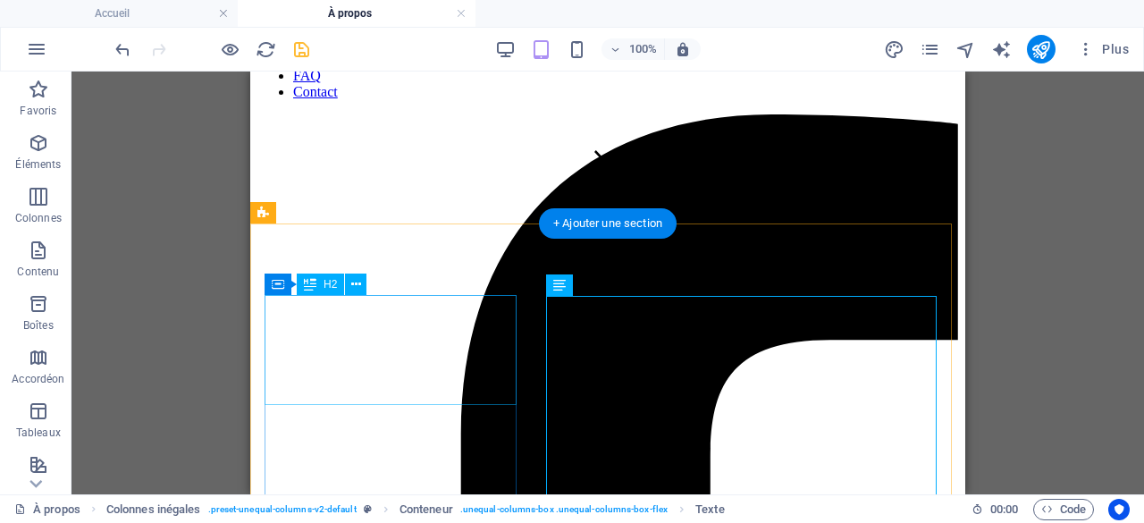
scroll to position [285, 0]
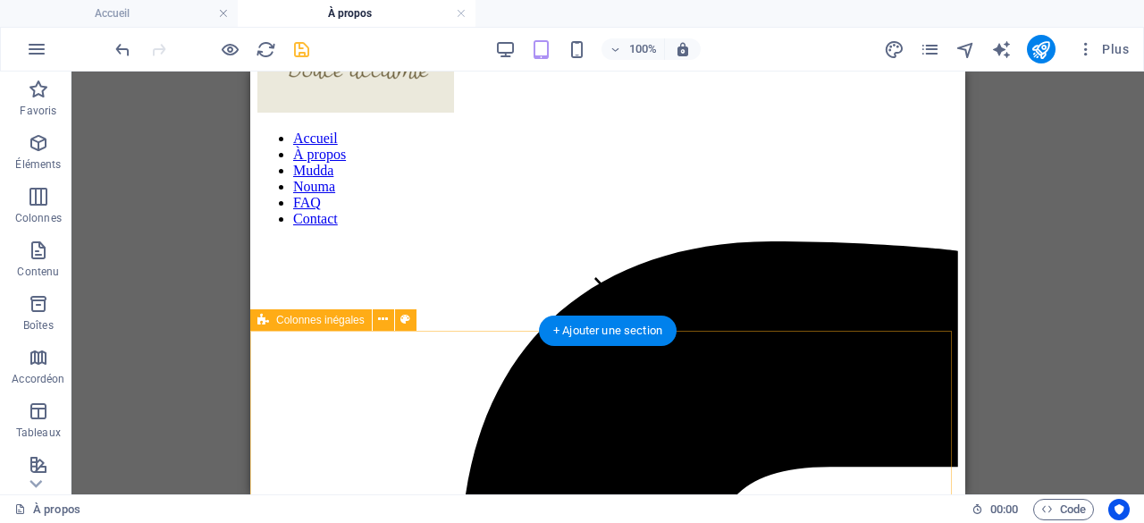
scroll to position [268, 0]
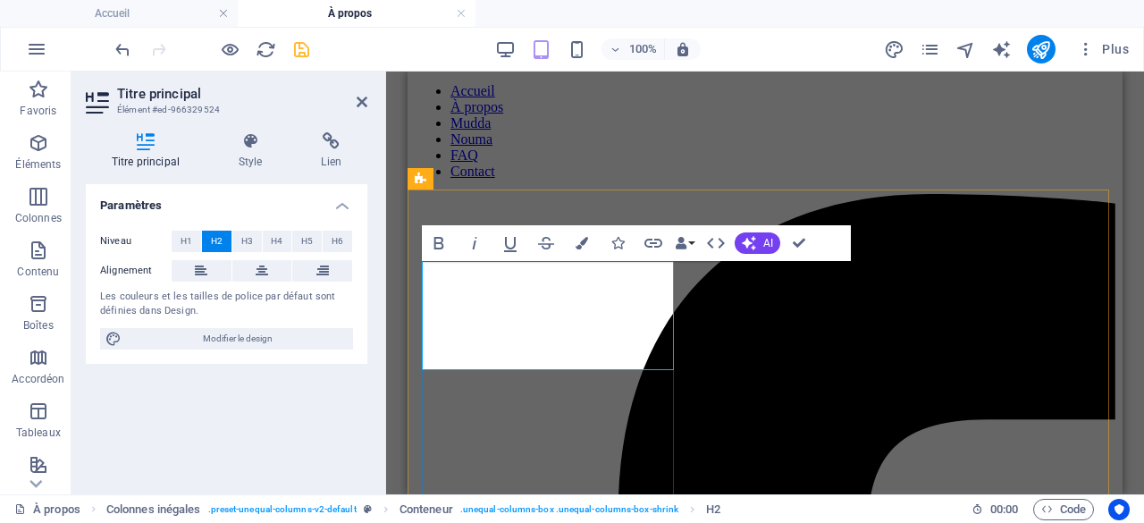
scroll to position [179, 0]
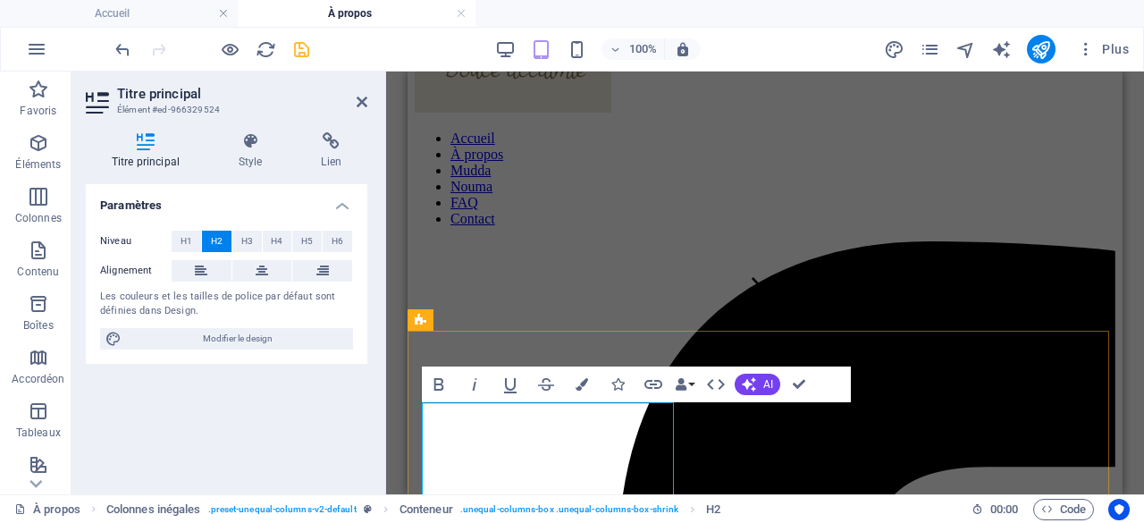
drag, startPoint x: 425, startPoint y: 422, endPoint x: 658, endPoint y: 465, distance: 236.2
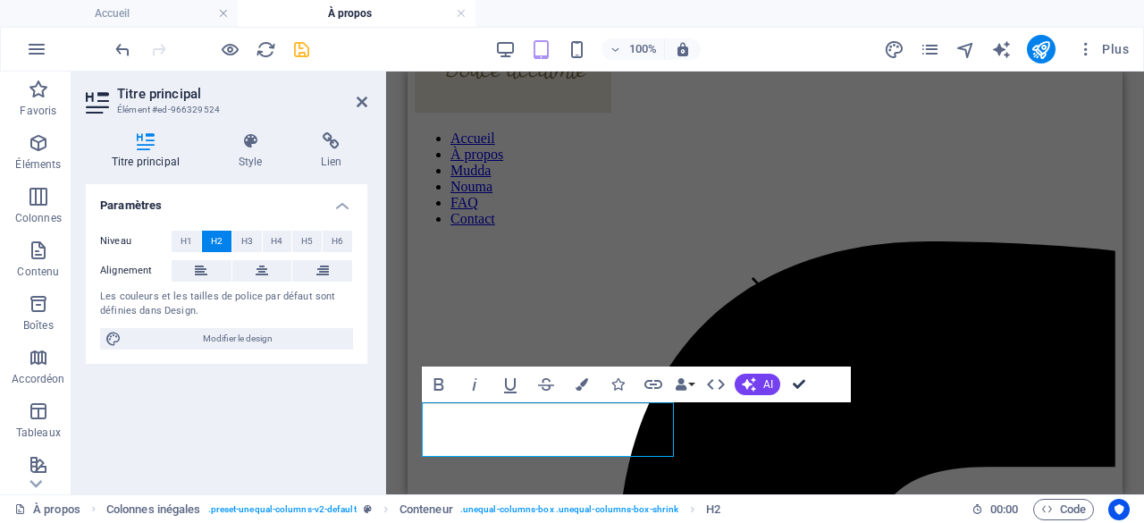
drag, startPoint x: 796, startPoint y: 379, endPoint x: 502, endPoint y: 215, distance: 336.4
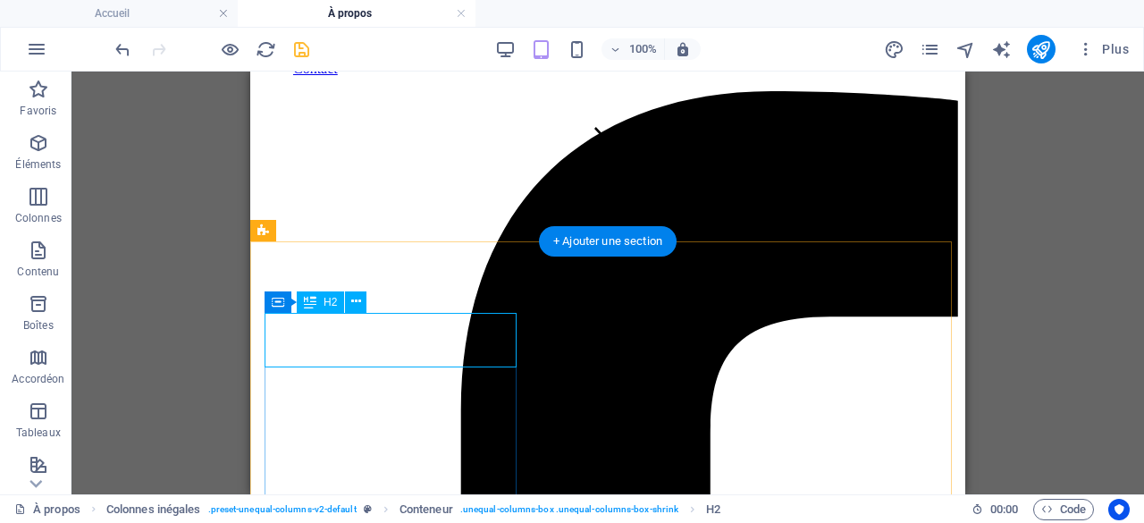
scroll to position [268, 0]
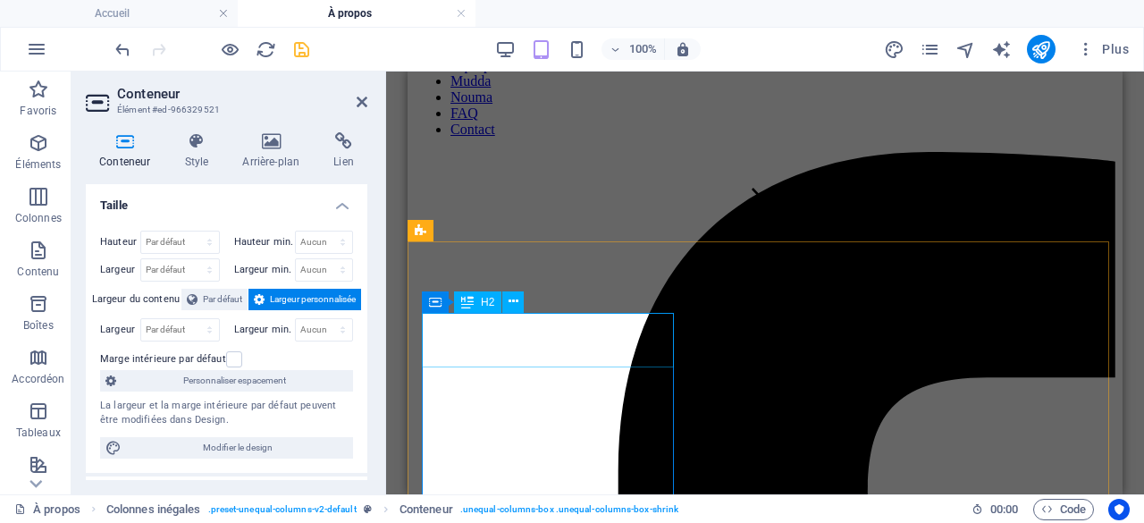
click at [524, 305] on button at bounding box center [512, 301] width 21 height 21
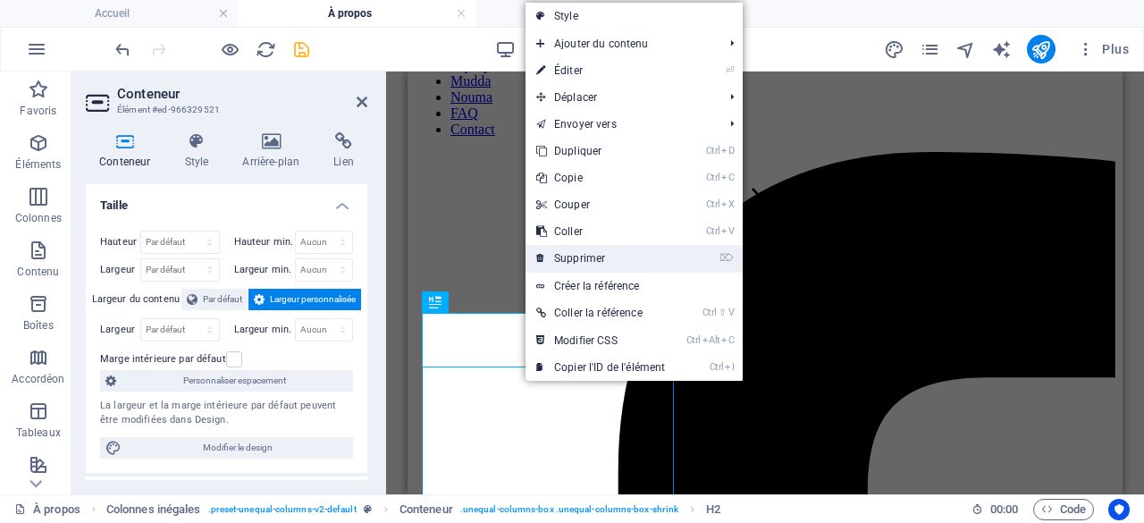
click at [581, 261] on link "⌦ Supprimer" at bounding box center [600, 258] width 150 height 27
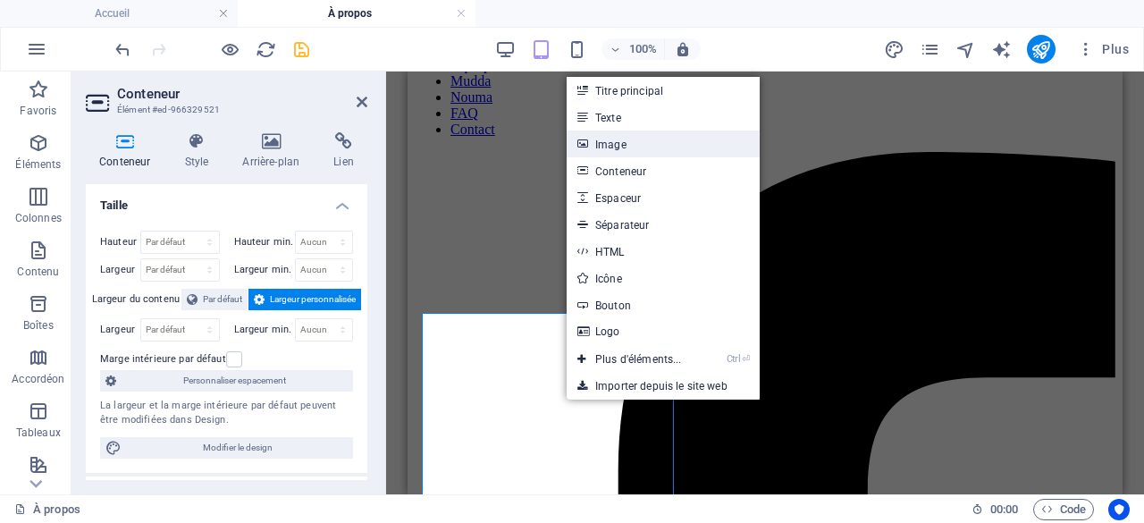
click at [624, 145] on link "Image" at bounding box center [662, 143] width 193 height 27
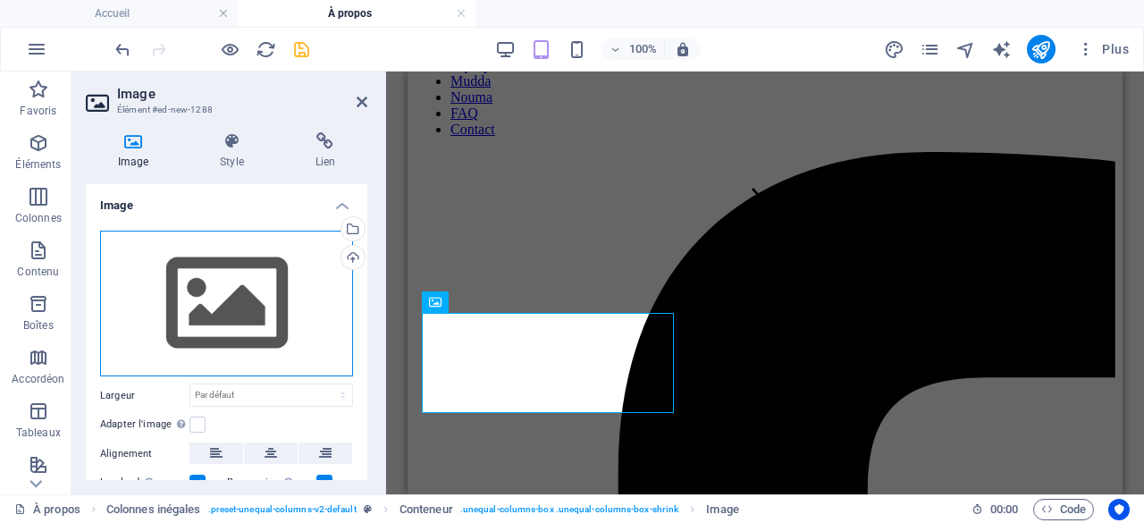
click at [213, 300] on div "Glissez les fichiers ici, cliquez pour choisir les fichiers ou sélectionnez les…" at bounding box center [226, 304] width 253 height 147
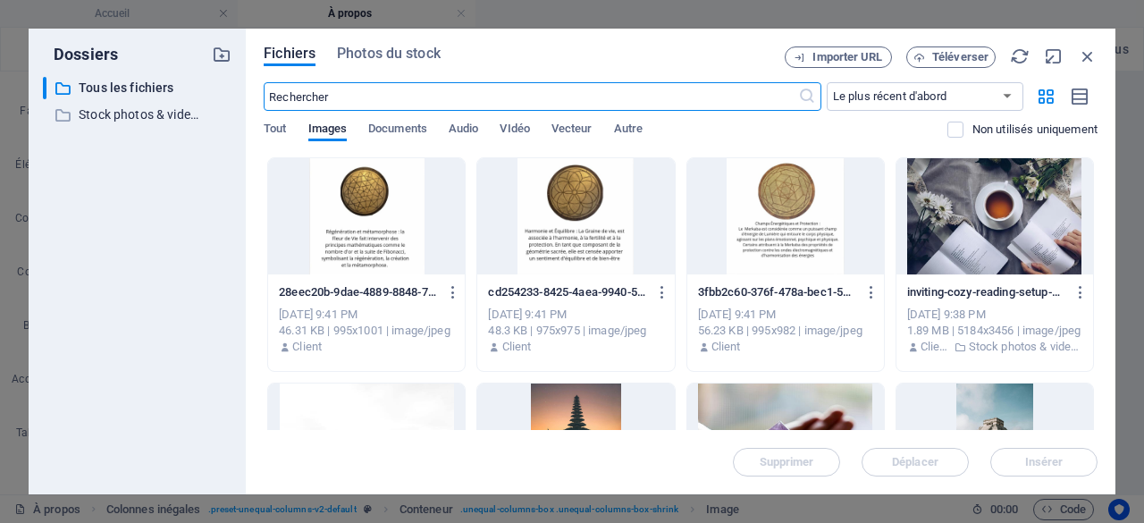
scroll to position [715, 0]
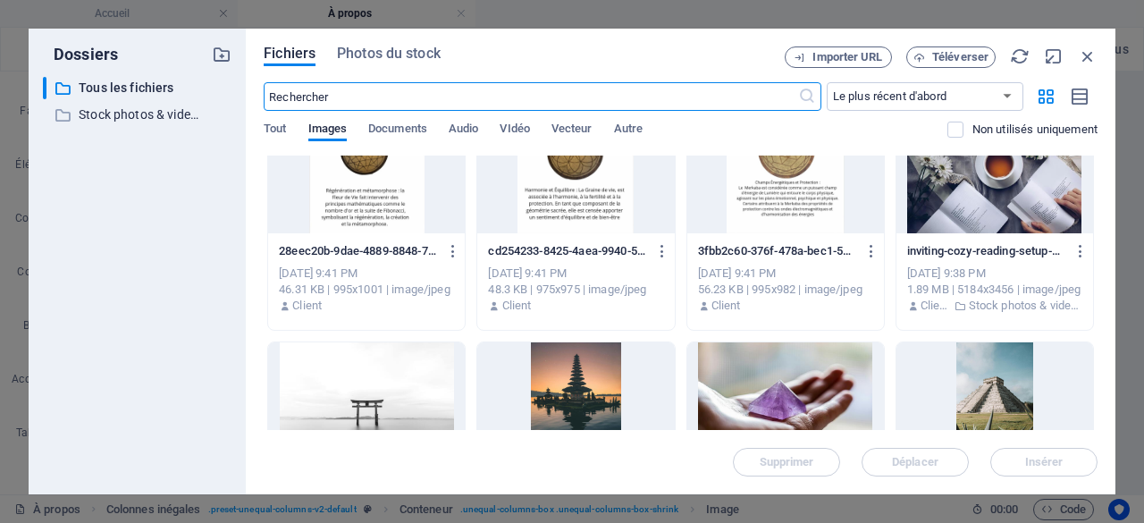
click at [956, 181] on div at bounding box center [994, 175] width 197 height 116
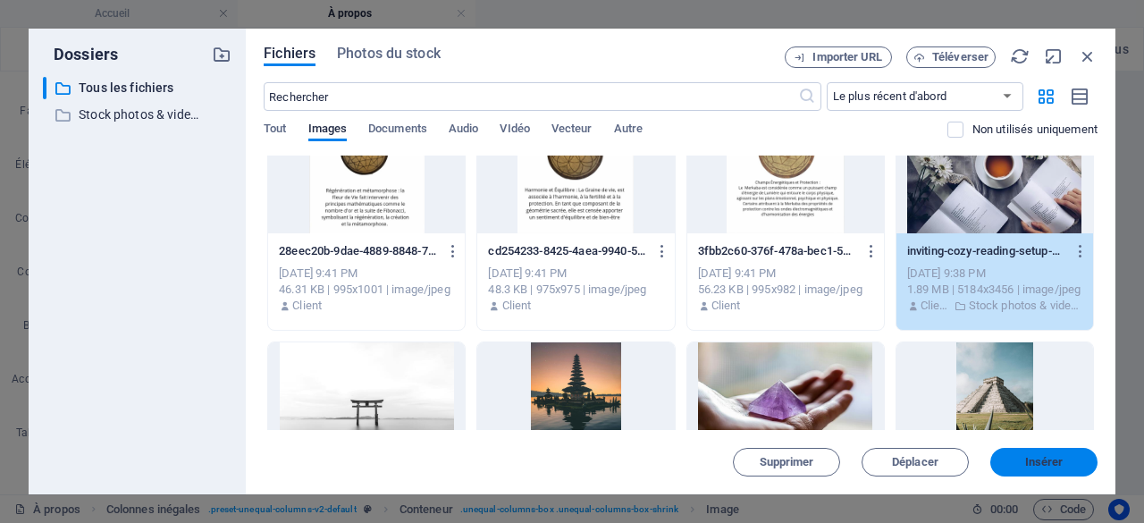
click at [1045, 457] on span "Insérer" at bounding box center [1044, 462] width 38 height 11
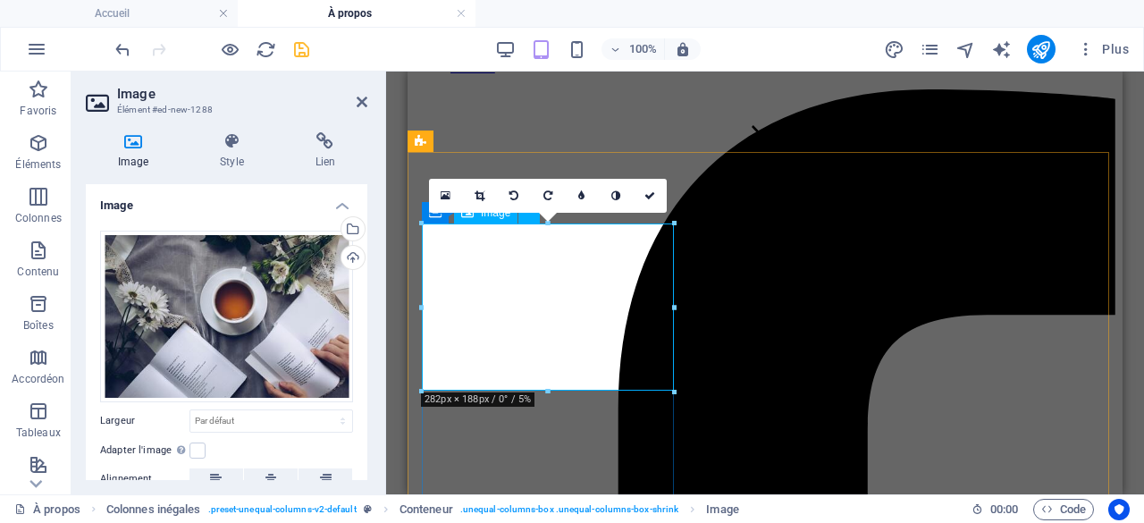
scroll to position [357, 0]
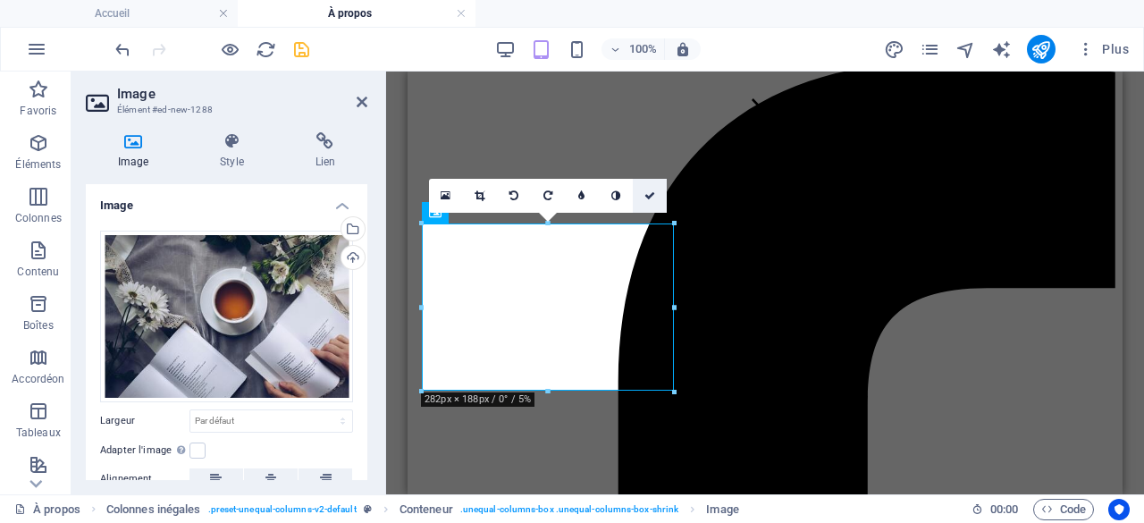
click at [649, 190] on icon at bounding box center [649, 195] width 11 height 11
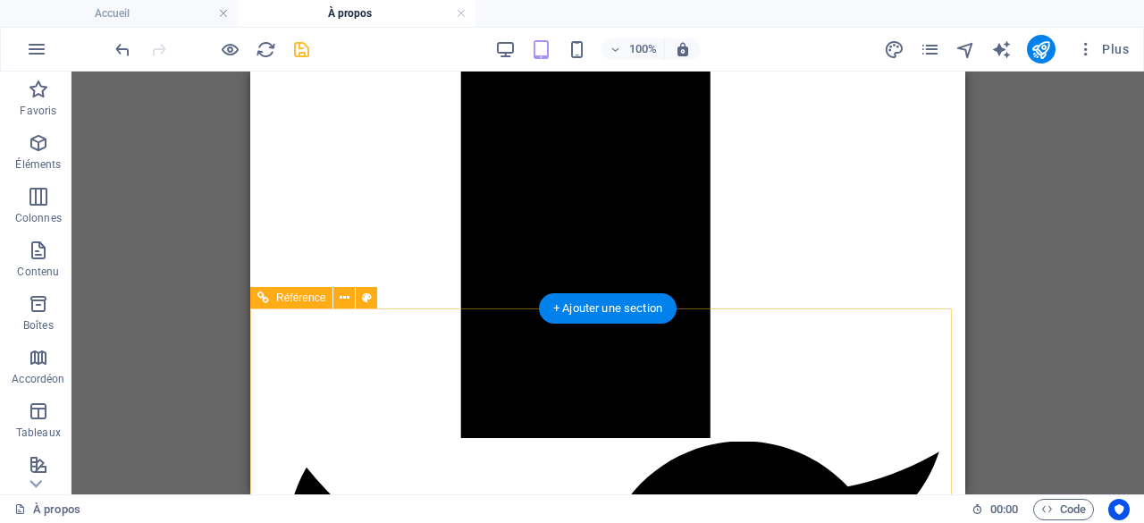
scroll to position [1430, 0]
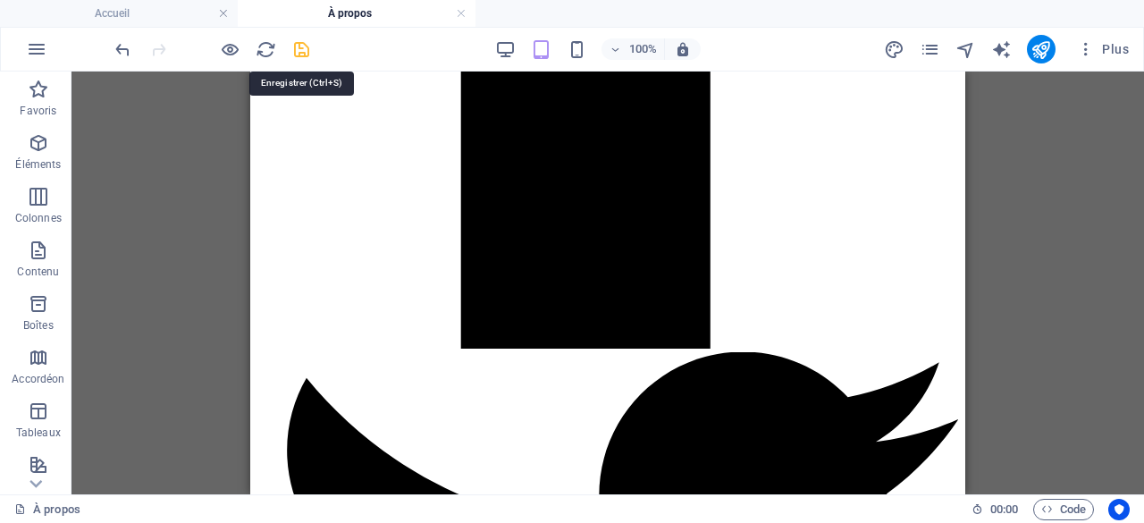
click at [299, 55] on icon "save" at bounding box center [301, 49] width 21 height 21
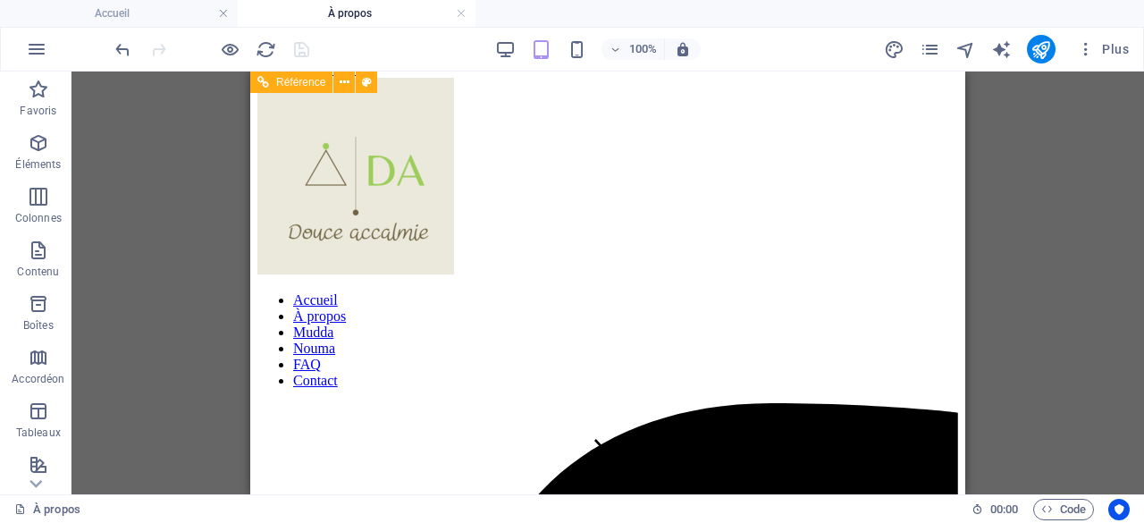
scroll to position [0, 0]
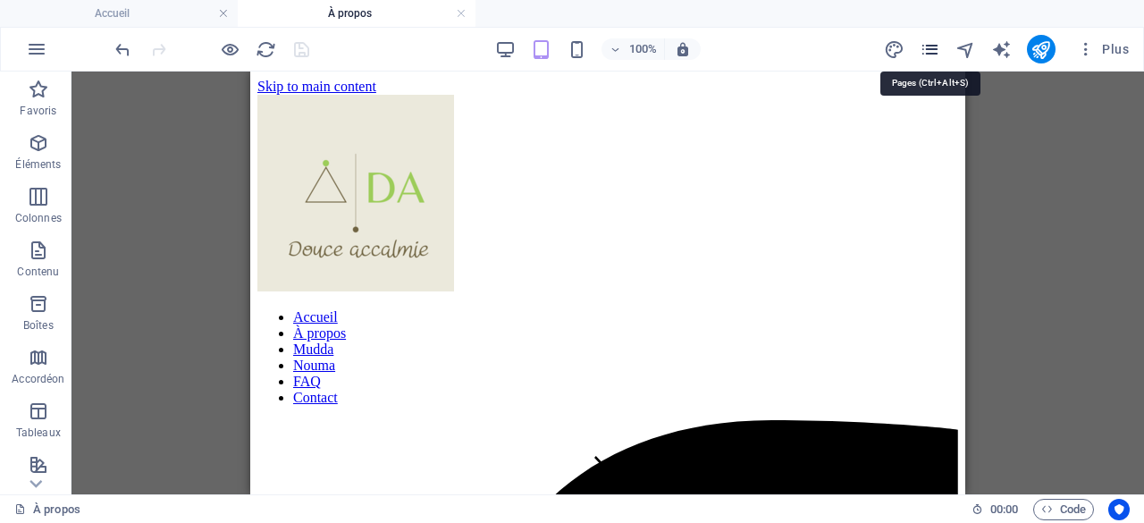
click at [927, 46] on icon "pages" at bounding box center [929, 49] width 21 height 21
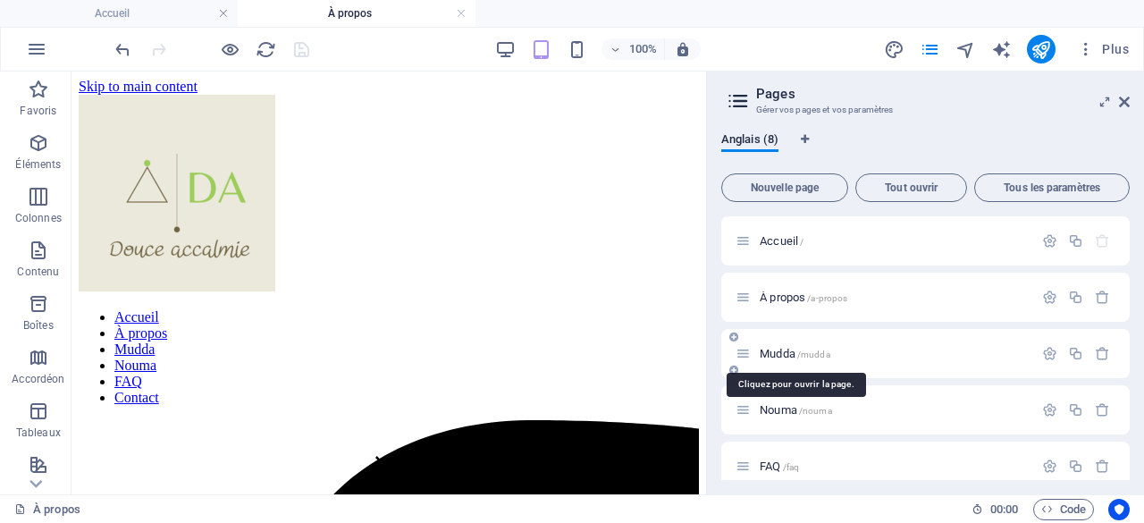
click at [782, 348] on span "Mudda /mudda" at bounding box center [794, 353] width 71 height 13
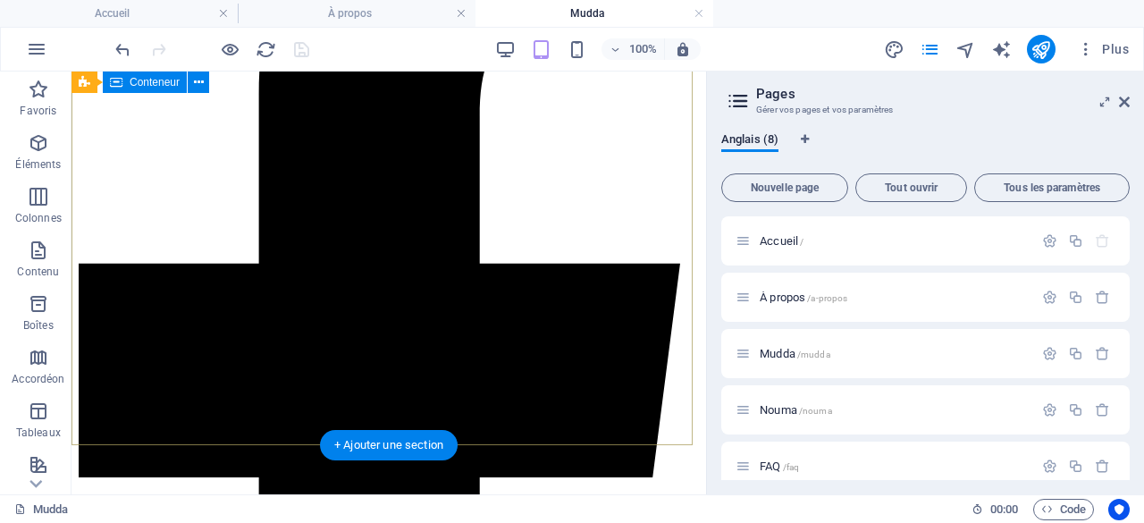
scroll to position [715, 0]
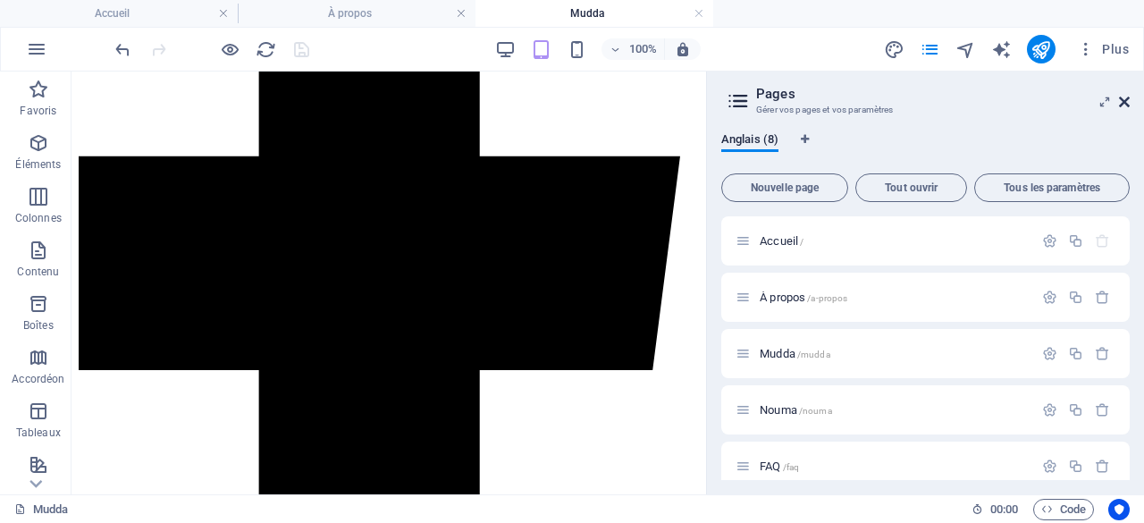
click at [1126, 99] on icon at bounding box center [1124, 102] width 11 height 14
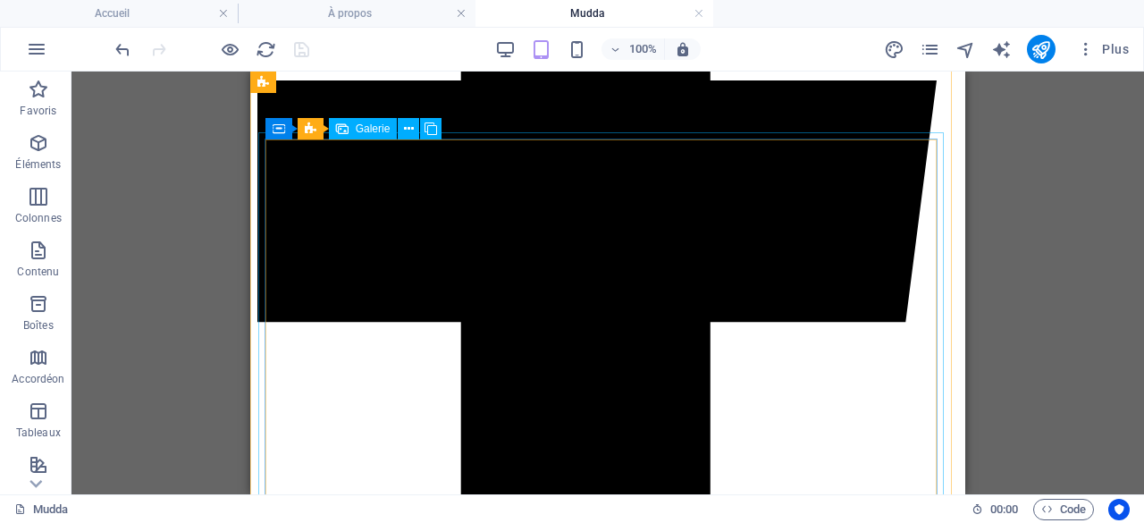
scroll to position [804, 0]
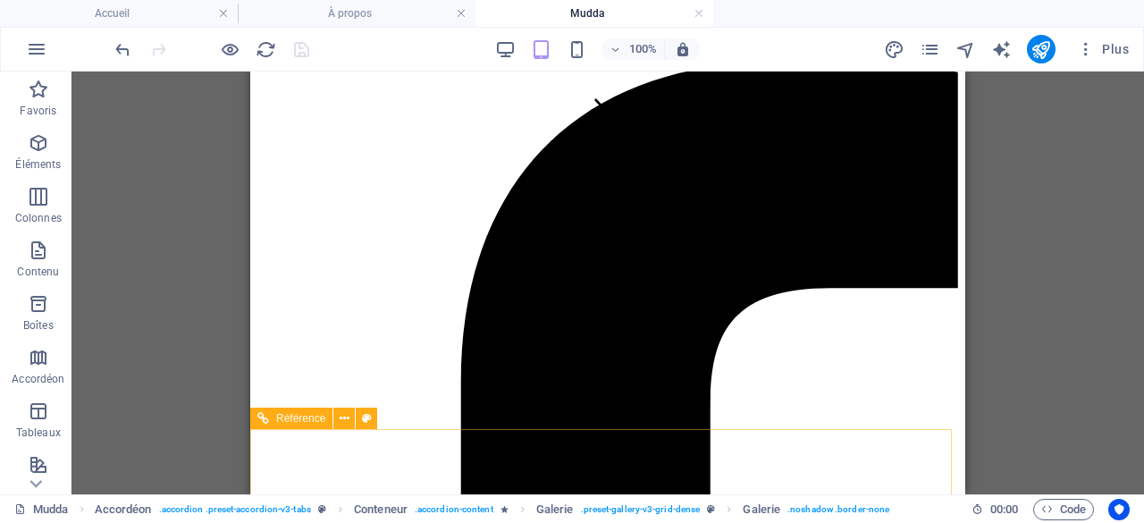
scroll to position [0, 0]
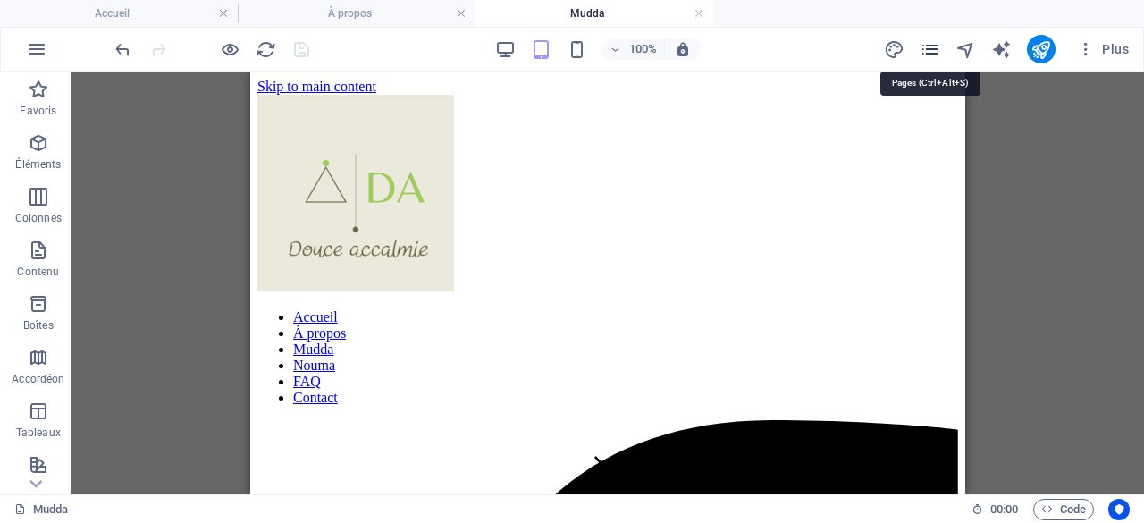
click at [930, 46] on icon "pages" at bounding box center [929, 49] width 21 height 21
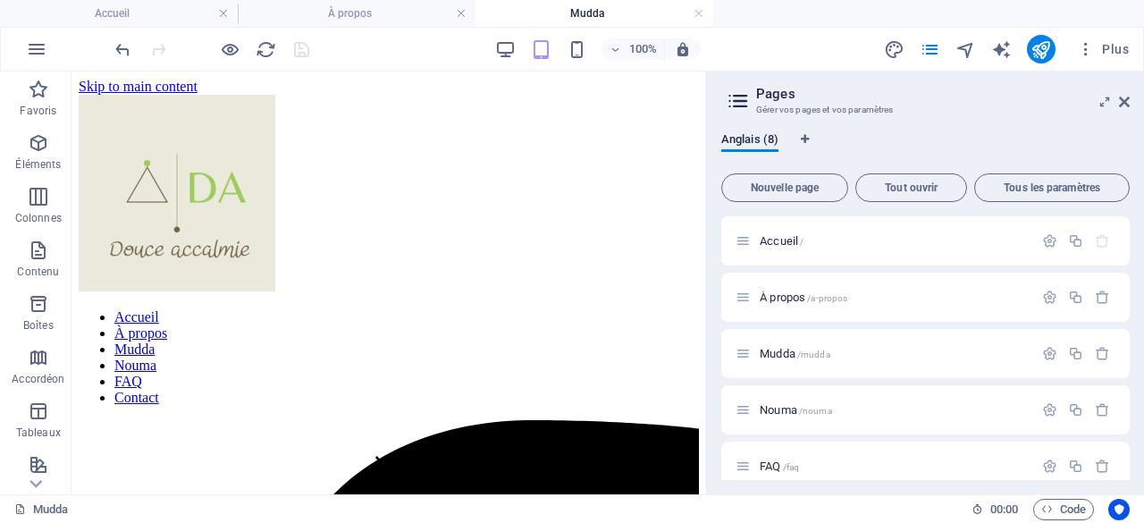
scroll to position [89, 0]
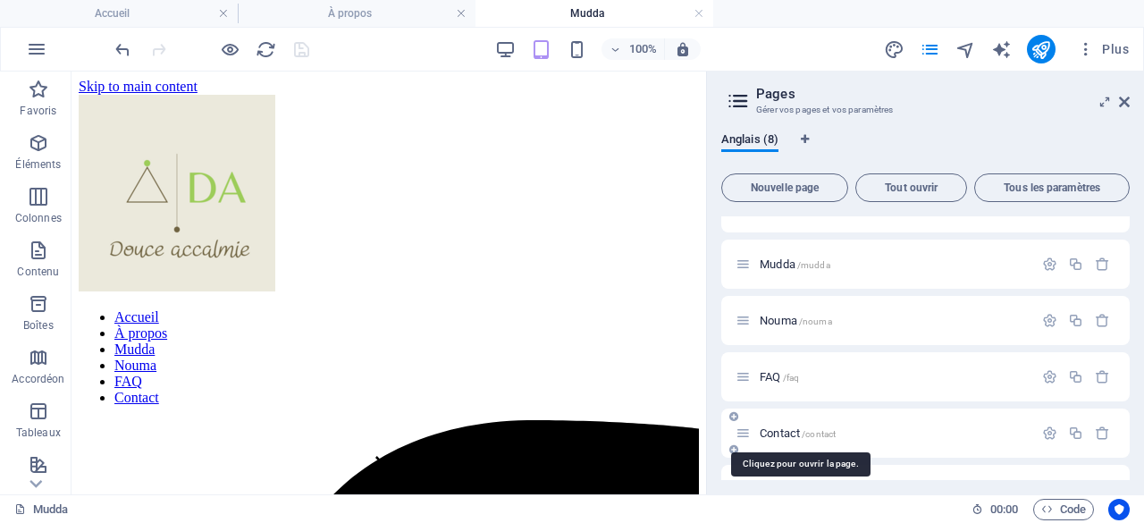
click at [792, 432] on span "Contact /contact" at bounding box center [797, 432] width 76 height 13
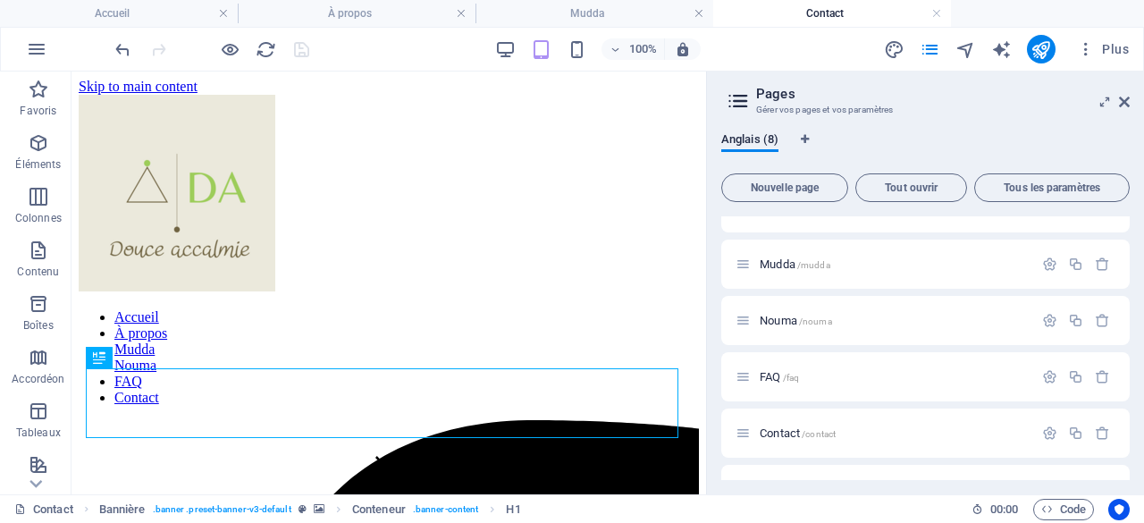
scroll to position [0, 0]
click at [1120, 97] on icon at bounding box center [1124, 102] width 11 height 14
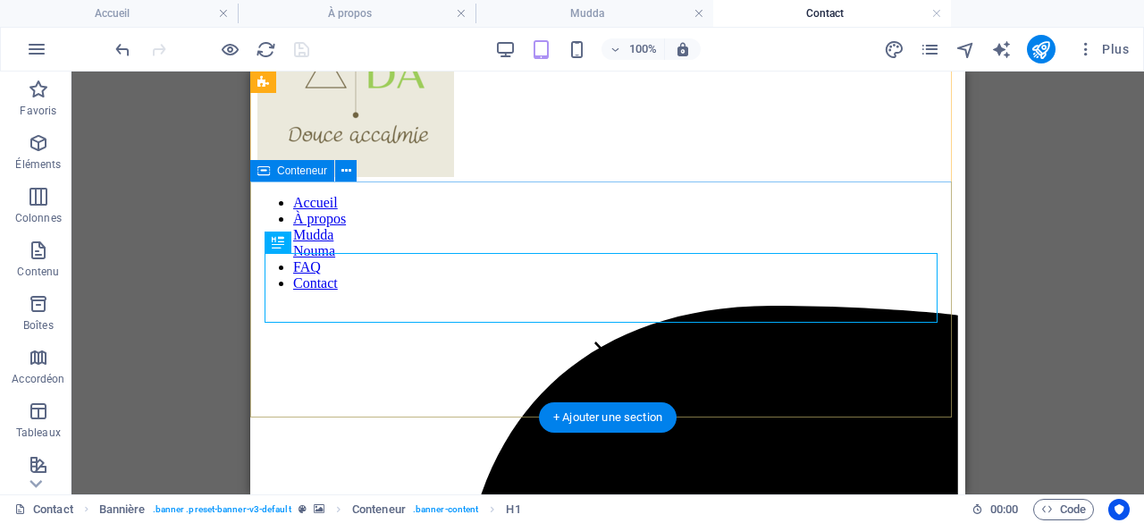
scroll to position [89, 0]
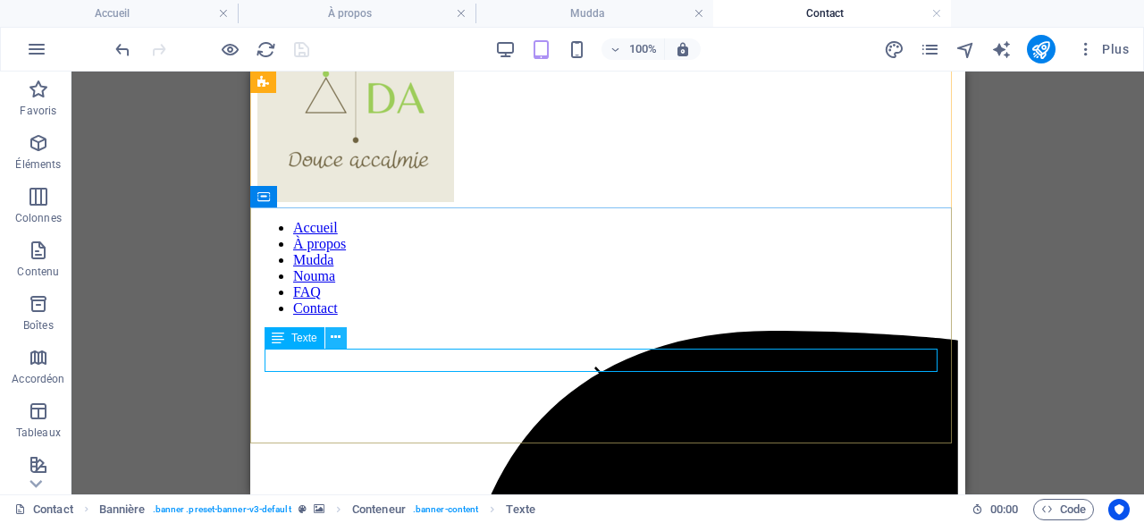
click at [336, 341] on icon at bounding box center [336, 337] width 10 height 19
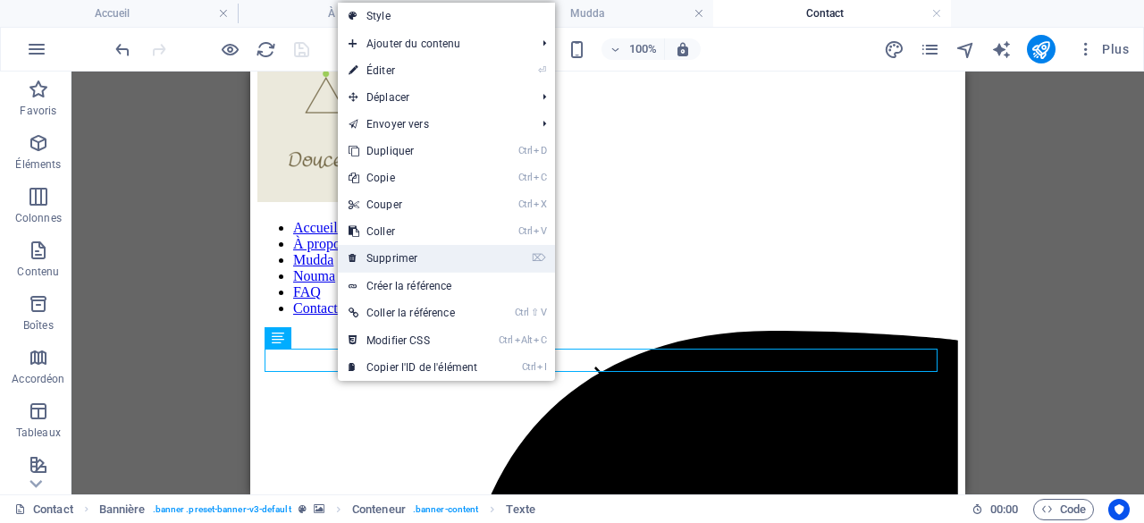
click at [395, 255] on link "⌦ Supprimer" at bounding box center [413, 258] width 150 height 27
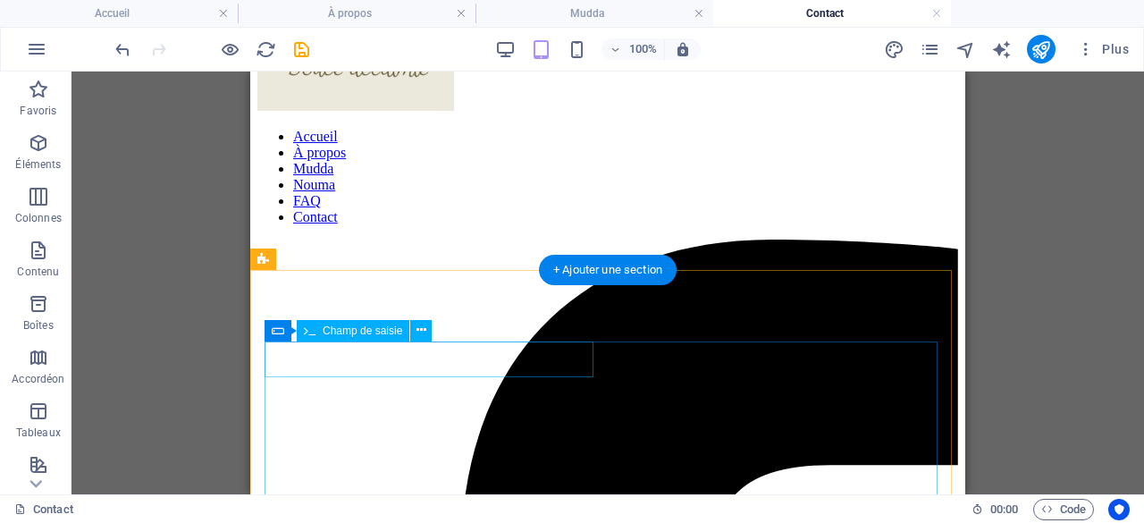
scroll to position [179, 0]
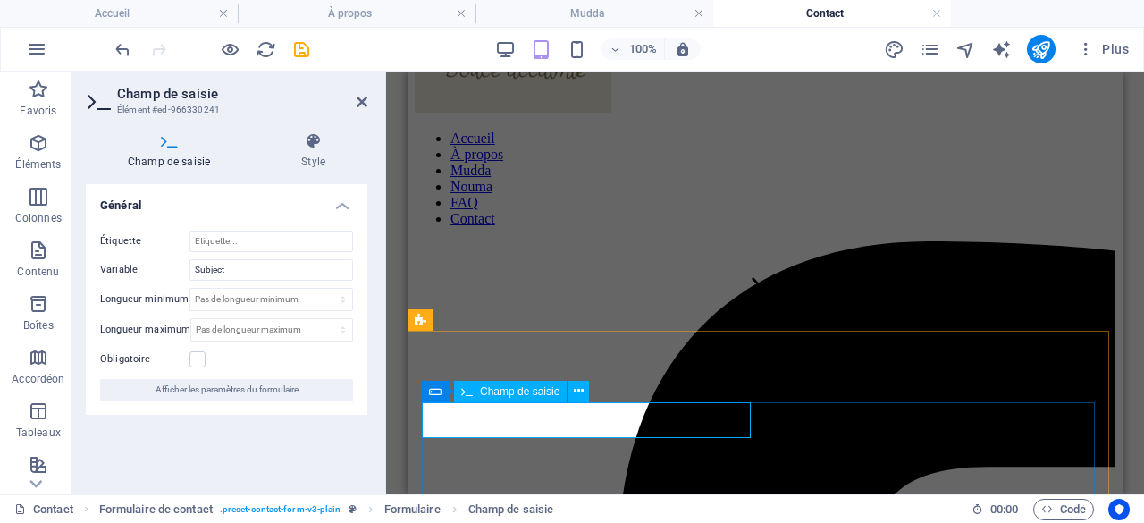
drag, startPoint x: 494, startPoint y: 423, endPoint x: 426, endPoint y: 426, distance: 68.0
drag, startPoint x: 489, startPoint y: 424, endPoint x: 438, endPoint y: 427, distance: 51.0
drag, startPoint x: 424, startPoint y: 421, endPoint x: 469, endPoint y: 419, distance: 44.7
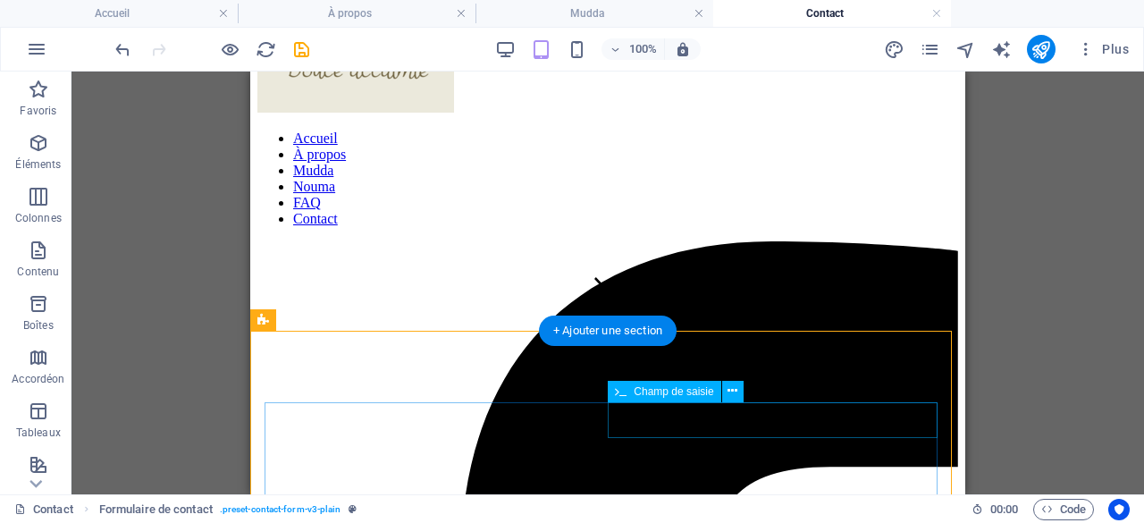
type input "Sujet"
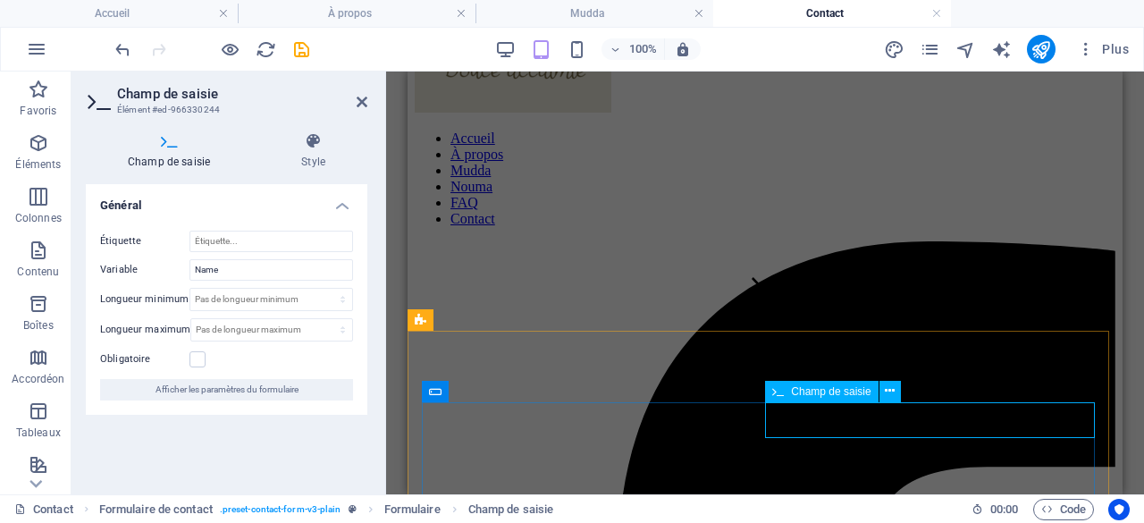
drag, startPoint x: 819, startPoint y: 415, endPoint x: 773, endPoint y: 415, distance: 46.5
drag, startPoint x: 773, startPoint y: 412, endPoint x: 811, endPoint y: 412, distance: 38.4
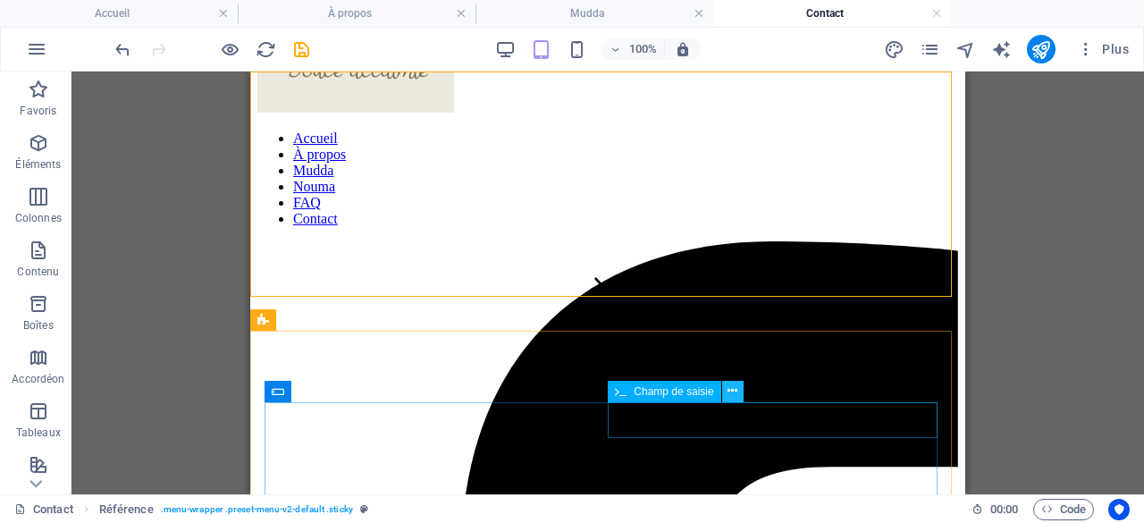
click at [729, 388] on icon at bounding box center [732, 391] width 10 height 19
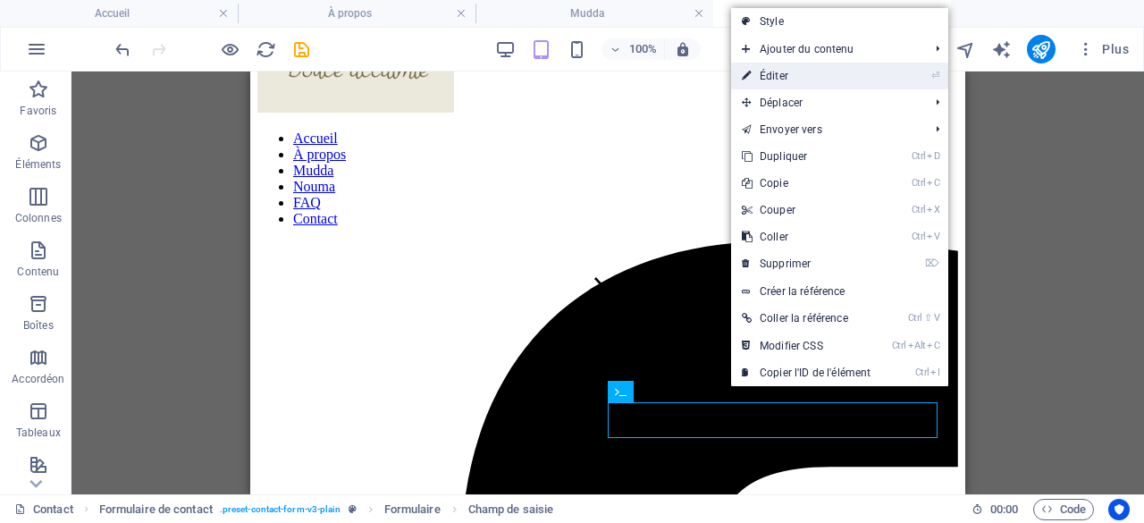
click at [782, 76] on link "⏎ Éditer" at bounding box center [806, 76] width 150 height 27
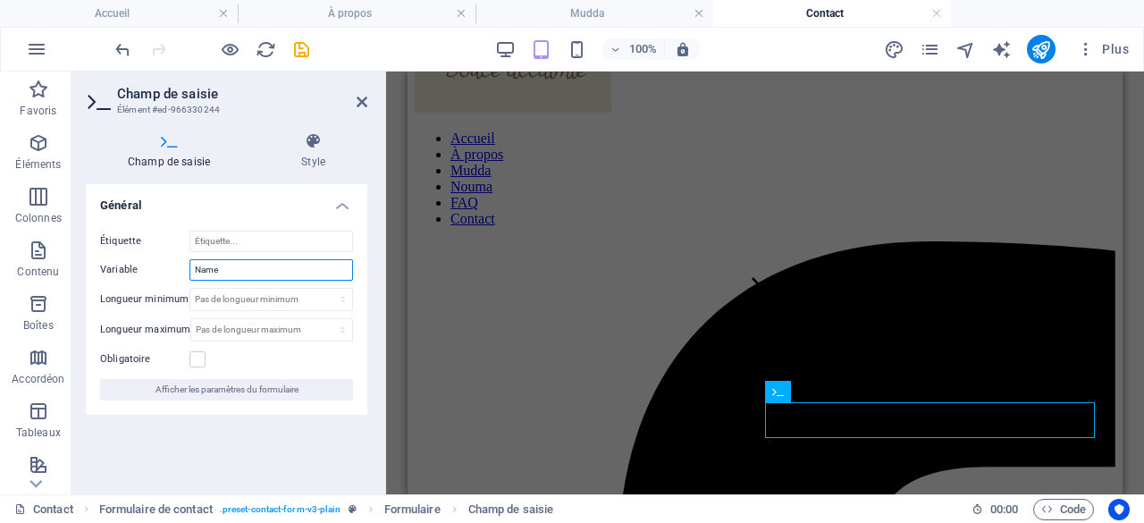
drag, startPoint x: 233, startPoint y: 269, endPoint x: 175, endPoint y: 269, distance: 58.1
click at [175, 269] on div "Variable Name" at bounding box center [226, 269] width 253 height 21
type input "Nom"
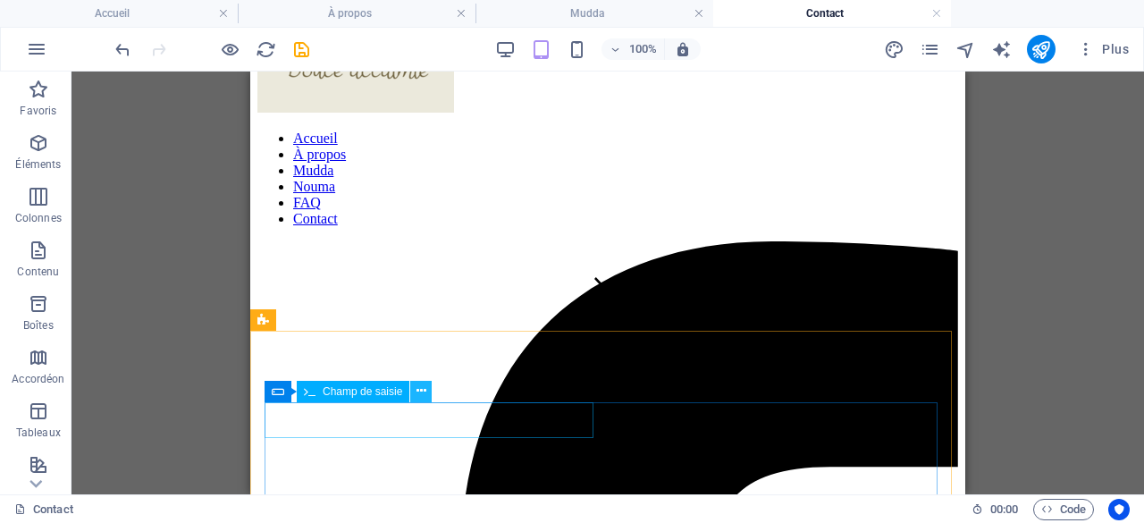
click at [418, 392] on icon at bounding box center [421, 391] width 10 height 19
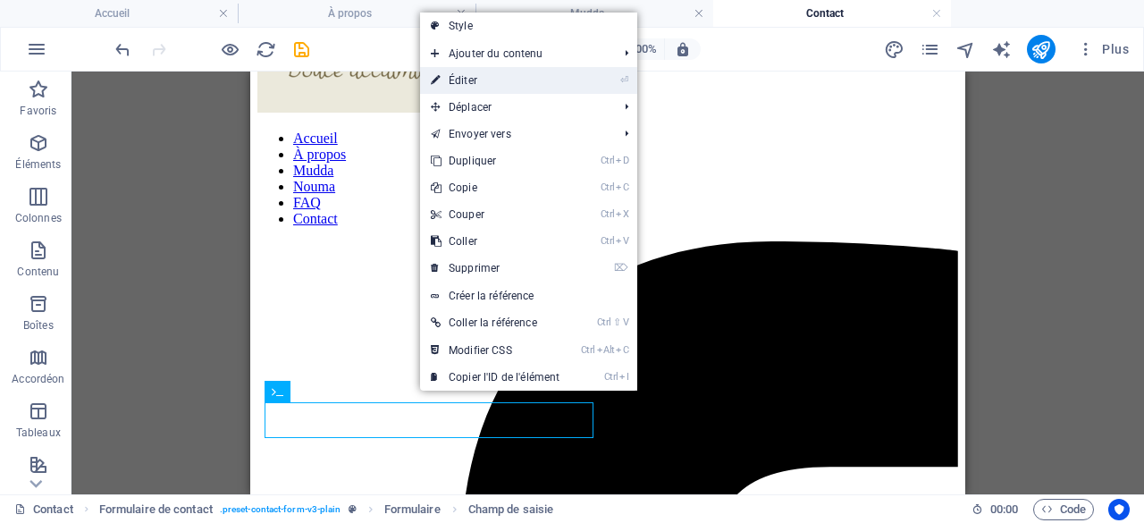
click at [479, 83] on link "⏎ Éditer" at bounding box center [495, 80] width 150 height 27
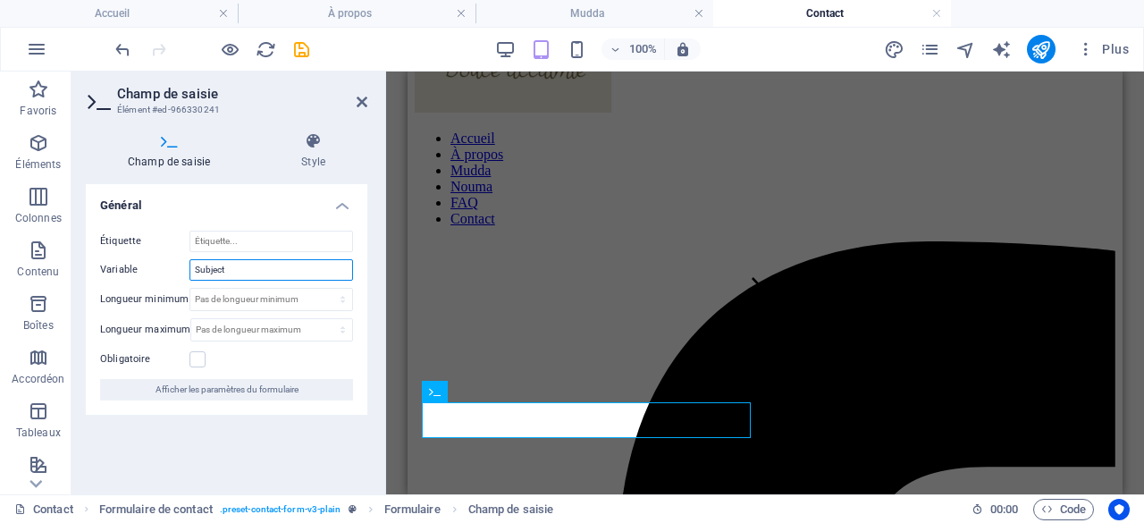
click at [232, 271] on input "Subject" at bounding box center [271, 269] width 164 height 21
drag, startPoint x: 232, startPoint y: 271, endPoint x: 156, endPoint y: 271, distance: 75.9
click at [156, 271] on div "Variable Subject" at bounding box center [226, 269] width 253 height 21
type input "J"
type input "Sujet"
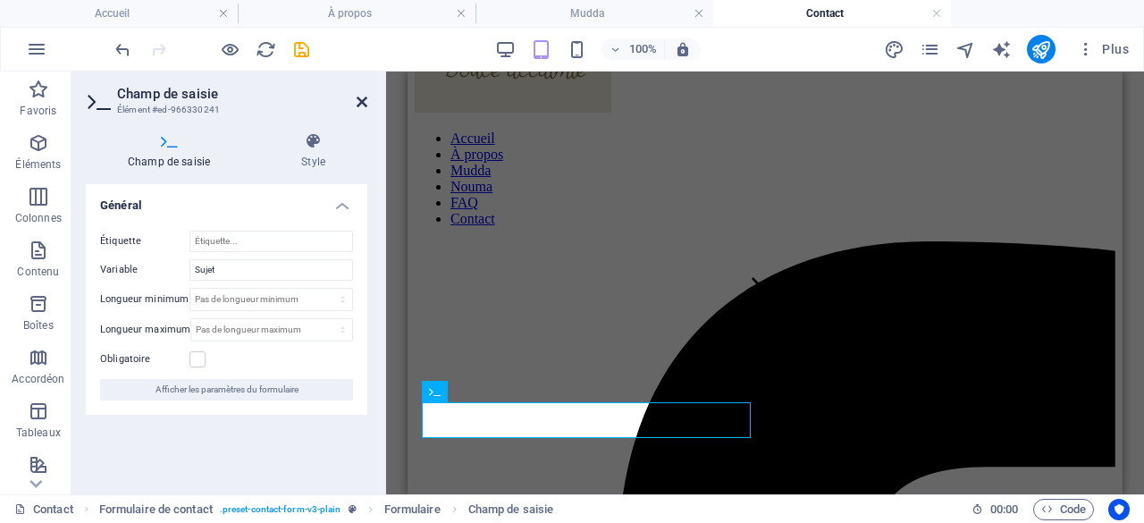
click at [363, 100] on icon at bounding box center [362, 102] width 11 height 14
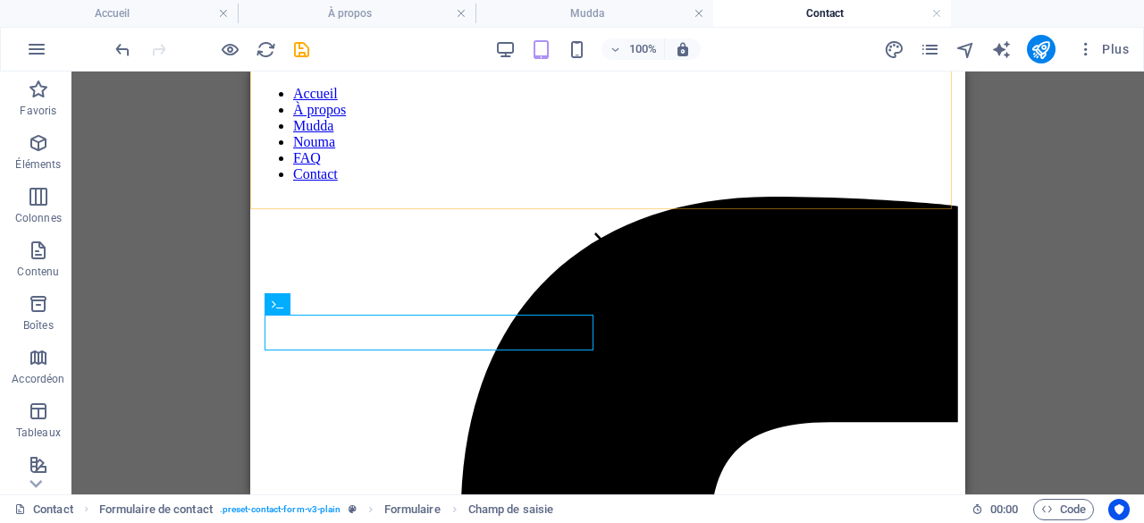
scroll to position [268, 0]
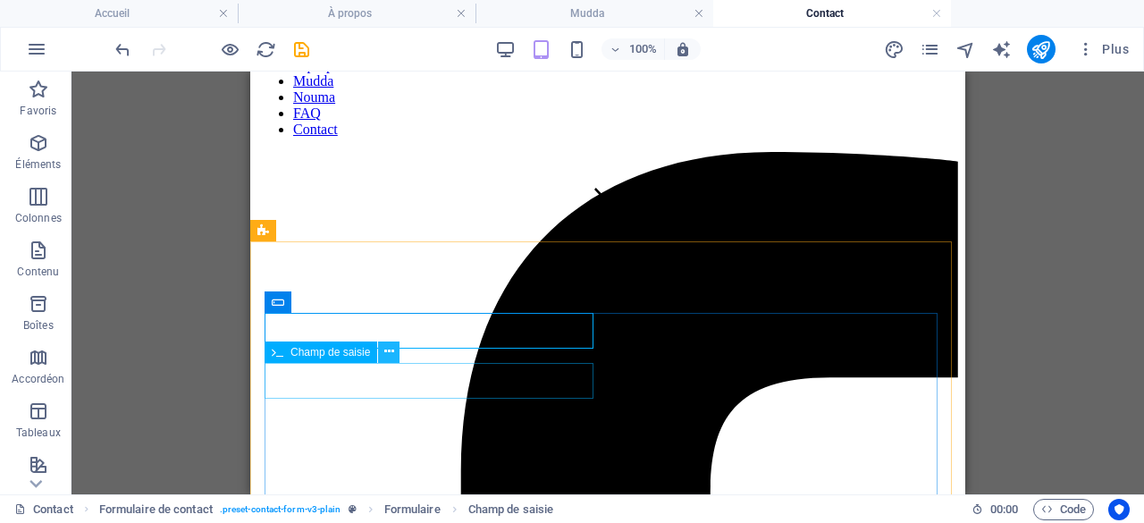
click at [388, 355] on icon at bounding box center [389, 351] width 10 height 19
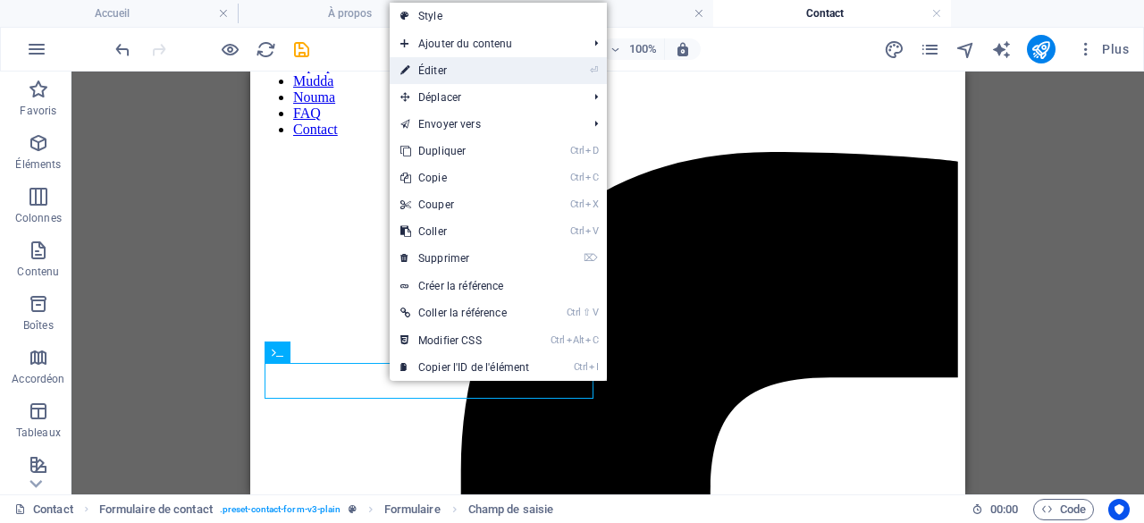
click at [456, 70] on link "⏎ Éditer" at bounding box center [465, 70] width 150 height 27
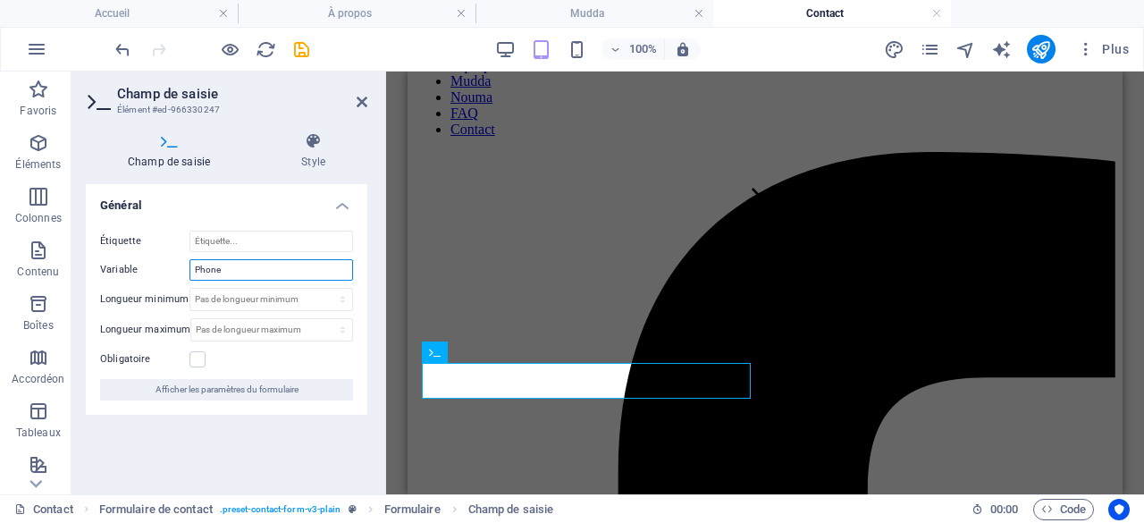
drag, startPoint x: 236, startPoint y: 267, endPoint x: 179, endPoint y: 268, distance: 57.2
click at [179, 268] on div "Variable Phone" at bounding box center [226, 269] width 253 height 21
type input "Téléphone"
click at [358, 101] on icon at bounding box center [362, 102] width 11 height 14
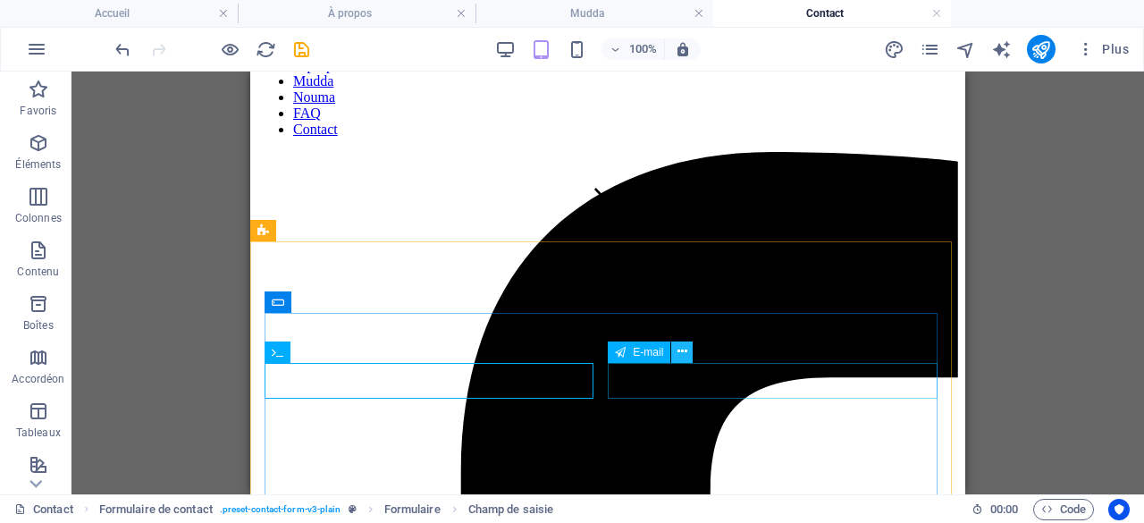
click at [680, 348] on icon at bounding box center [682, 351] width 10 height 19
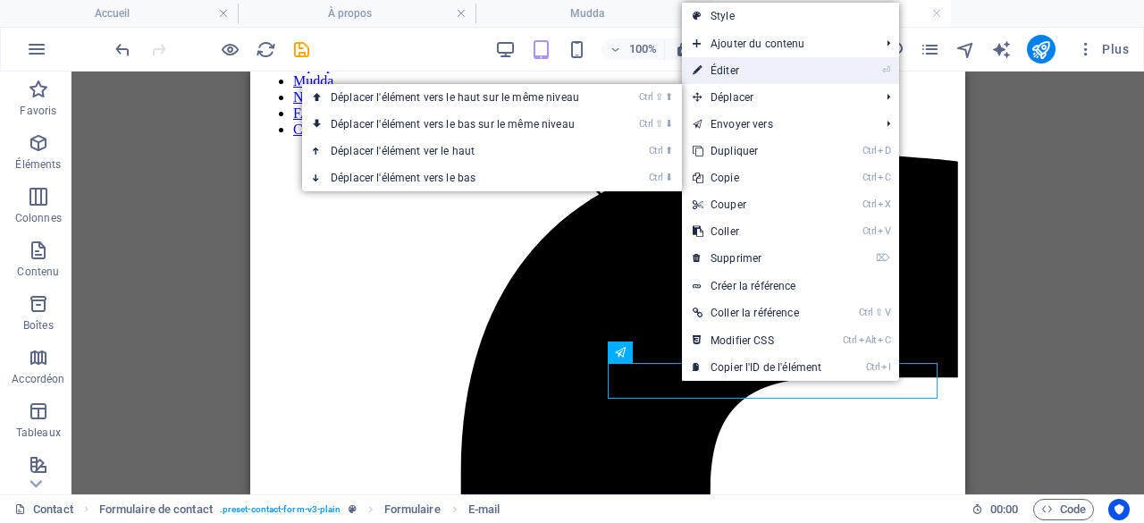
click at [748, 69] on link "⏎ Éditer" at bounding box center [757, 70] width 150 height 27
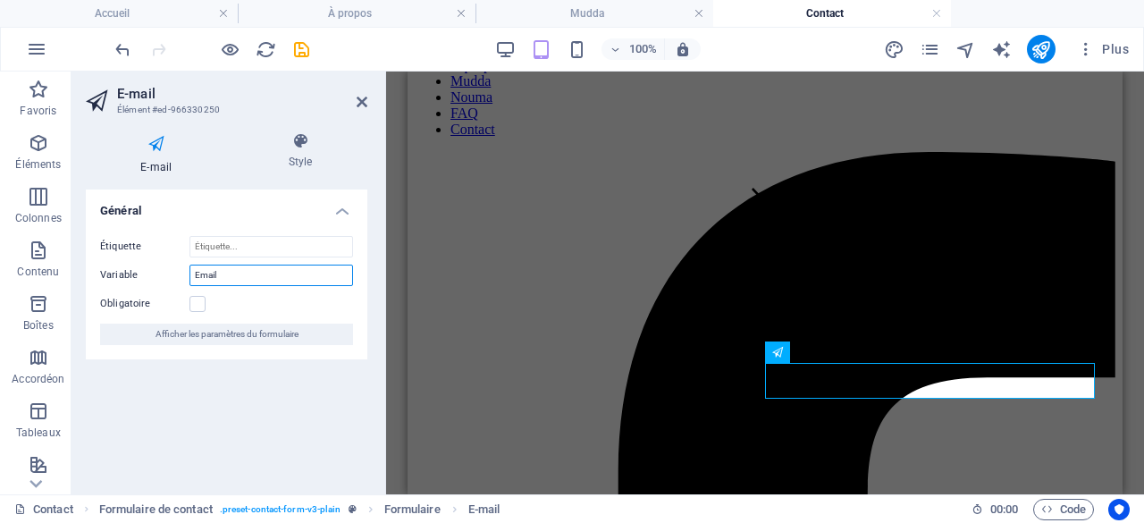
drag, startPoint x: 225, startPoint y: 274, endPoint x: 160, endPoint y: 273, distance: 65.2
click at [160, 273] on div "Variable Email" at bounding box center [226, 274] width 253 height 21
type input "Courriel"
click at [362, 103] on icon at bounding box center [362, 102] width 11 height 14
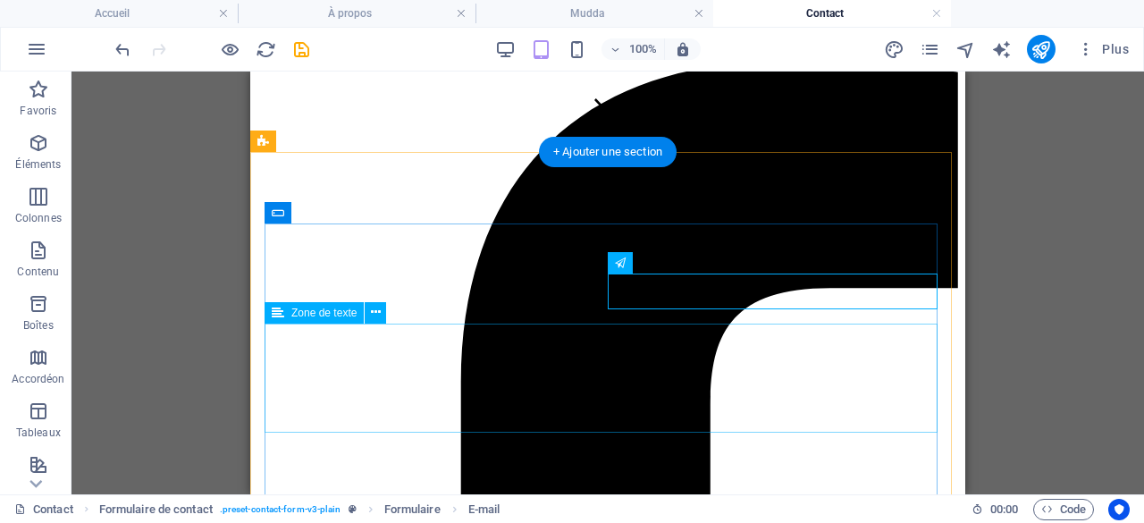
scroll to position [447, 0]
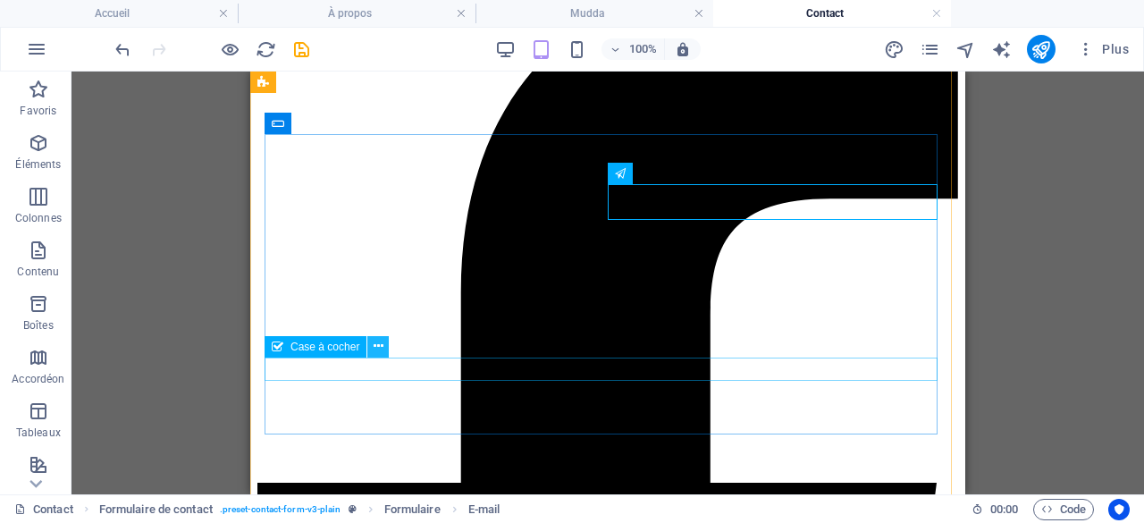
click at [381, 344] on icon at bounding box center [378, 346] width 10 height 19
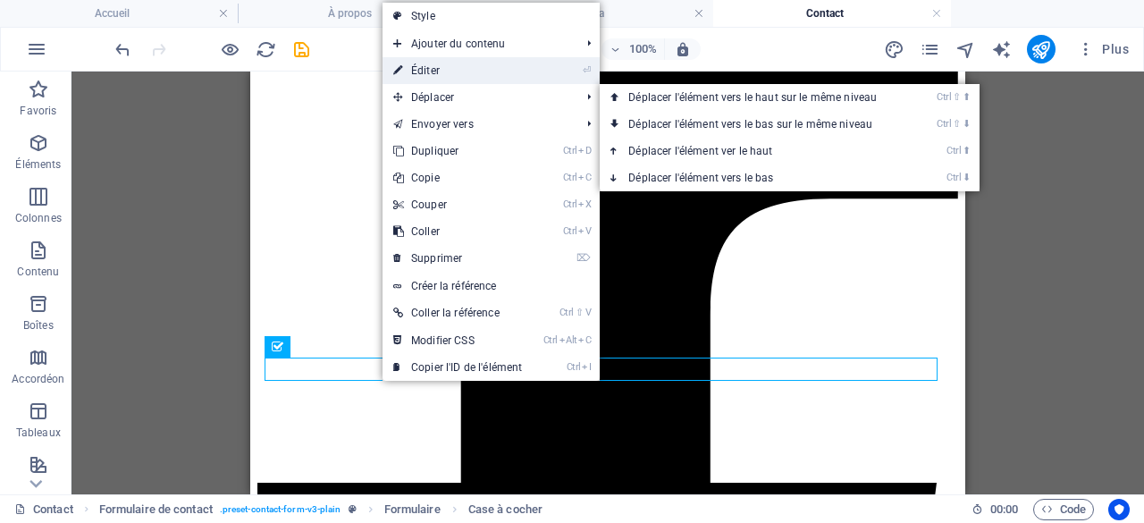
click at [441, 73] on link "⏎ Éditer" at bounding box center [457, 70] width 150 height 27
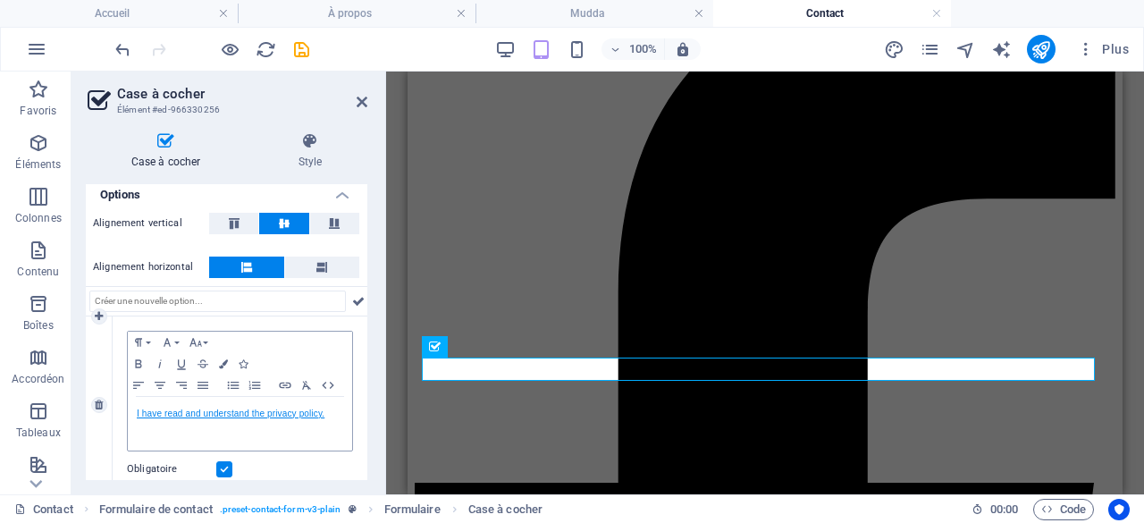
scroll to position [147, 0]
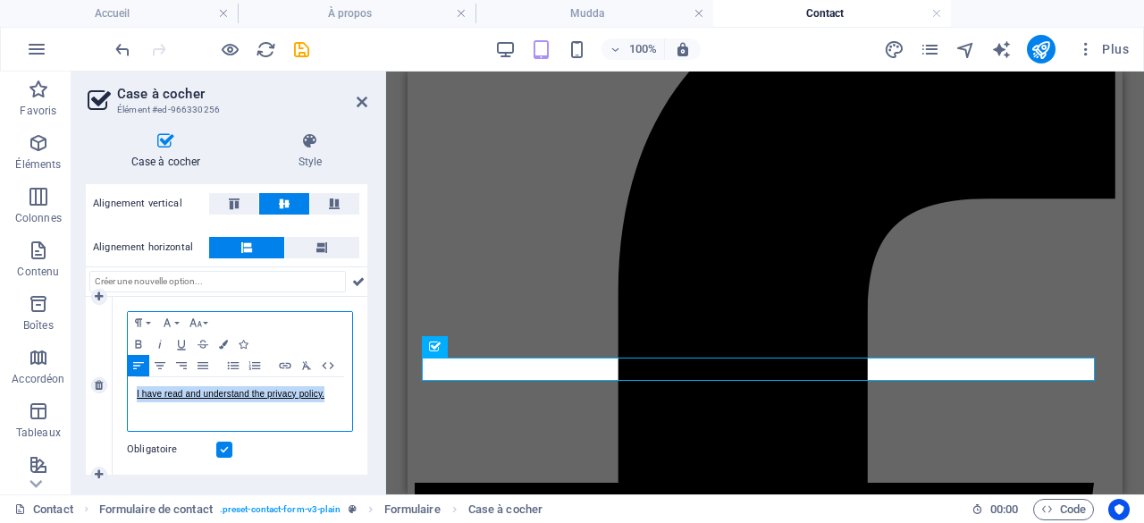
drag, startPoint x: 325, startPoint y: 391, endPoint x: 128, endPoint y: 390, distance: 197.5
click at [128, 390] on div "I have read and understand the privacy policy." at bounding box center [240, 404] width 224 height 54
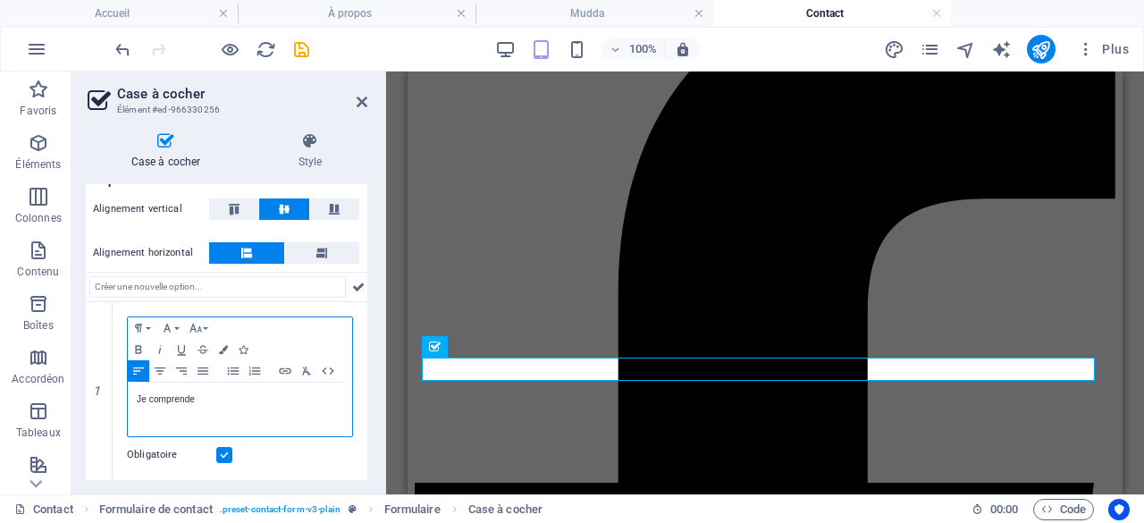
scroll to position [139, 0]
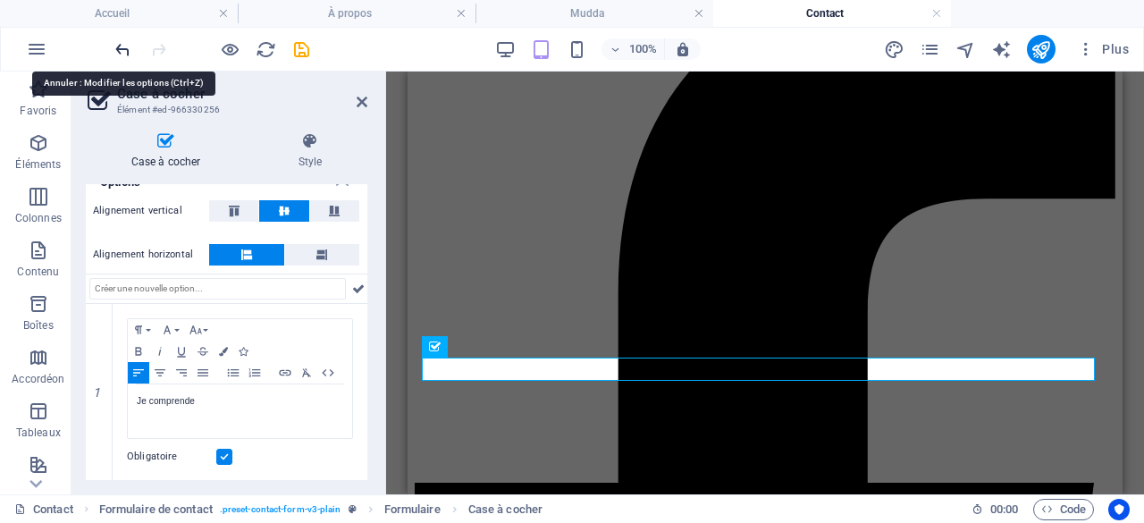
click at [120, 46] on icon "undo" at bounding box center [123, 49] width 21 height 21
click at [120, 49] on icon "undo" at bounding box center [123, 49] width 21 height 21
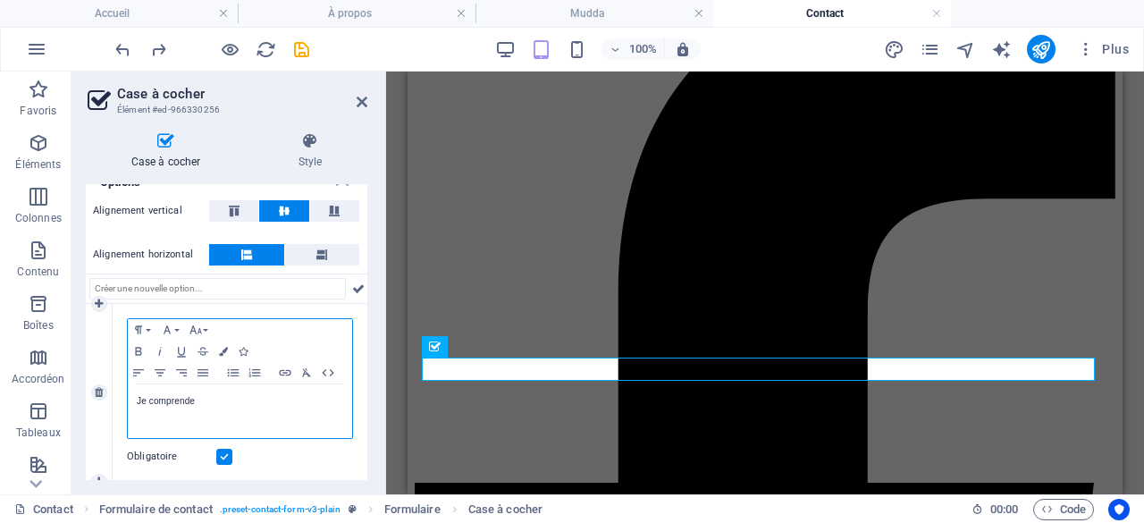
click at [206, 385] on div "Je comprende" at bounding box center [240, 411] width 224 height 54
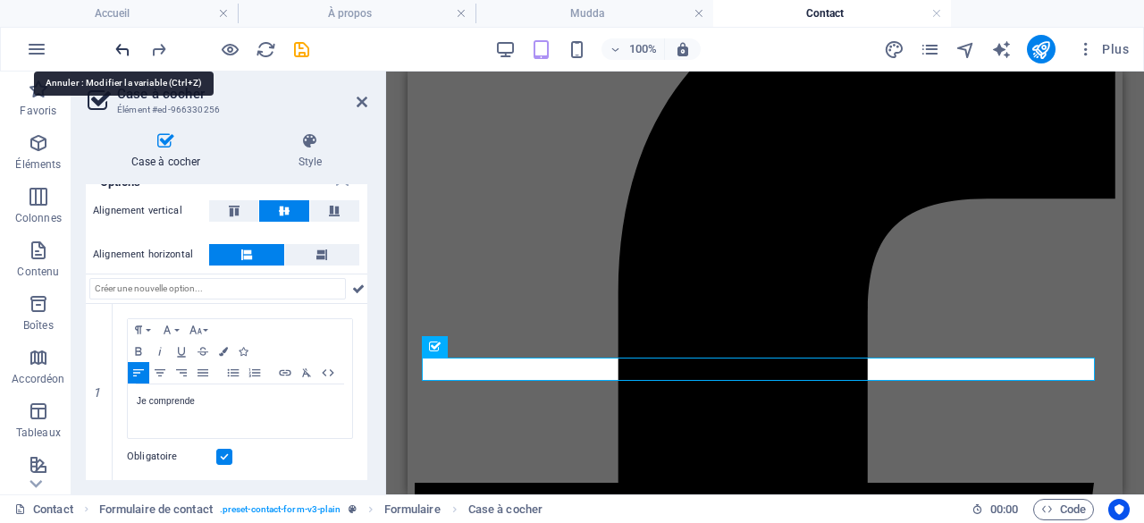
click at [120, 48] on icon "undo" at bounding box center [123, 49] width 21 height 21
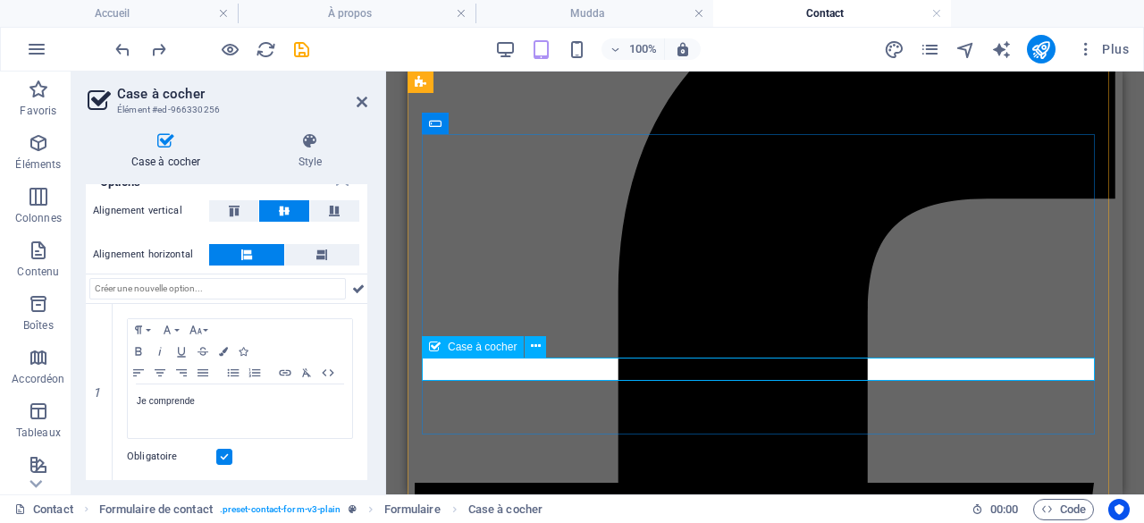
click at [537, 342] on icon at bounding box center [536, 346] width 10 height 19
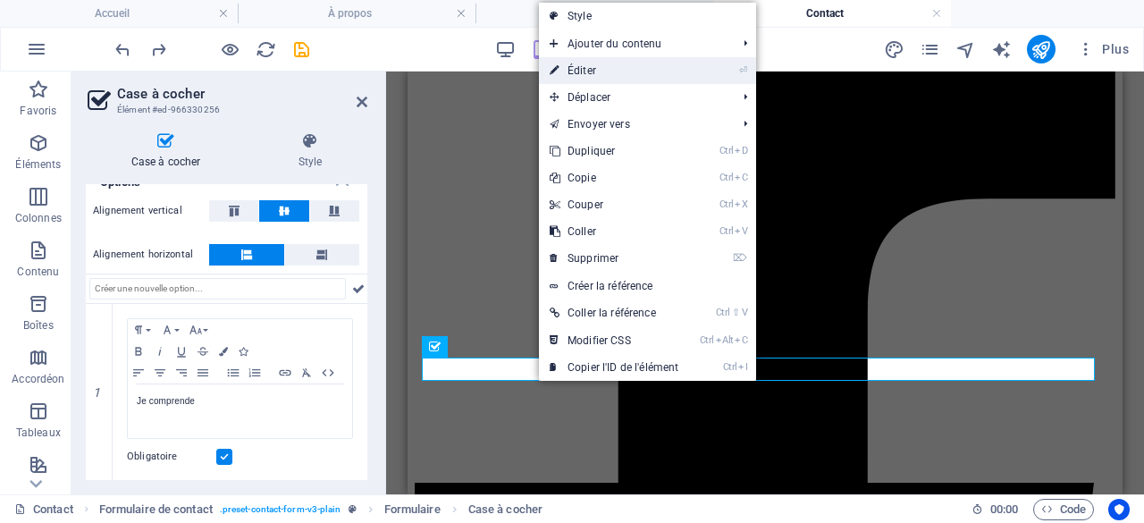
click at [590, 67] on link "⏎ Éditer" at bounding box center [614, 70] width 150 height 27
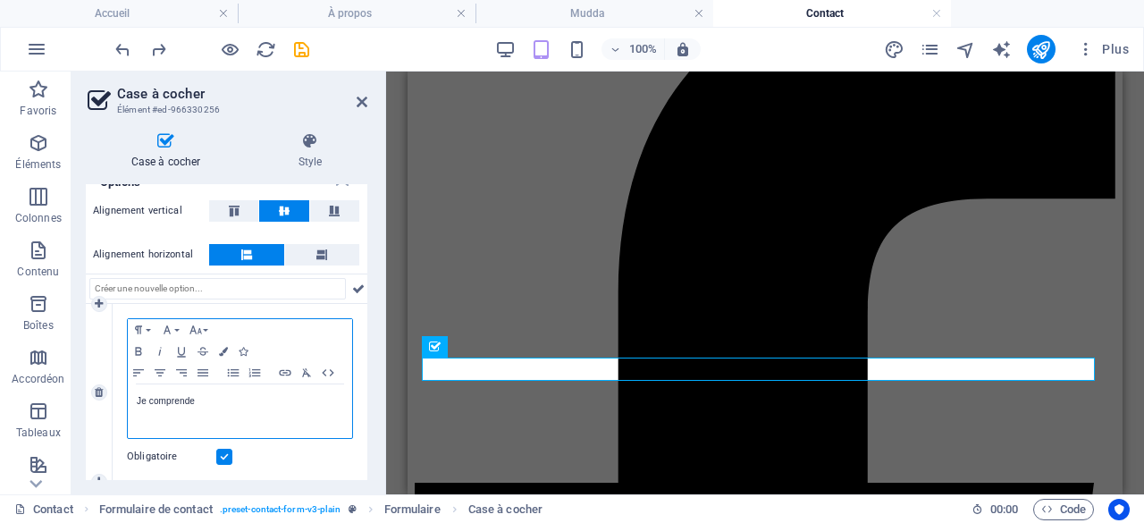
click at [197, 398] on p "Je comprende" at bounding box center [240, 401] width 206 height 16
drag, startPoint x: 213, startPoint y: 398, endPoint x: 118, endPoint y: 399, distance: 94.7
click at [118, 399] on div "Paragraph Format Normal Heading 1 Heading 2 Heading 3 Heading 4 Heading 5 Headi…" at bounding box center [240, 393] width 255 height 178
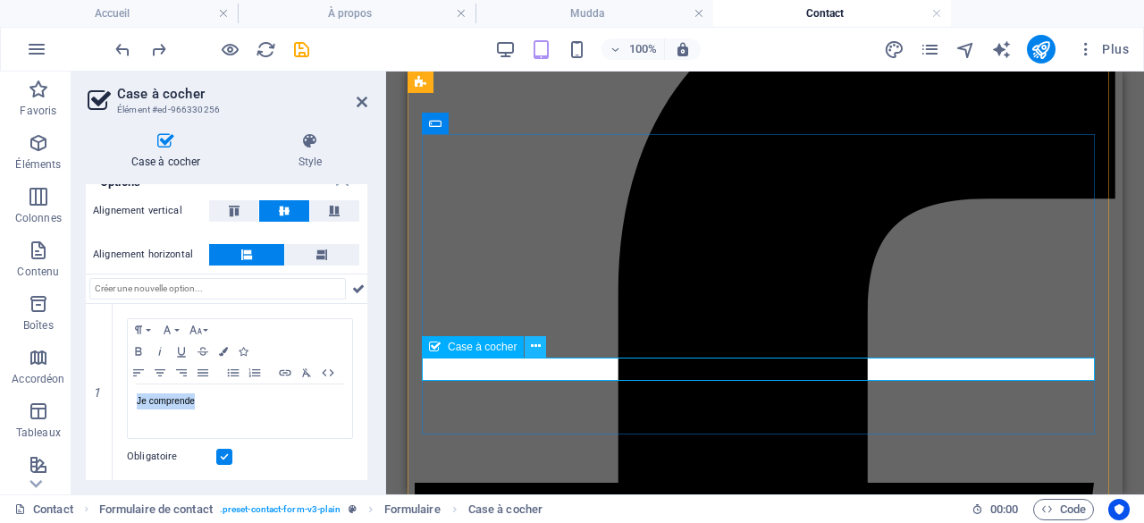
click at [538, 347] on icon at bounding box center [536, 346] width 10 height 19
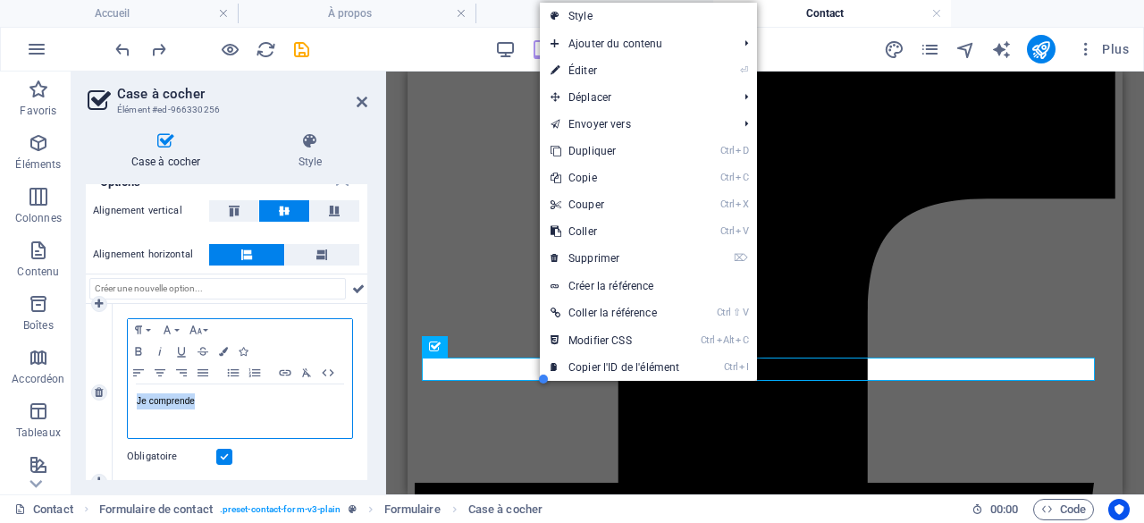
click at [210, 404] on p "Je comprende" at bounding box center [240, 401] width 206 height 16
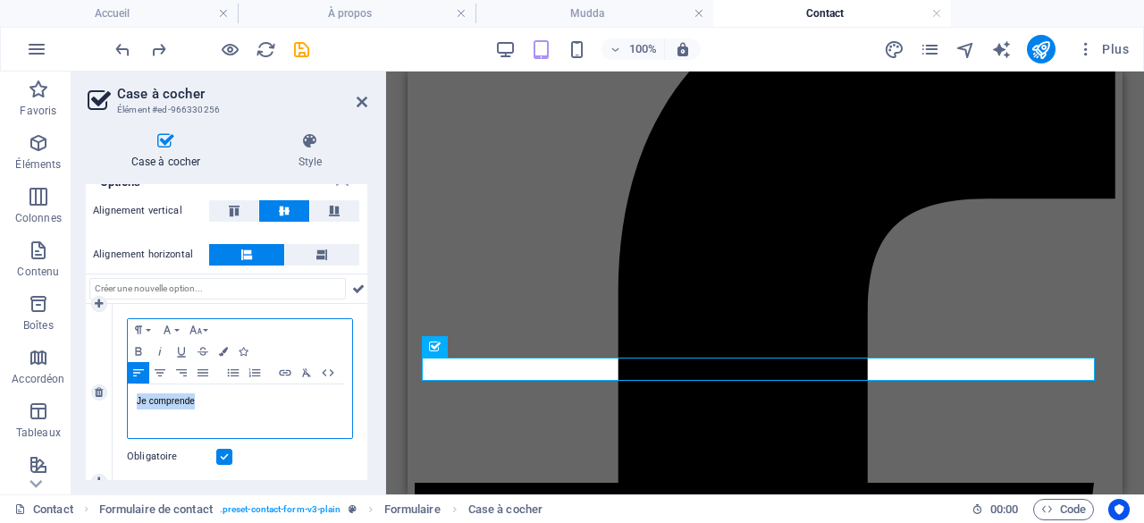
drag, startPoint x: 221, startPoint y: 394, endPoint x: 122, endPoint y: 399, distance: 99.3
click at [122, 399] on div "Paragraph Format Normal Heading 1 Heading 2 Heading 3 Heading 4 Heading 5 Headi…" at bounding box center [240, 393] width 255 height 178
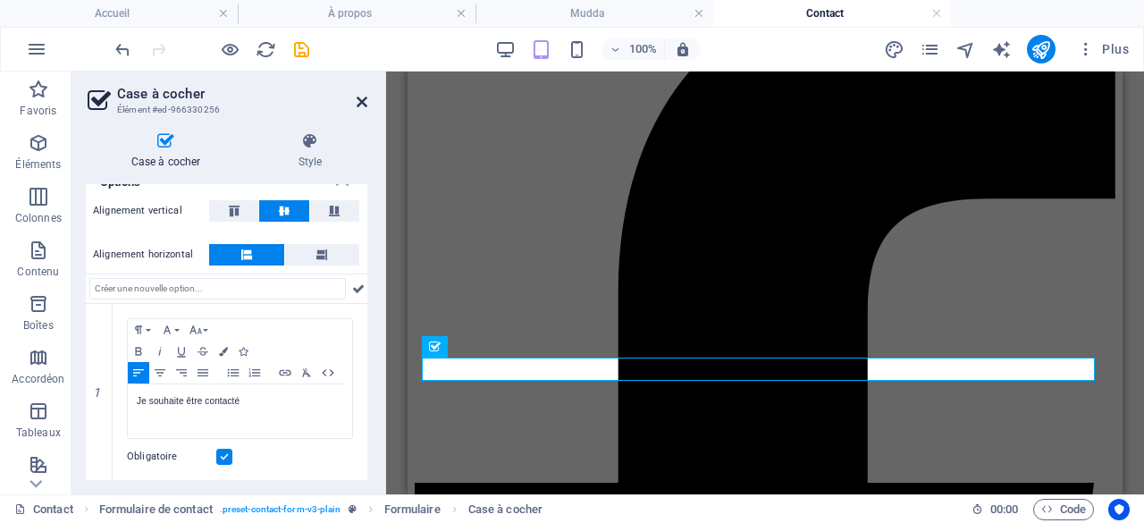
click at [365, 103] on icon at bounding box center [362, 102] width 11 height 14
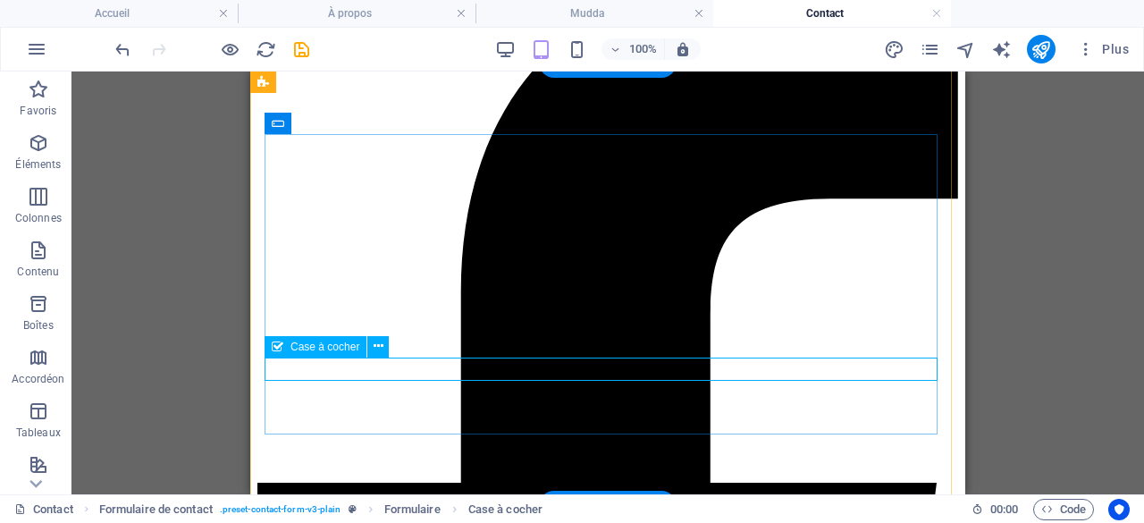
scroll to position [536, 0]
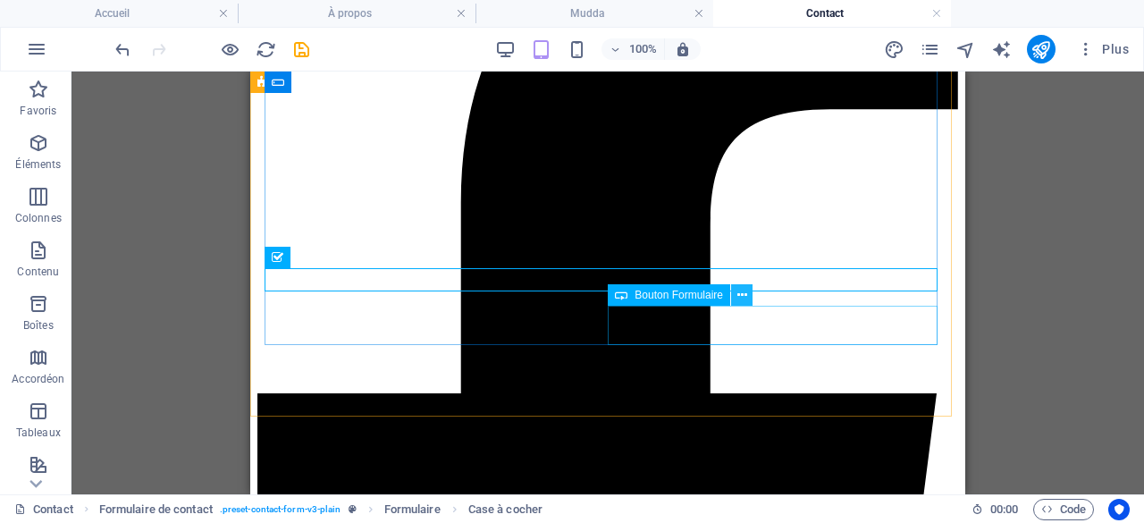
click at [742, 299] on icon at bounding box center [742, 295] width 10 height 19
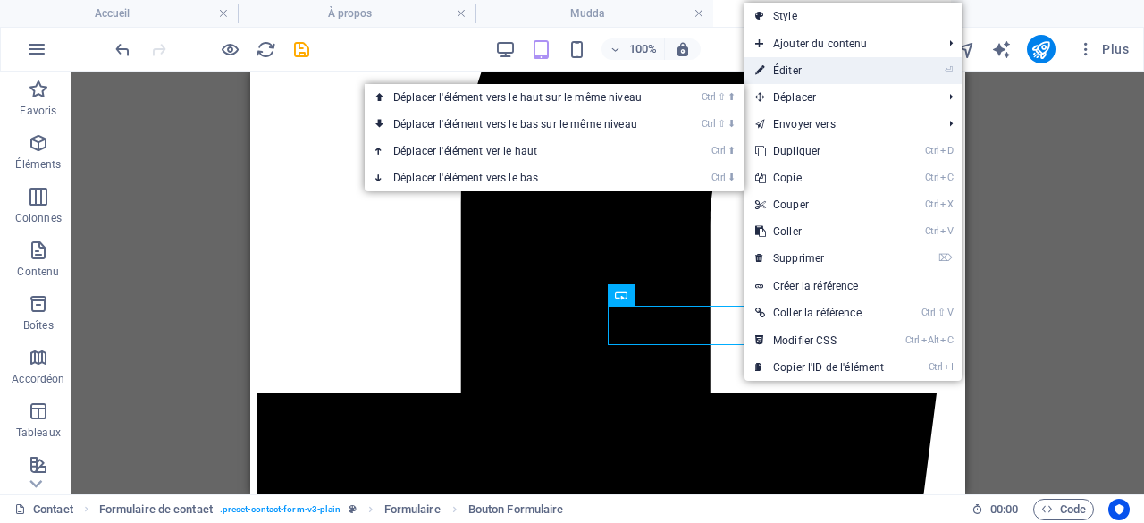
click at [803, 74] on link "⏎ Éditer" at bounding box center [819, 70] width 150 height 27
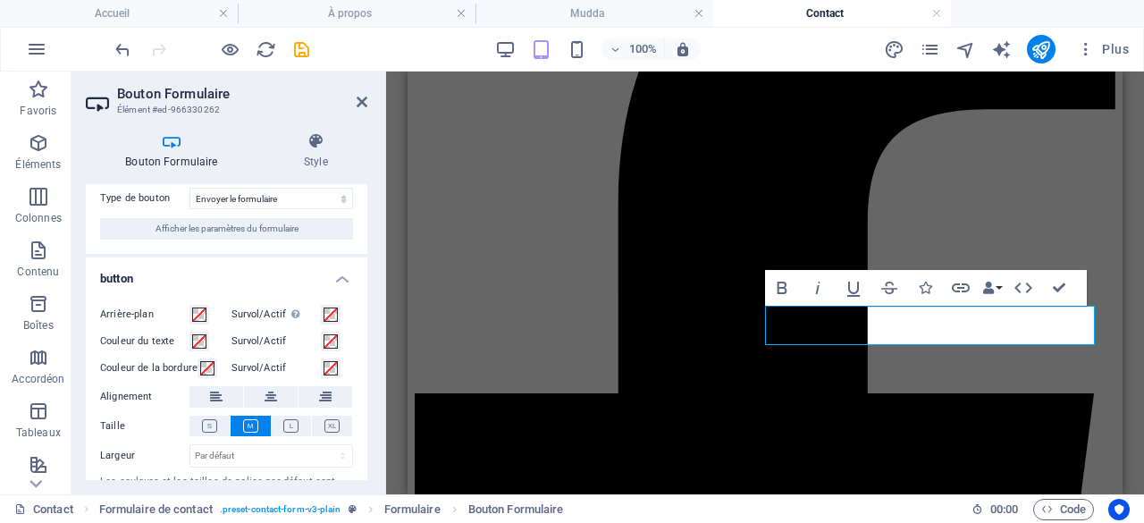
scroll to position [21, 0]
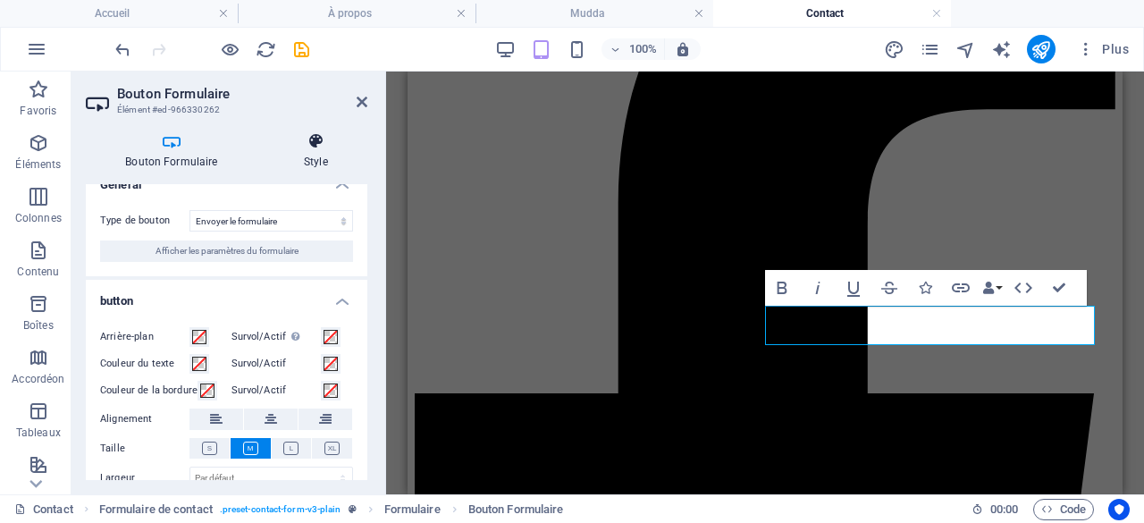
click at [316, 151] on h4 "Style" at bounding box center [315, 151] width 103 height 38
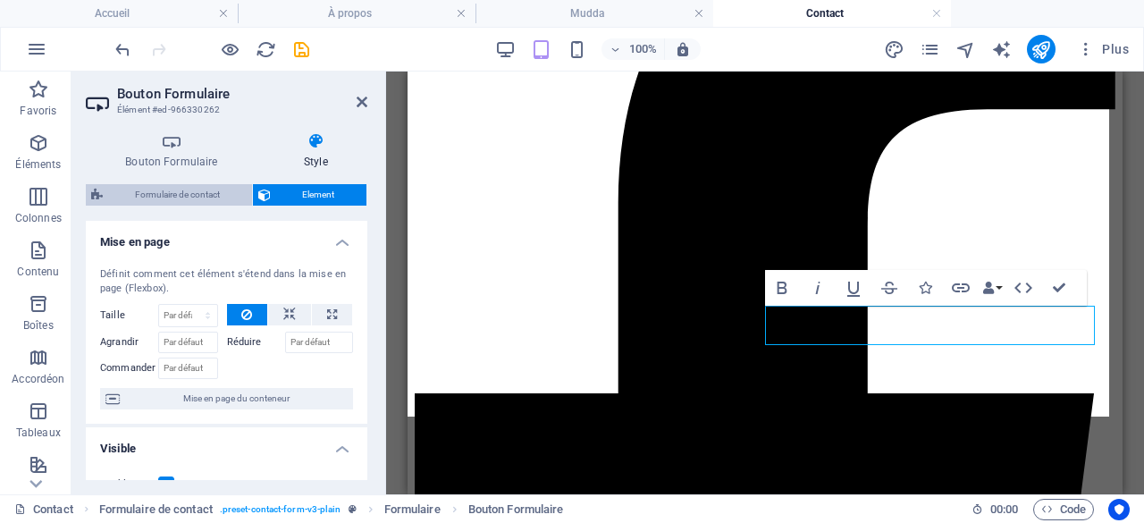
click at [195, 193] on span "Formulaire de contact" at bounding box center [177, 194] width 138 height 21
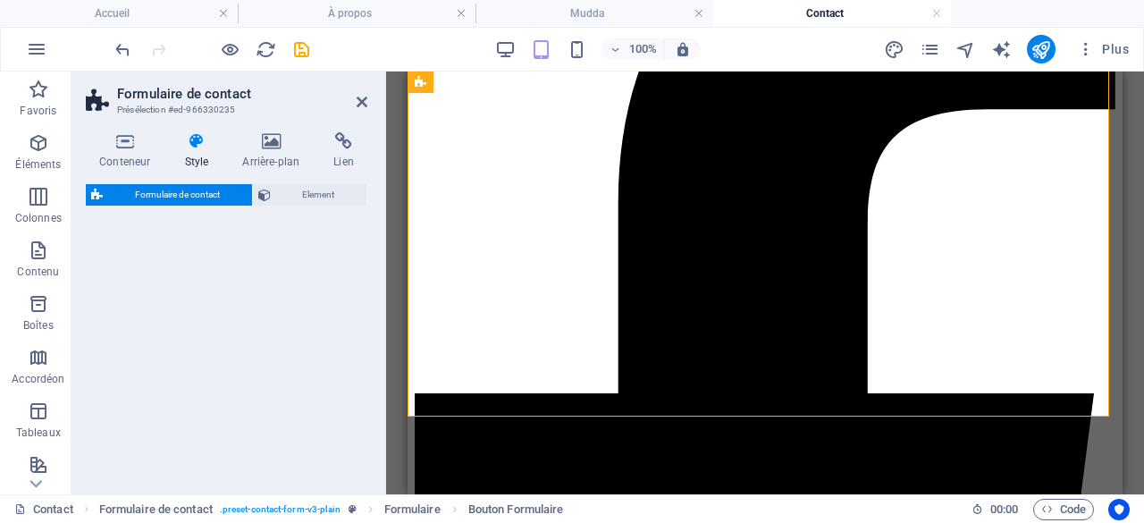
select select "rem"
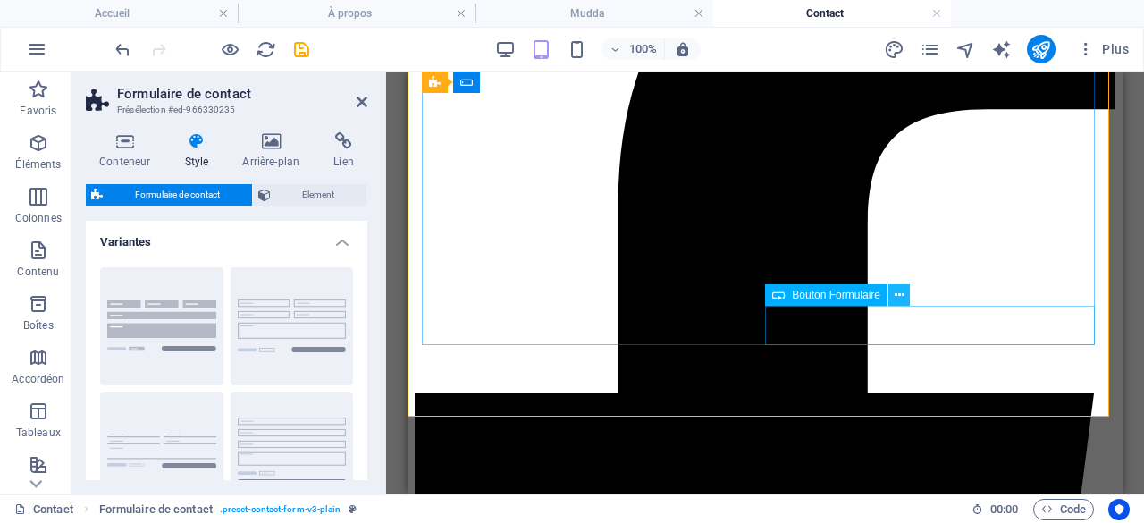
click at [897, 296] on icon at bounding box center [899, 295] width 10 height 19
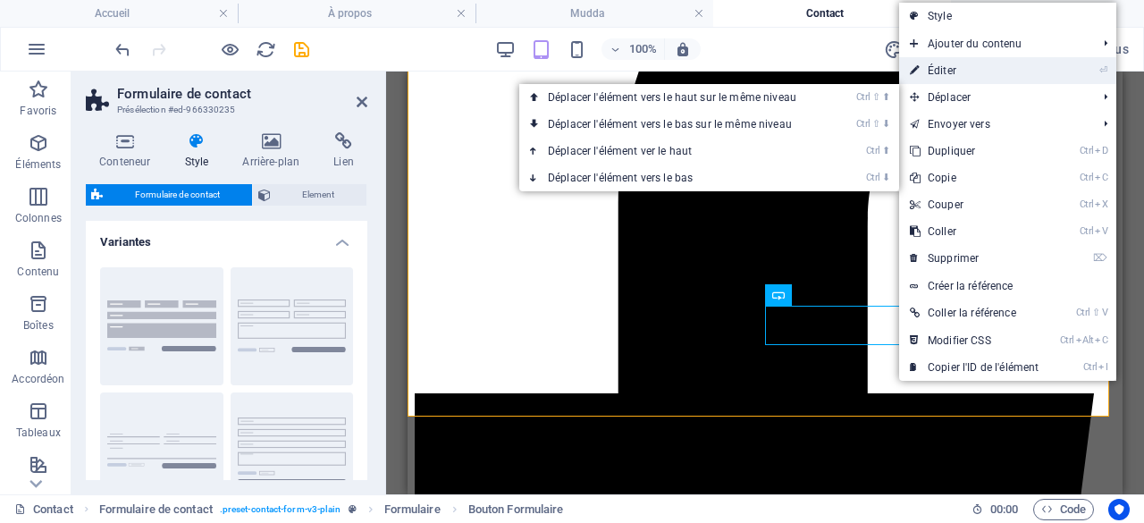
click at [949, 72] on link "⏎ Éditer" at bounding box center [974, 70] width 150 height 27
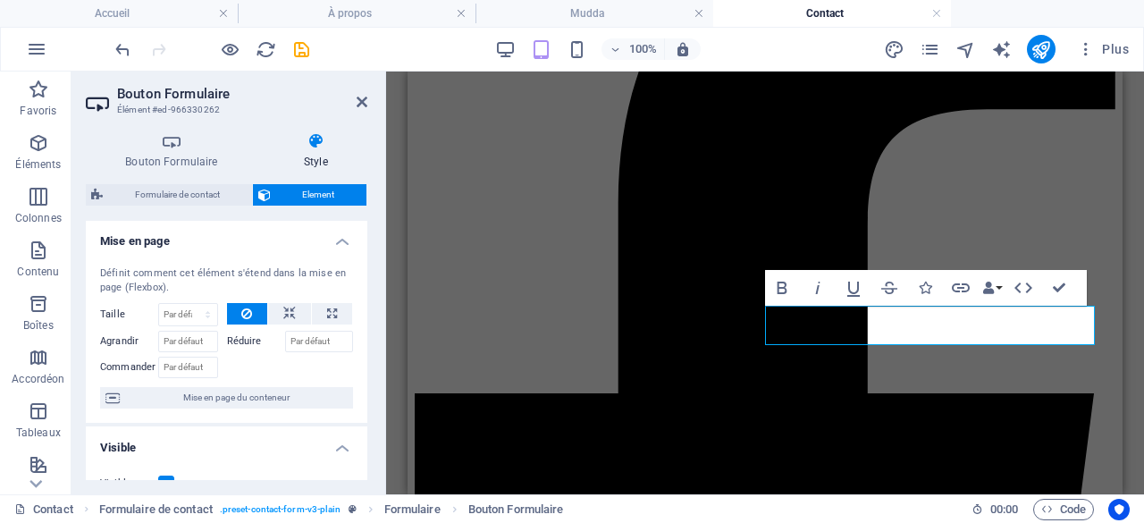
scroll to position [0, 0]
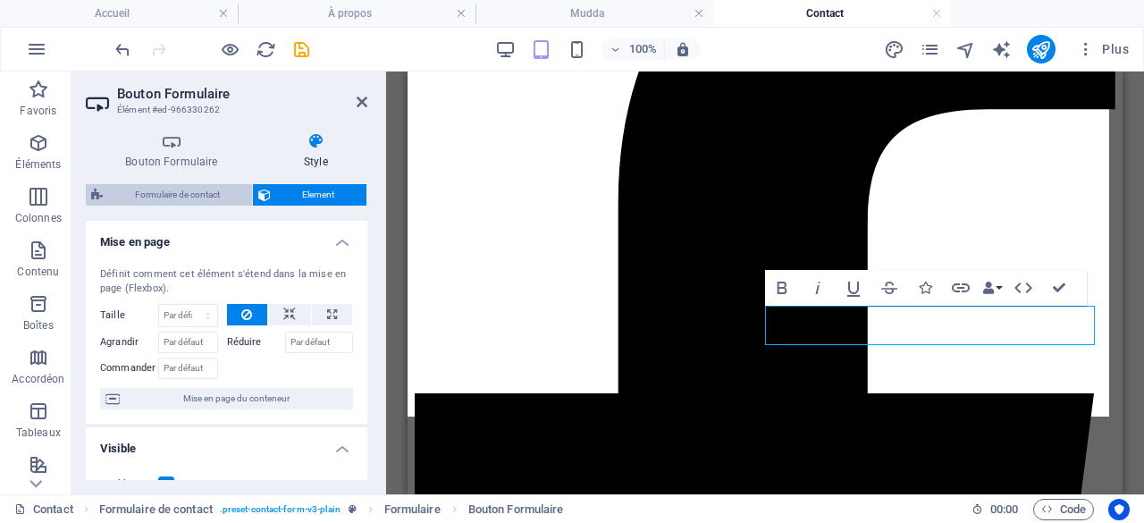
click at [196, 194] on span "Formulaire de contact" at bounding box center [177, 194] width 138 height 21
select select "rem"
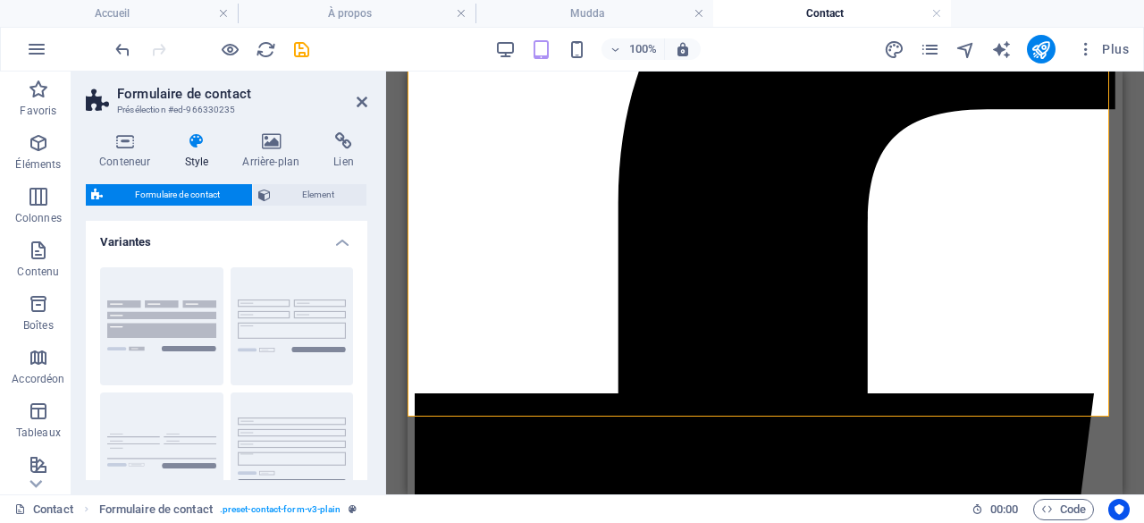
click at [311, 182] on div "Conteneur Style Arrière-plan Lien Taille Hauteur Par défaut px rem % vh vw Haut…" at bounding box center [226, 306] width 281 height 348
click at [316, 199] on span "Element" at bounding box center [319, 194] width 86 height 21
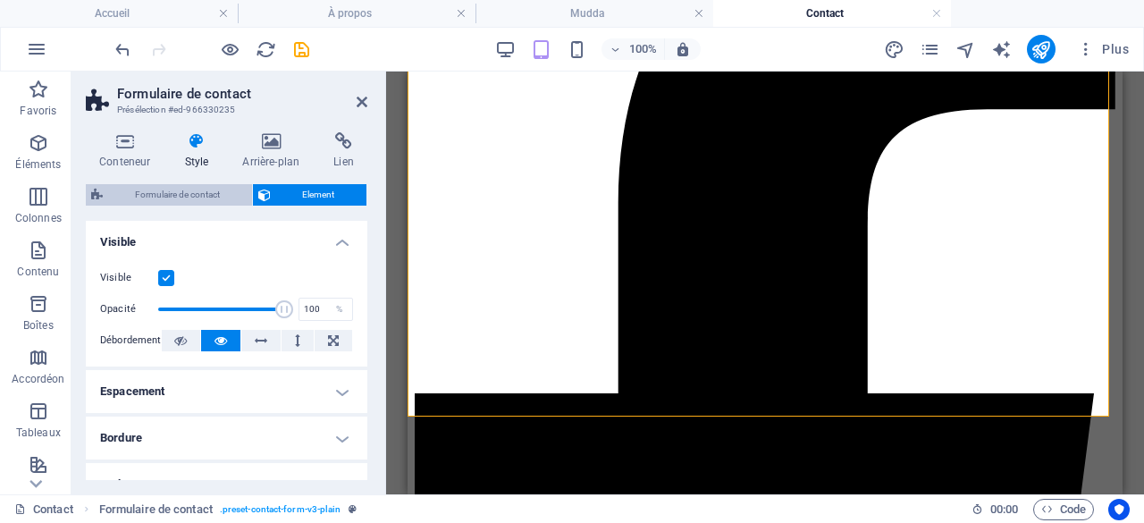
click at [196, 195] on span "Formulaire de contact" at bounding box center [177, 194] width 138 height 21
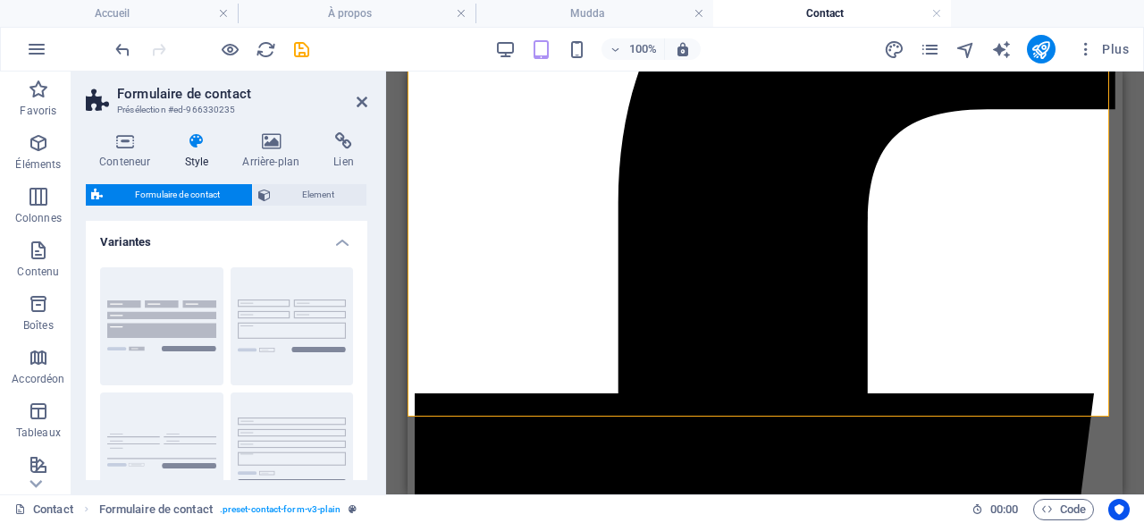
click at [186, 147] on icon at bounding box center [196, 141] width 51 height 18
click at [195, 142] on icon at bounding box center [196, 141] width 51 height 18
click at [122, 146] on icon at bounding box center [125, 141] width 78 height 18
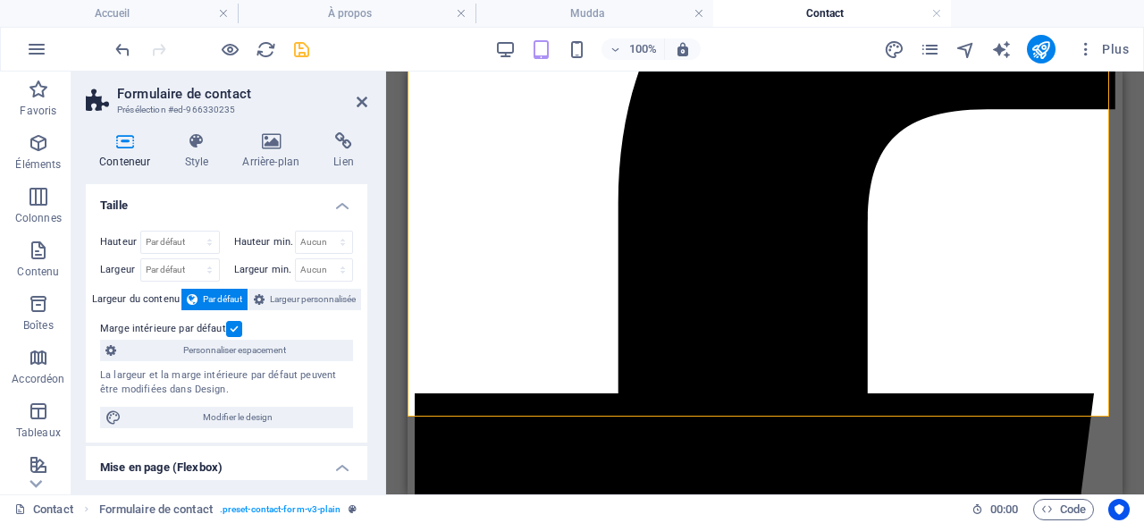
click at [299, 48] on icon "save" at bounding box center [301, 49] width 21 height 21
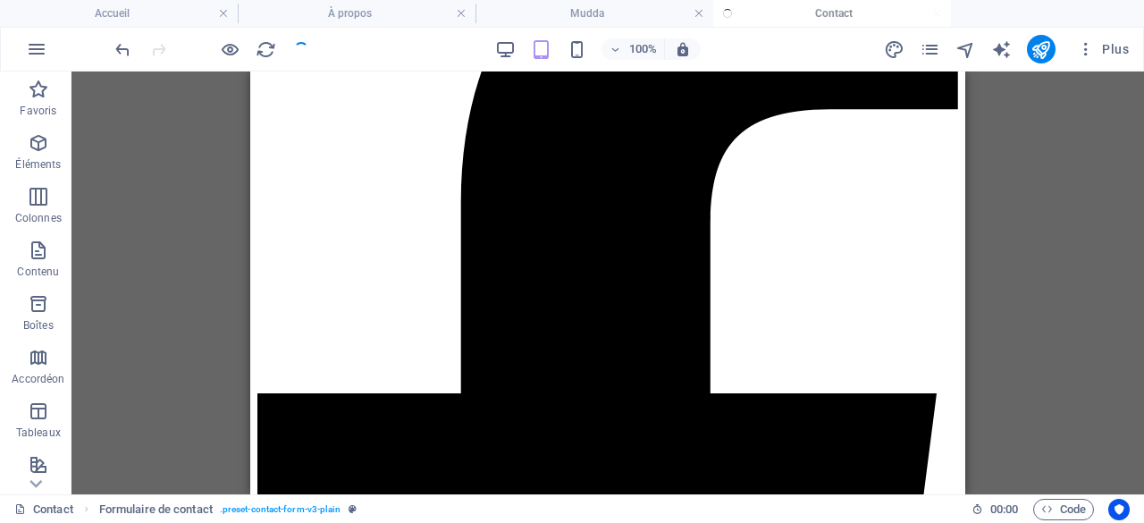
checkbox input "false"
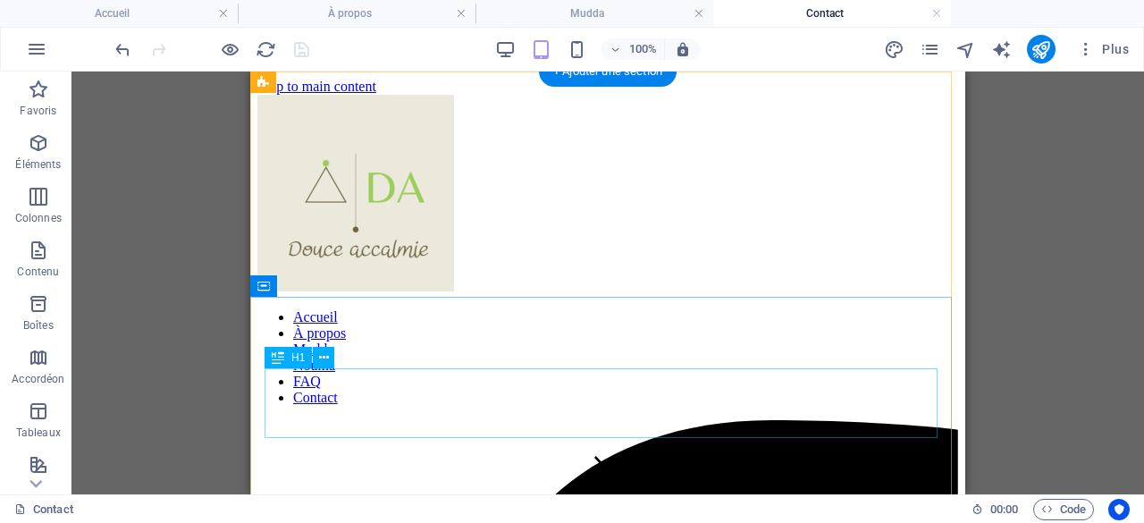
scroll to position [89, 0]
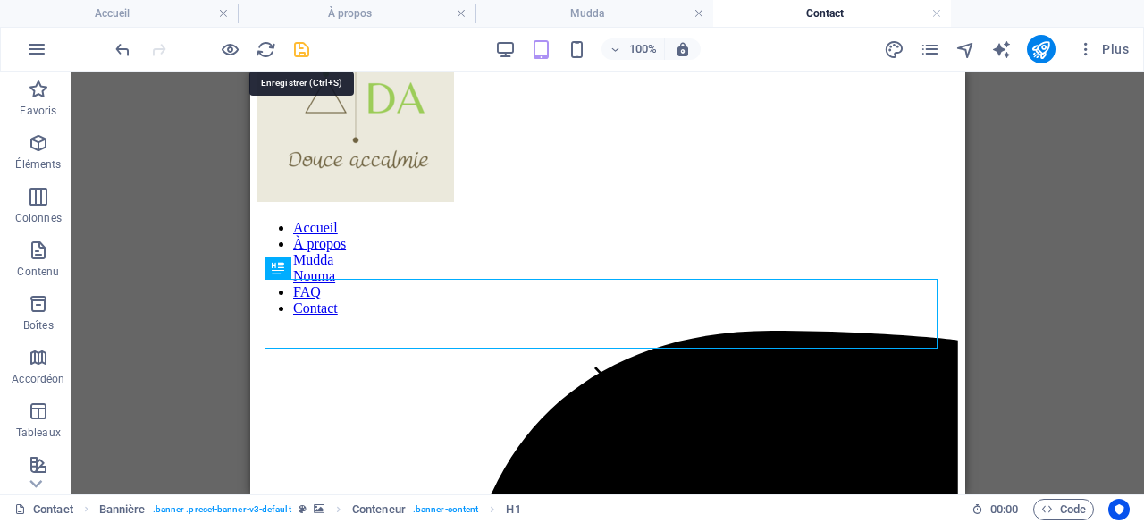
drag, startPoint x: 300, startPoint y: 47, endPoint x: 24, endPoint y: 153, distance: 295.5
click at [300, 47] on icon "save" at bounding box center [301, 49] width 21 height 21
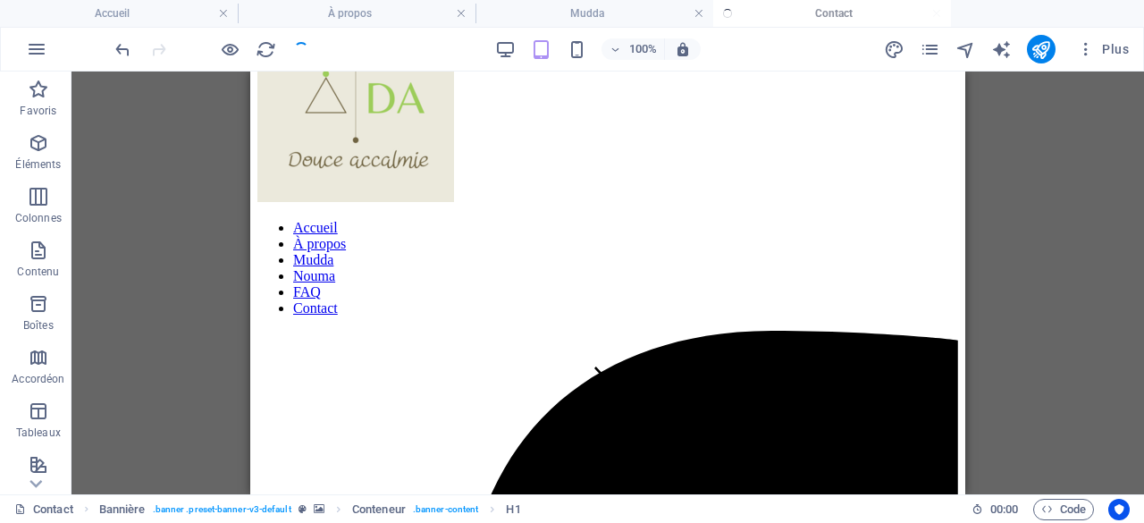
checkbox input "false"
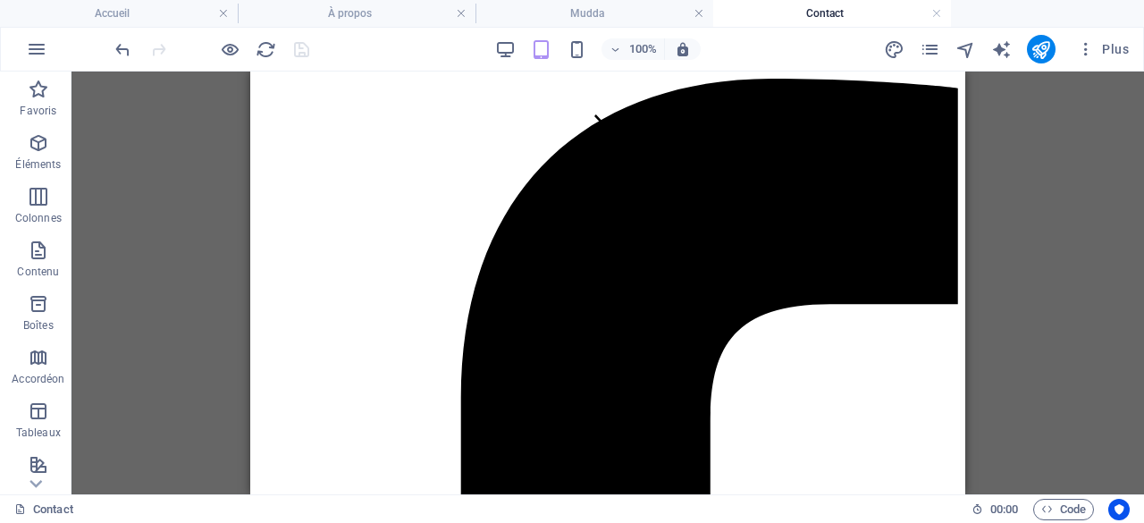
scroll to position [0, 0]
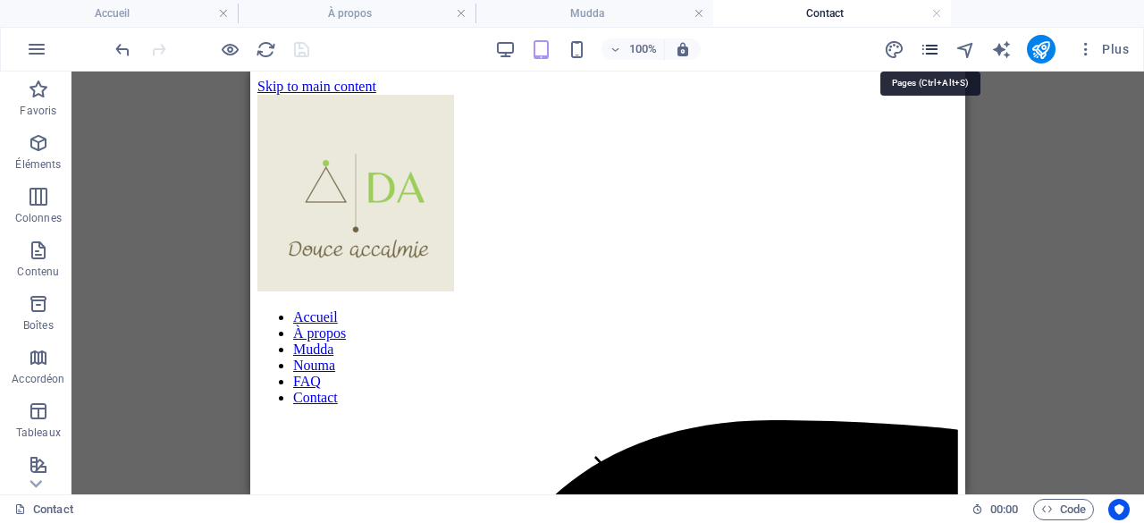
click at [935, 47] on icon "pages" at bounding box center [929, 49] width 21 height 21
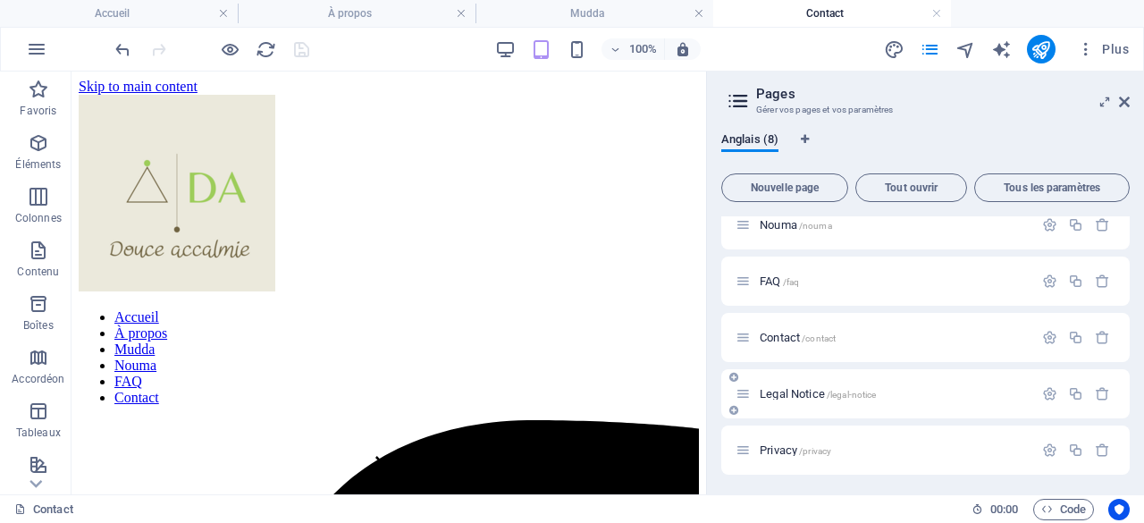
scroll to position [186, 0]
click at [788, 222] on span "Nouma /nouma" at bounding box center [795, 223] width 72 height 13
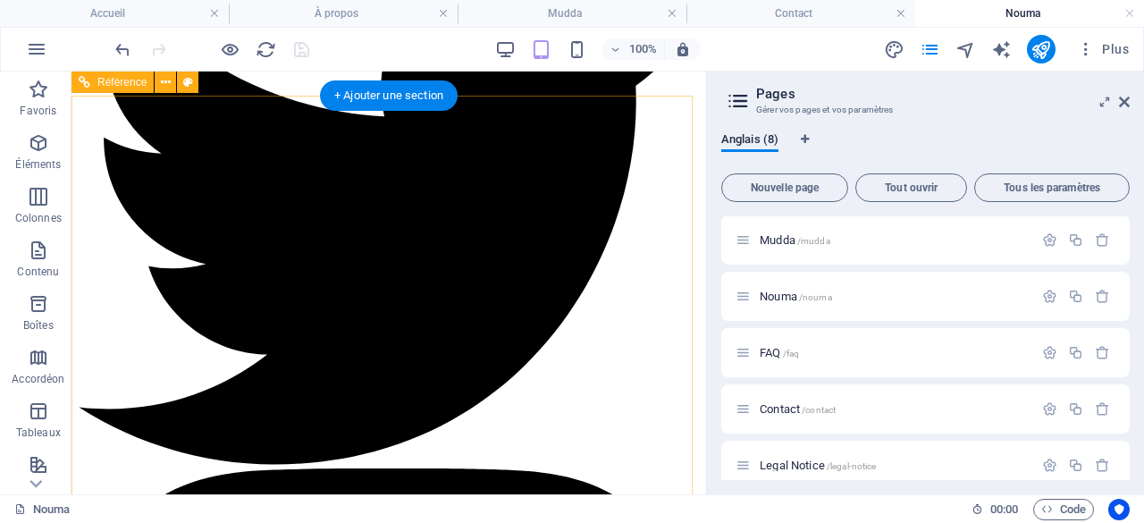
scroll to position [1640, 0]
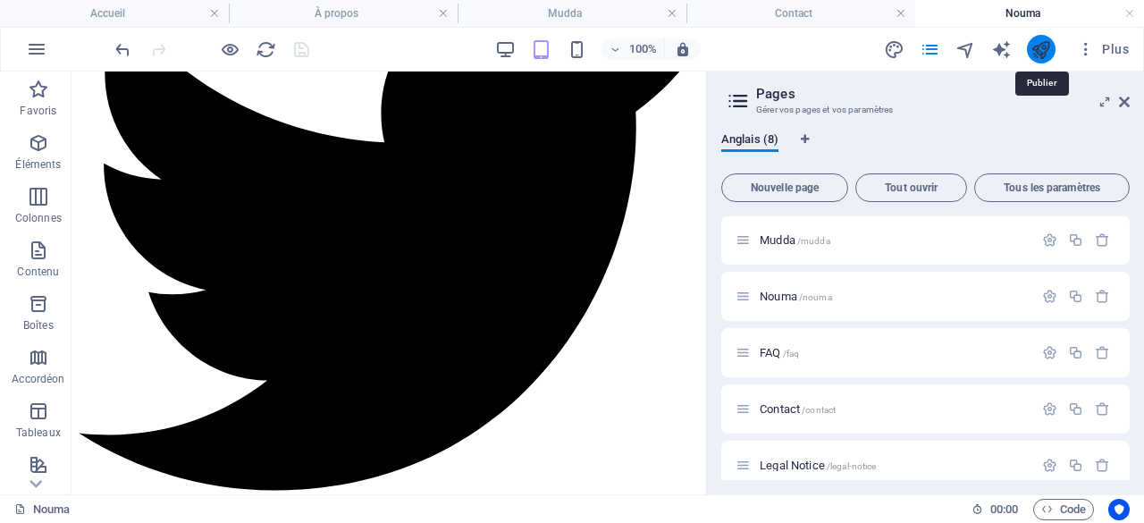
click at [1038, 44] on icon "publish" at bounding box center [1040, 49] width 21 height 21
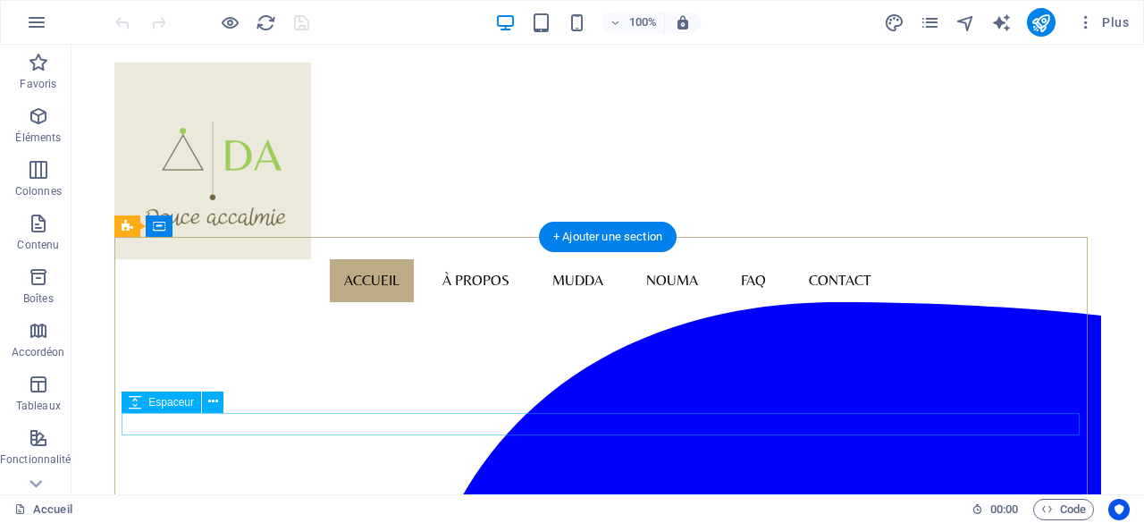
scroll to position [1519, 0]
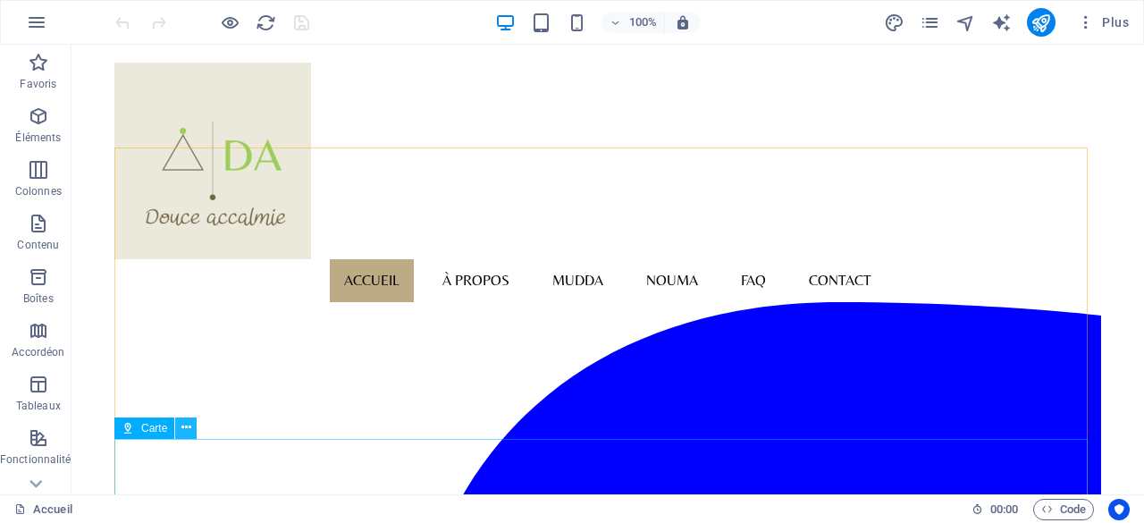
click at [185, 425] on icon at bounding box center [186, 427] width 10 height 19
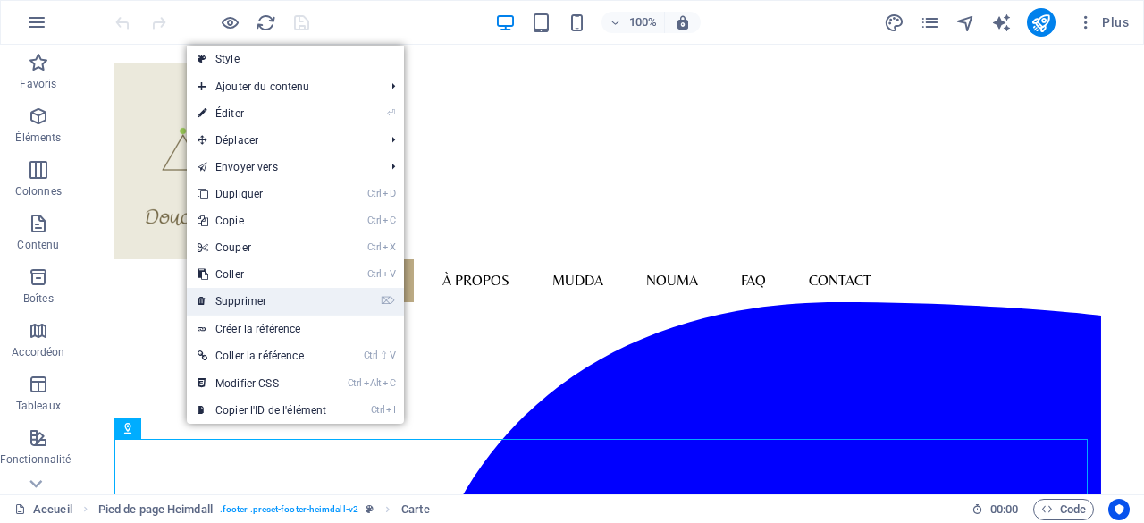
click at [251, 295] on link "⌦ Supprimer" at bounding box center [262, 301] width 150 height 27
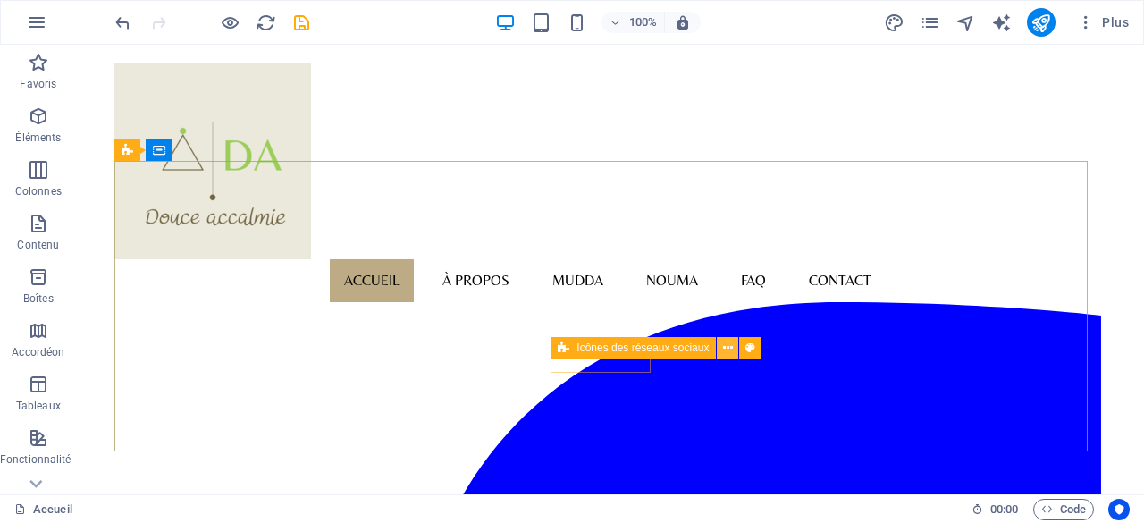
click at [733, 347] on button at bounding box center [727, 347] width 21 height 21
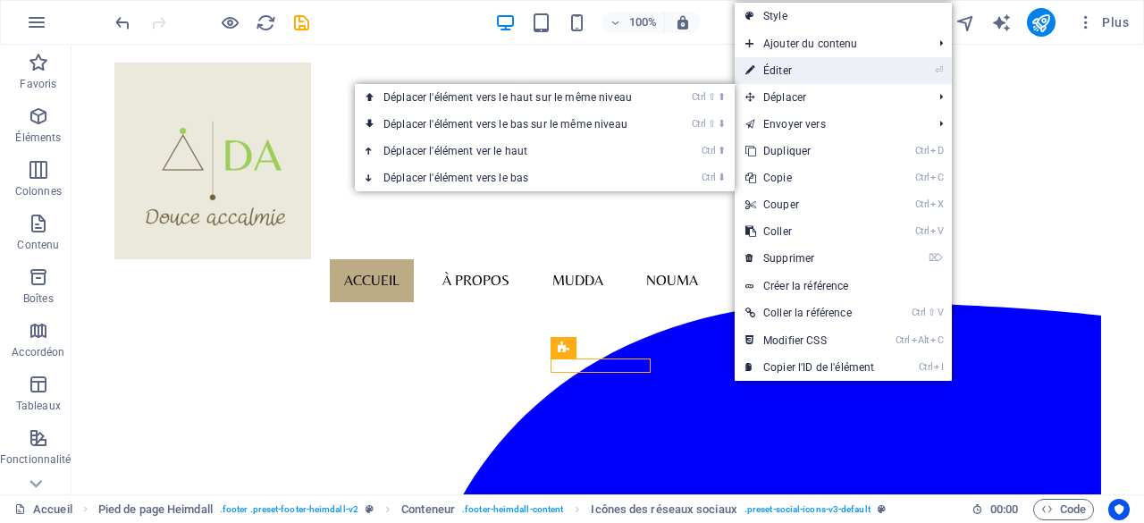
click at [792, 74] on link "⏎ Éditer" at bounding box center [809, 70] width 150 height 27
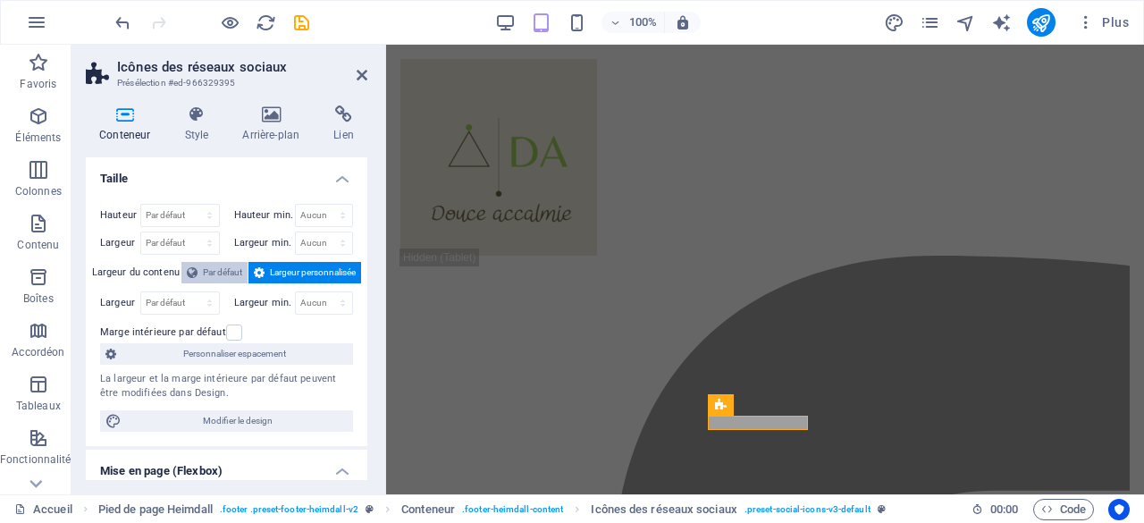
scroll to position [1185, 0]
click at [342, 112] on icon at bounding box center [343, 114] width 47 height 18
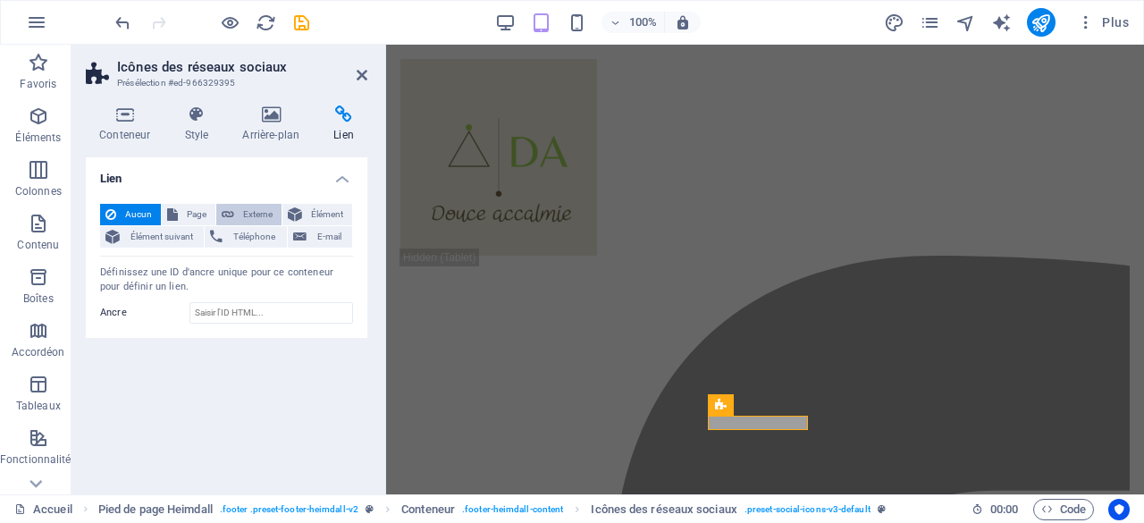
click at [258, 210] on span "Externe" at bounding box center [257, 214] width 37 height 21
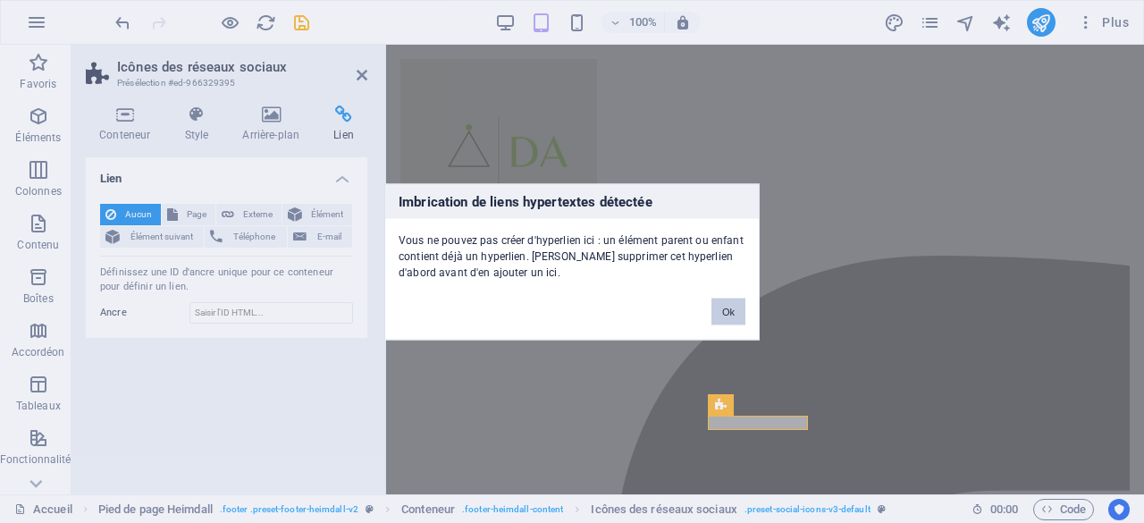
click at [729, 312] on button "Ok" at bounding box center [728, 311] width 34 height 27
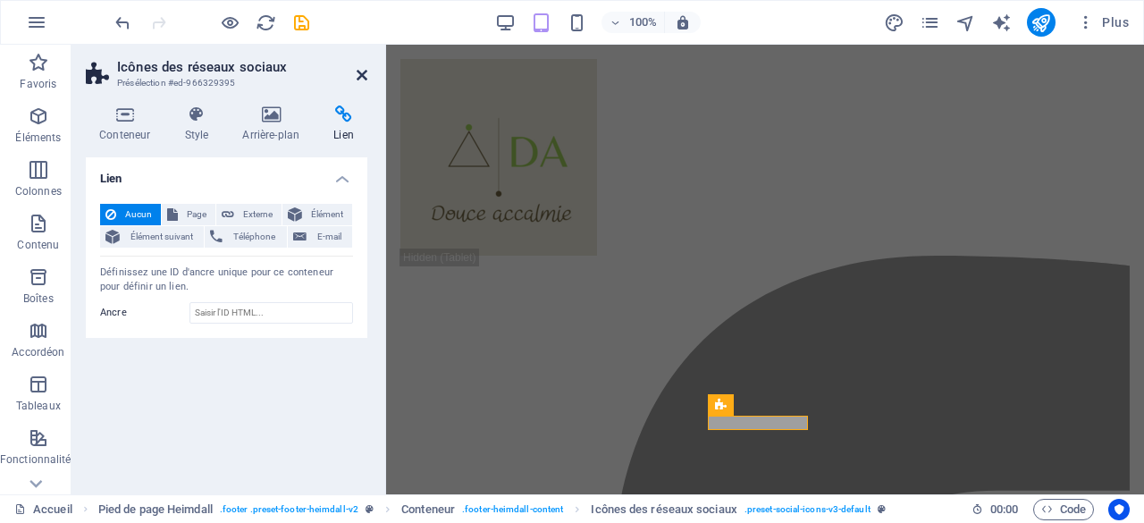
click at [358, 73] on icon at bounding box center [362, 75] width 11 height 14
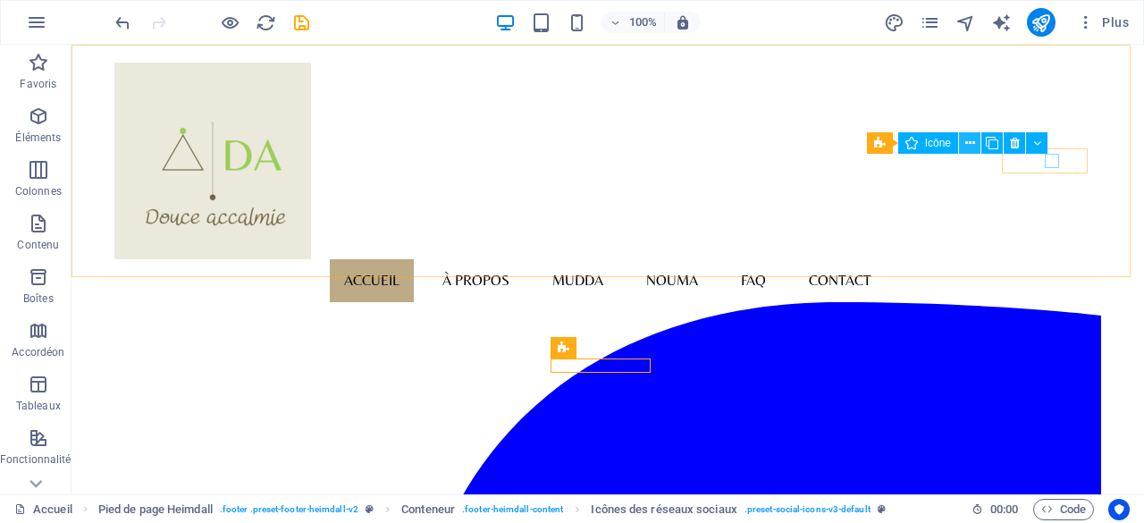
click at [966, 141] on icon at bounding box center [970, 143] width 10 height 19
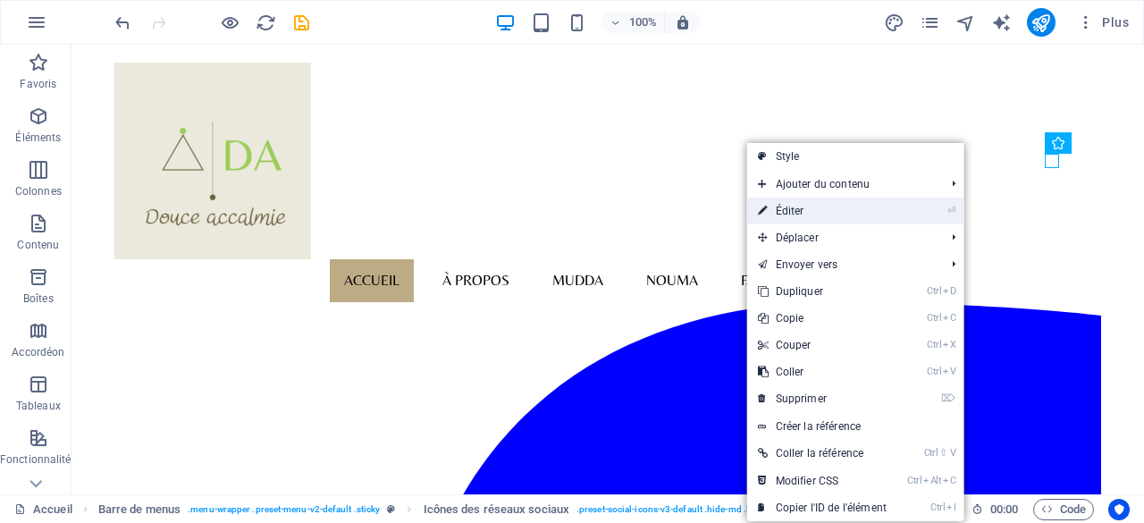
click at [794, 205] on link "⏎ Éditer" at bounding box center [822, 210] width 150 height 27
select select "xMidYMid"
select select "px"
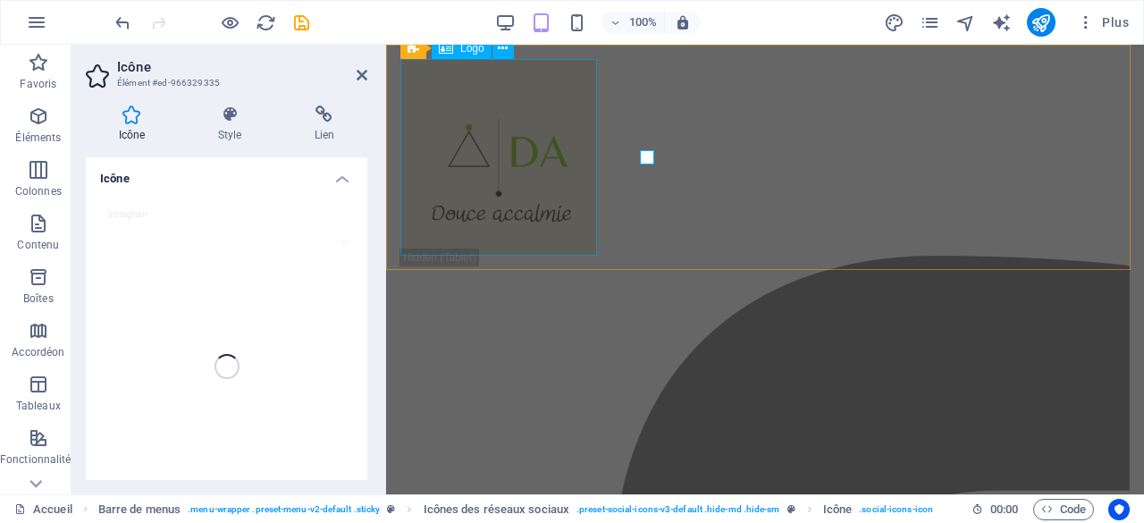
scroll to position [1185, 0]
click at [365, 78] on icon at bounding box center [362, 75] width 11 height 14
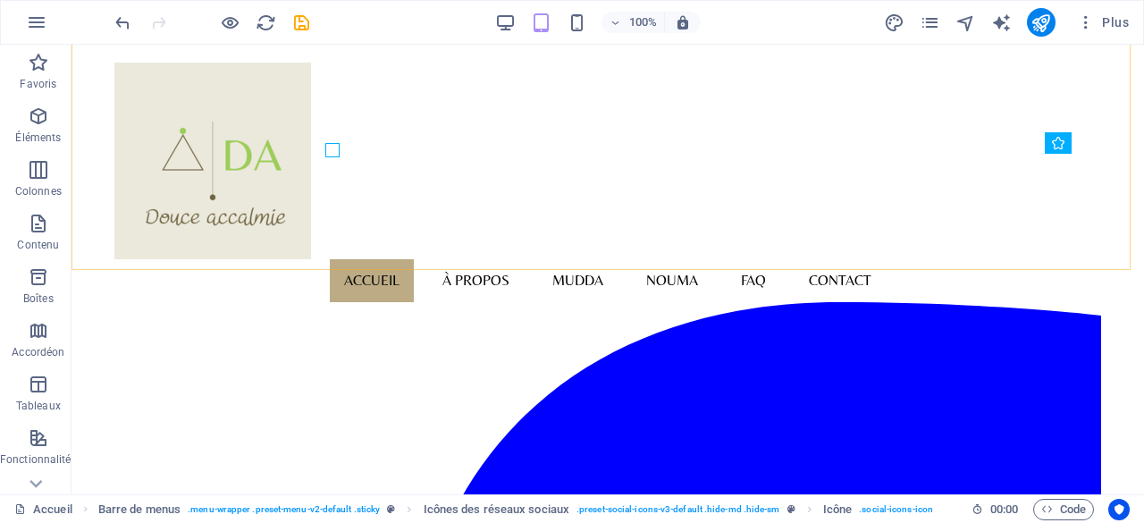
scroll to position [1192, 0]
click at [300, 28] on icon "save" at bounding box center [301, 23] width 21 height 21
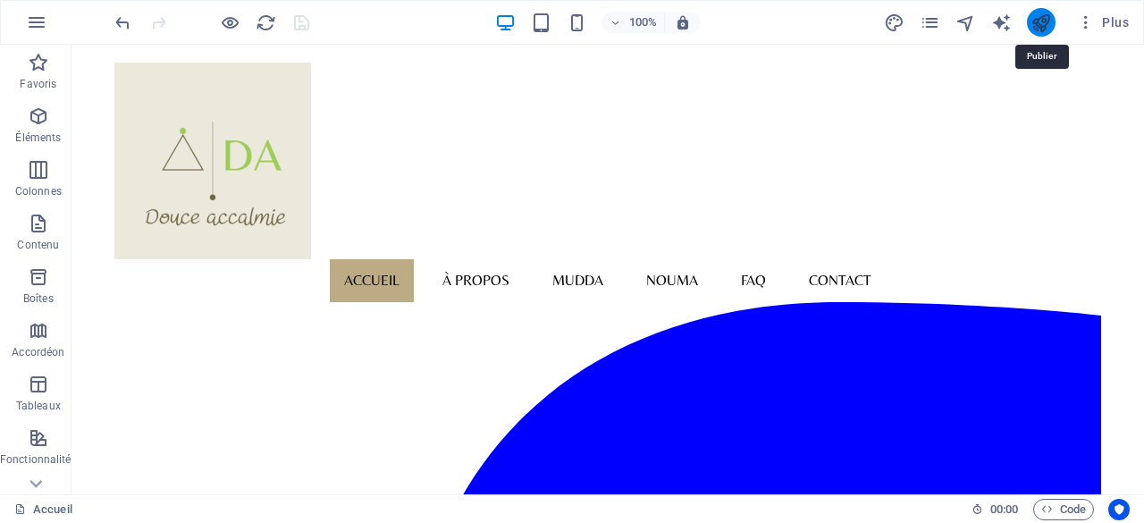
click at [1041, 28] on icon "publish" at bounding box center [1040, 23] width 21 height 21
click at [1041, 24] on icon "publish" at bounding box center [1040, 23] width 21 height 21
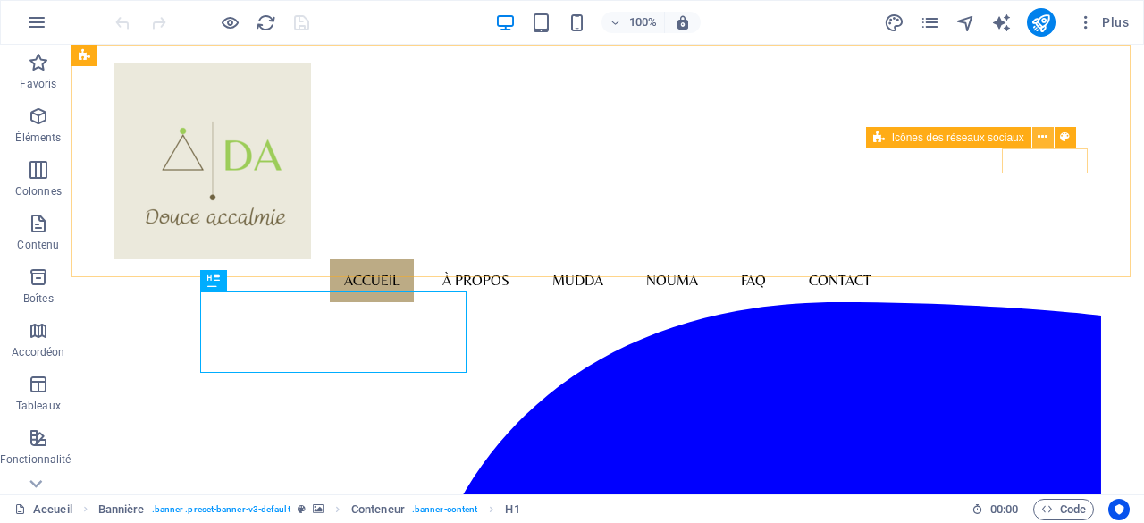
click at [1041, 135] on icon at bounding box center [1042, 137] width 10 height 19
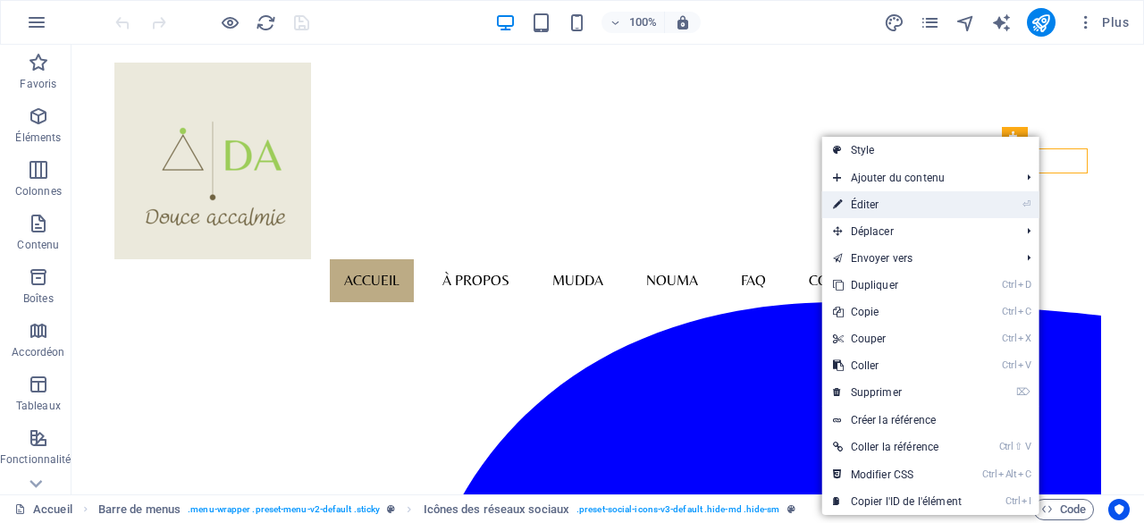
click at [863, 205] on link "⏎ Éditer" at bounding box center [897, 204] width 150 height 27
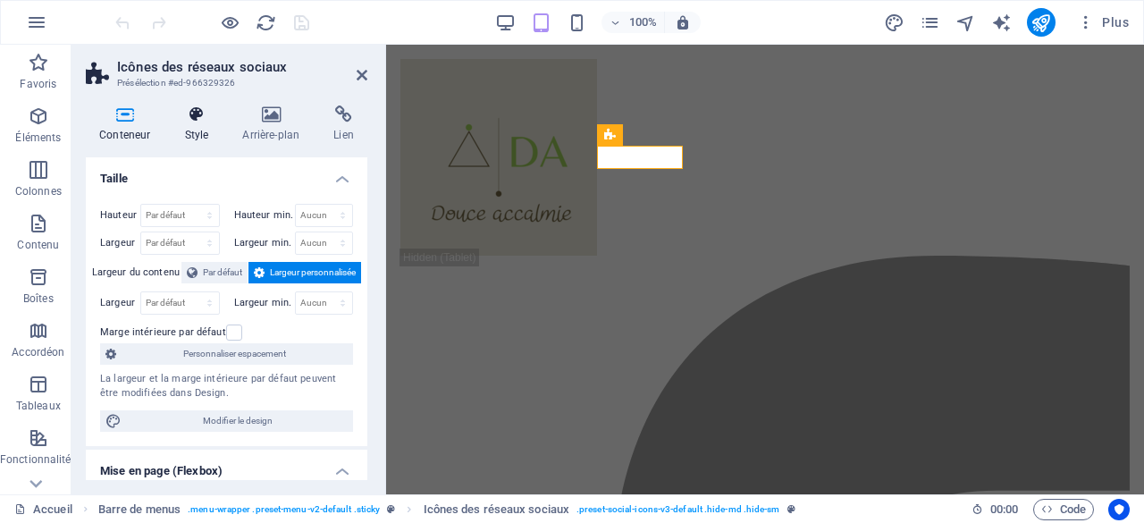
click at [196, 113] on icon at bounding box center [196, 114] width 51 height 18
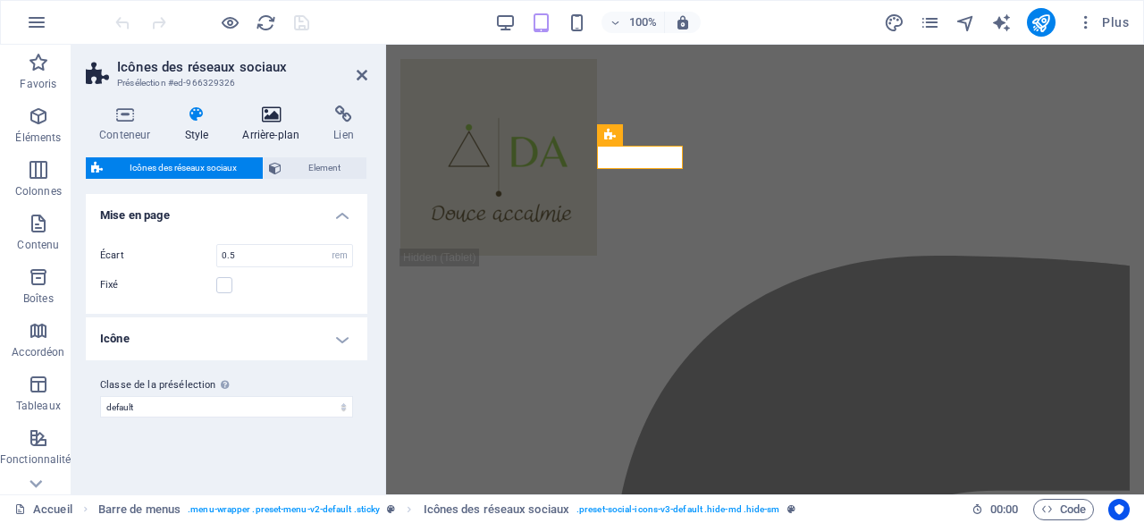
click at [268, 112] on icon at bounding box center [271, 114] width 84 height 18
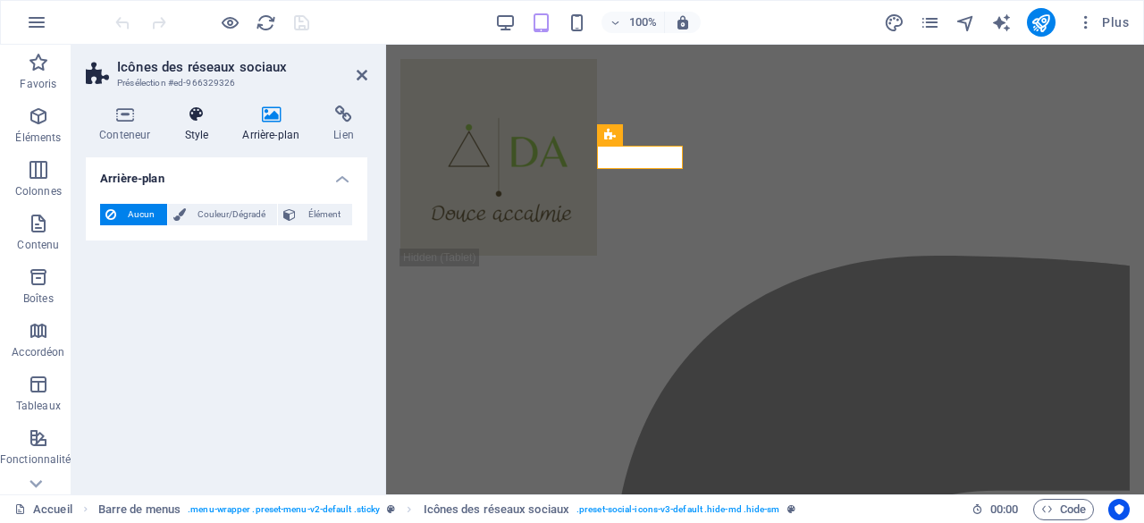
click at [202, 119] on icon at bounding box center [196, 114] width 51 height 18
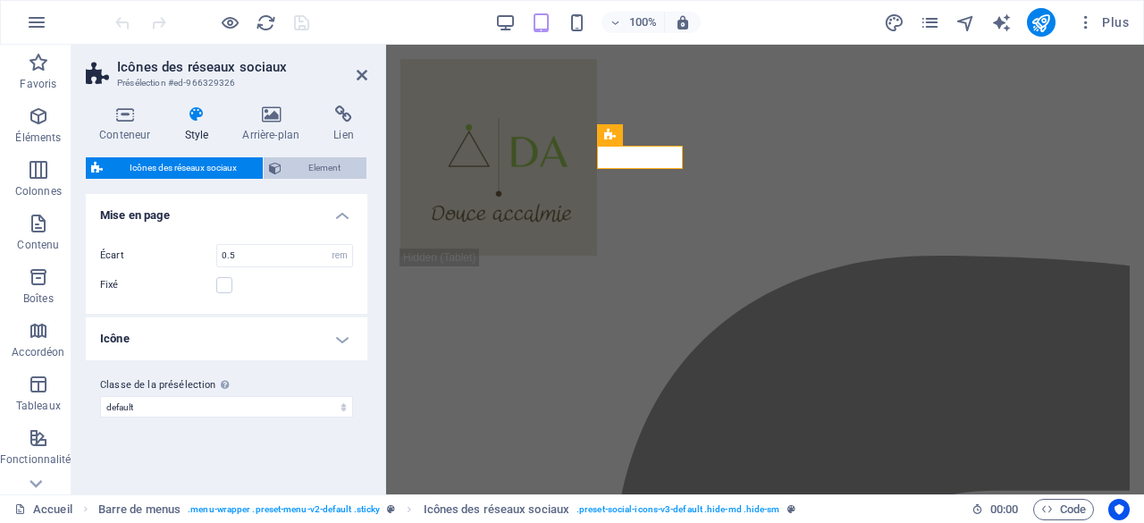
click at [325, 171] on span "Element" at bounding box center [324, 167] width 74 height 21
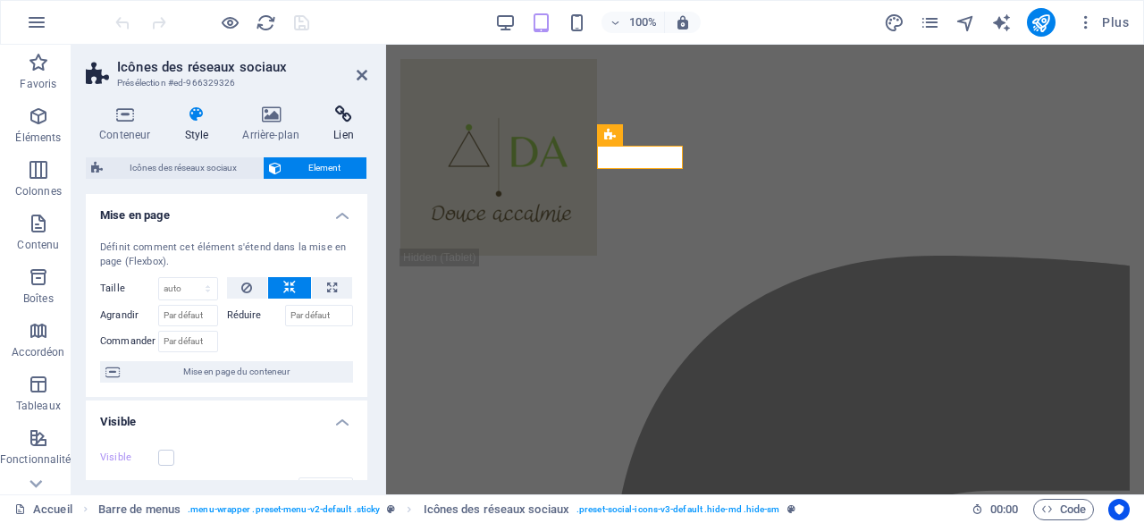
click at [340, 115] on icon at bounding box center [343, 114] width 47 height 18
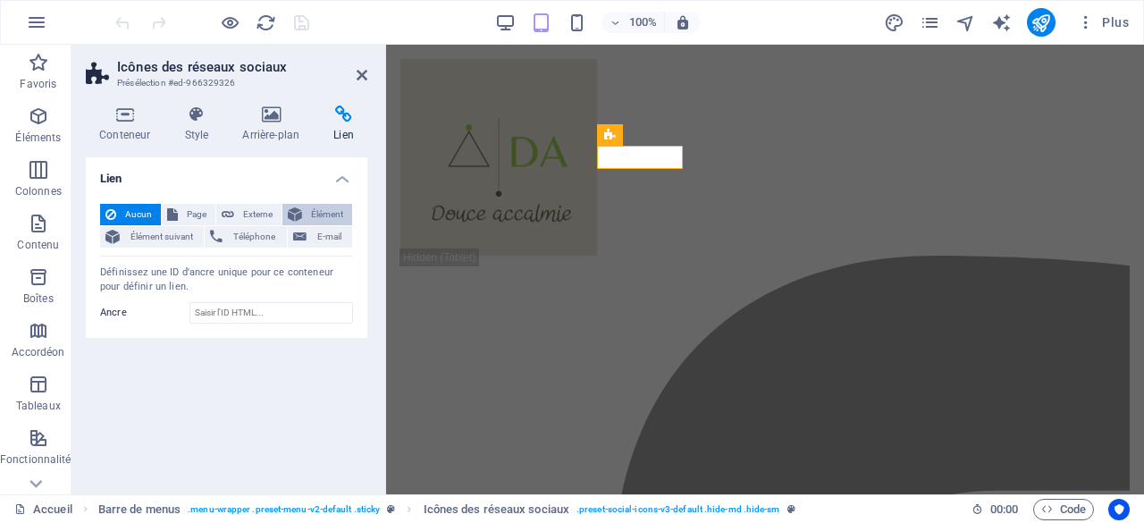
click at [312, 209] on span "Élément" at bounding box center [326, 214] width 39 height 21
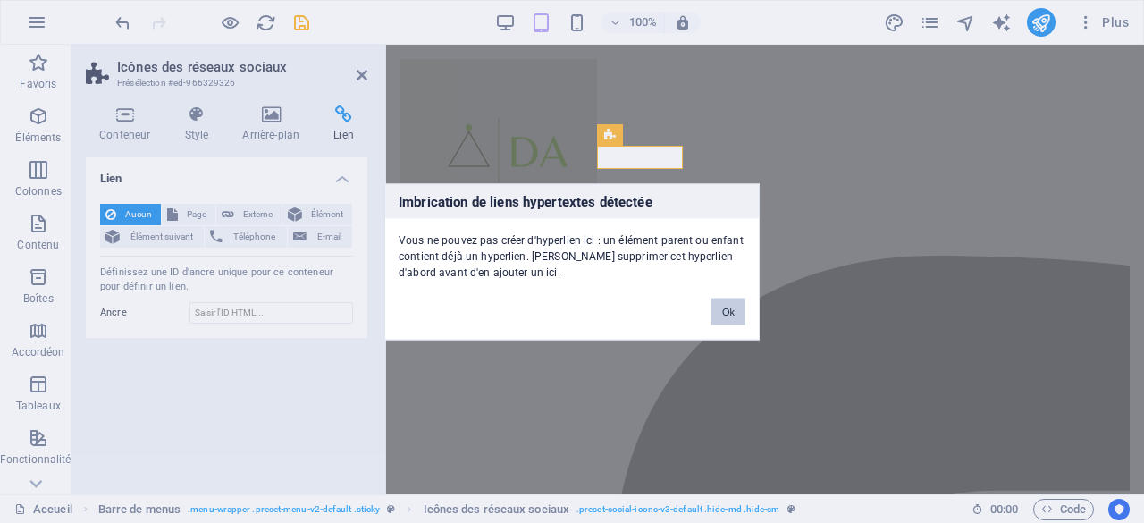
click at [730, 313] on button "Ok" at bounding box center [728, 311] width 34 height 27
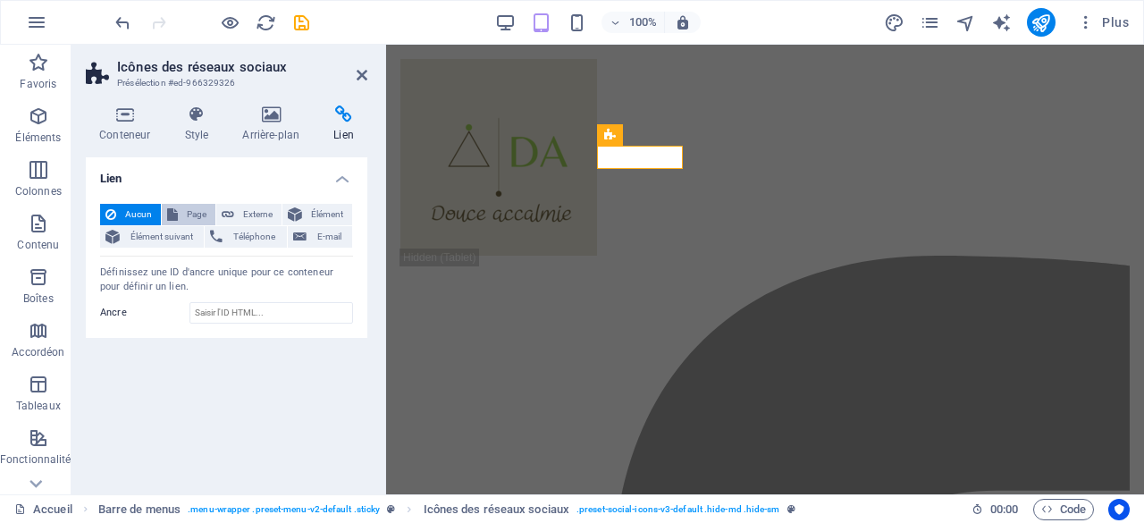
click at [189, 212] on span "Page" at bounding box center [196, 214] width 27 height 21
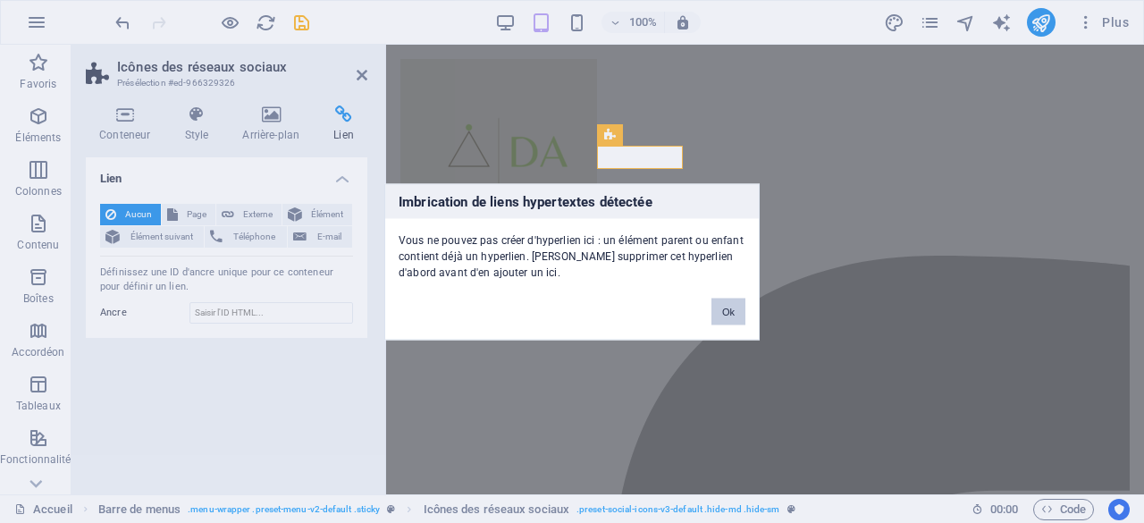
click at [731, 320] on button "Ok" at bounding box center [728, 311] width 34 height 27
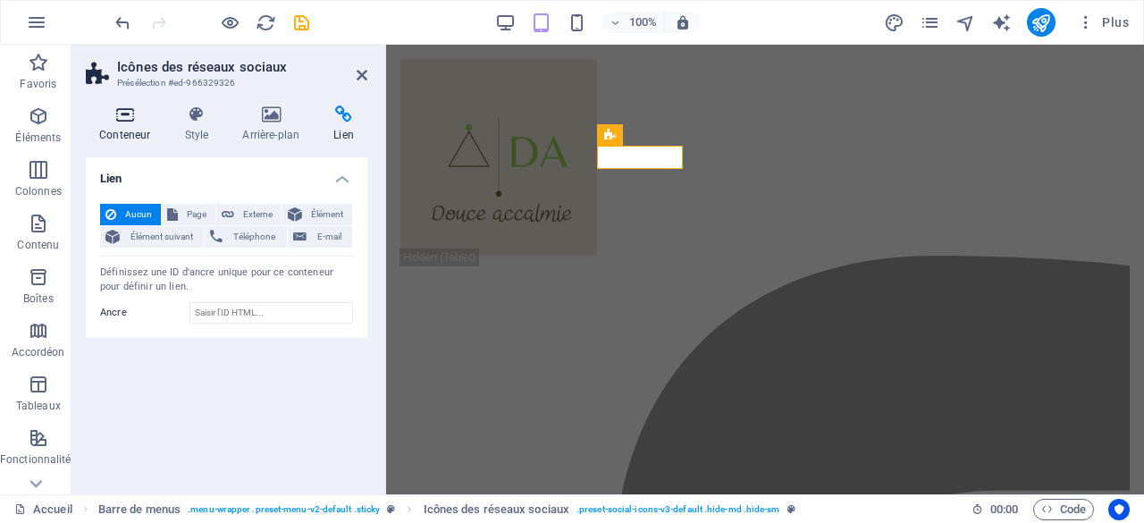
click at [132, 116] on icon at bounding box center [125, 114] width 78 height 18
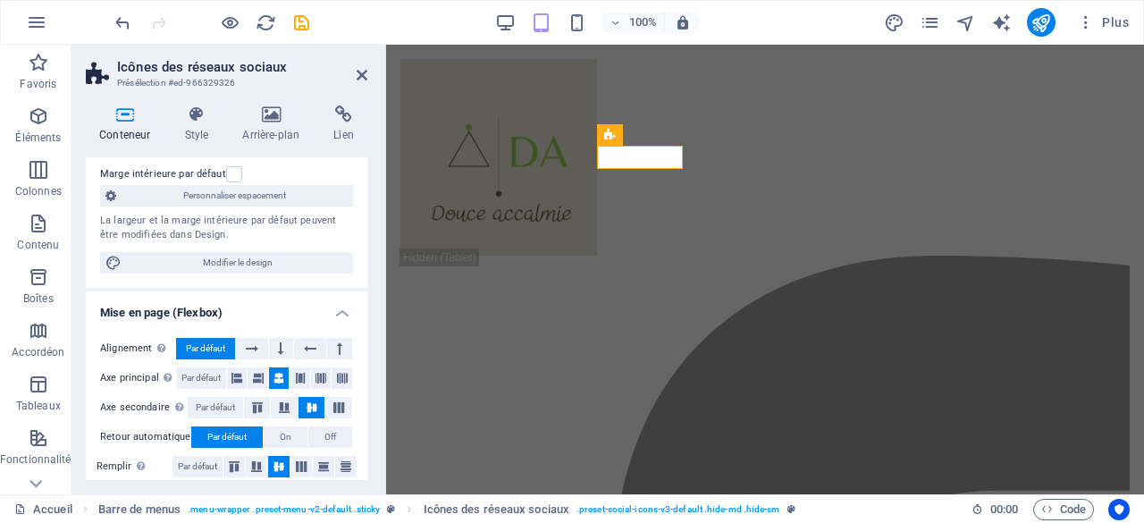
scroll to position [63, 0]
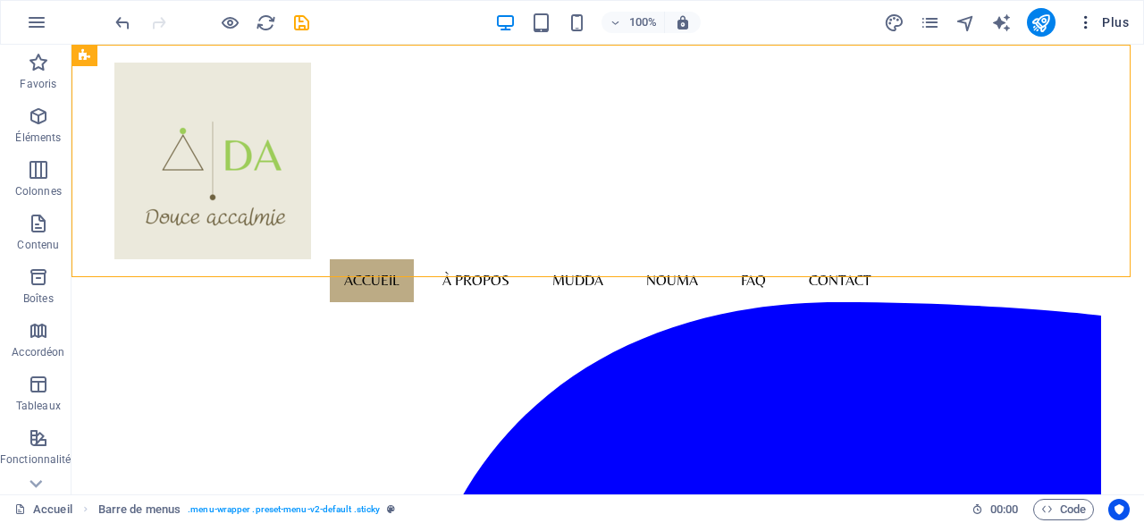
click at [1107, 21] on span "Plus" at bounding box center [1103, 22] width 52 height 18
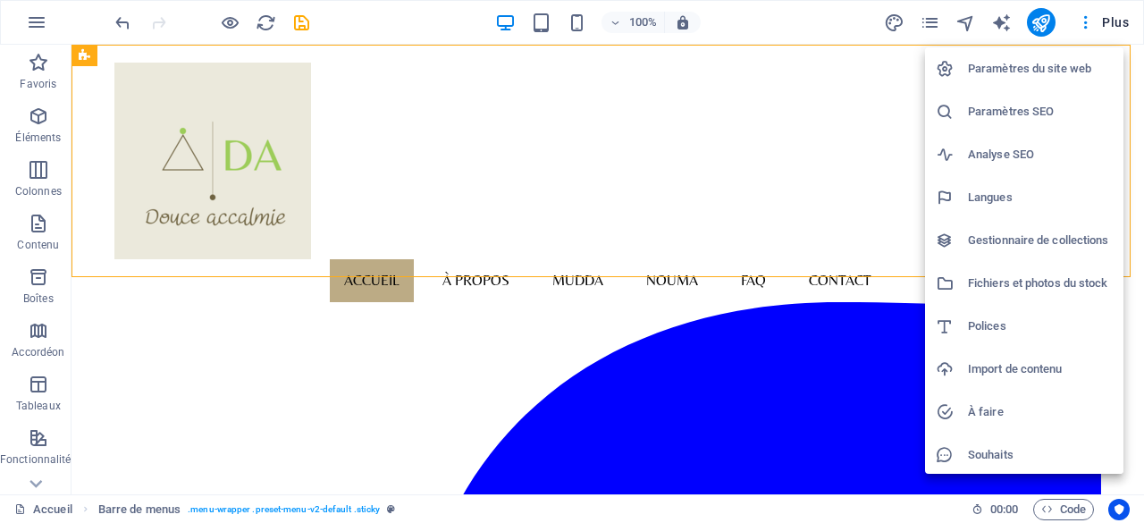
click at [1038, 68] on h6 "Paramètres du site web" at bounding box center [1040, 68] width 145 height 21
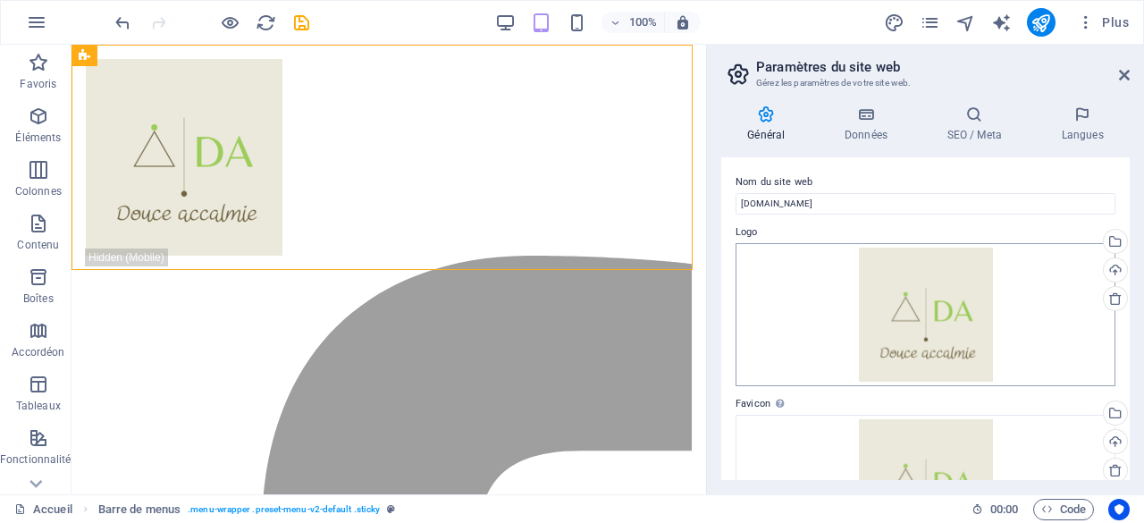
scroll to position [0, 0]
click at [965, 123] on h4 "SEO / Meta" at bounding box center [977, 124] width 114 height 38
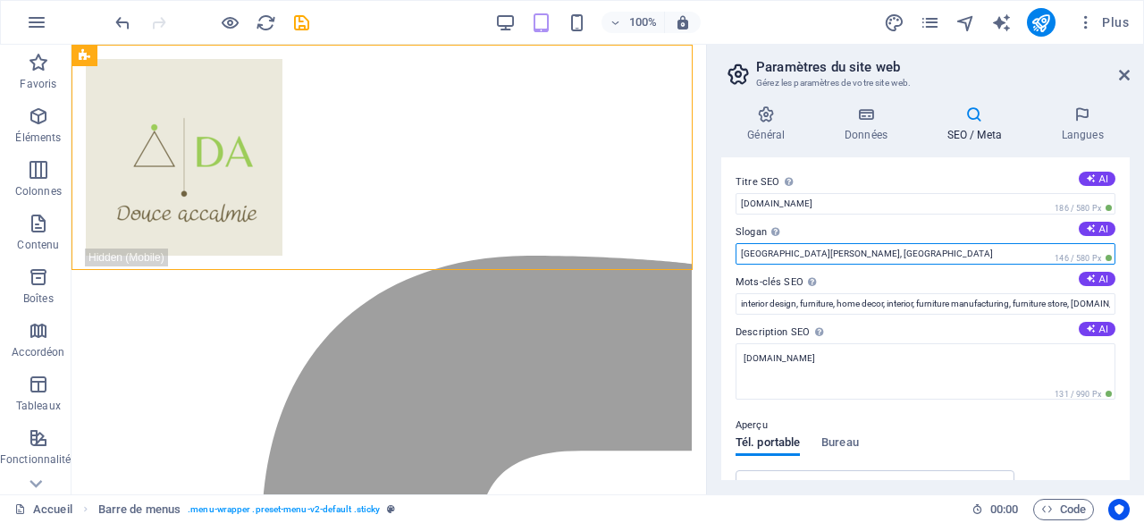
drag, startPoint x: 825, startPoint y: 255, endPoint x: 708, endPoint y: 265, distance: 117.5
click at [708, 265] on aside "Paramètres du site web Gérez les paramètres de votre site web. Général Données …" at bounding box center [925, 269] width 438 height 449
type input "Déposer une intention"
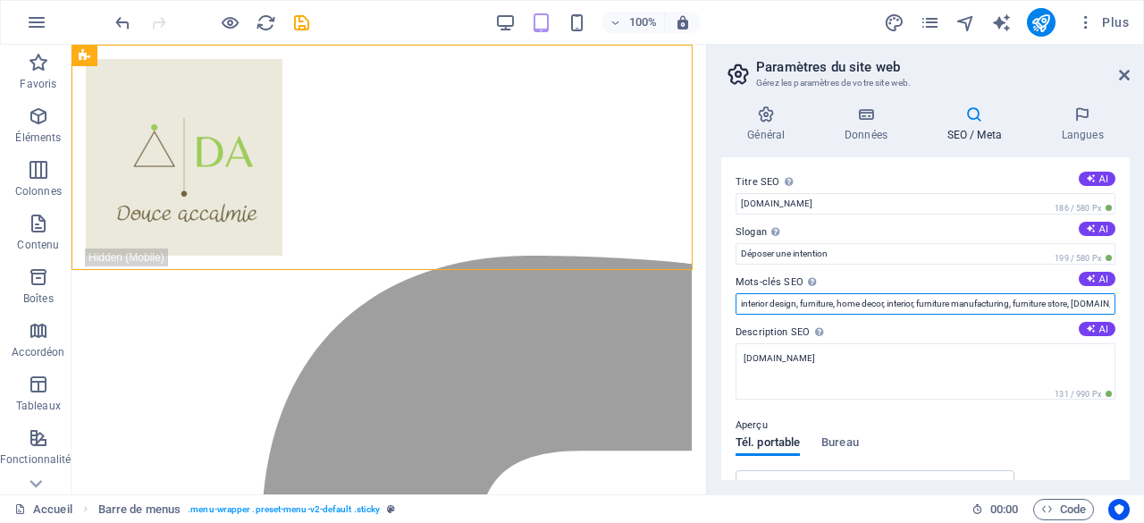
scroll to position [0, 122]
drag, startPoint x: 740, startPoint y: 305, endPoint x: 1143, endPoint y: 310, distance: 403.0
click at [1143, 310] on div "Général Données SEO / Meta Langues Nom du site web douce-accalmie.com Logo Glis…" at bounding box center [925, 292] width 437 height 403
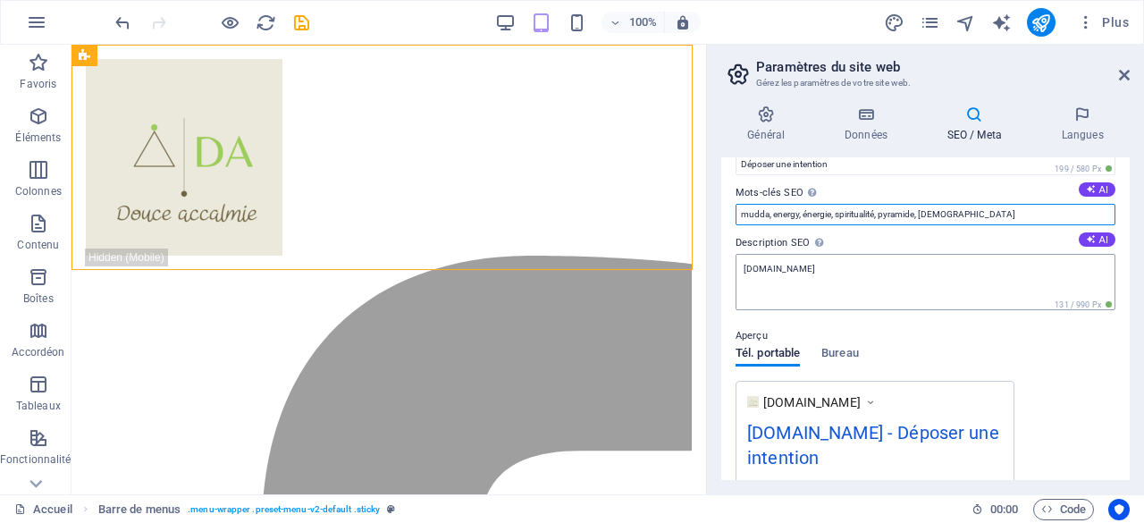
type input "mudda, energy, énergie, spiritualité, pyramide, zen"
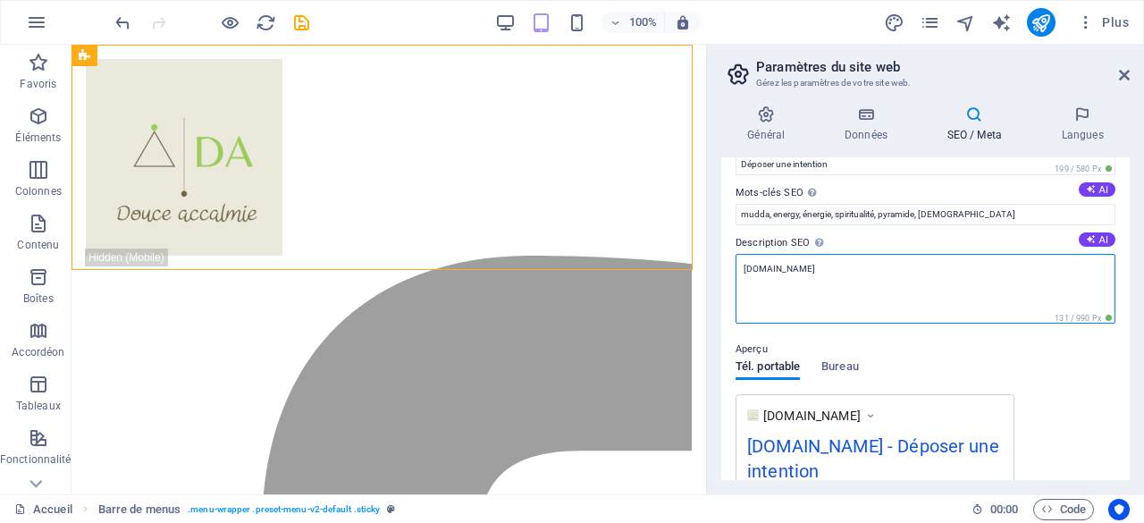
drag, startPoint x: 849, startPoint y: 277, endPoint x: 711, endPoint y: 277, distance: 137.6
click at [711, 277] on div "Général Données SEO / Meta Langues Nom du site web douce-accalmie.com Logo Glis…" at bounding box center [925, 292] width 437 height 403
paste textarea "des objets qui apaisent l’âme et éveillent l’énergie"
click at [749, 266] on textarea "des objets qui apaisent l’âme et éveillent l’énergie" at bounding box center [925, 289] width 380 height 70
click at [744, 264] on textarea "Des objets qui apaisent l’âme et éveillent l’énergie" at bounding box center [925, 289] width 380 height 70
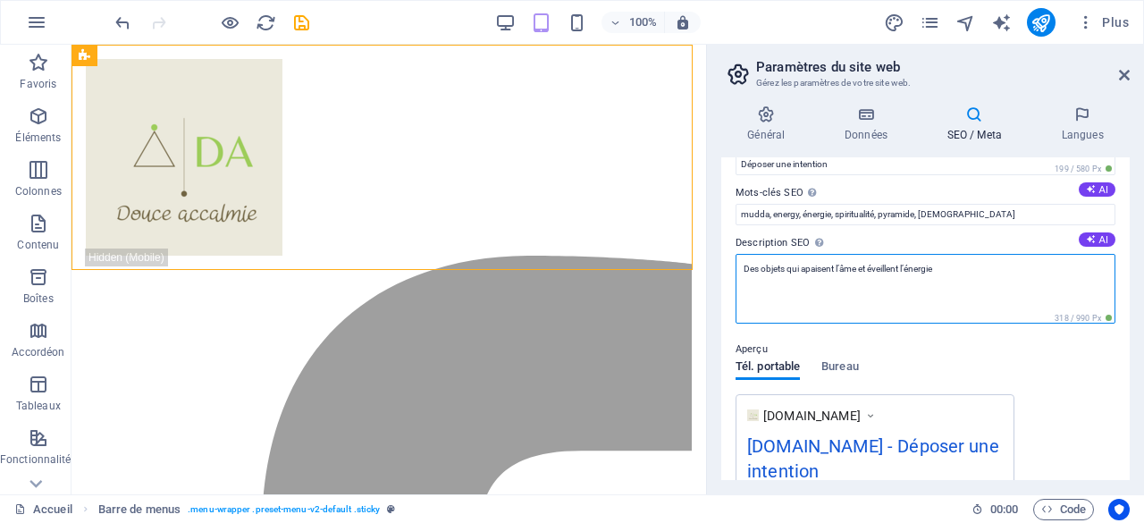
click at [957, 263] on textarea "Des objets qui apaisent l’âme et éveillent l’énergie" at bounding box center [925, 289] width 380 height 70
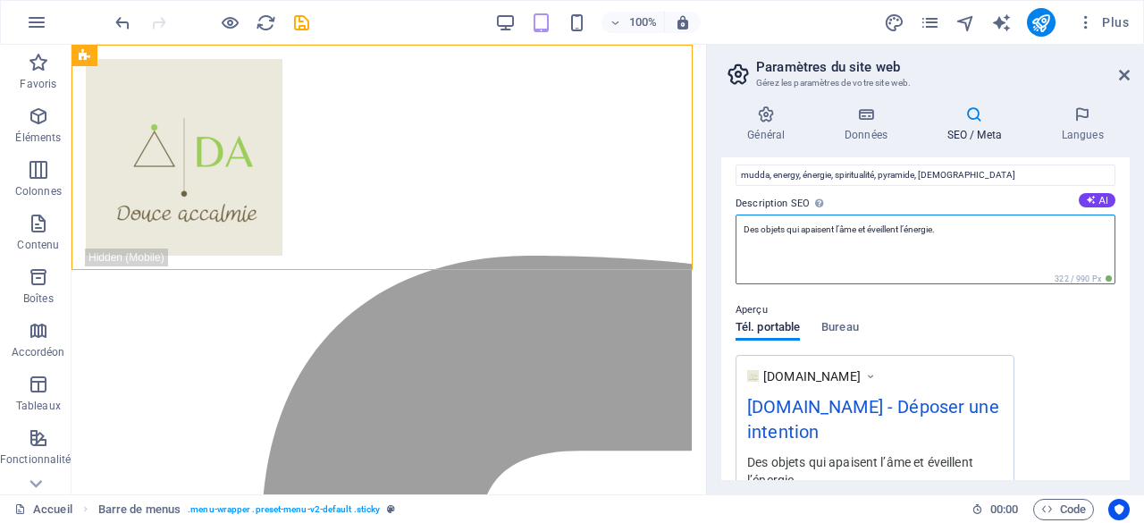
scroll to position [0, 0]
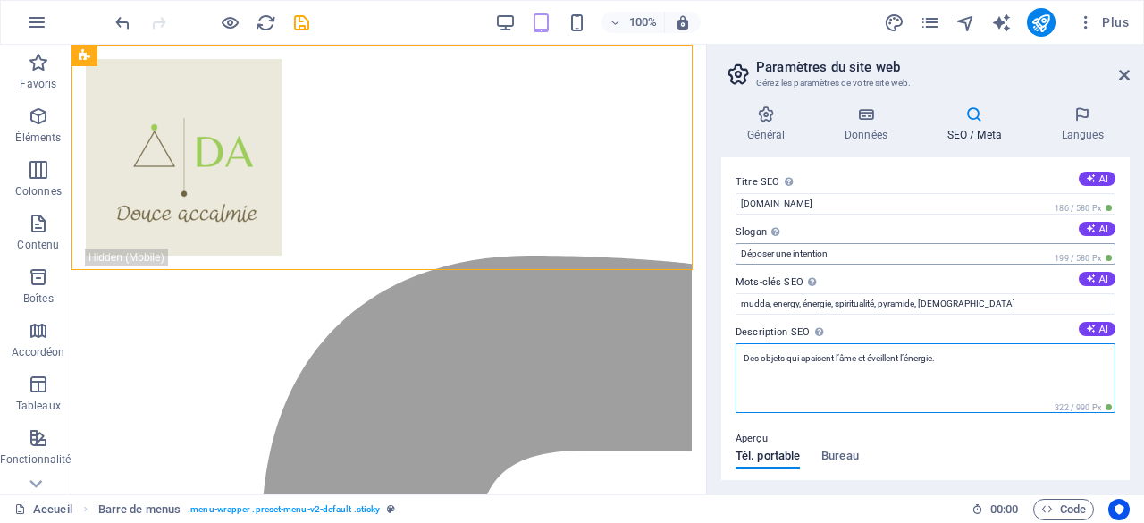
type textarea "Des objets qui apaisent l’âme et éveillent l’énergie."
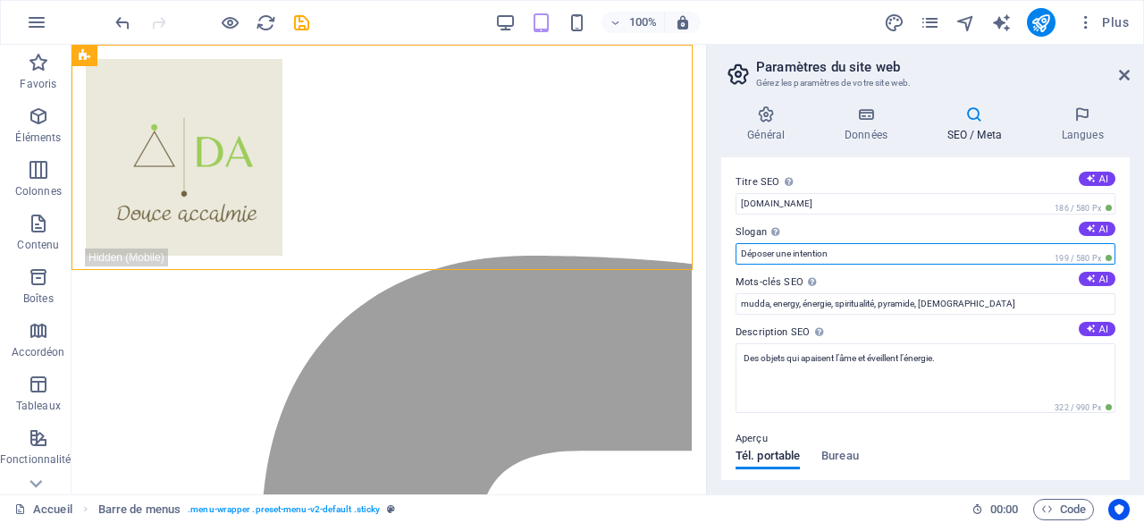
click at [833, 250] on input "Déposer une intention" at bounding box center [925, 253] width 380 height 21
drag, startPoint x: 838, startPoint y: 250, endPoint x: 713, endPoint y: 259, distance: 125.4
click at [713, 259] on div "Général Données SEO / Meta Langues Nom du site web douce-accalmie.com Logo Glis…" at bounding box center [925, 292] width 437 height 403
type input "Énergie et bien-être"
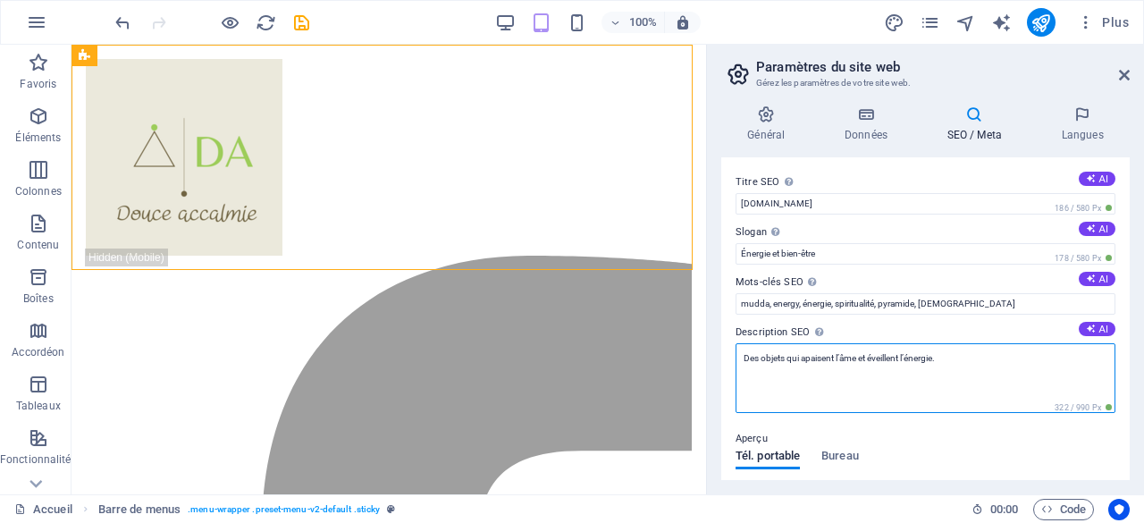
drag, startPoint x: 744, startPoint y: 358, endPoint x: 756, endPoint y: 358, distance: 11.6
click at [756, 358] on textarea "Des objets qui apaisent l’âme et éveillent l’énergie." at bounding box center [925, 378] width 380 height 70
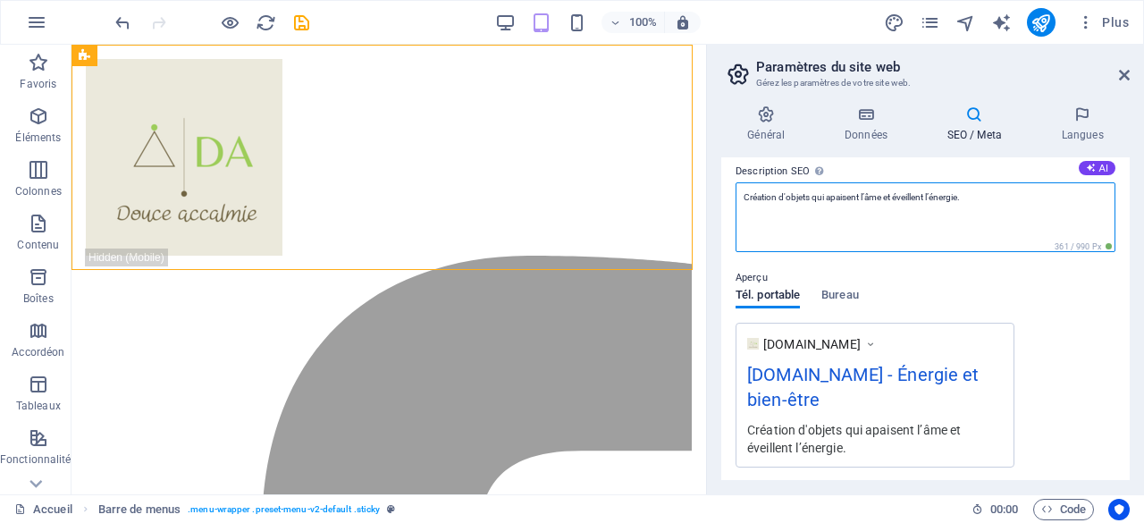
scroll to position [31, 0]
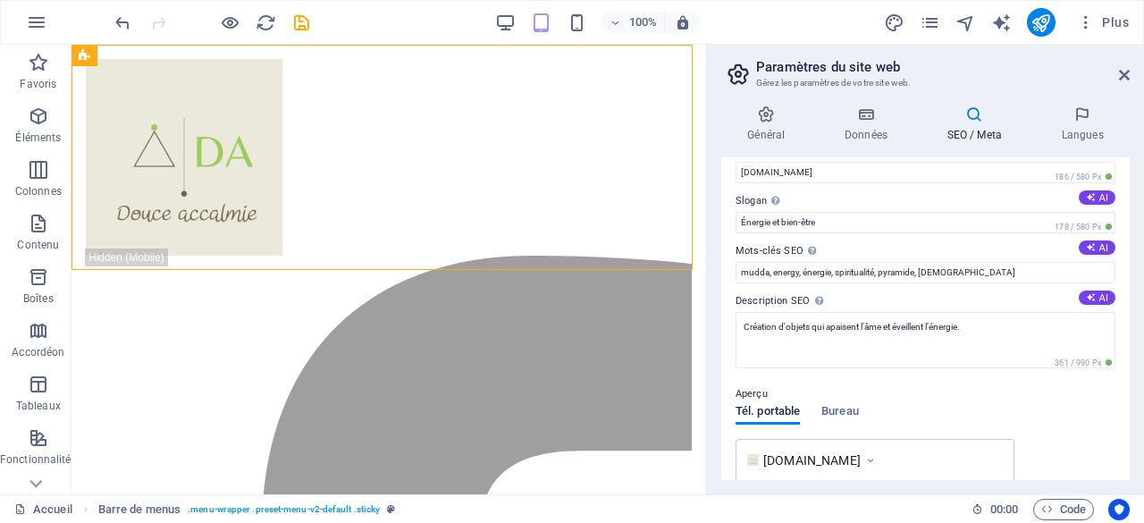
click at [1004, 380] on div "Titre SEO Titre du site web. Optez pour un titre qui se démarque dans les résul…" at bounding box center [925, 318] width 408 height 323
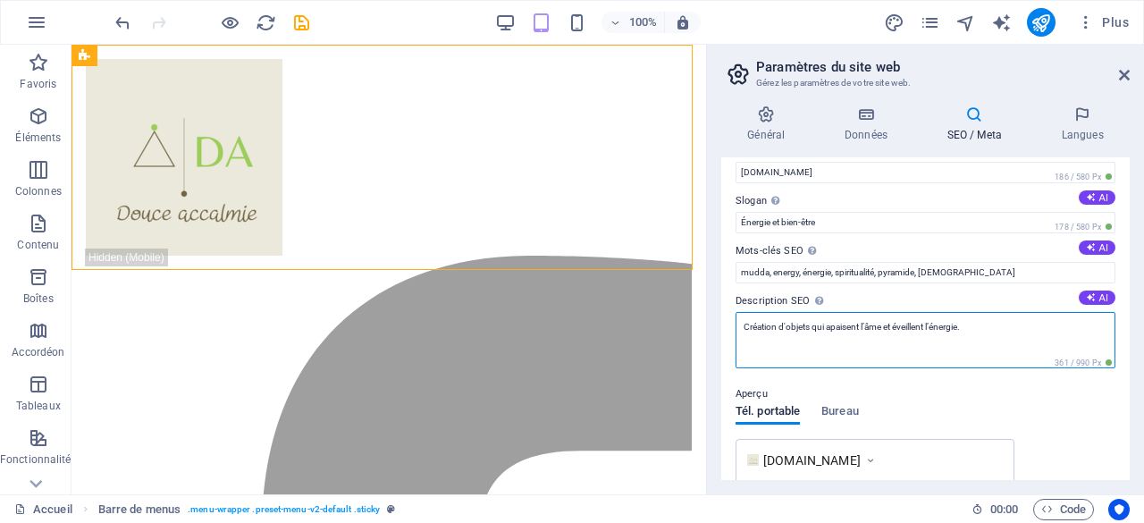
click at [937, 323] on textarea "Création d'objets qui apaisent l’âme et éveillent l’énergie." at bounding box center [925, 340] width 380 height 56
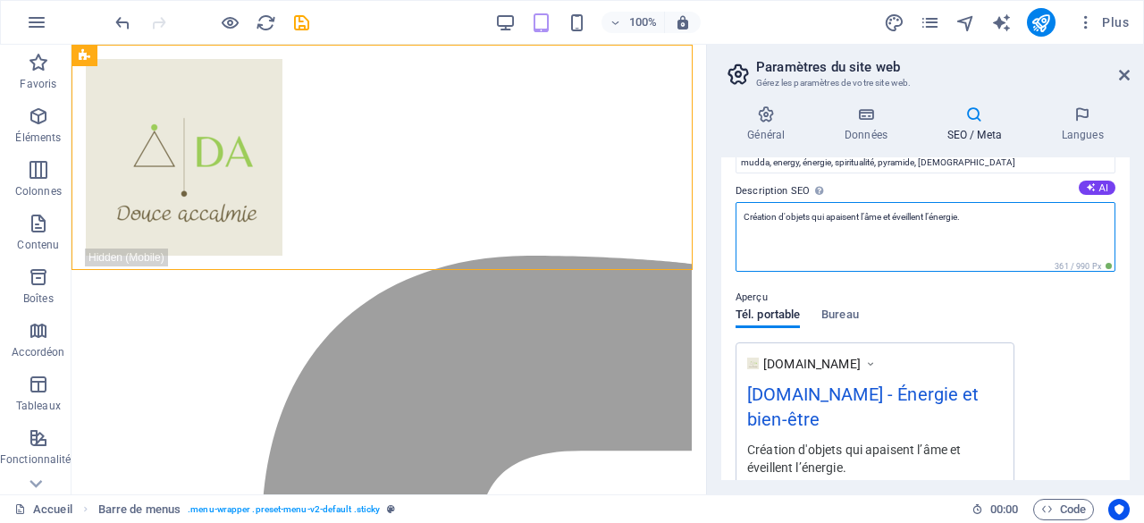
scroll to position [121, 0]
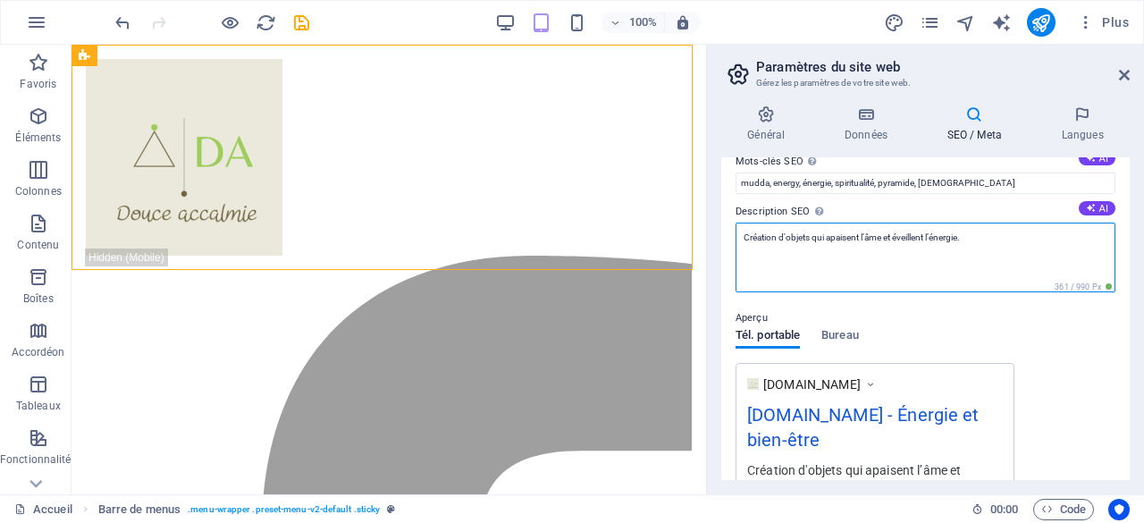
click at [987, 244] on textarea "Création d'objets qui apaisent l’âme et éveillent l’énergie." at bounding box center [925, 257] width 380 height 70
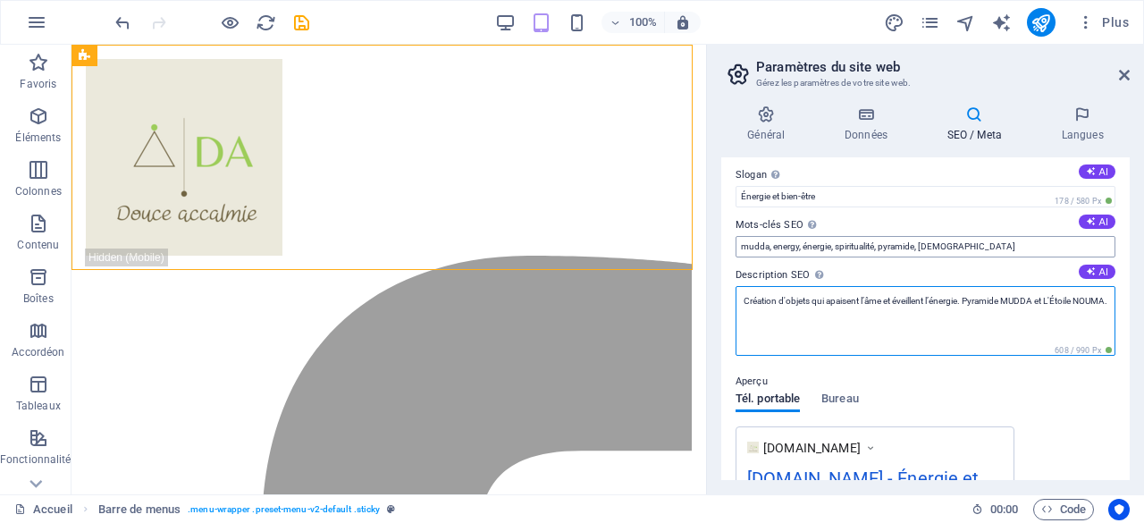
scroll to position [0, 0]
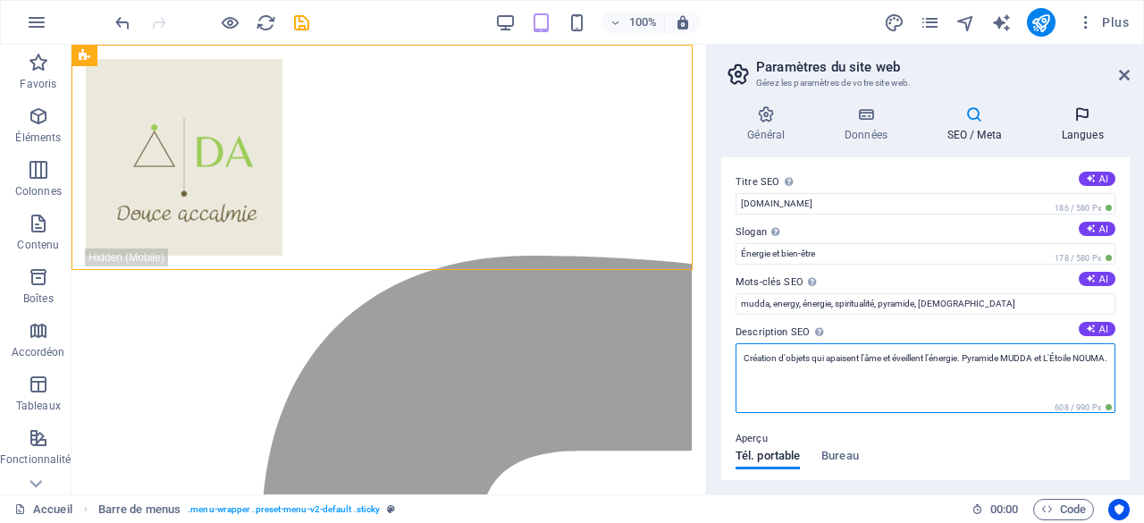
type textarea "Création d'objets qui apaisent l’âme et éveillent l’énergie. Pyramide MUDDA et …"
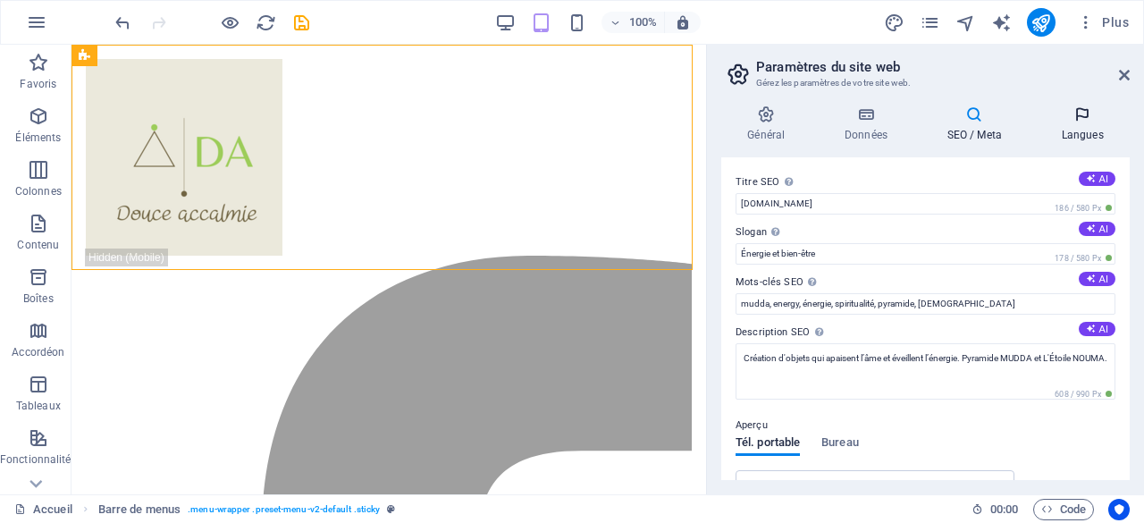
click at [1081, 116] on icon at bounding box center [1082, 114] width 95 height 18
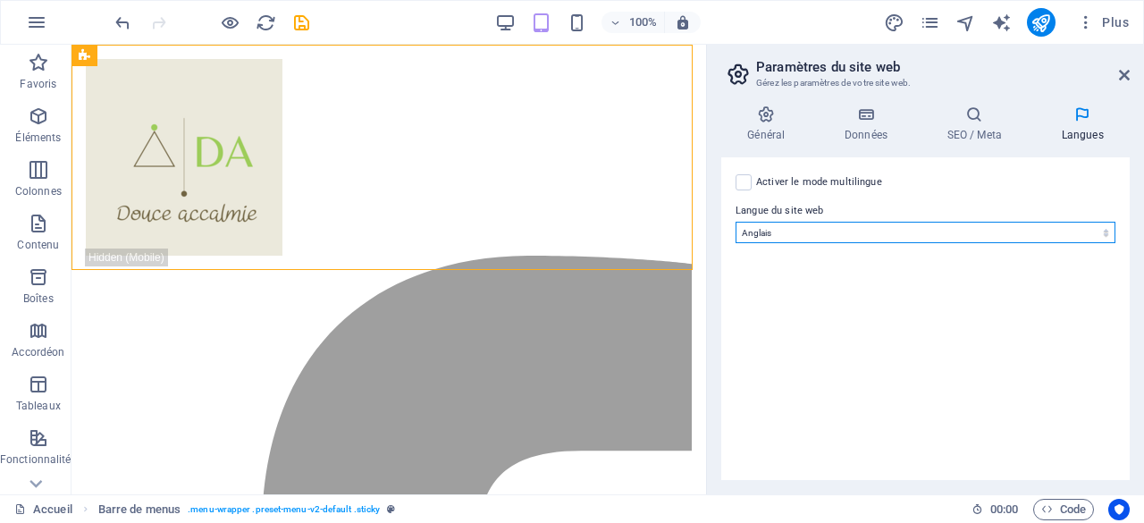
click at [835, 229] on select "Abkhazian Afar Afrikaans Akan Albanais Allemand Amharic Anglais Arabe Aragonese…" at bounding box center [925, 232] width 380 height 21
select select "50"
click at [735, 222] on select "Abkhazian Afar Afrikaans Akan Albanais Allemand Amharic Anglais Arabe Aragonese…" at bounding box center [925, 232] width 380 height 21
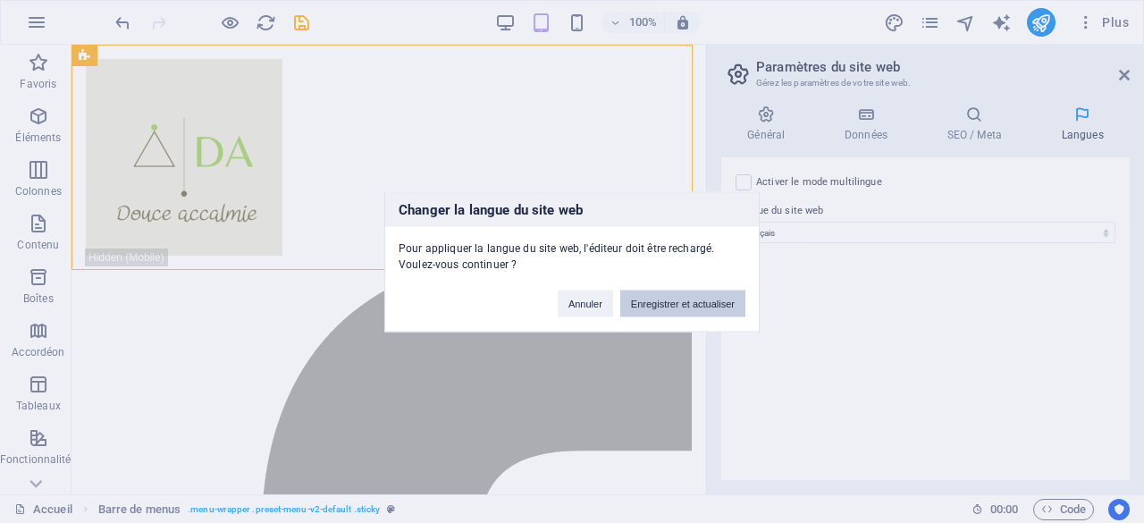
click at [689, 305] on button "Enregistrer et actualiser" at bounding box center [682, 302] width 125 height 27
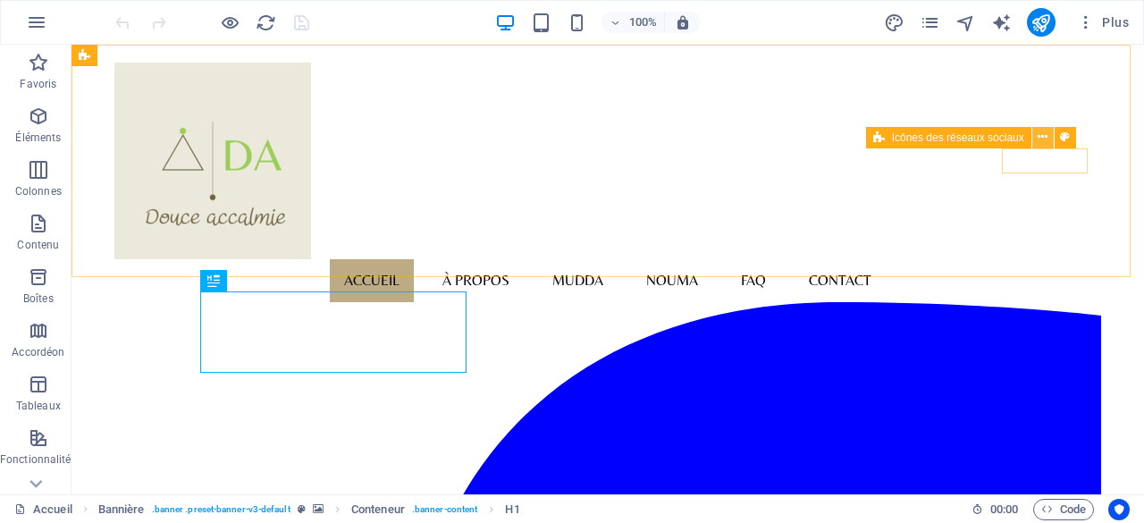
click at [1042, 137] on icon at bounding box center [1042, 137] width 10 height 19
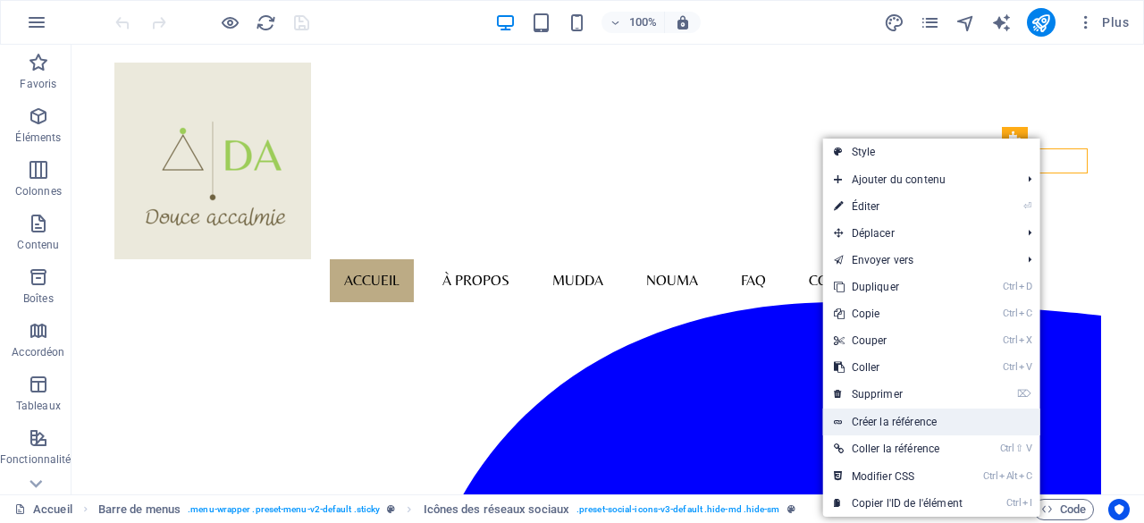
click at [910, 419] on link "Créer la référence" at bounding box center [931, 421] width 217 height 27
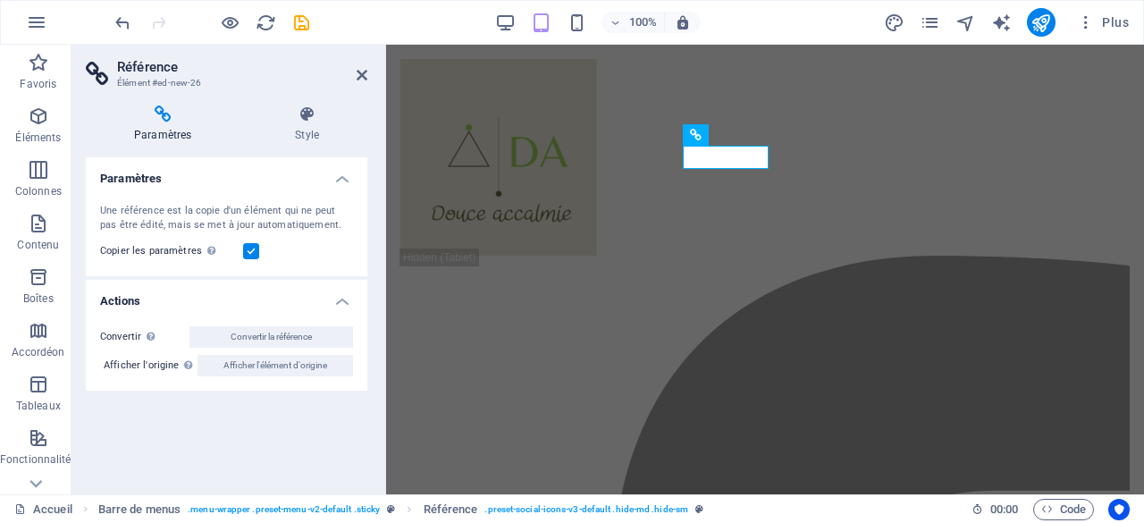
click at [368, 76] on aside "Référence Élément #ed-new-26 Paramètres Style Paramètres Une référence est la c…" at bounding box center [228, 269] width 315 height 449
click at [365, 76] on icon at bounding box center [362, 75] width 11 height 14
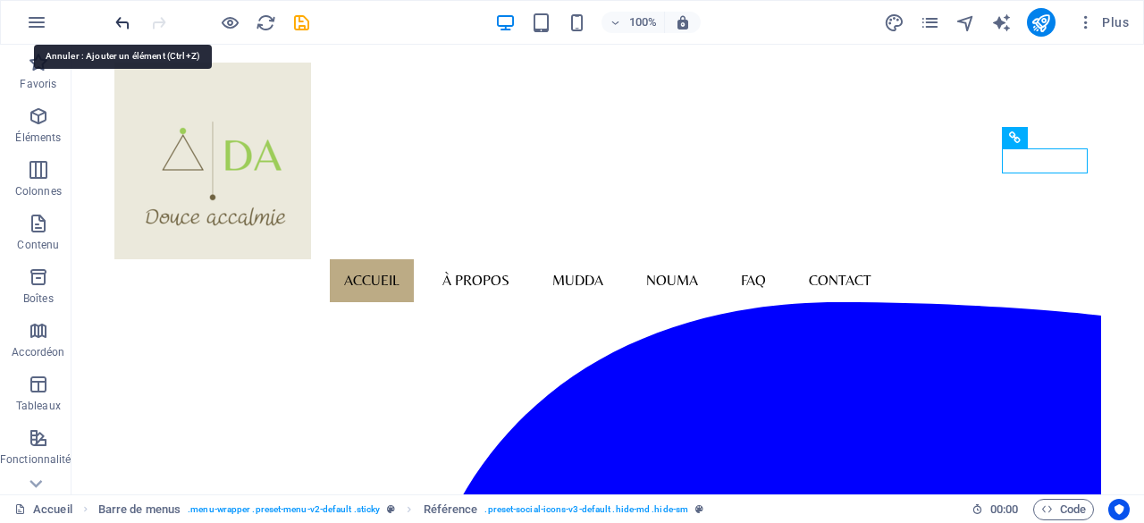
click at [123, 24] on icon "undo" at bounding box center [123, 23] width 21 height 21
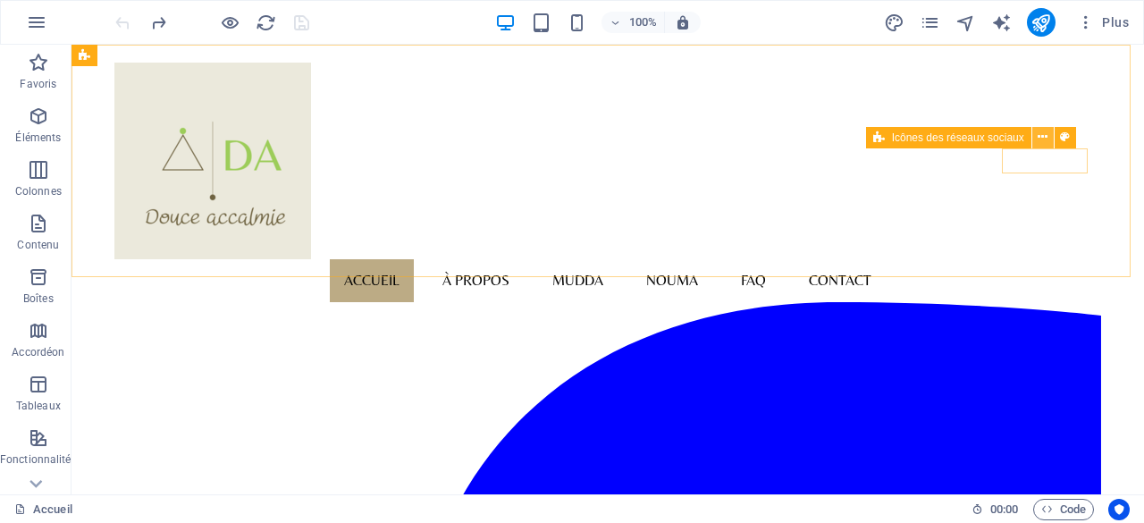
click at [1044, 132] on icon at bounding box center [1042, 137] width 10 height 19
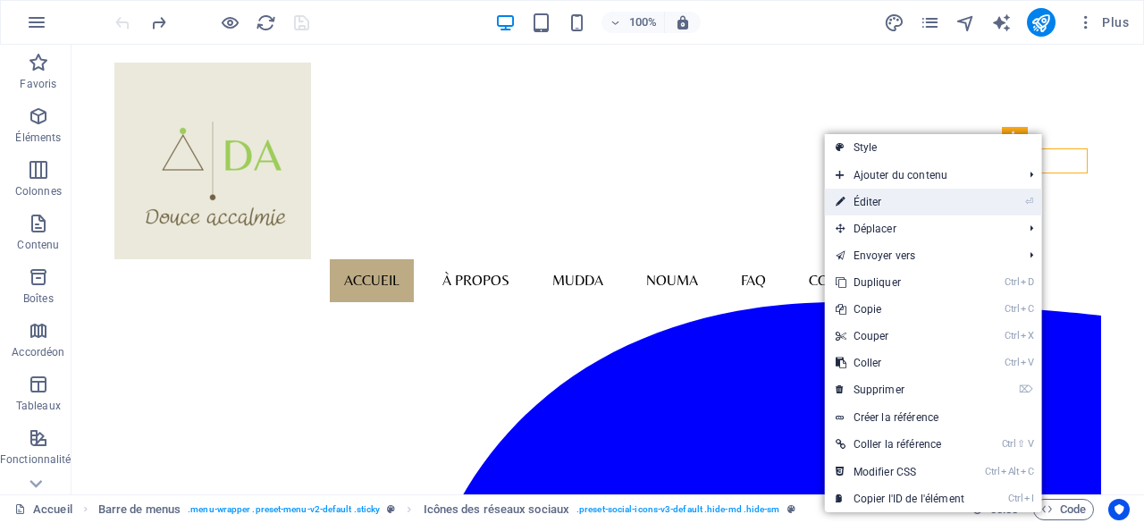
click at [885, 198] on link "⏎ Éditer" at bounding box center [900, 202] width 150 height 27
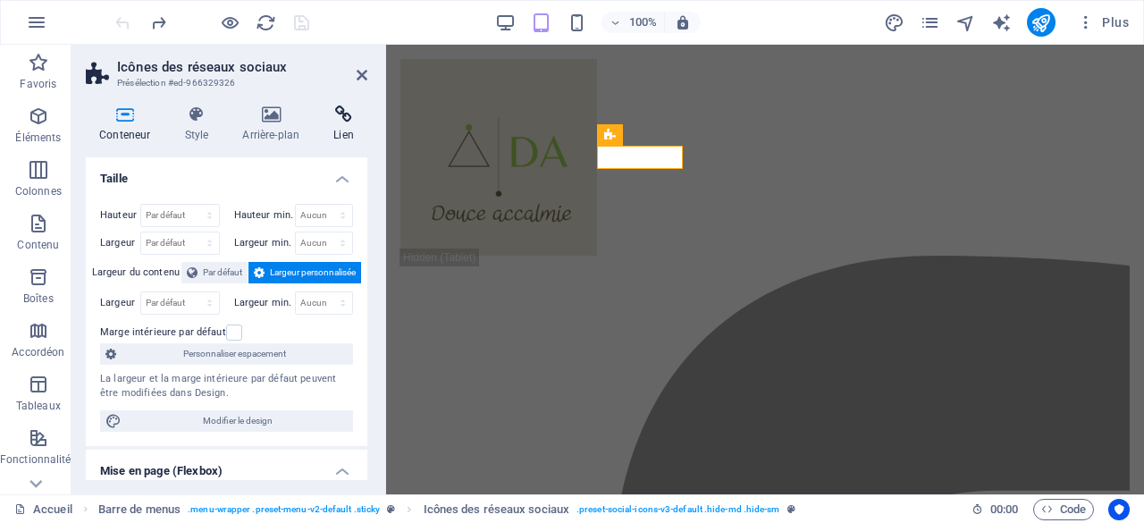
click at [352, 119] on icon at bounding box center [343, 114] width 47 height 18
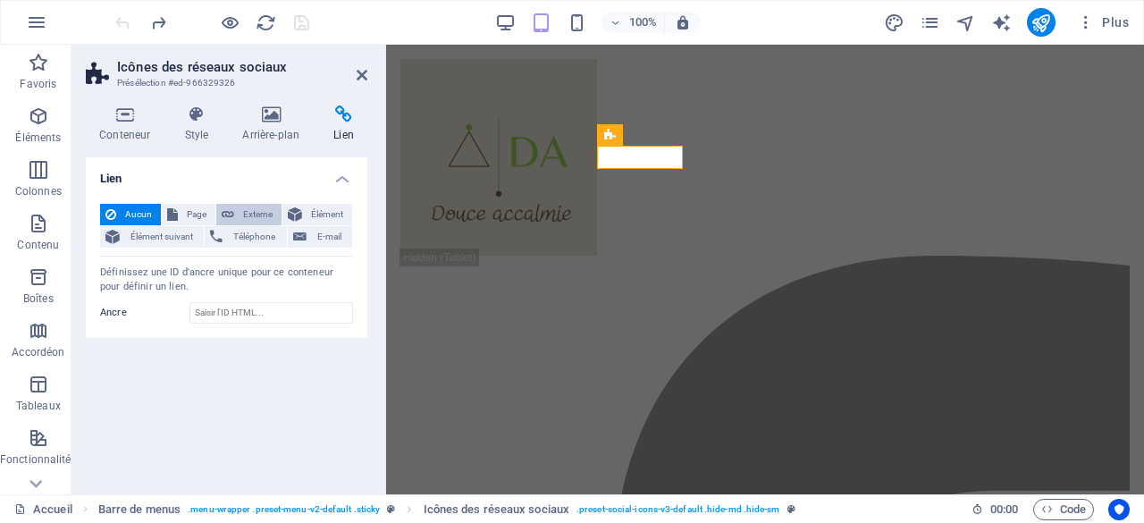
click at [245, 212] on span "Externe" at bounding box center [257, 214] width 37 height 21
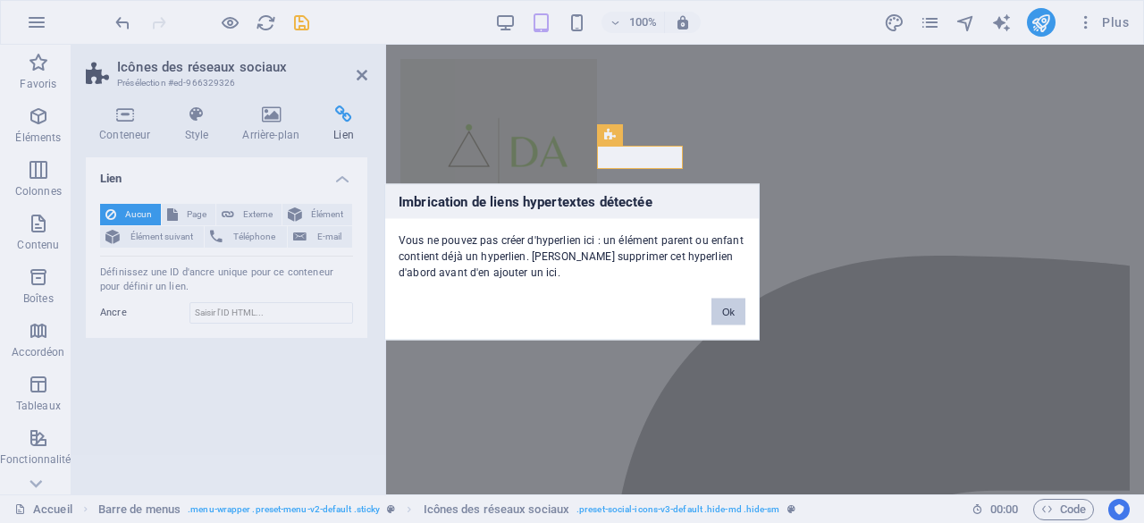
click at [731, 317] on button "Ok" at bounding box center [728, 311] width 34 height 27
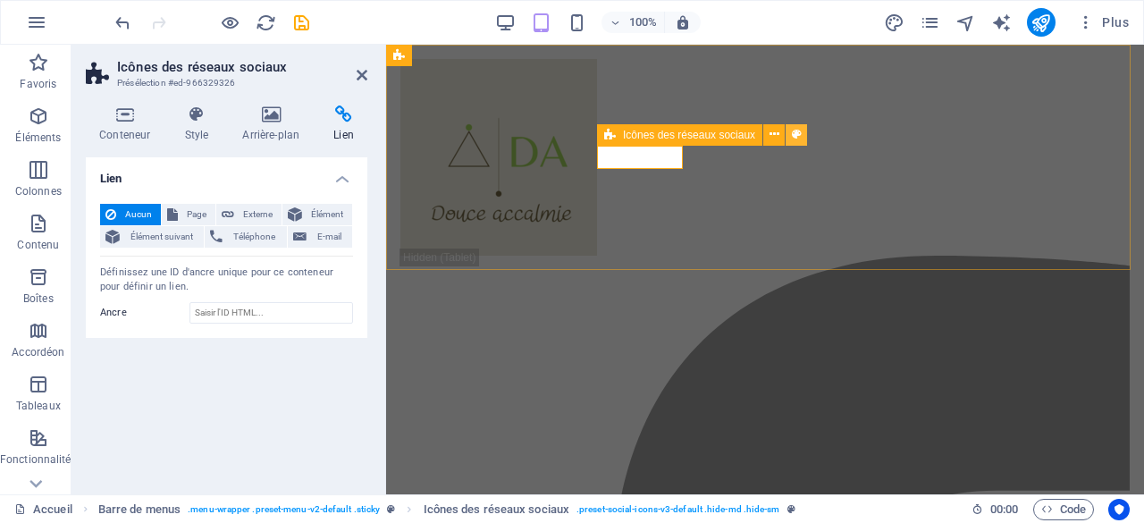
click at [799, 132] on icon at bounding box center [797, 134] width 10 height 19
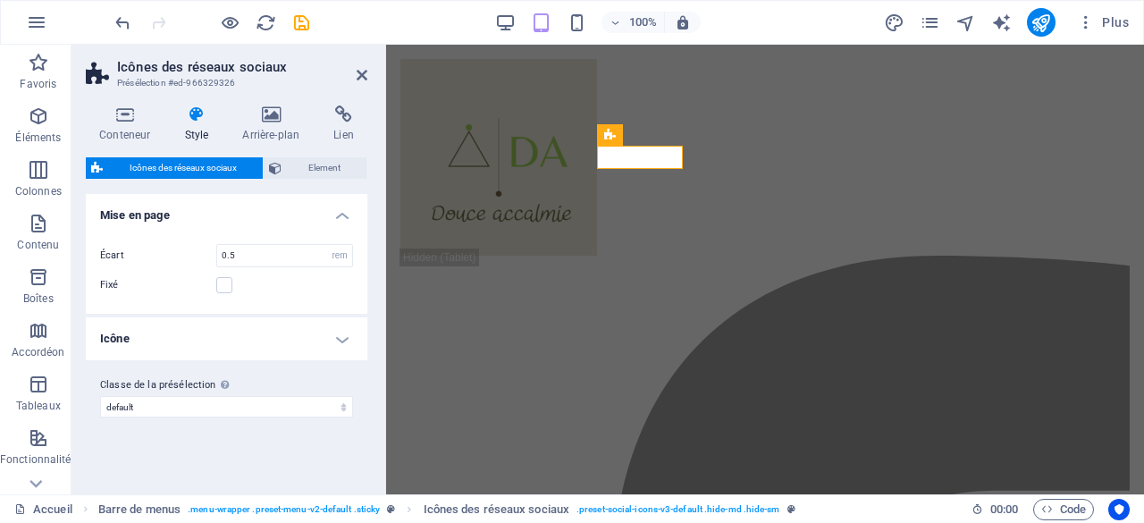
click at [184, 122] on icon at bounding box center [196, 114] width 51 height 18
click at [209, 119] on icon at bounding box center [196, 114] width 51 height 18
click at [281, 119] on icon at bounding box center [271, 114] width 84 height 18
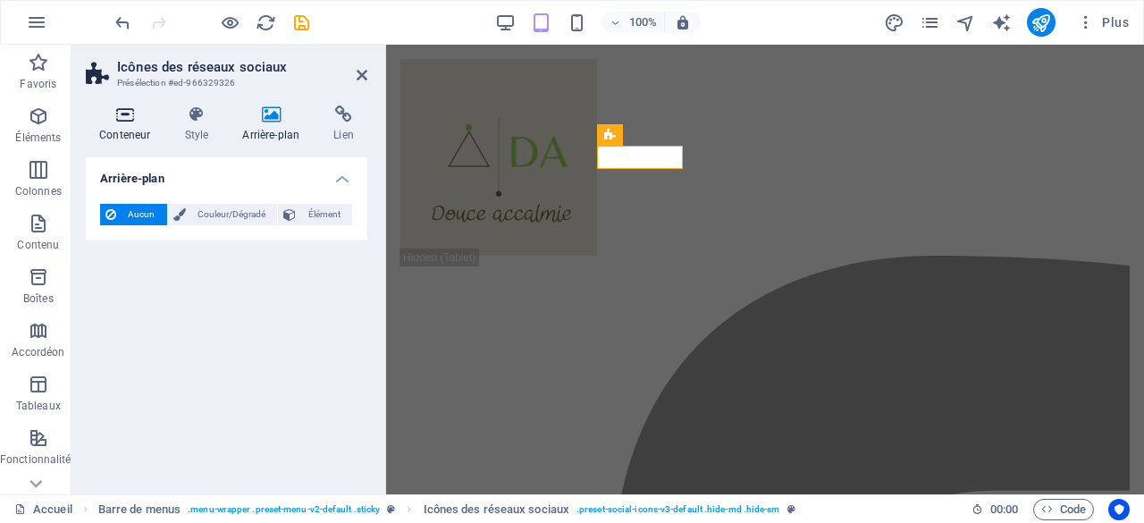
click at [120, 120] on icon at bounding box center [125, 114] width 78 height 18
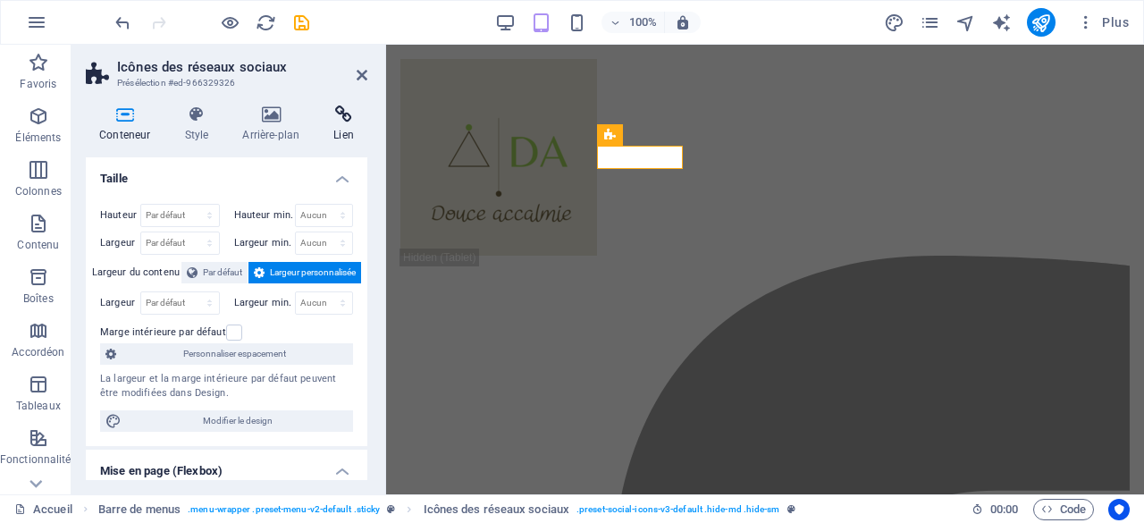
click at [350, 116] on icon at bounding box center [343, 114] width 47 height 18
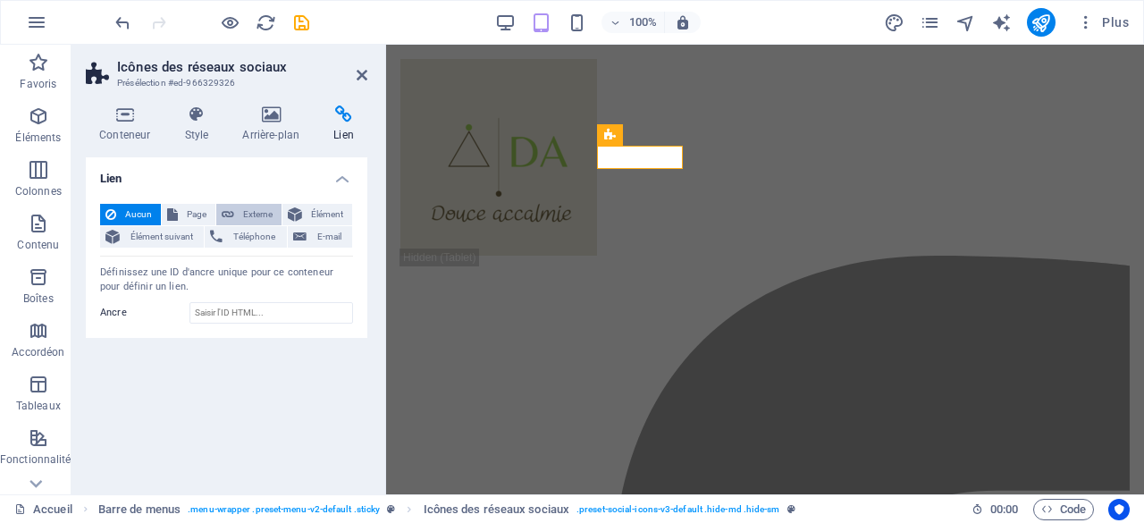
click at [250, 214] on span "Externe" at bounding box center [257, 214] width 37 height 21
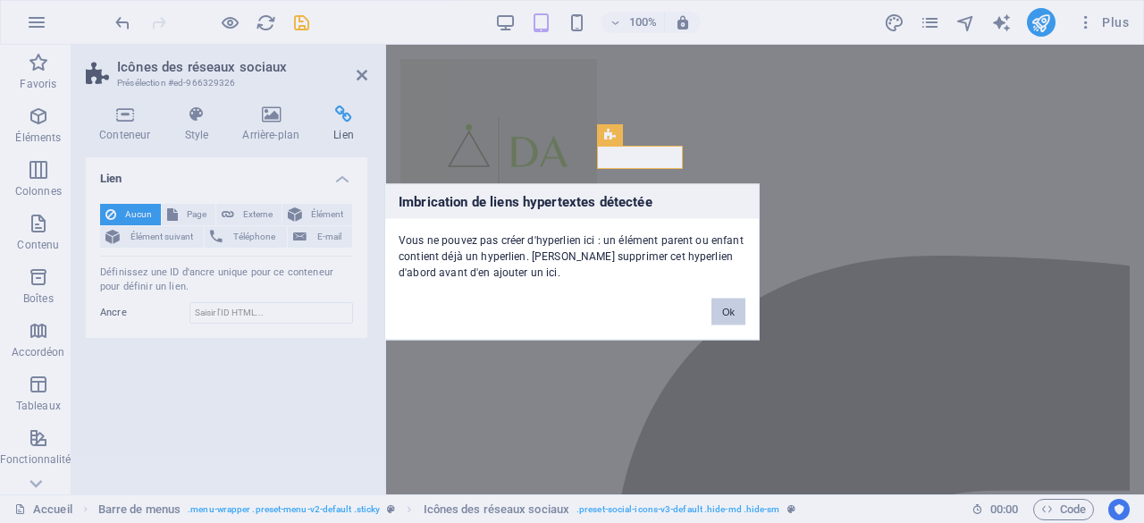
click at [729, 310] on button "Ok" at bounding box center [728, 311] width 34 height 27
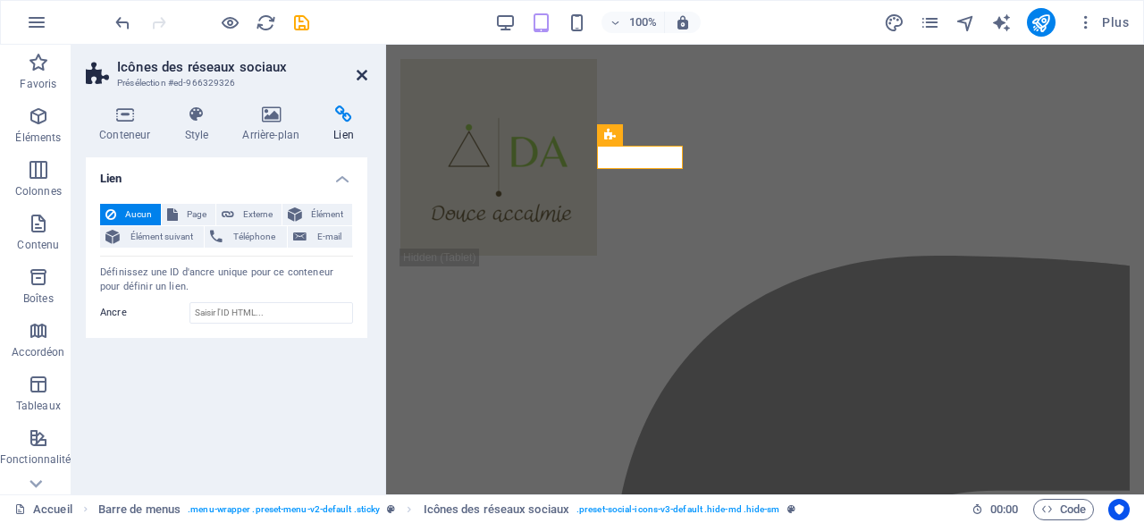
click at [360, 71] on icon at bounding box center [362, 75] width 11 height 14
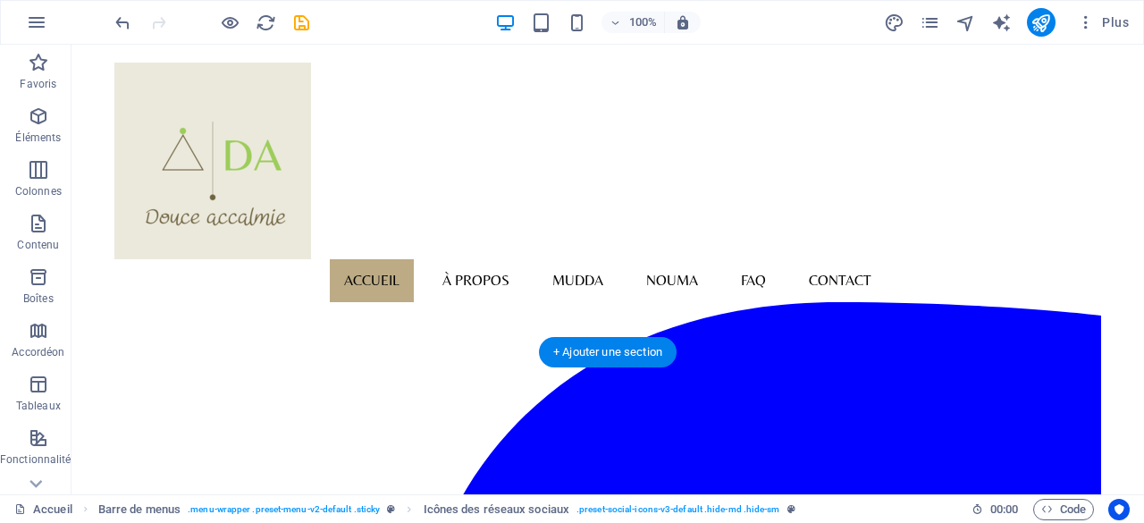
scroll to position [1340, 0]
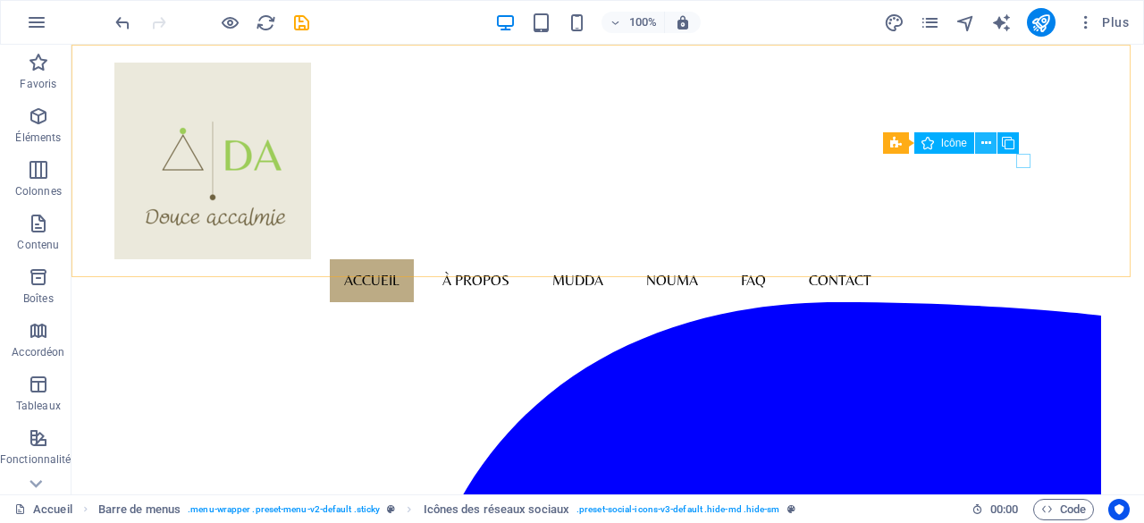
click at [985, 141] on icon at bounding box center [986, 143] width 10 height 19
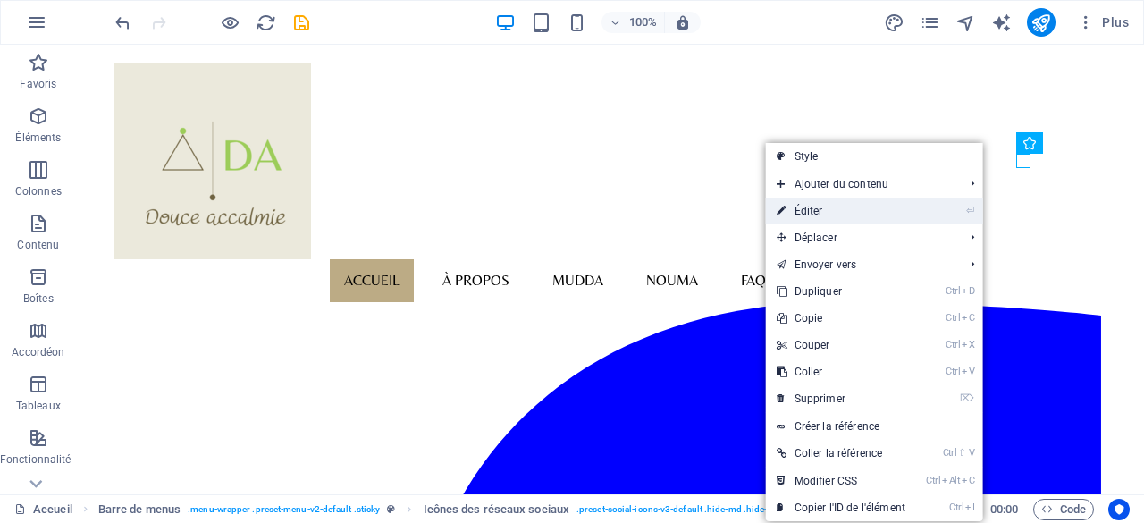
click at [810, 204] on link "⏎ Éditer" at bounding box center [841, 210] width 150 height 27
select select "xMidYMid"
select select "px"
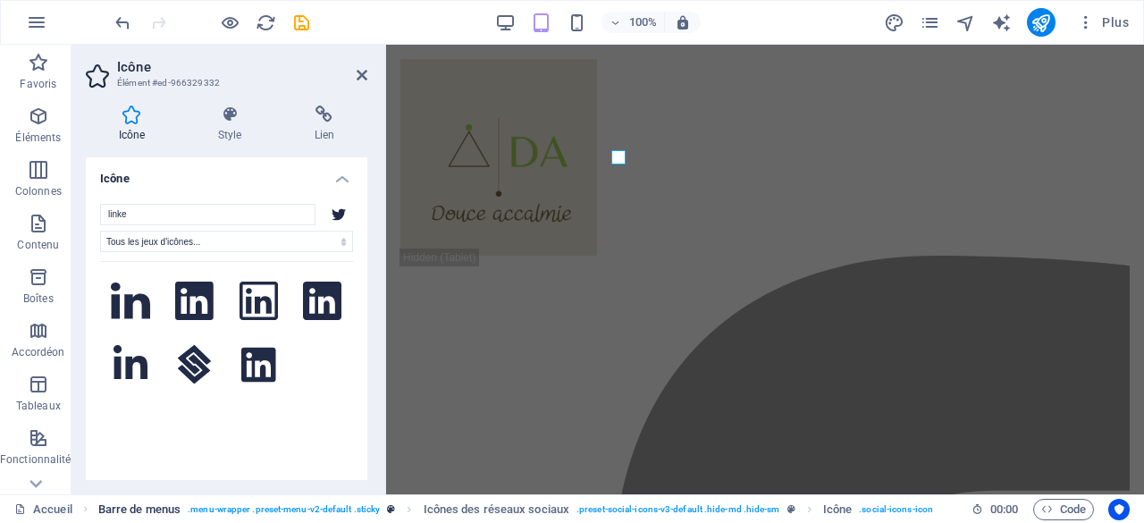
scroll to position [0, 0]
type input "linkedin"
click at [197, 298] on icon at bounding box center [194, 300] width 38 height 39
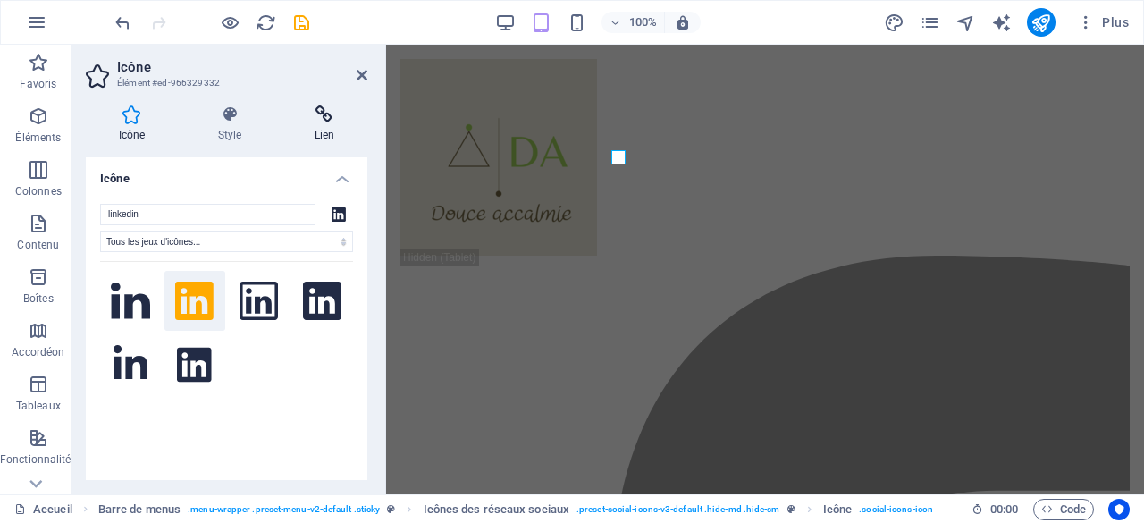
click at [316, 123] on h4 "Lien" at bounding box center [324, 124] width 86 height 38
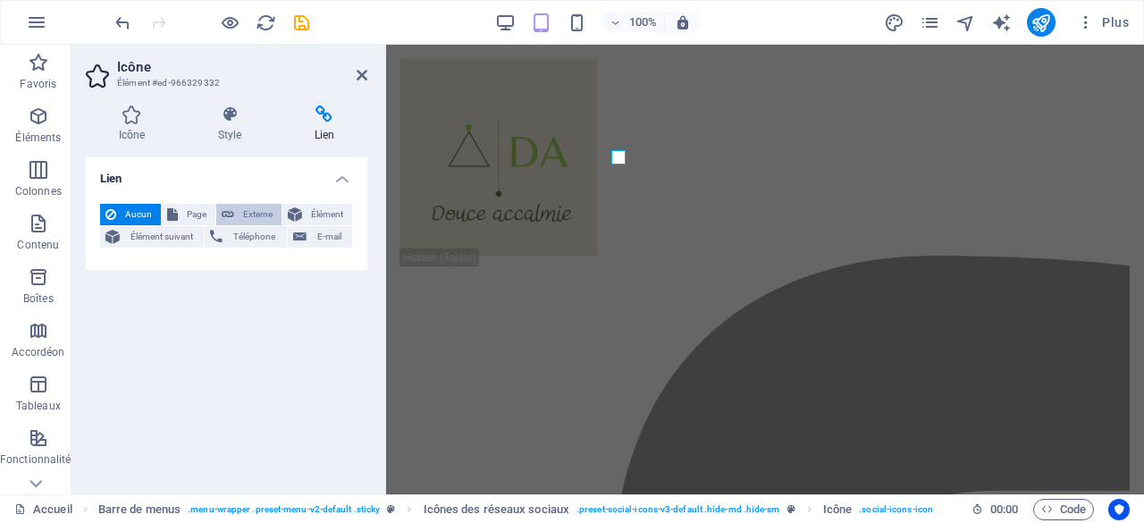
click at [254, 206] on span "Externe" at bounding box center [257, 214] width 37 height 21
select select "blank"
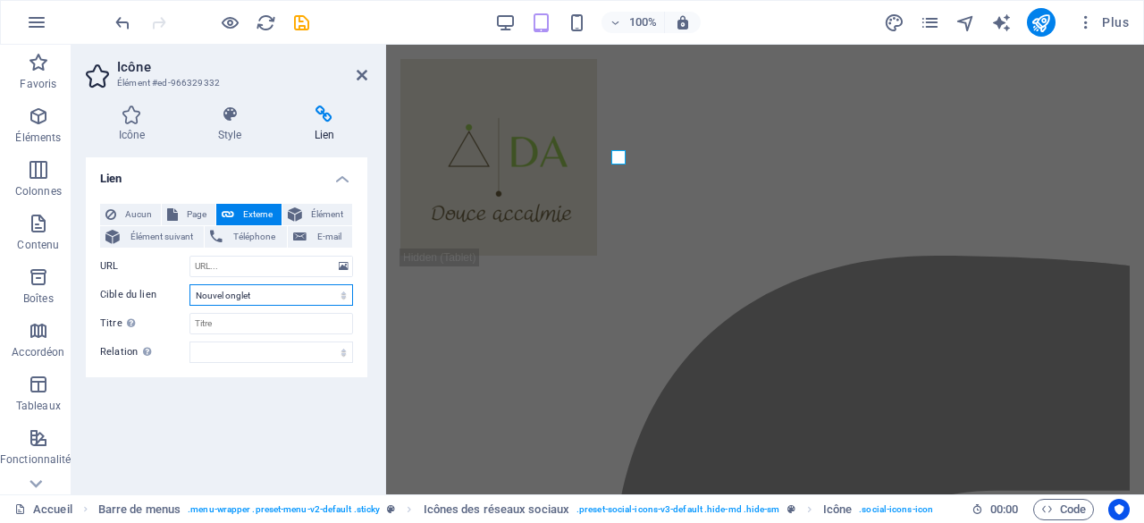
click at [247, 295] on select "Nouvel onglet Même onglet Superposition" at bounding box center [271, 294] width 164 height 21
select select
click at [189, 284] on select "Nouvel onglet Même onglet Superposition" at bounding box center [271, 294] width 164 height 21
click at [234, 264] on input "URL" at bounding box center [271, 266] width 164 height 21
click at [361, 69] on icon at bounding box center [362, 75] width 11 height 14
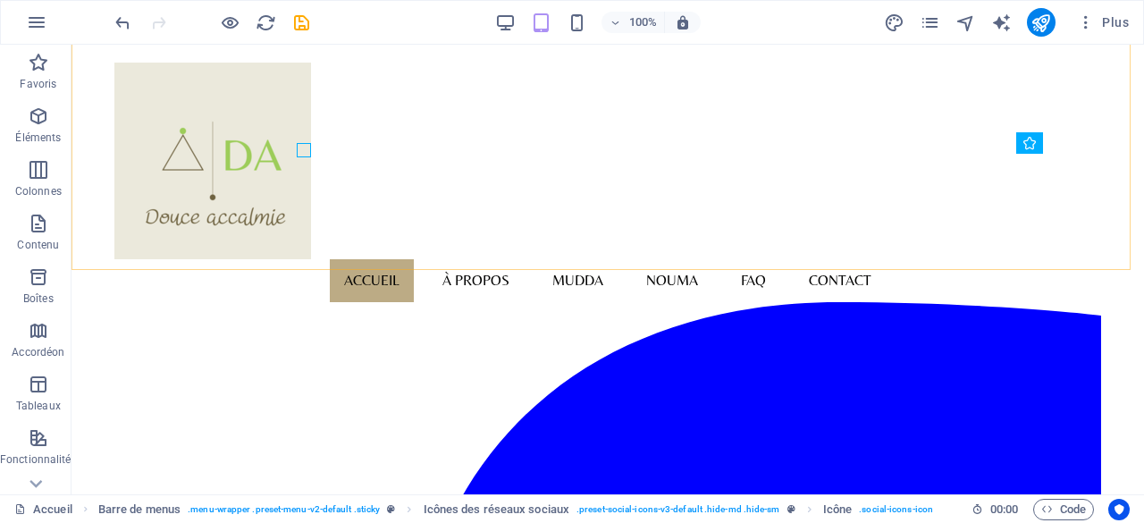
scroll to position [1192, 0]
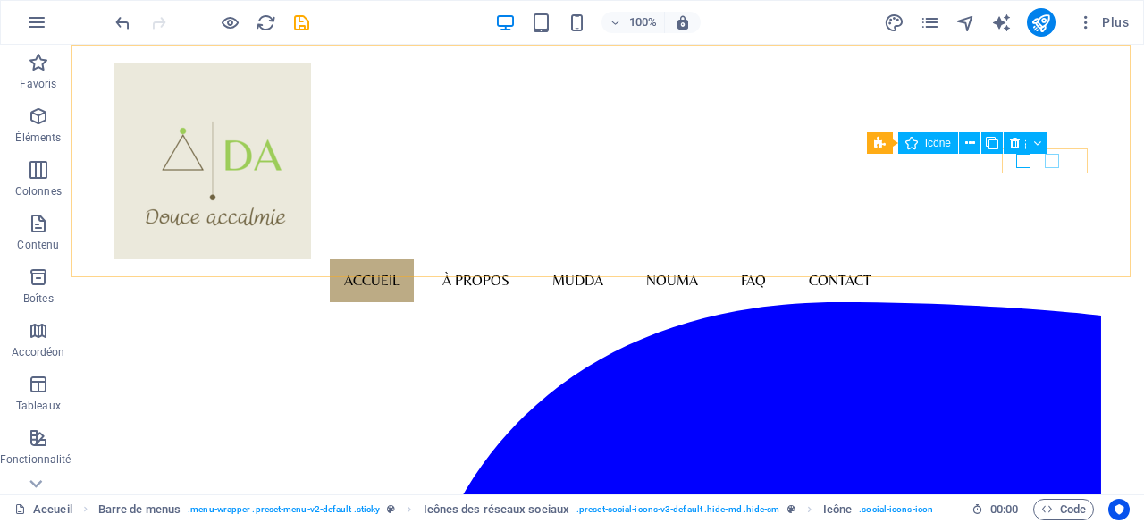
click at [965, 140] on icon at bounding box center [970, 143] width 10 height 19
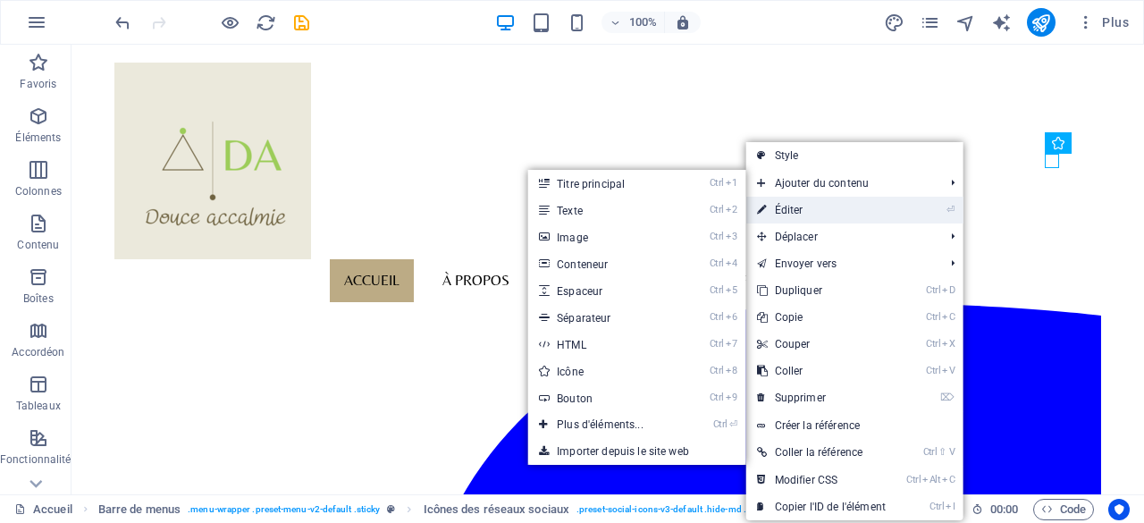
drag, startPoint x: 398, startPoint y: 172, endPoint x: 796, endPoint y: 209, distance: 400.3
click at [796, 209] on link "⏎ Éditer" at bounding box center [821, 210] width 150 height 27
select select "xMidYMid"
select select "px"
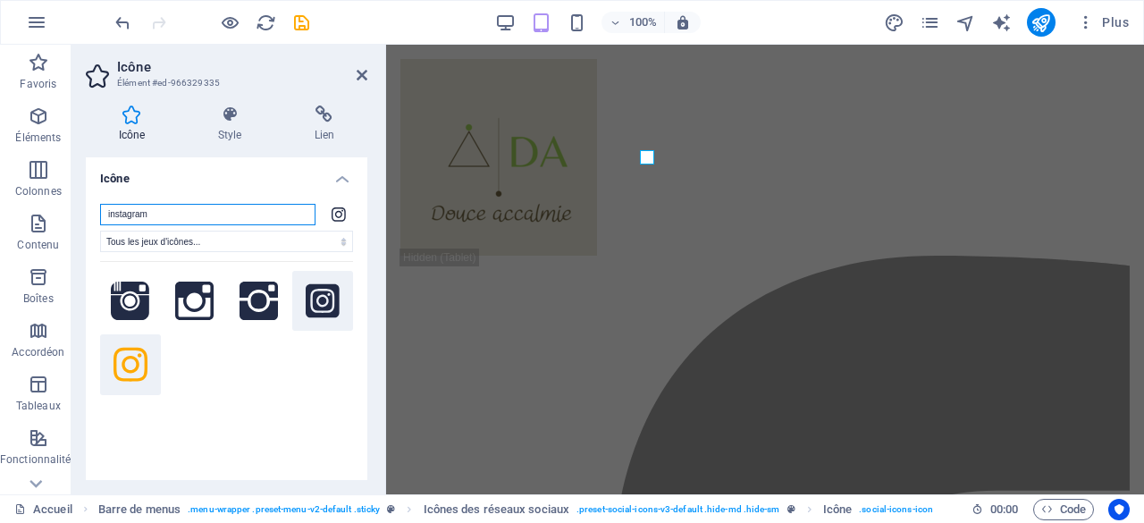
scroll to position [1185, 0]
click at [319, 302] on icon at bounding box center [323, 300] width 34 height 34
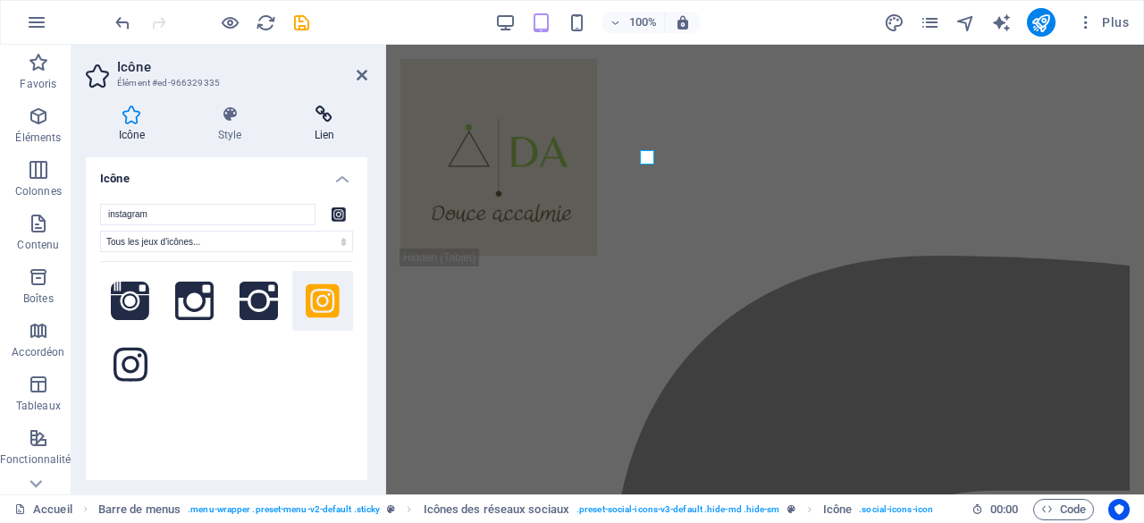
click at [328, 119] on icon at bounding box center [324, 114] width 86 height 18
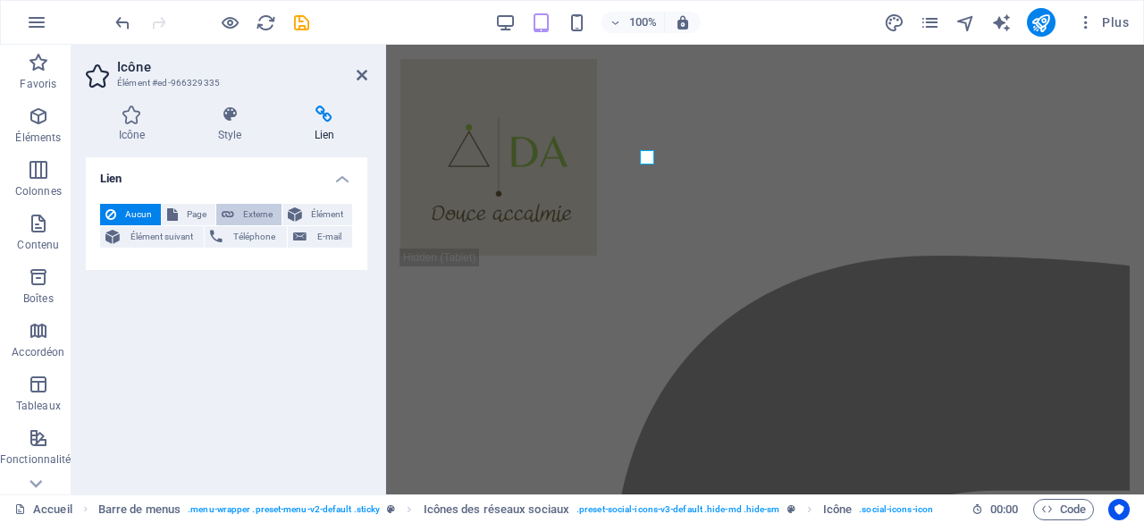
click at [252, 212] on span "Externe" at bounding box center [257, 214] width 37 height 21
select select "blank"
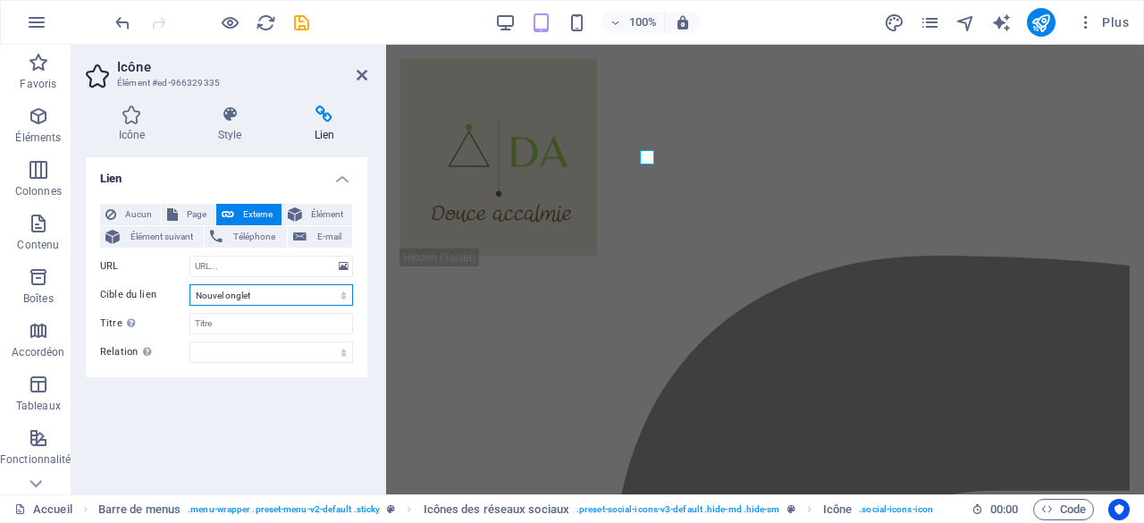
click at [241, 301] on select "Nouvel onglet Même onglet Superposition" at bounding box center [271, 294] width 164 height 21
select select
click at [189, 284] on select "Nouvel onglet Même onglet Superposition" at bounding box center [271, 294] width 164 height 21
click at [227, 262] on input "URL" at bounding box center [271, 266] width 164 height 21
paste input "https://www.instagram.com/da_douceaccalmie/"
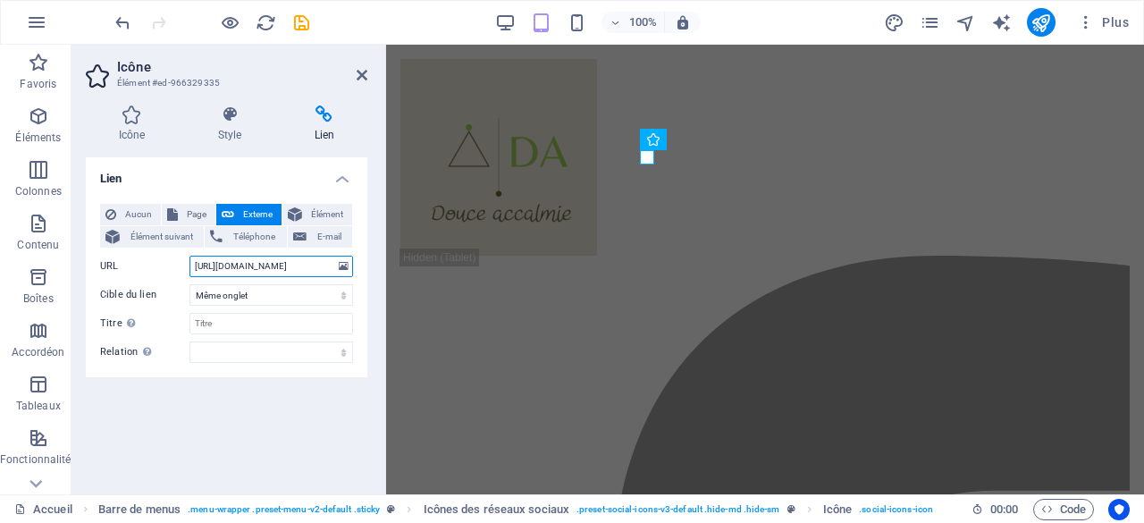
scroll to position [0, 57]
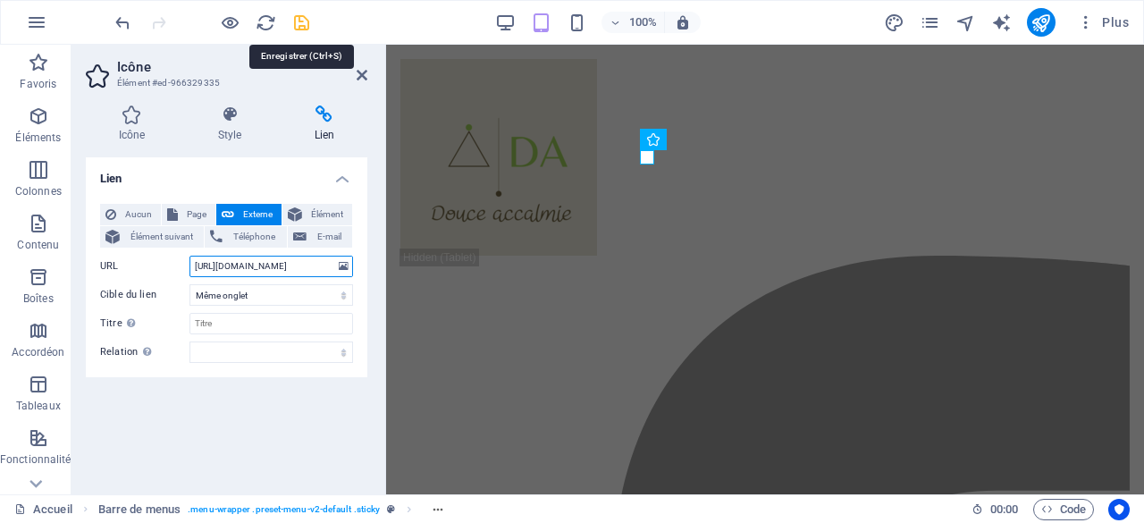
type input "https://www.instagram.com/da_douceaccalmie/"
click at [301, 15] on icon "save" at bounding box center [301, 23] width 21 height 21
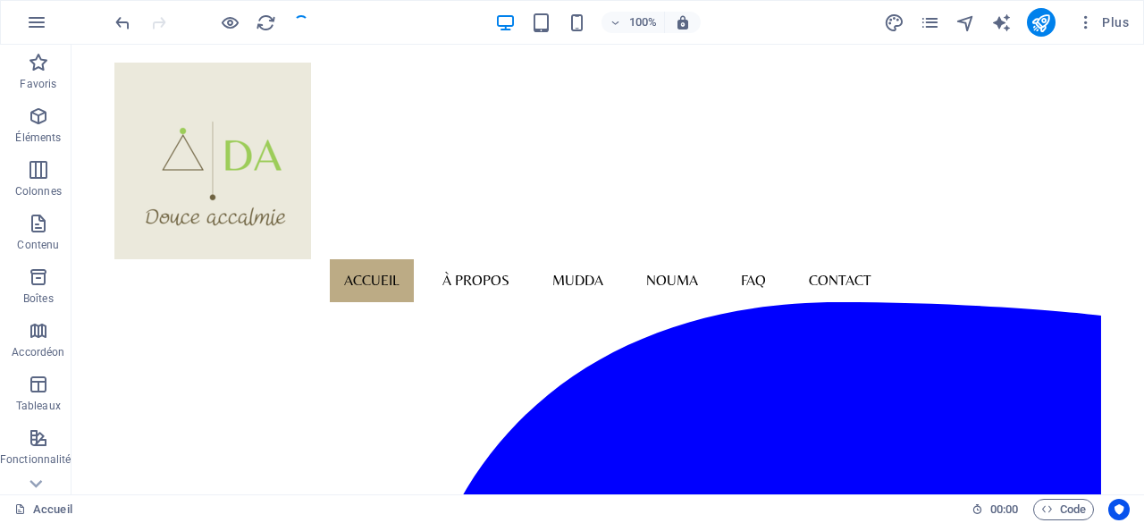
scroll to position [1192, 0]
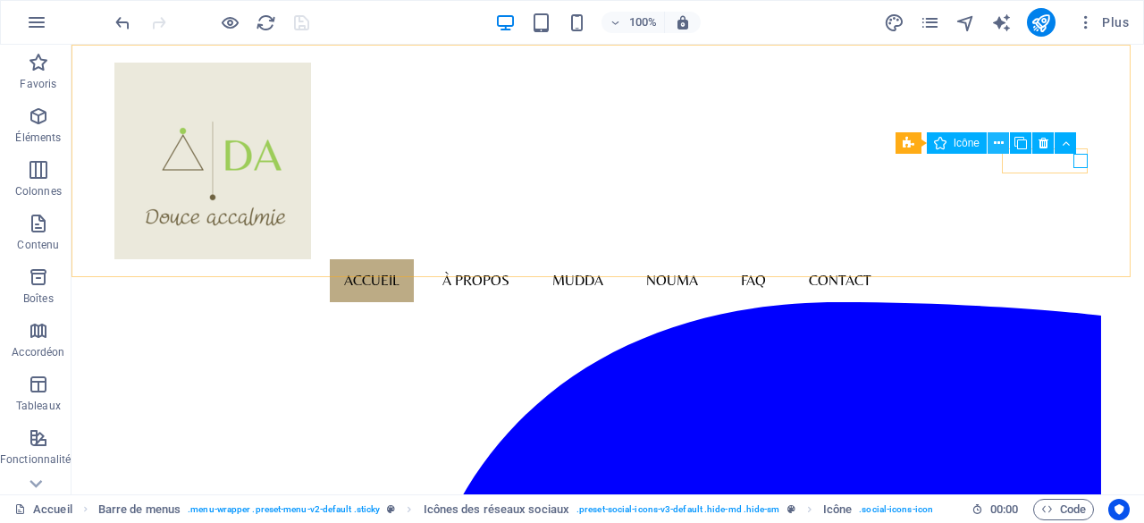
click at [999, 140] on icon at bounding box center [999, 143] width 10 height 19
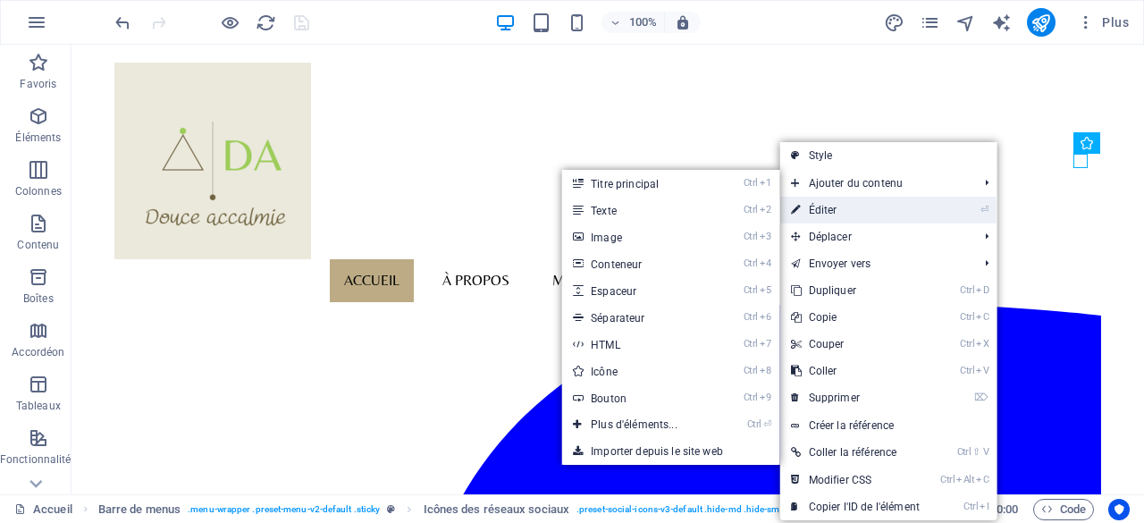
drag, startPoint x: 181, startPoint y: 151, endPoint x: 840, endPoint y: 212, distance: 661.3
click at [840, 212] on link "⏎ Éditer" at bounding box center [855, 210] width 150 height 27
select select "xMidYMid"
select select "px"
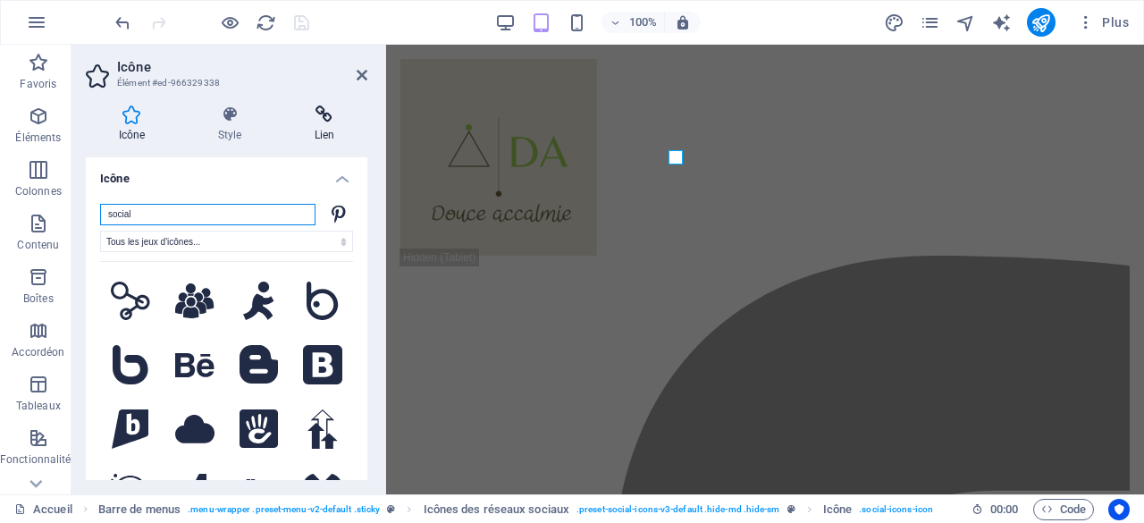
scroll to position [1185, 0]
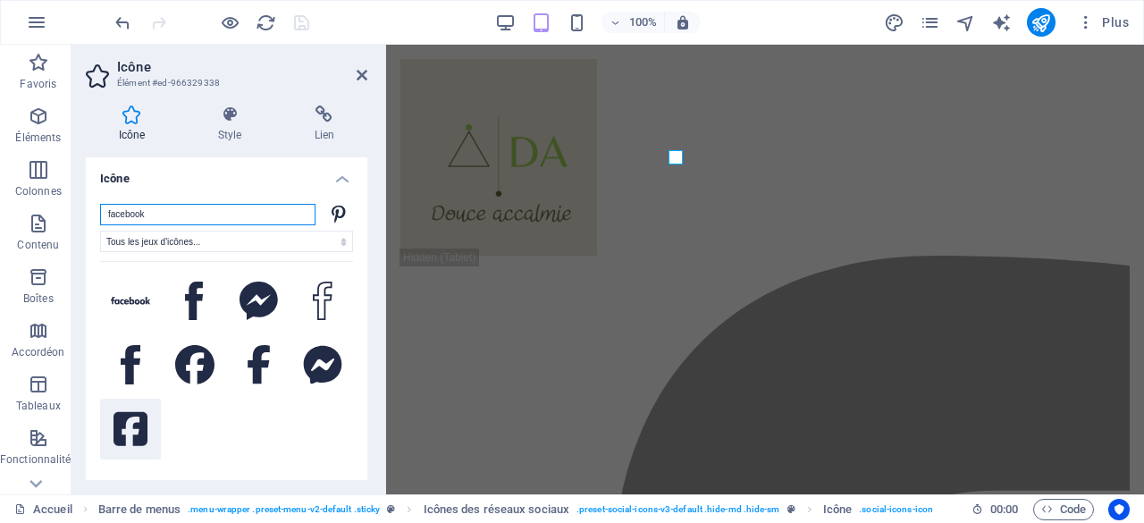
type input "facebook"
click at [135, 423] on icon at bounding box center [130, 429] width 34 height 34
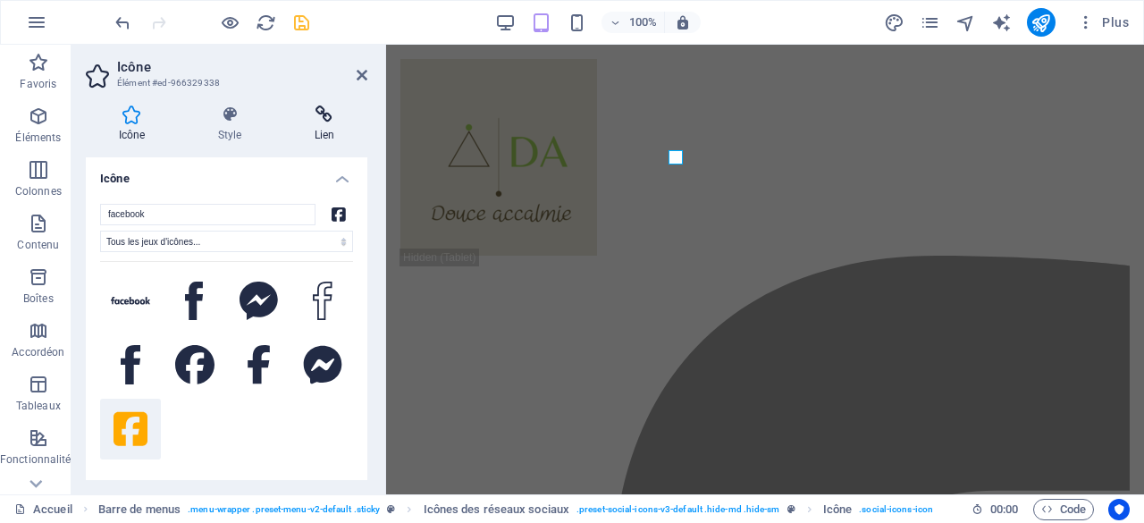
click at [325, 116] on icon at bounding box center [324, 114] width 86 height 18
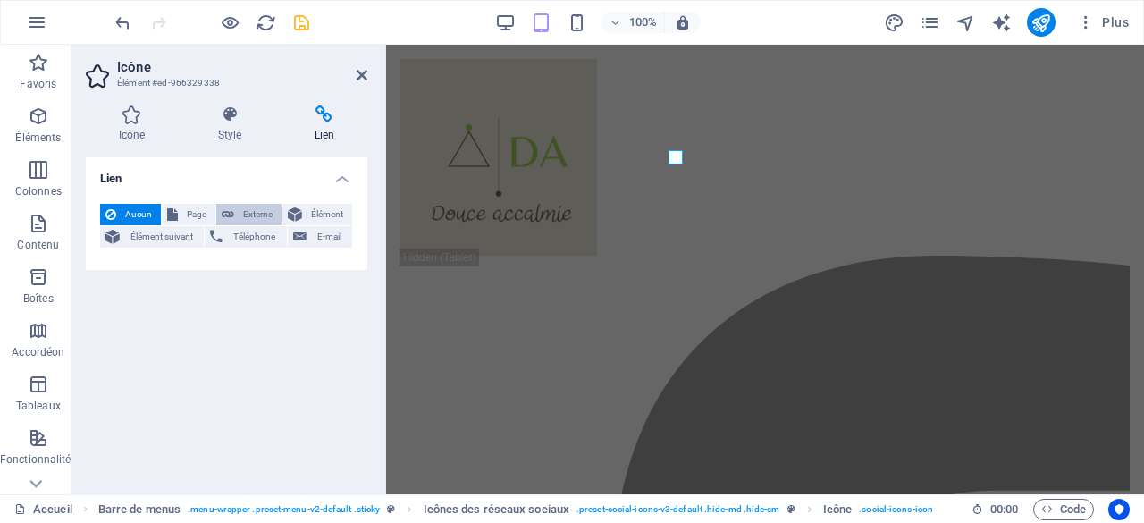
click at [243, 212] on span "Externe" at bounding box center [257, 214] width 37 height 21
select select "blank"
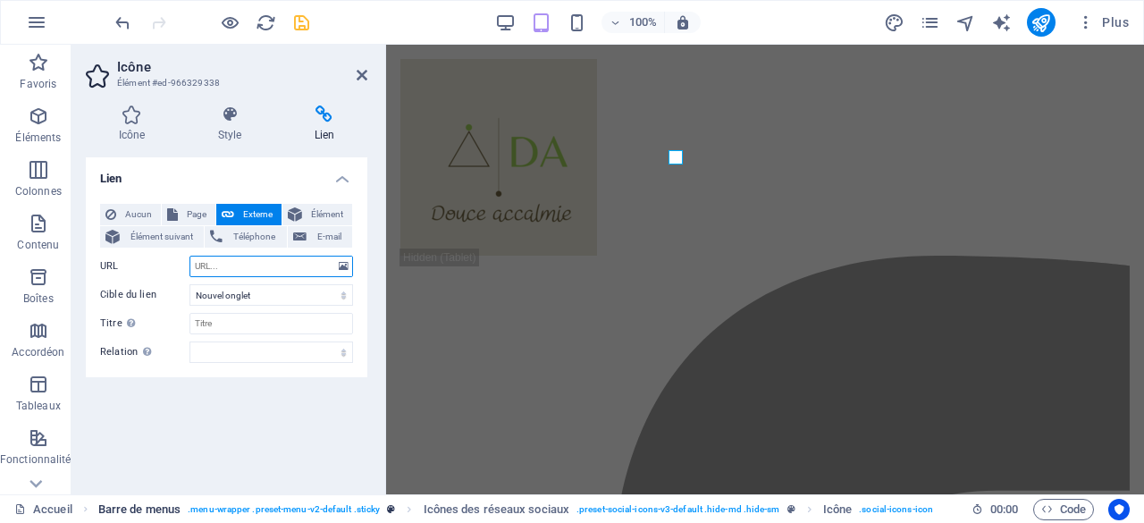
paste input "https://www.facebook.com/douceaccalmie"
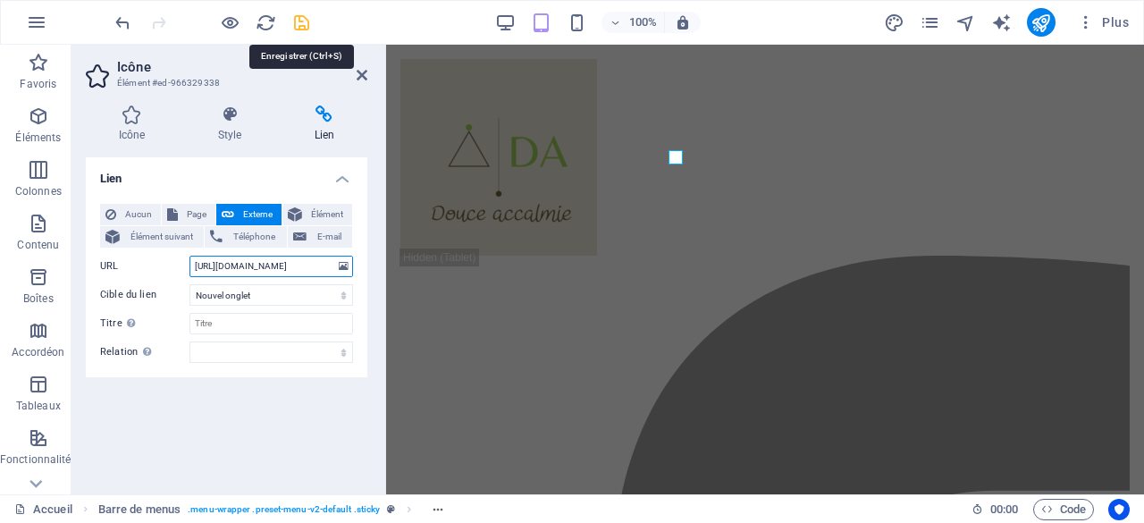
type input "https://www.facebook.com/douceaccalmie"
click at [298, 21] on icon "save" at bounding box center [301, 23] width 21 height 21
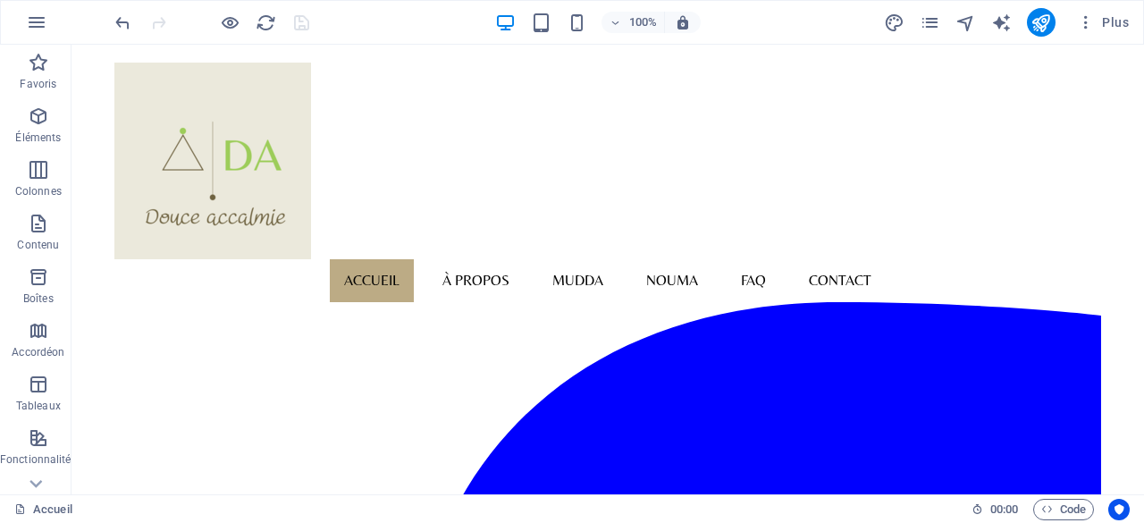
scroll to position [1460, 0]
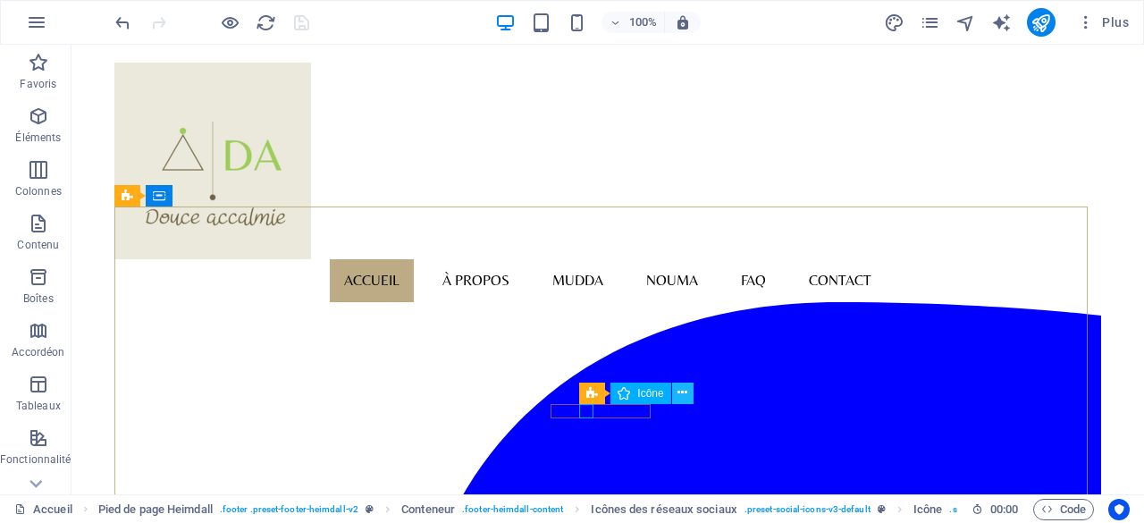
click at [679, 393] on icon at bounding box center [682, 392] width 10 height 19
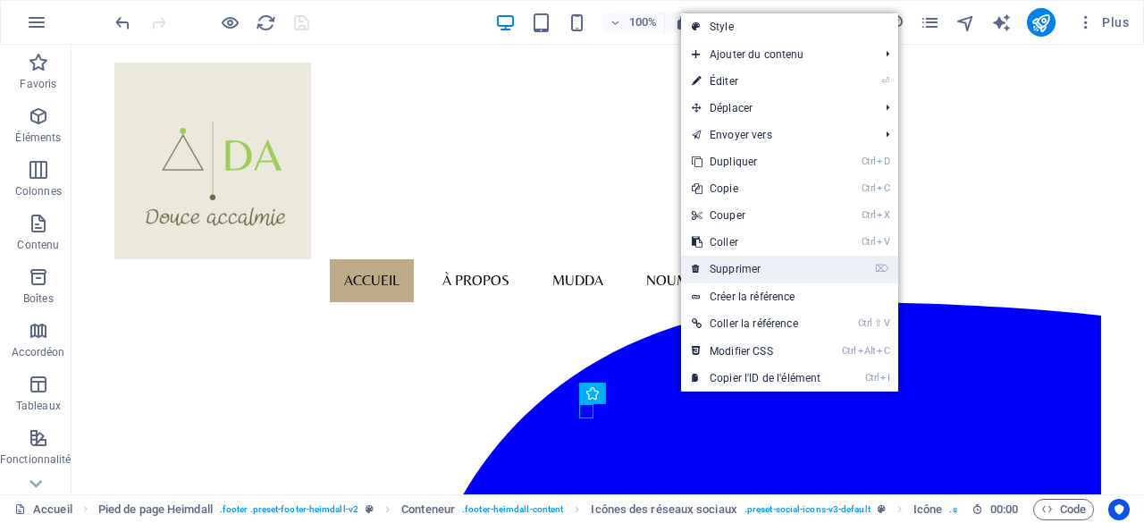
click at [747, 269] on link "⌦ Supprimer" at bounding box center [756, 269] width 150 height 27
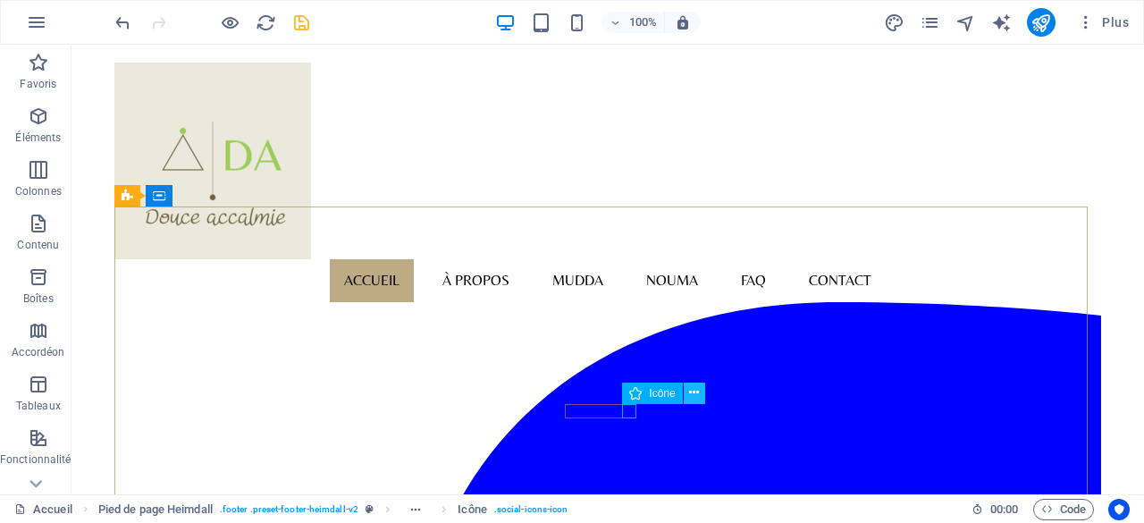
click at [696, 397] on icon at bounding box center [694, 392] width 10 height 19
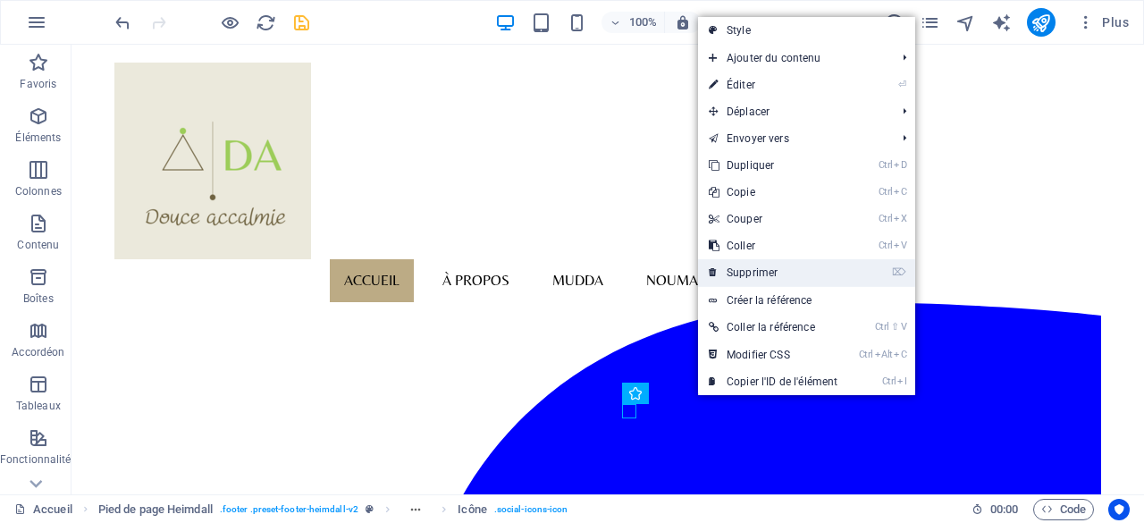
click at [751, 276] on link "⌦ Supprimer" at bounding box center [773, 272] width 150 height 27
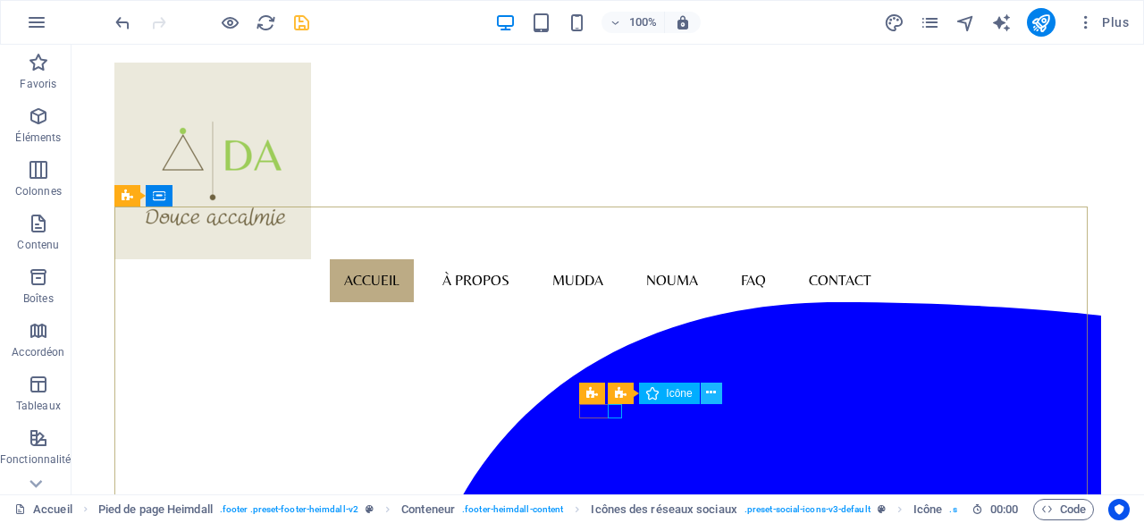
click at [713, 394] on icon at bounding box center [711, 392] width 10 height 19
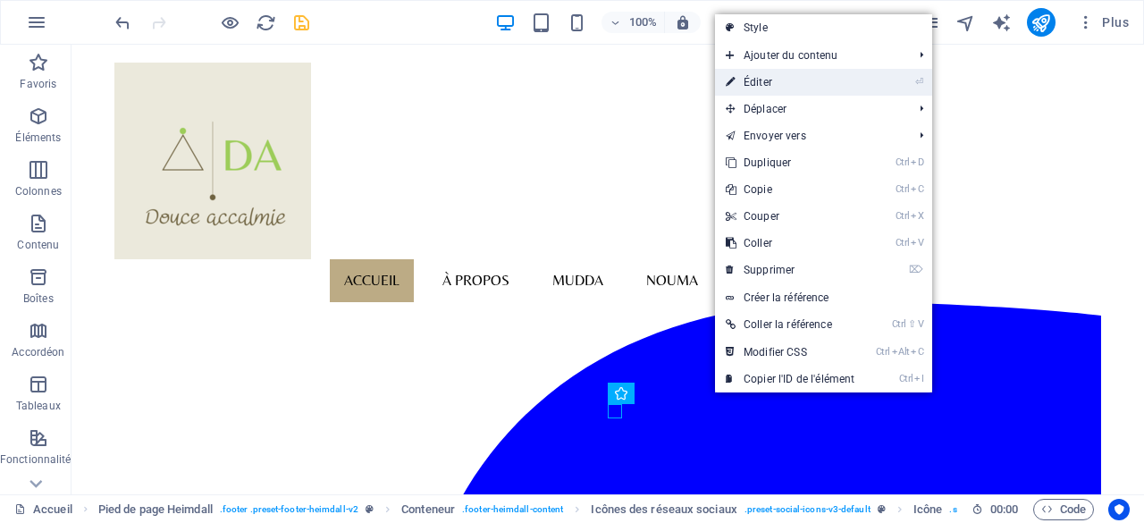
click at [774, 81] on link "⏎ Éditer" at bounding box center [790, 82] width 150 height 27
select select "xMidYMid"
select select "px"
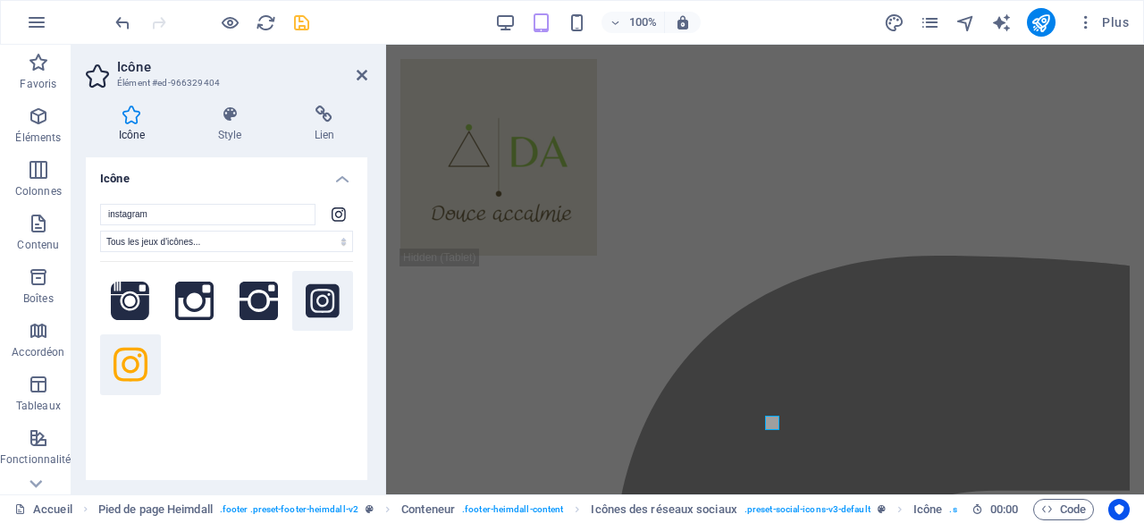
click at [322, 298] on icon at bounding box center [323, 300] width 34 height 34
click at [323, 123] on h4 "Lien" at bounding box center [324, 124] width 86 height 38
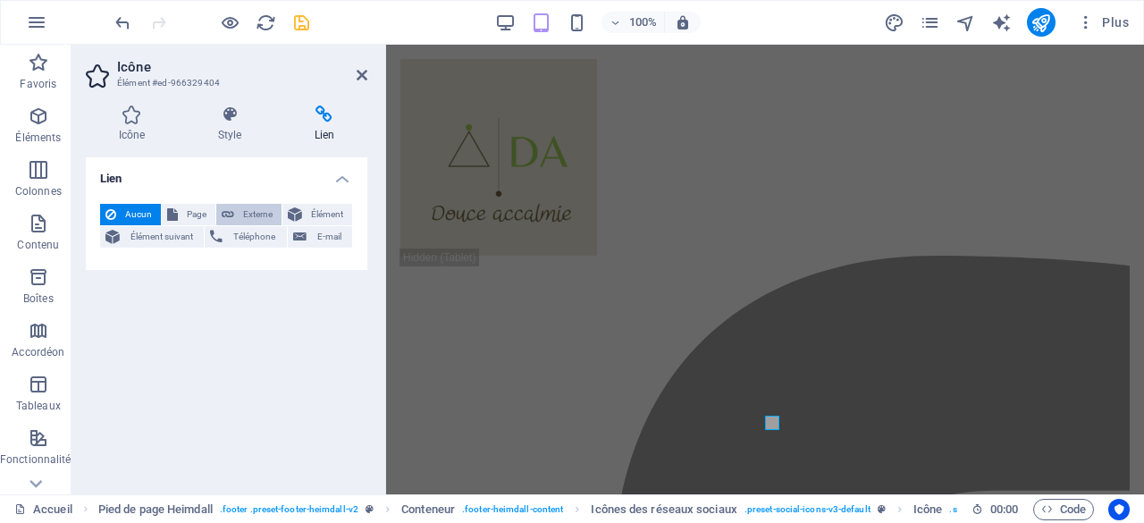
click at [257, 215] on span "Externe" at bounding box center [257, 214] width 37 height 21
select select "blank"
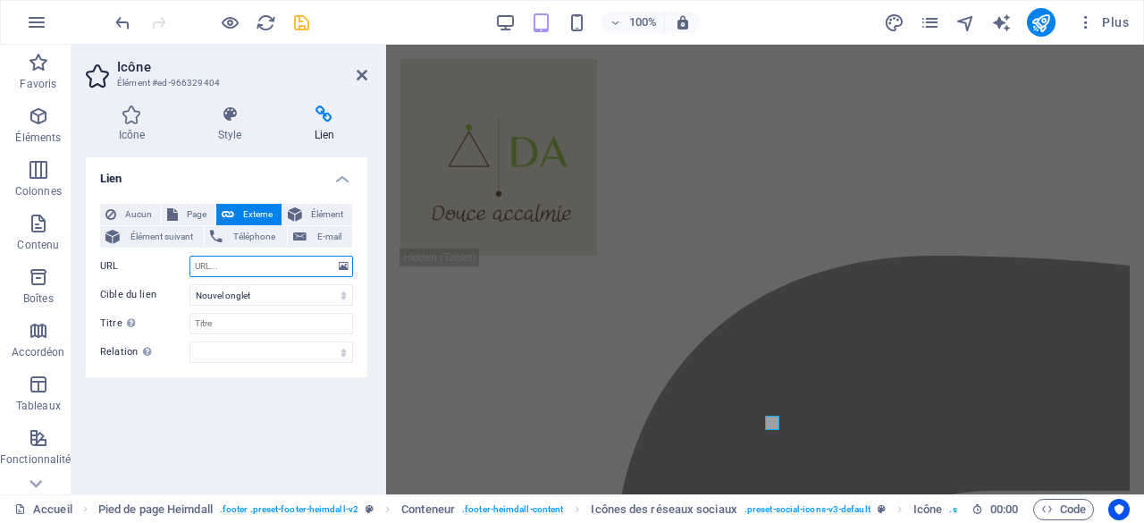
click at [214, 258] on input "URL" at bounding box center [271, 266] width 164 height 21
paste input "https://www.instagram.com/da_douceaccalmie/"
type input "https://www.instagram.com/da_douceaccalmie/"
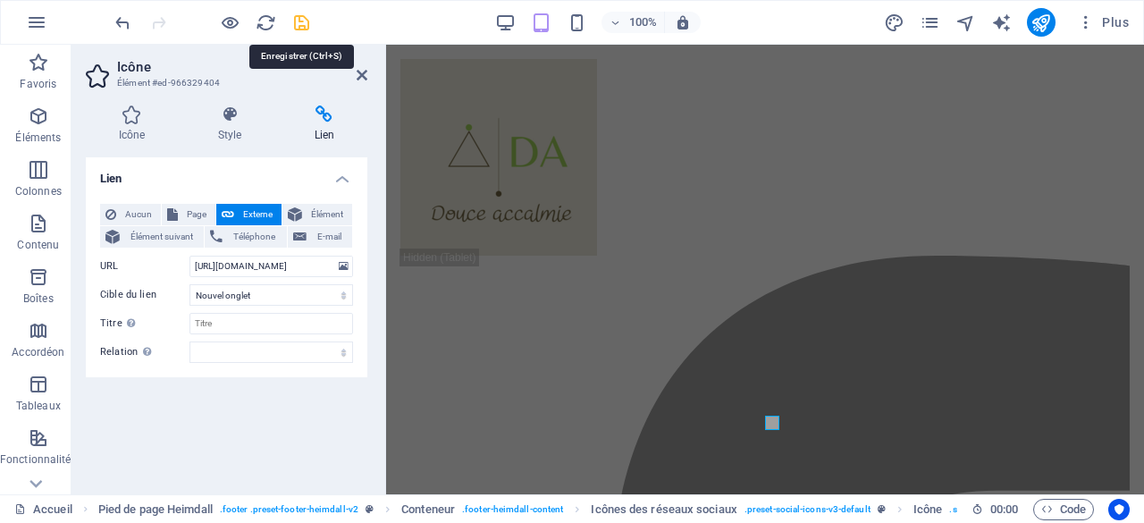
click at [300, 19] on icon "save" at bounding box center [301, 23] width 21 height 21
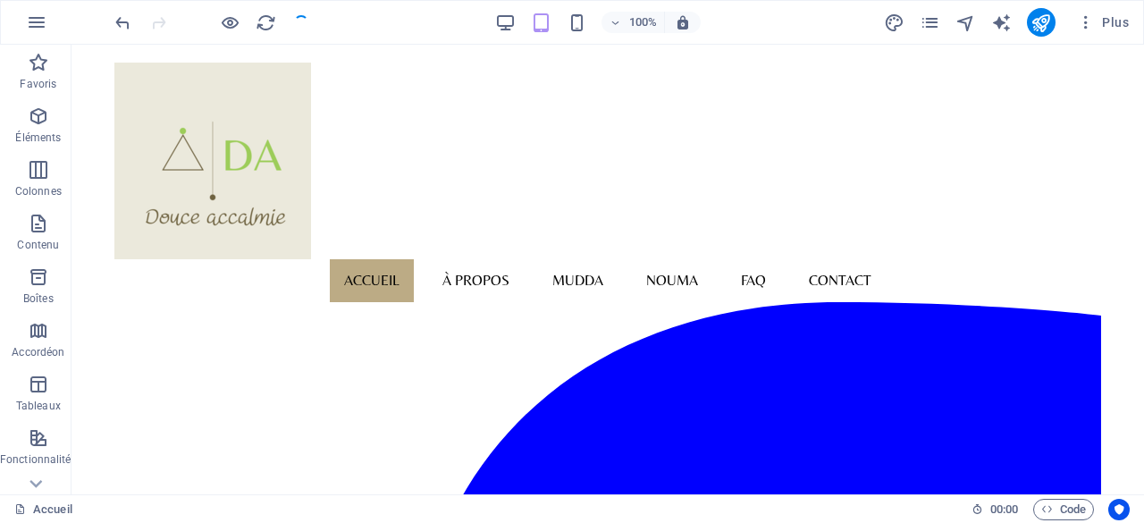
scroll to position [1506, 0]
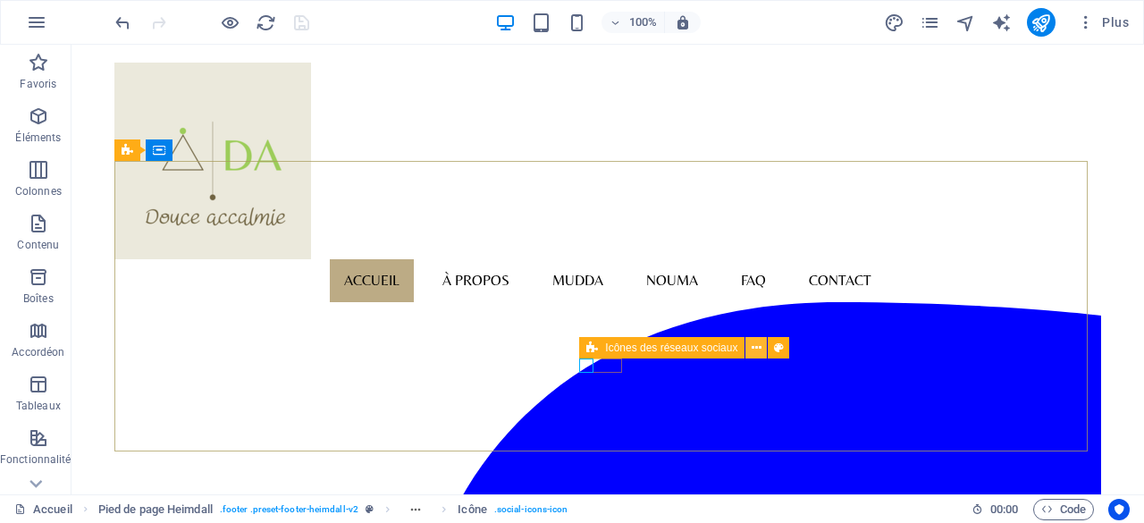
click at [758, 351] on icon at bounding box center [756, 348] width 10 height 19
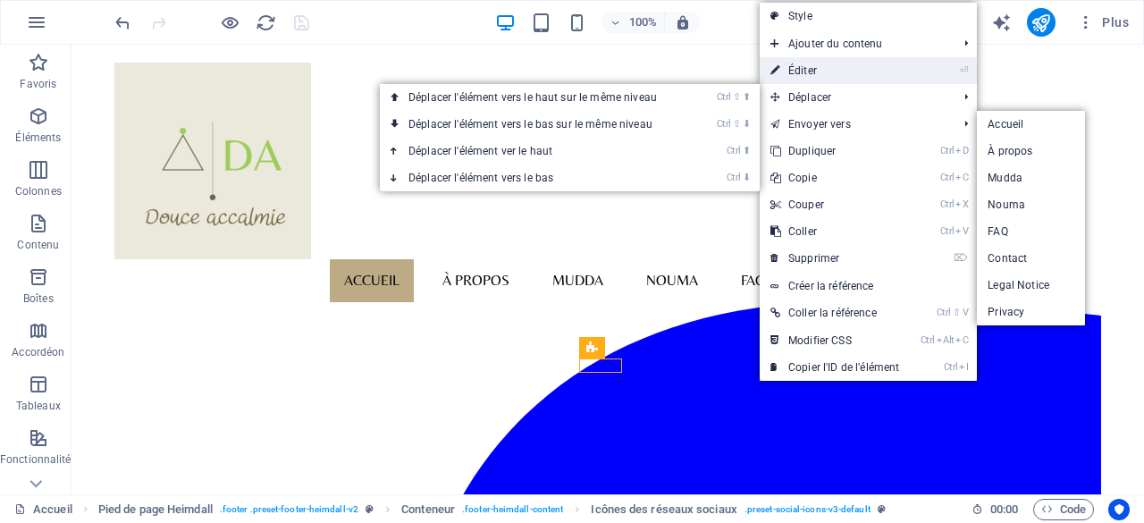
drag, startPoint x: 29, startPoint y: 80, endPoint x: 825, endPoint y: 75, distance: 796.1
click at [825, 75] on link "⏎ Éditer" at bounding box center [834, 70] width 150 height 27
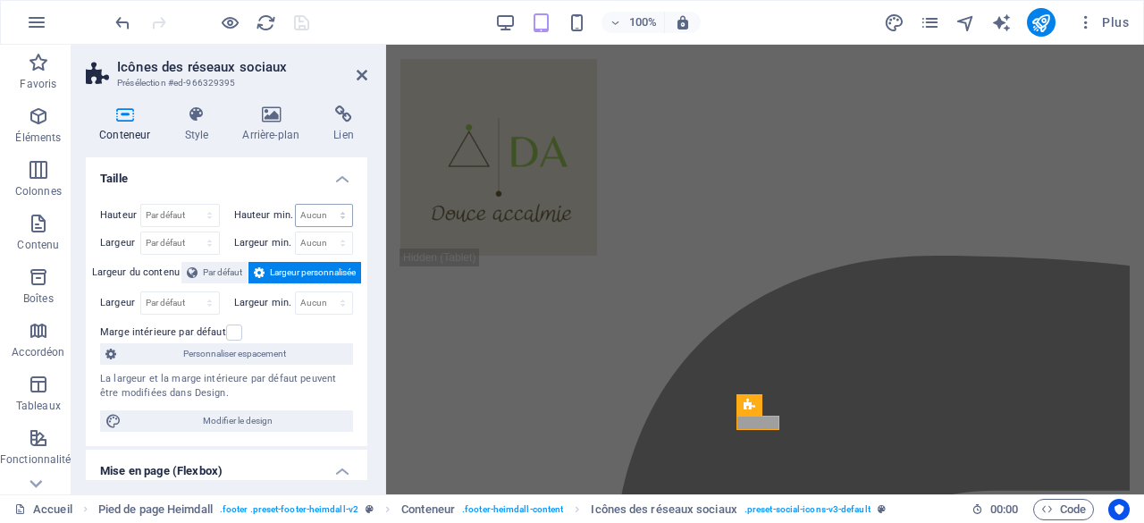
scroll to position [1185, 0]
click at [365, 76] on icon at bounding box center [362, 75] width 11 height 14
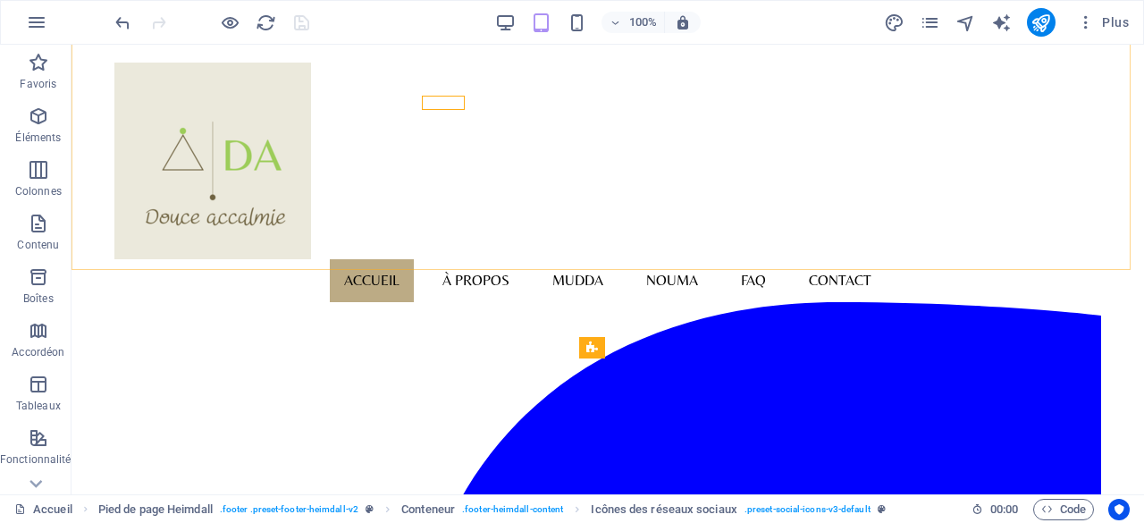
scroll to position [1506, 0]
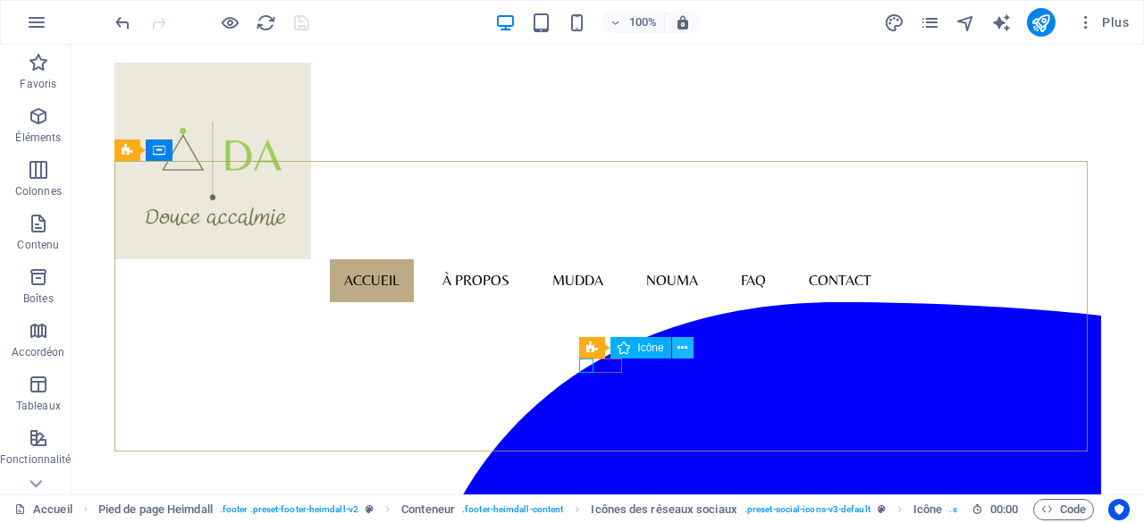
click at [682, 350] on icon at bounding box center [682, 348] width 10 height 19
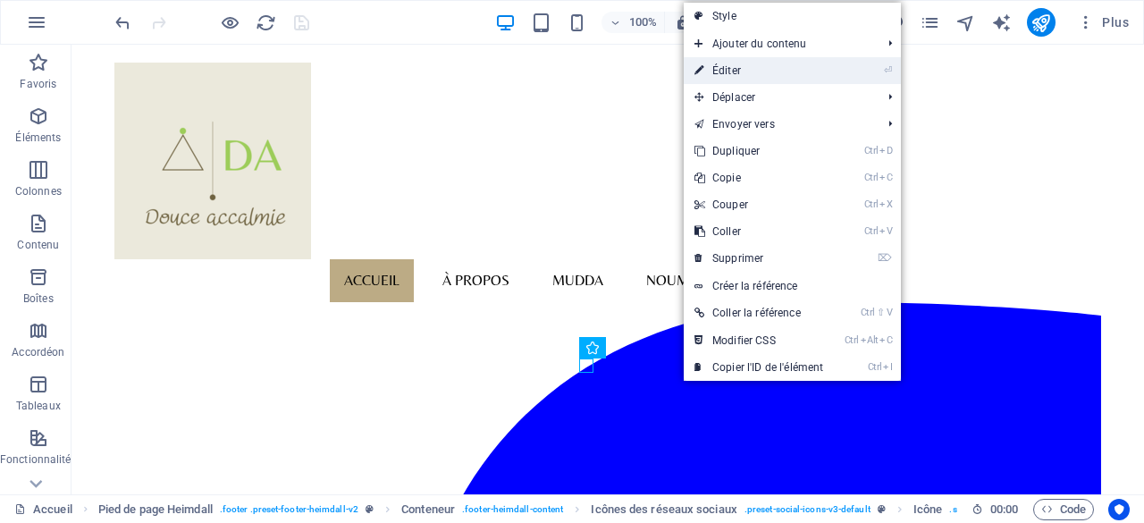
drag, startPoint x: 742, startPoint y: 71, endPoint x: 63, endPoint y: 134, distance: 682.8
click at [742, 71] on link "⏎ Éditer" at bounding box center [759, 70] width 150 height 27
select select "xMidYMid"
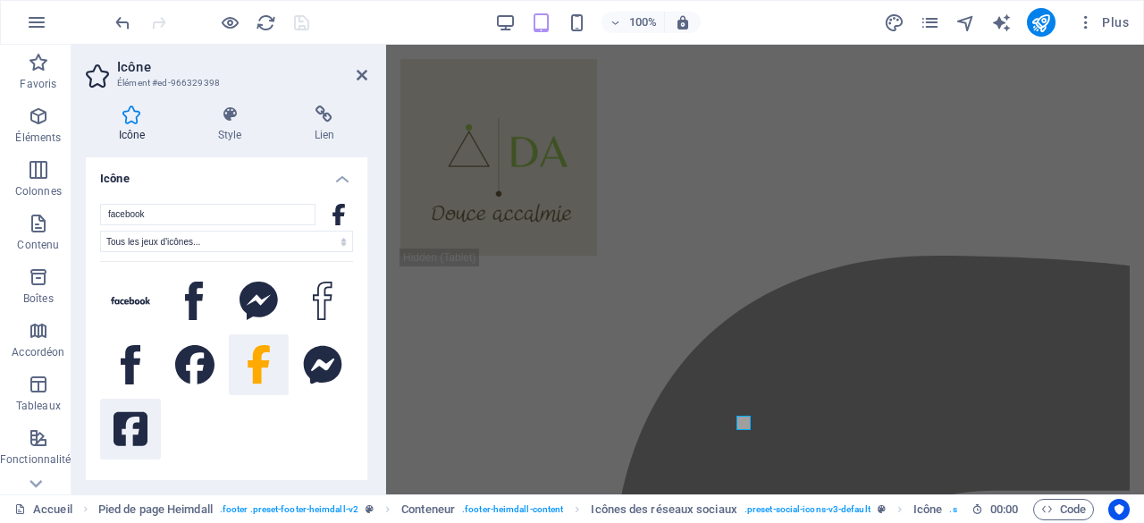
click at [136, 432] on icon at bounding box center [130, 429] width 34 height 34
click at [320, 116] on icon at bounding box center [324, 114] width 86 height 18
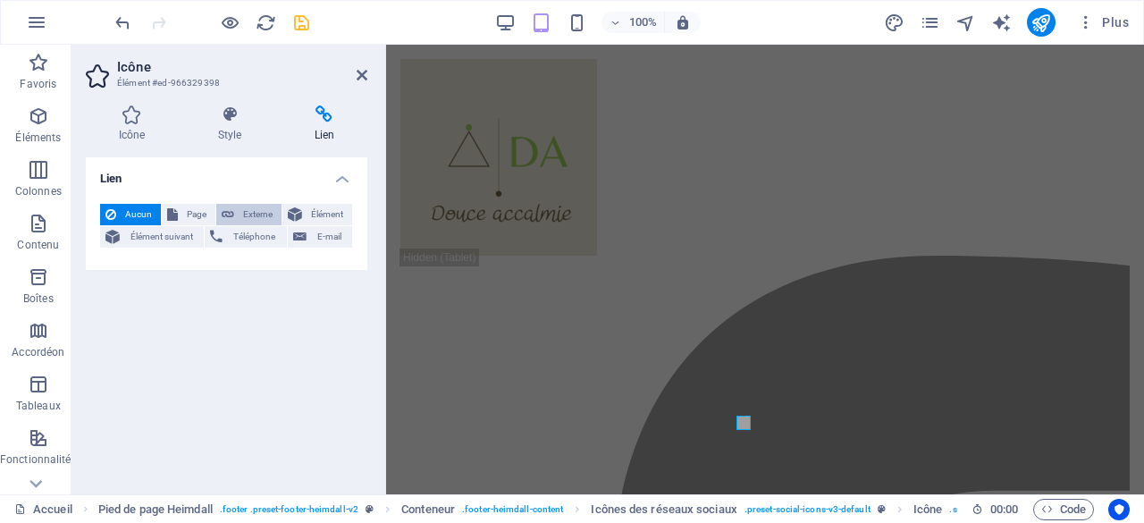
click at [256, 215] on span "Externe" at bounding box center [257, 214] width 37 height 21
select select "blank"
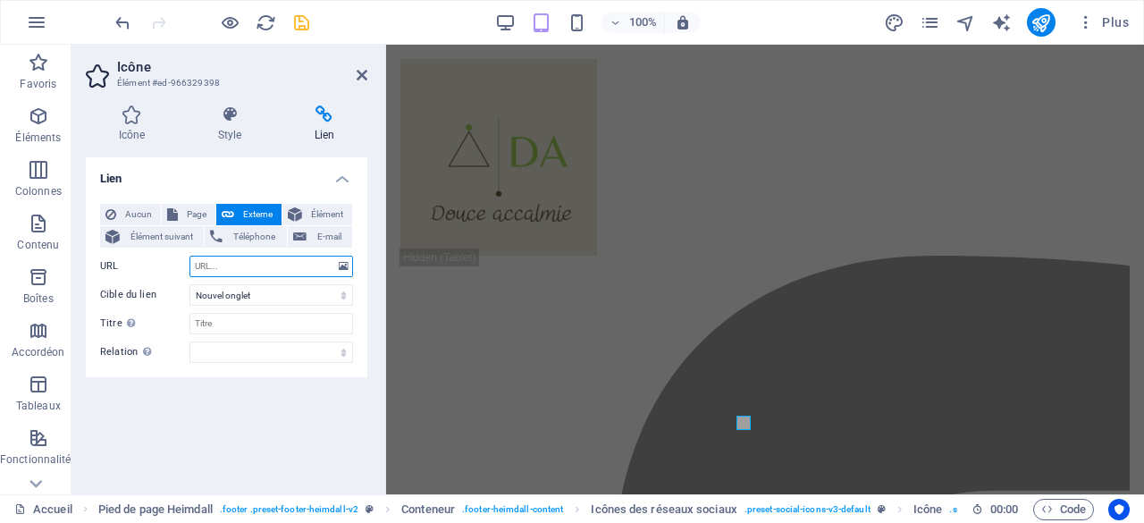
paste input "https://www.facebook.com/douceaccalmie"
type input "https://www.facebook.com/douceaccalmie"
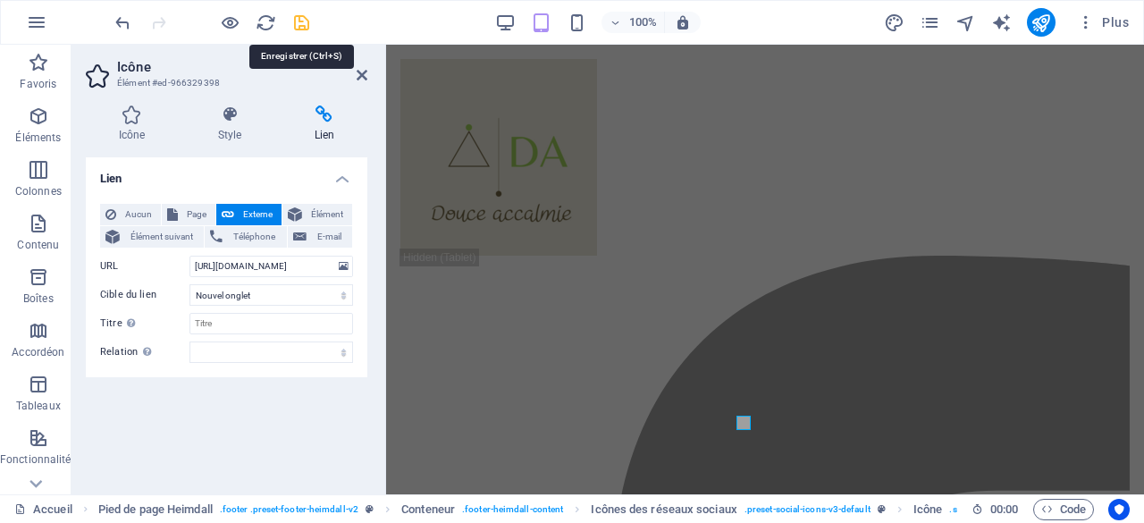
click at [303, 24] on icon "save" at bounding box center [301, 23] width 21 height 21
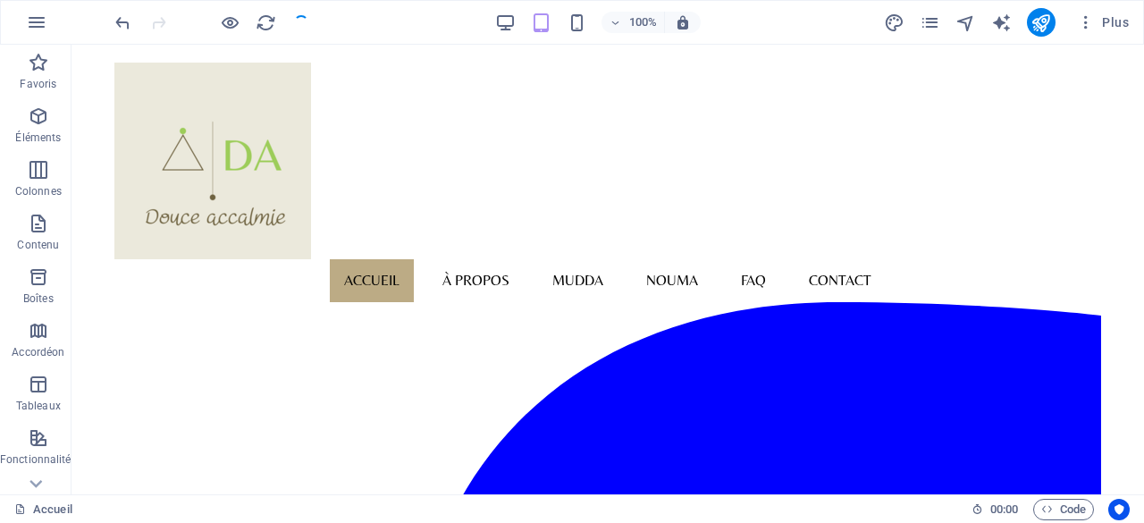
scroll to position [1506, 0]
click at [986, 142] on icon at bounding box center [986, 143] width 10 height 19
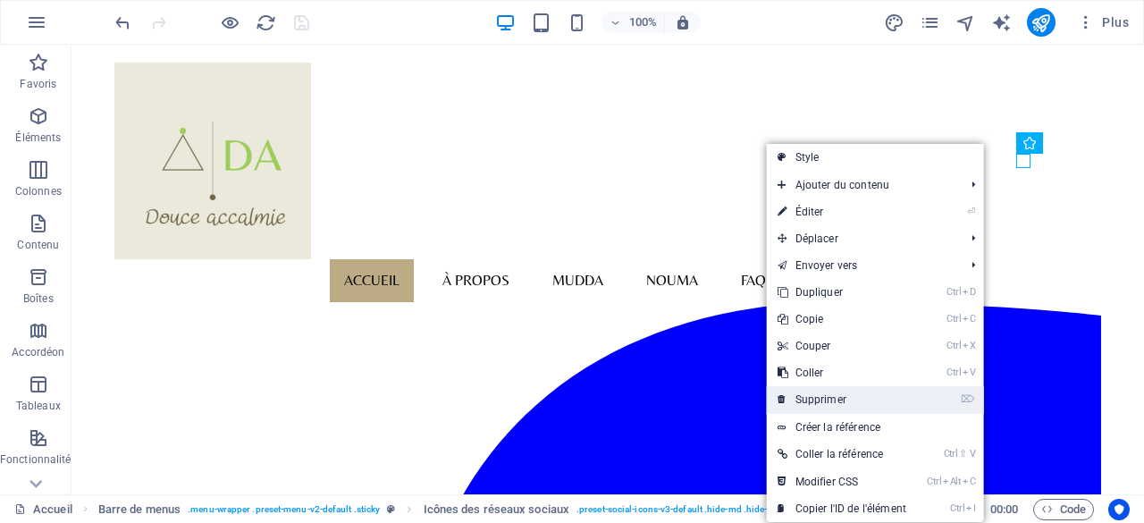
click at [818, 394] on link "⌦ Supprimer" at bounding box center [842, 399] width 150 height 27
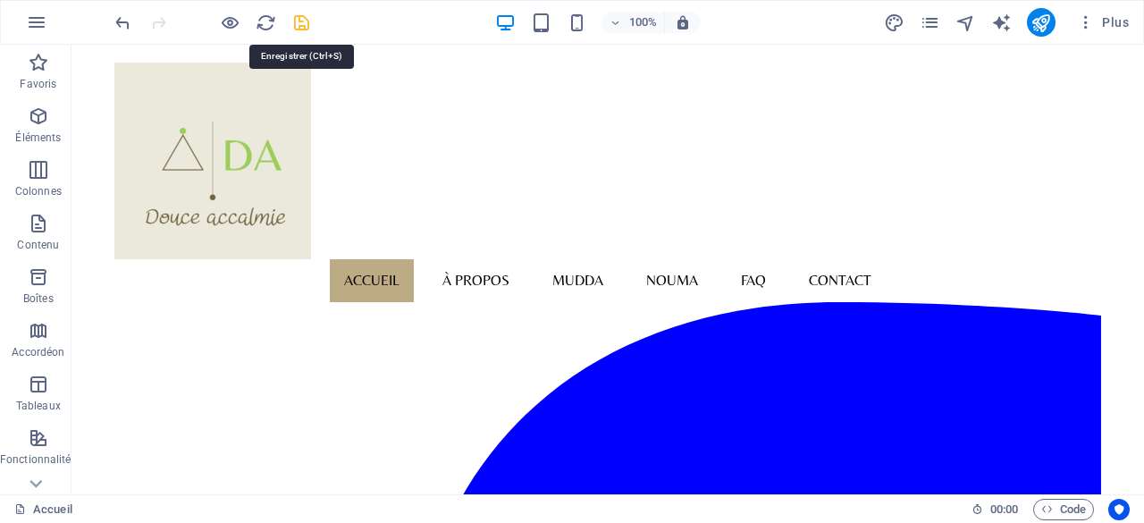
click at [307, 20] on icon "save" at bounding box center [301, 23] width 21 height 21
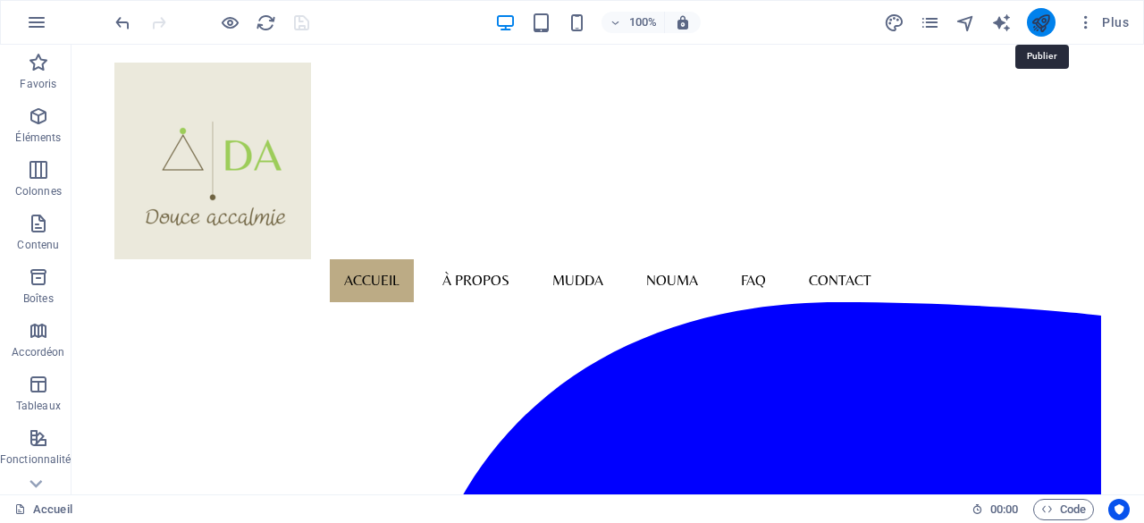
click at [1047, 22] on icon "publish" at bounding box center [1040, 23] width 21 height 21
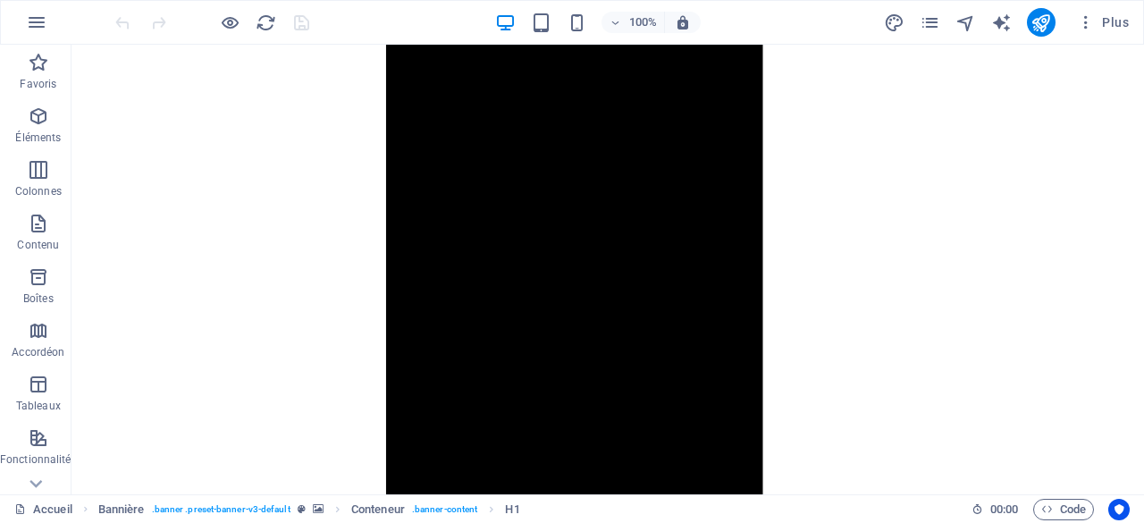
scroll to position [1506, 0]
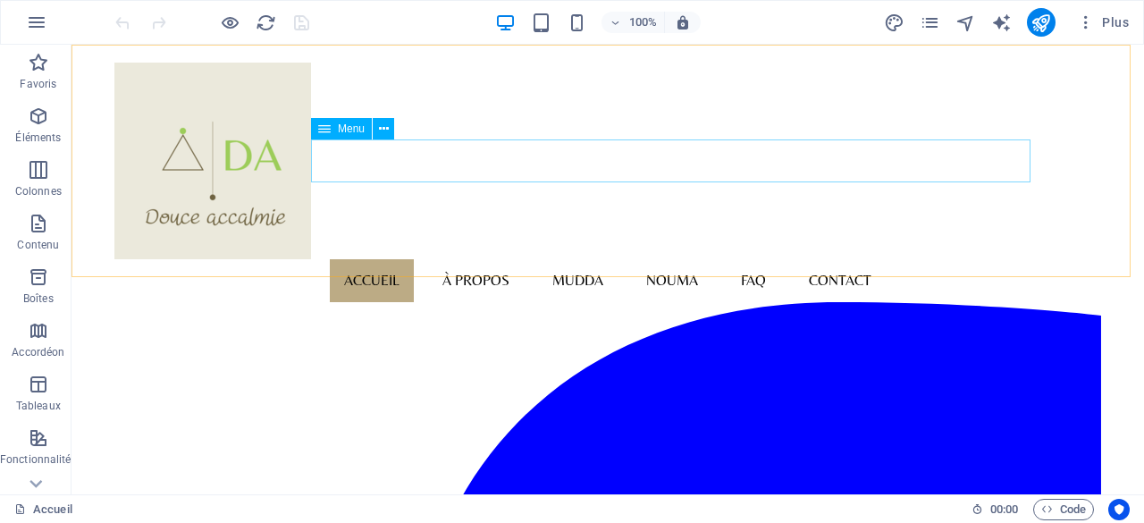
click at [892, 259] on nav "Accueil À propos Mudda Nouma FAQ Contact" at bounding box center [607, 280] width 986 height 43
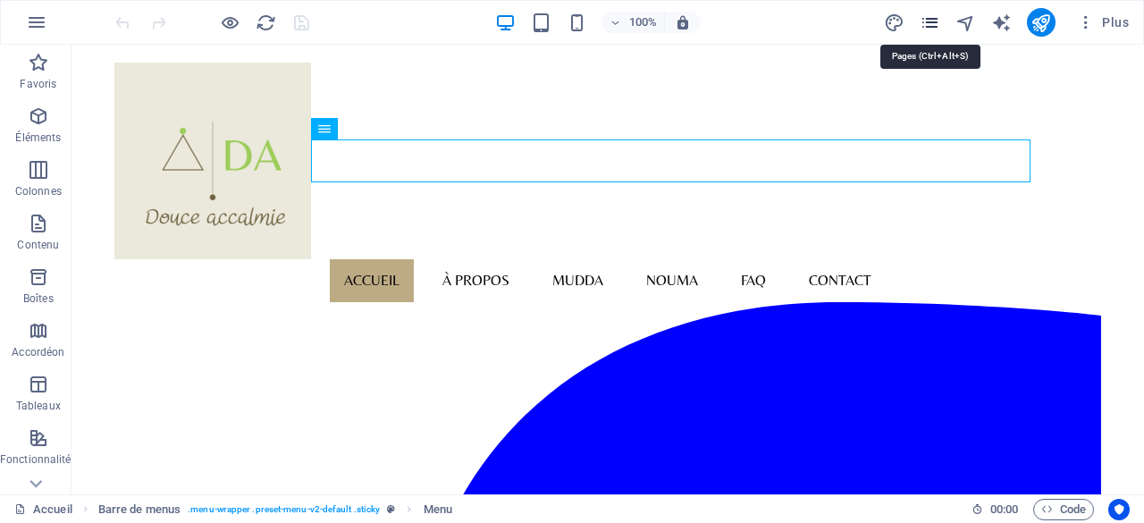
click at [931, 21] on icon "pages" at bounding box center [929, 23] width 21 height 21
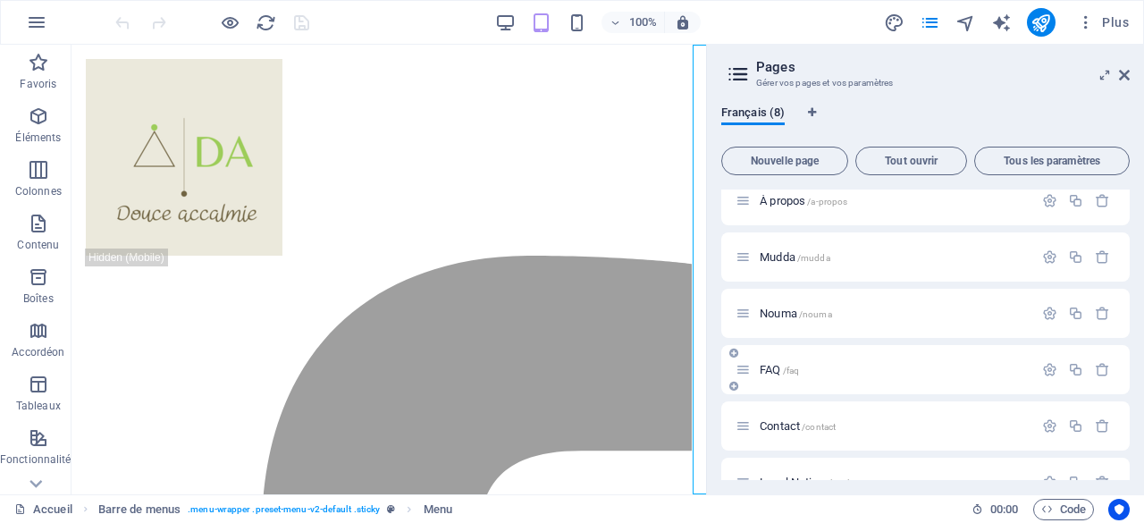
scroll to position [89, 0]
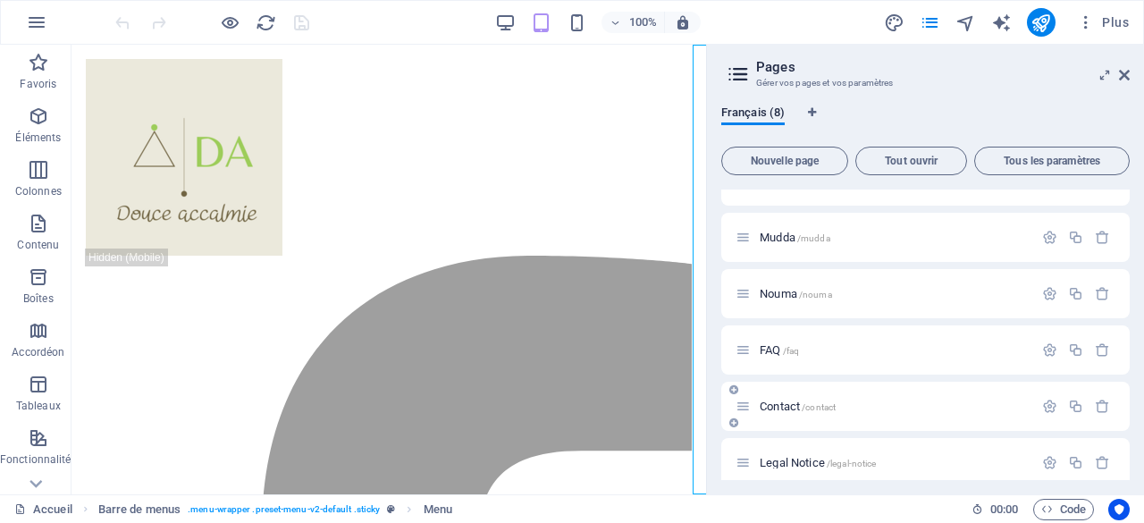
click at [810, 405] on span "/contact" at bounding box center [818, 407] width 34 height 10
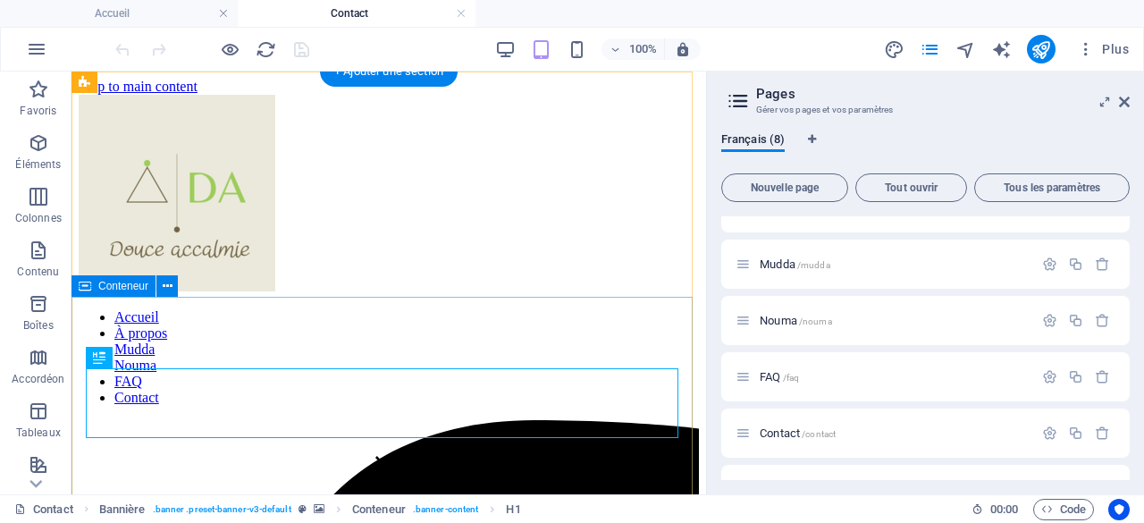
scroll to position [0, 0]
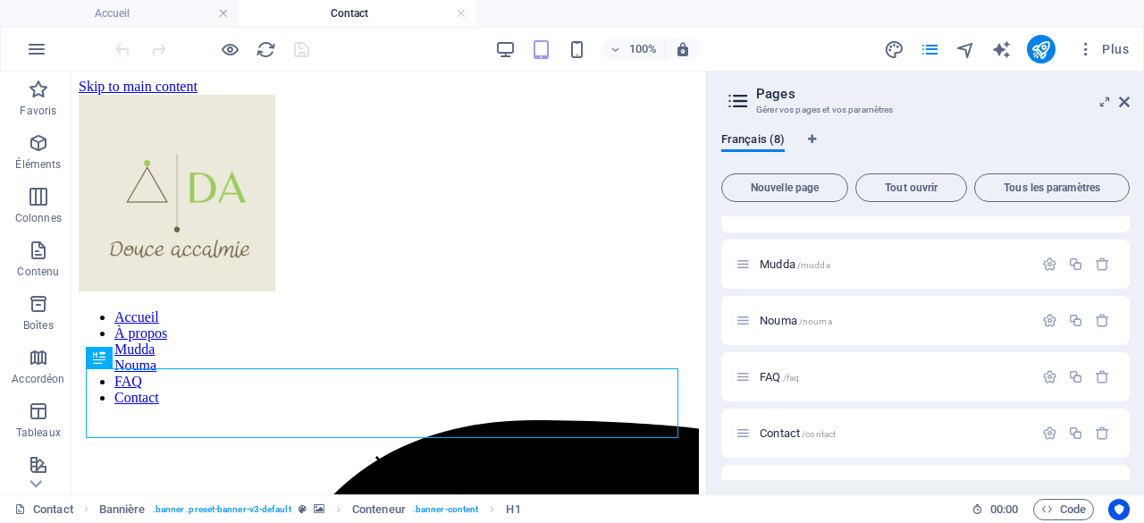
drag, startPoint x: 1125, startPoint y: 97, endPoint x: 1106, endPoint y: 103, distance: 19.5
click at [1125, 97] on icon at bounding box center [1124, 102] width 11 height 14
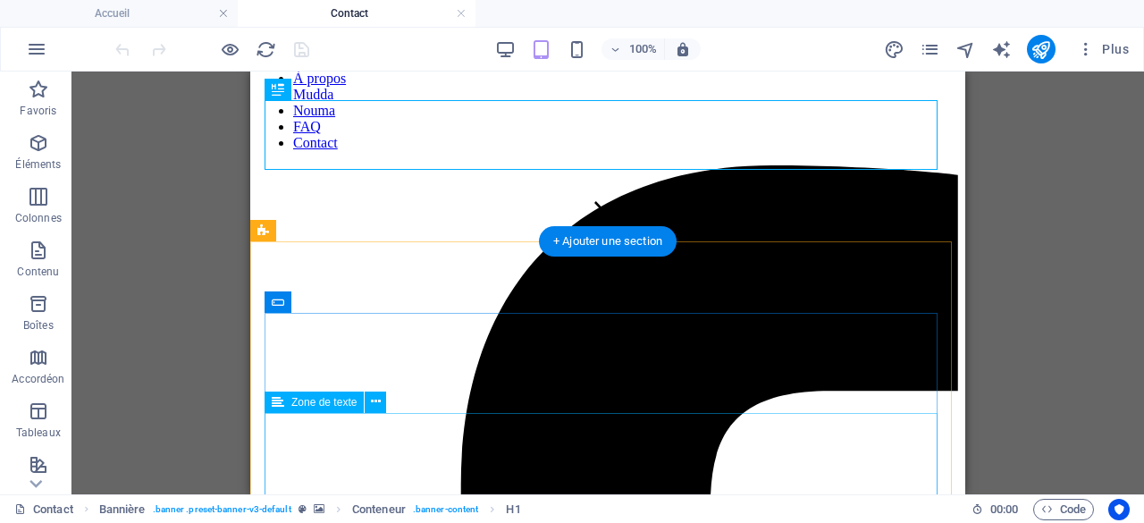
scroll to position [268, 0]
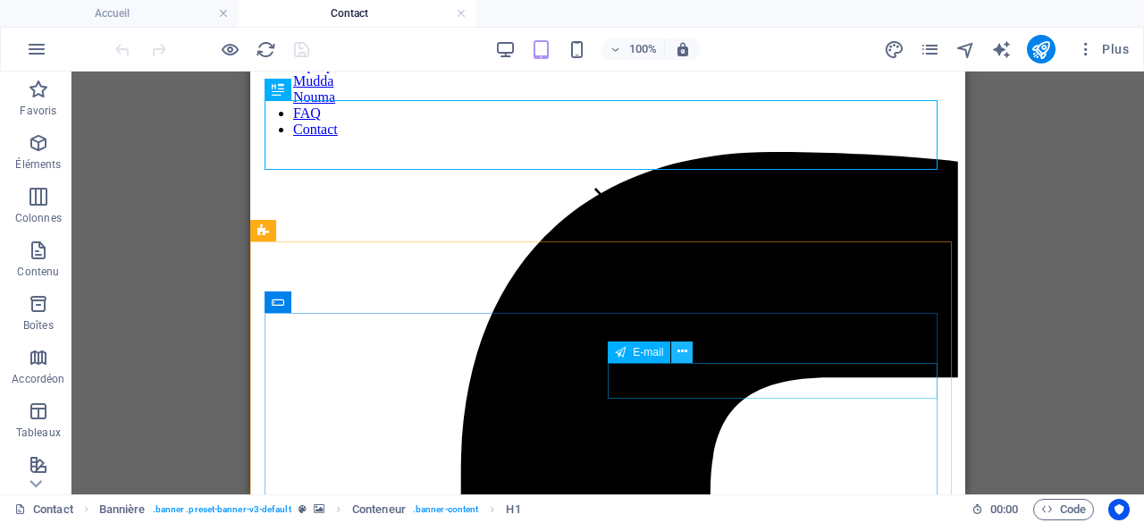
click at [681, 351] on icon at bounding box center [682, 351] width 10 height 19
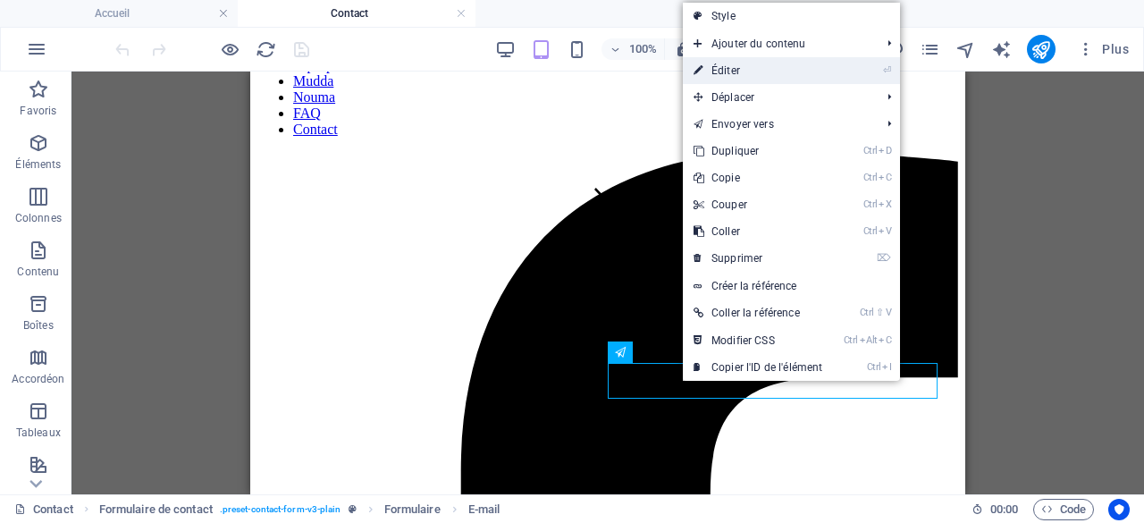
click at [741, 69] on link "⏎ Éditer" at bounding box center [758, 70] width 150 height 27
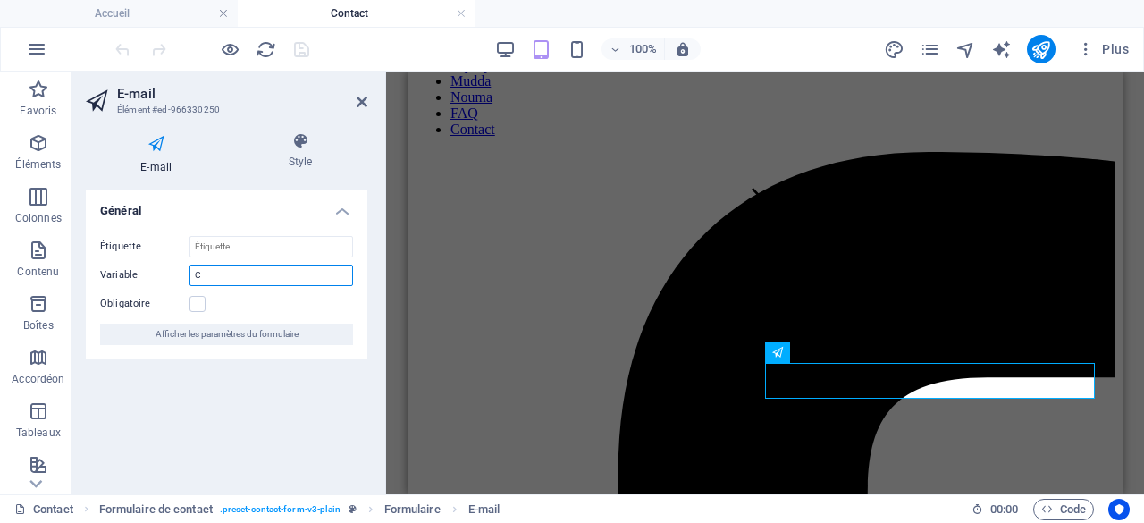
click at [209, 269] on input "C" at bounding box center [271, 274] width 164 height 21
type input "Courriel"
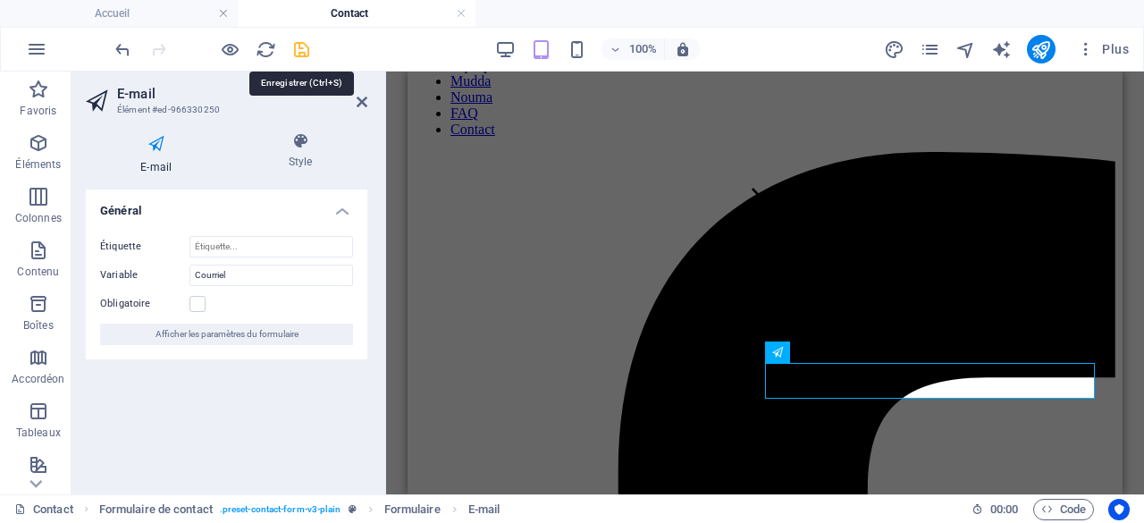
click at [300, 52] on icon "save" at bounding box center [301, 49] width 21 height 21
checkbox input "false"
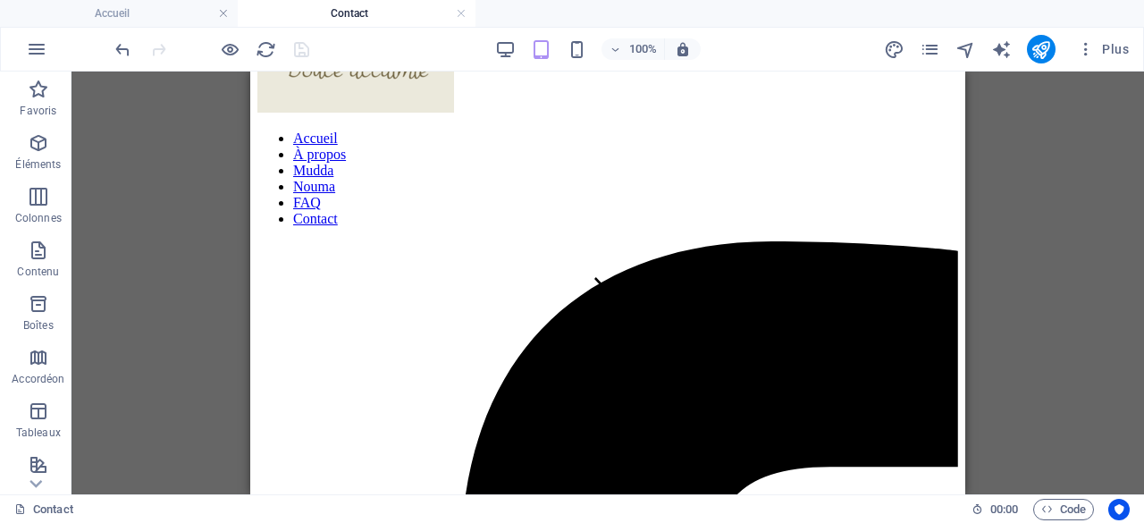
scroll to position [0, 0]
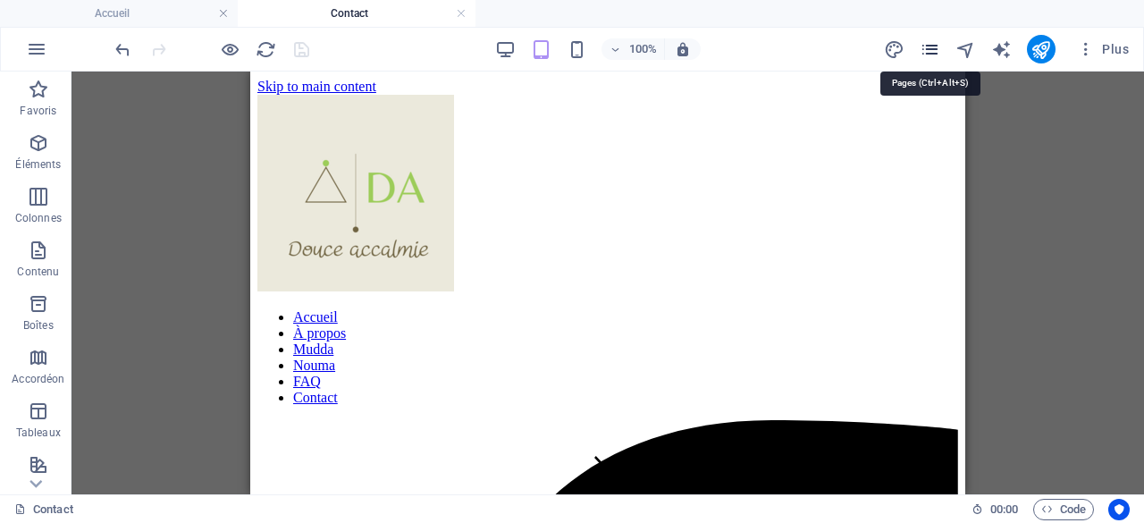
click at [939, 47] on icon "pages" at bounding box center [929, 49] width 21 height 21
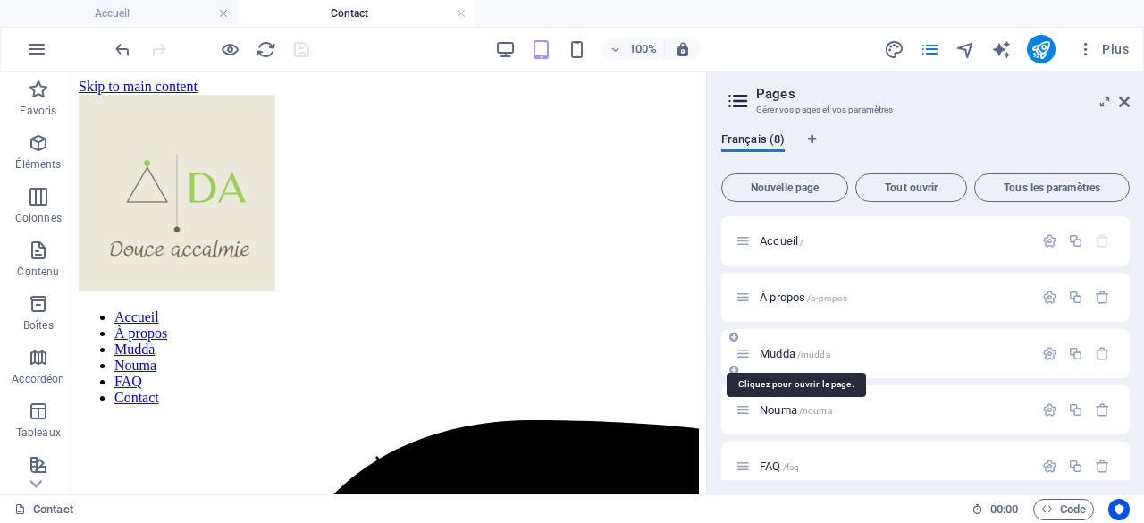
click at [783, 357] on span "Mudda /mudda" at bounding box center [794, 353] width 71 height 13
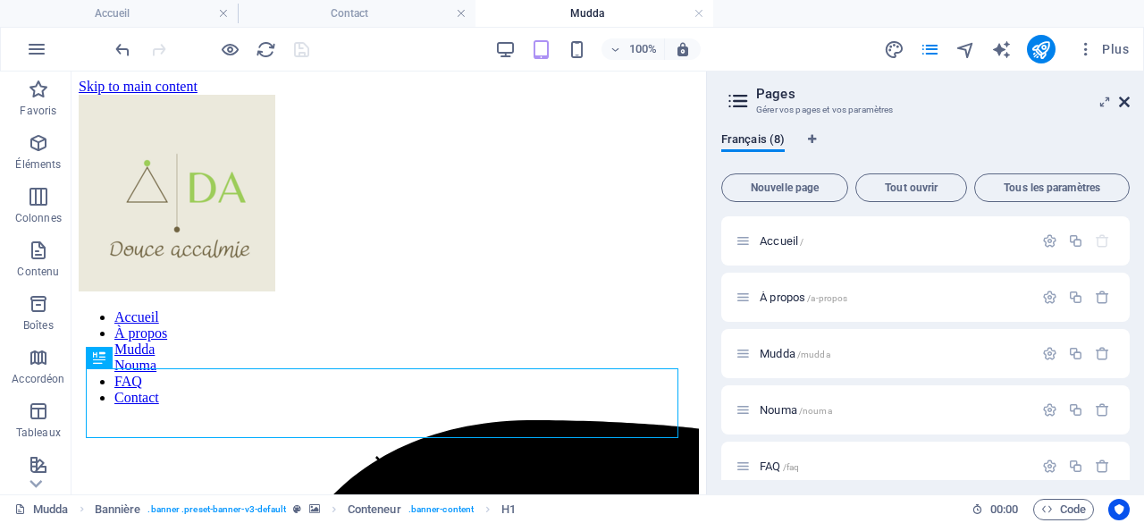
drag, startPoint x: 422, startPoint y: 201, endPoint x: 1122, endPoint y: 105, distance: 707.1
click at [1122, 105] on icon at bounding box center [1124, 102] width 11 height 14
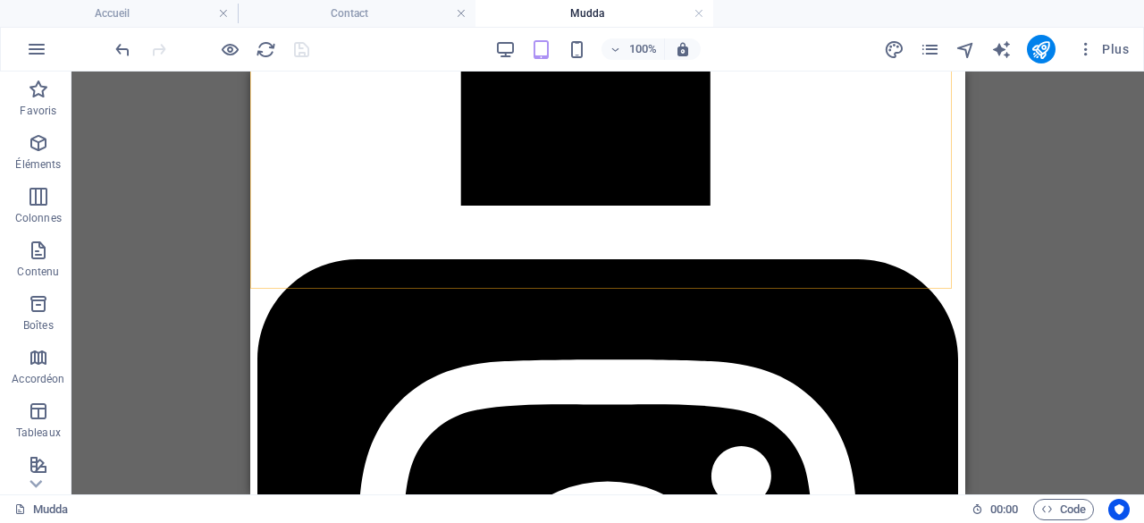
scroll to position [1608, 0]
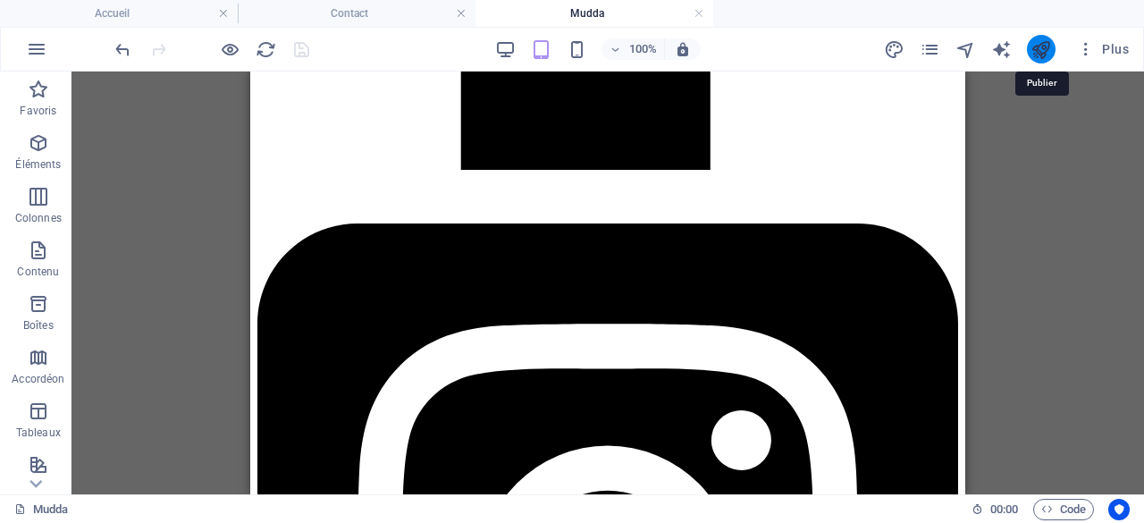
click at [1040, 49] on icon "publish" at bounding box center [1040, 49] width 21 height 21
